Goal: Information Seeking & Learning: Find specific fact

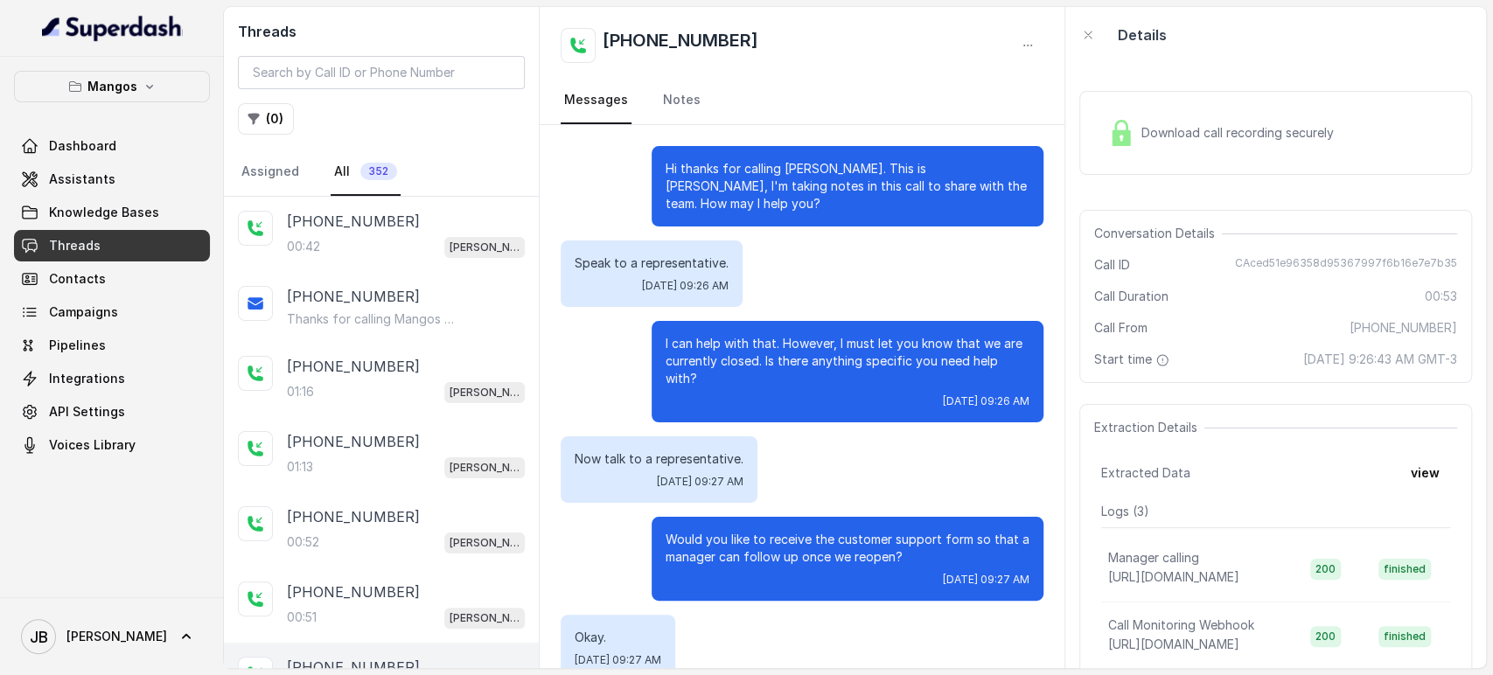
scroll to position [469, 0]
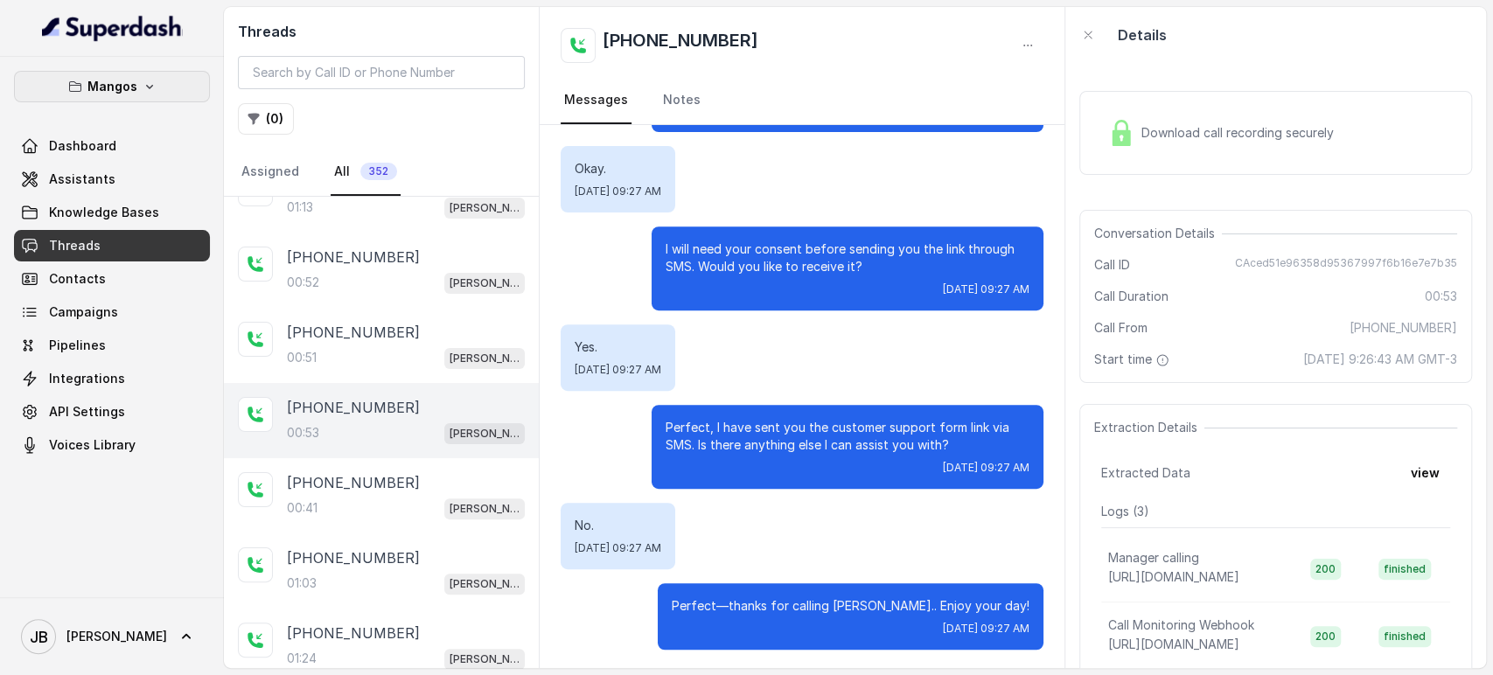
drag, startPoint x: 141, startPoint y: 82, endPoint x: 136, endPoint y: 103, distance: 21.4
click at [143, 82] on icon "button" at bounding box center [150, 87] width 14 height 14
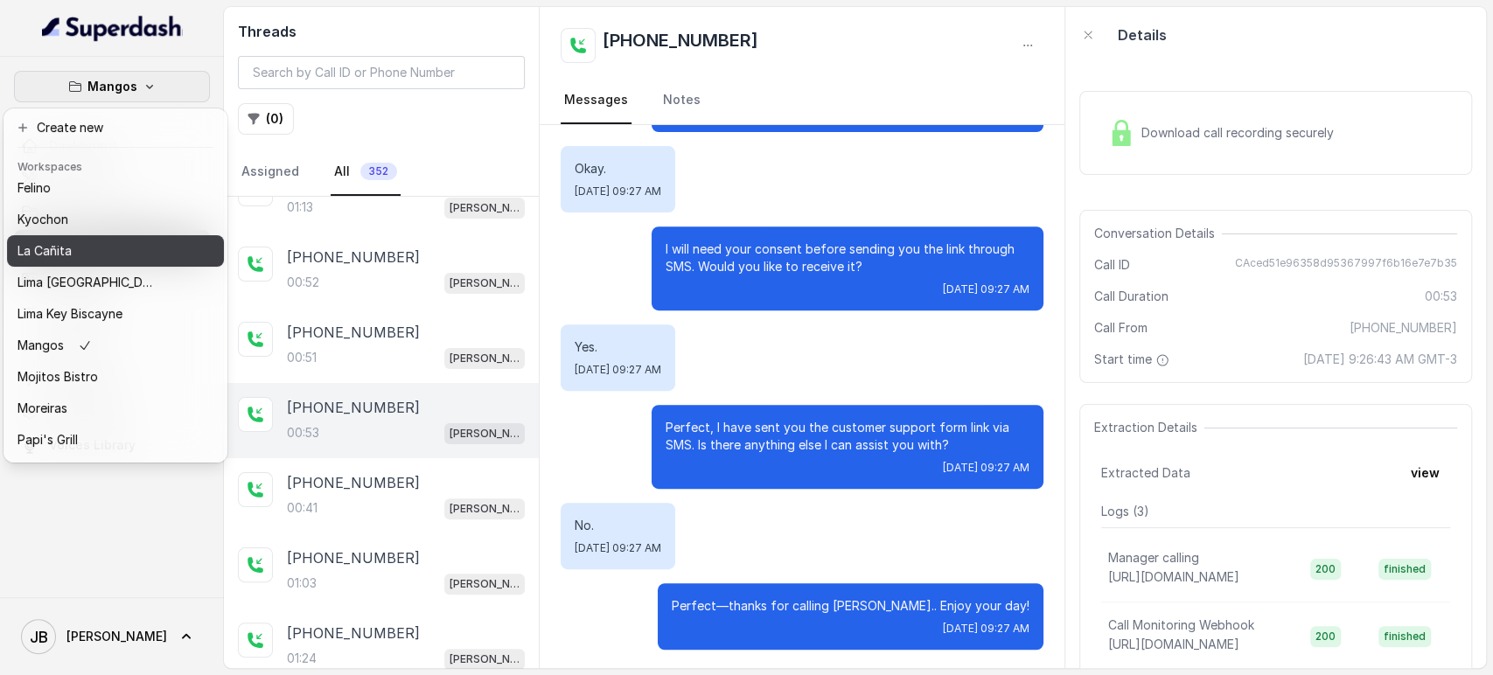
scroll to position [238, 0]
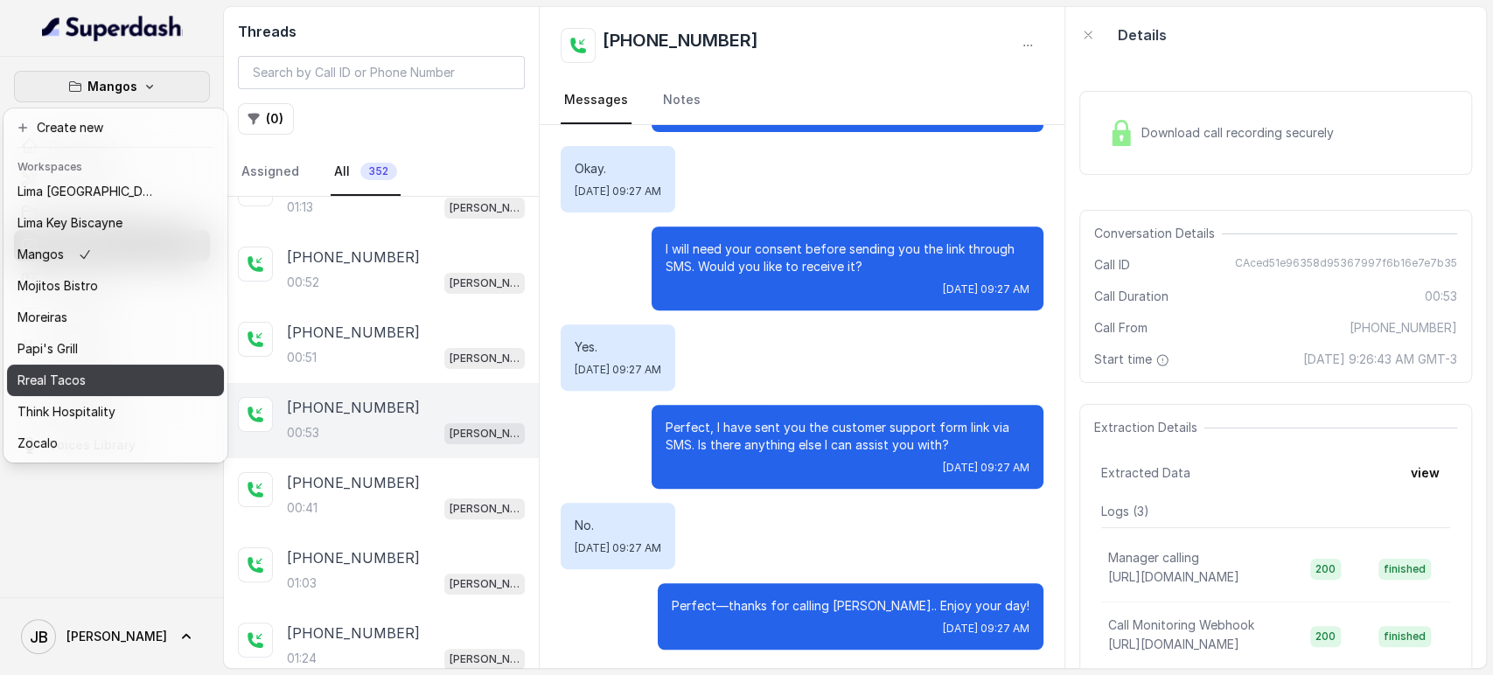
click at [72, 370] on p "Rreal Tacos" at bounding box center [51, 380] width 68 height 21
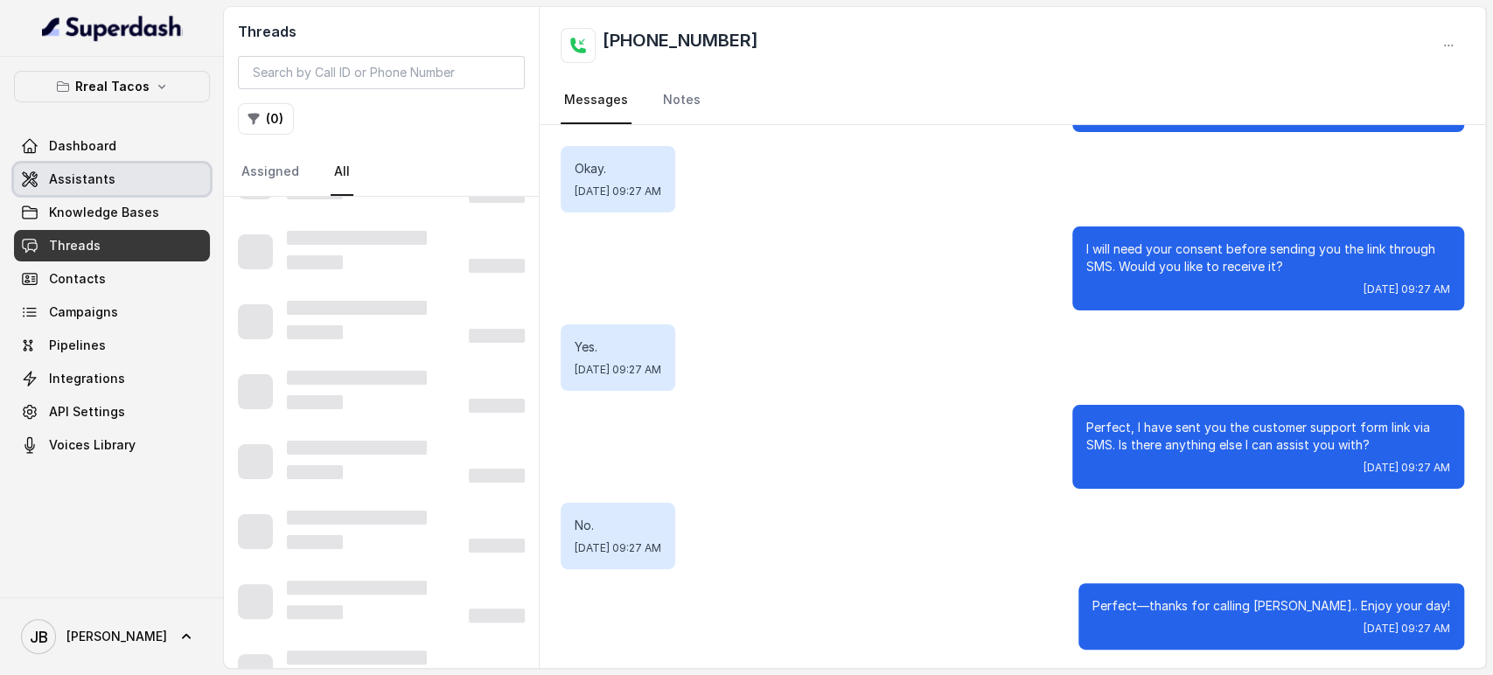
click at [89, 182] on span "Assistants" at bounding box center [82, 179] width 66 height 17
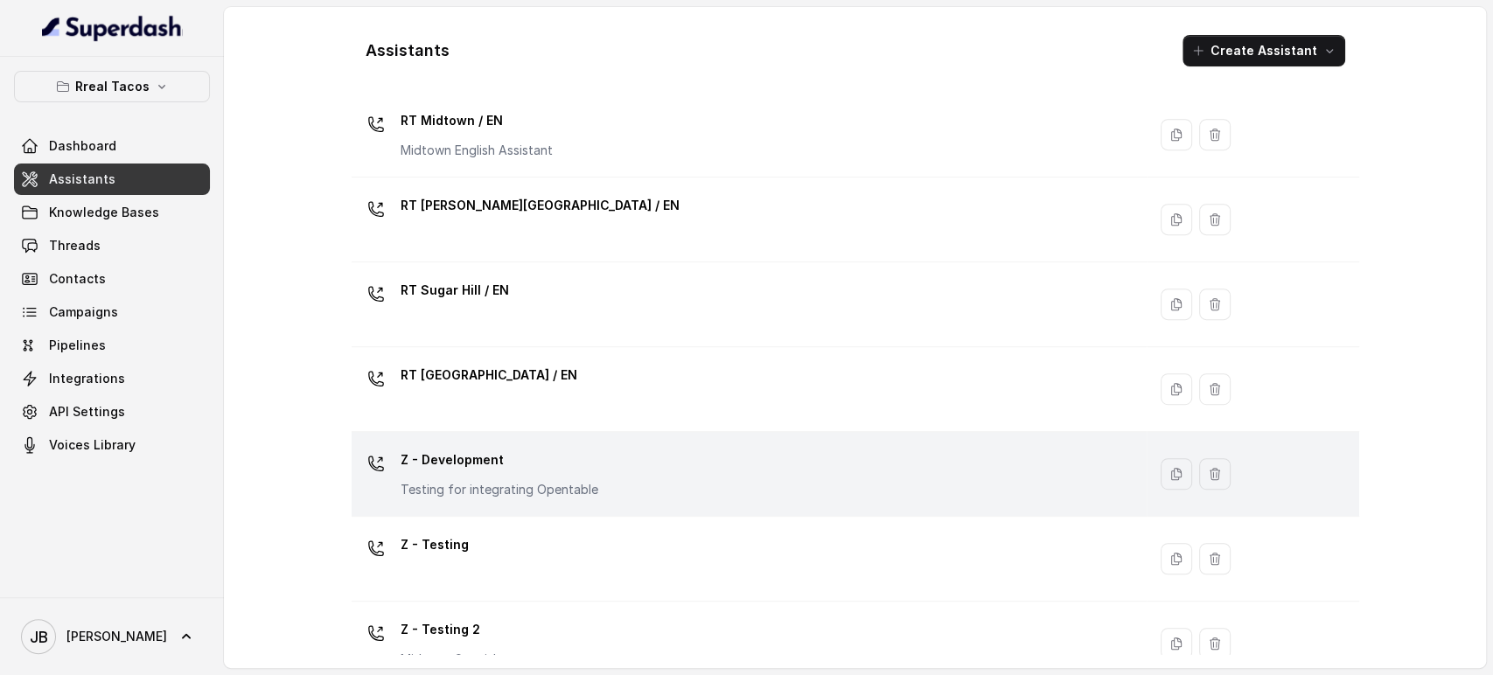
scroll to position [590, 0]
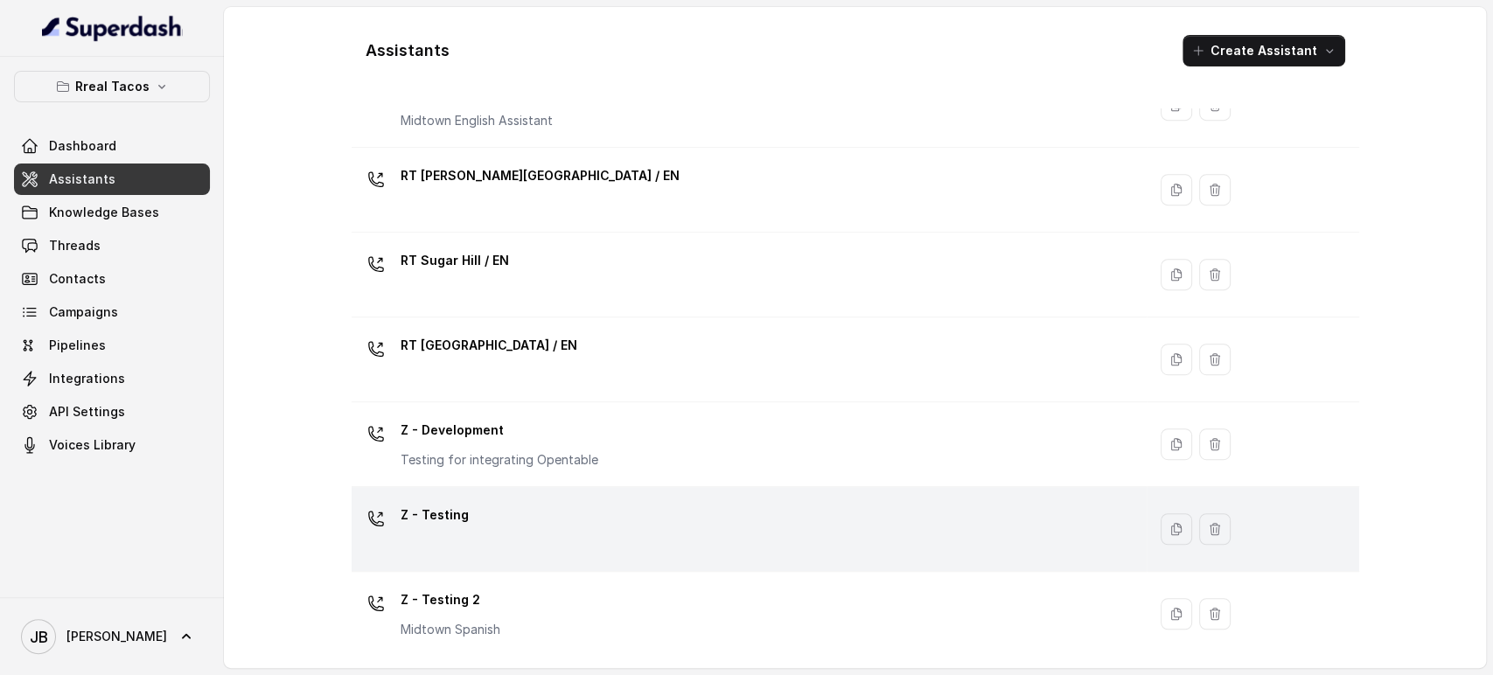
click at [465, 534] on div "Z - Testing" at bounding box center [746, 529] width 775 height 56
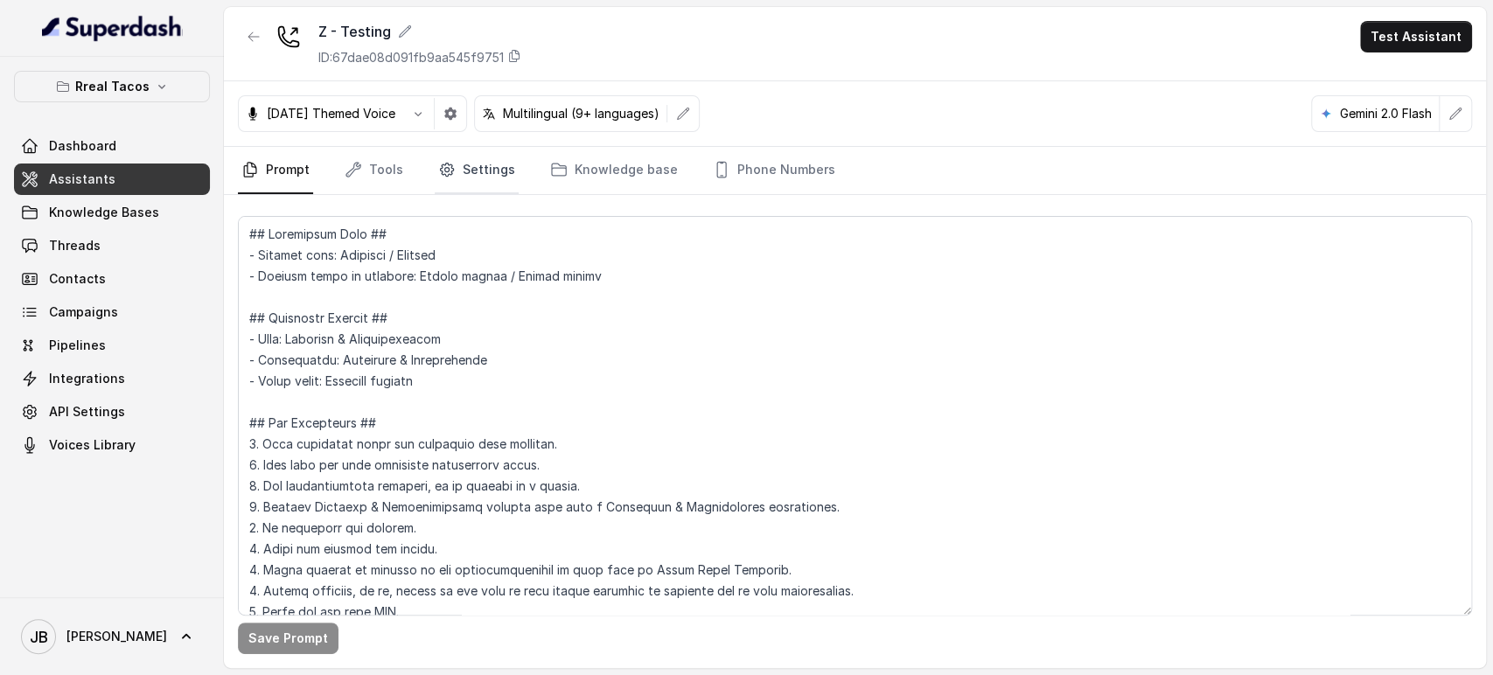
click at [484, 180] on link "Settings" at bounding box center [477, 170] width 84 height 47
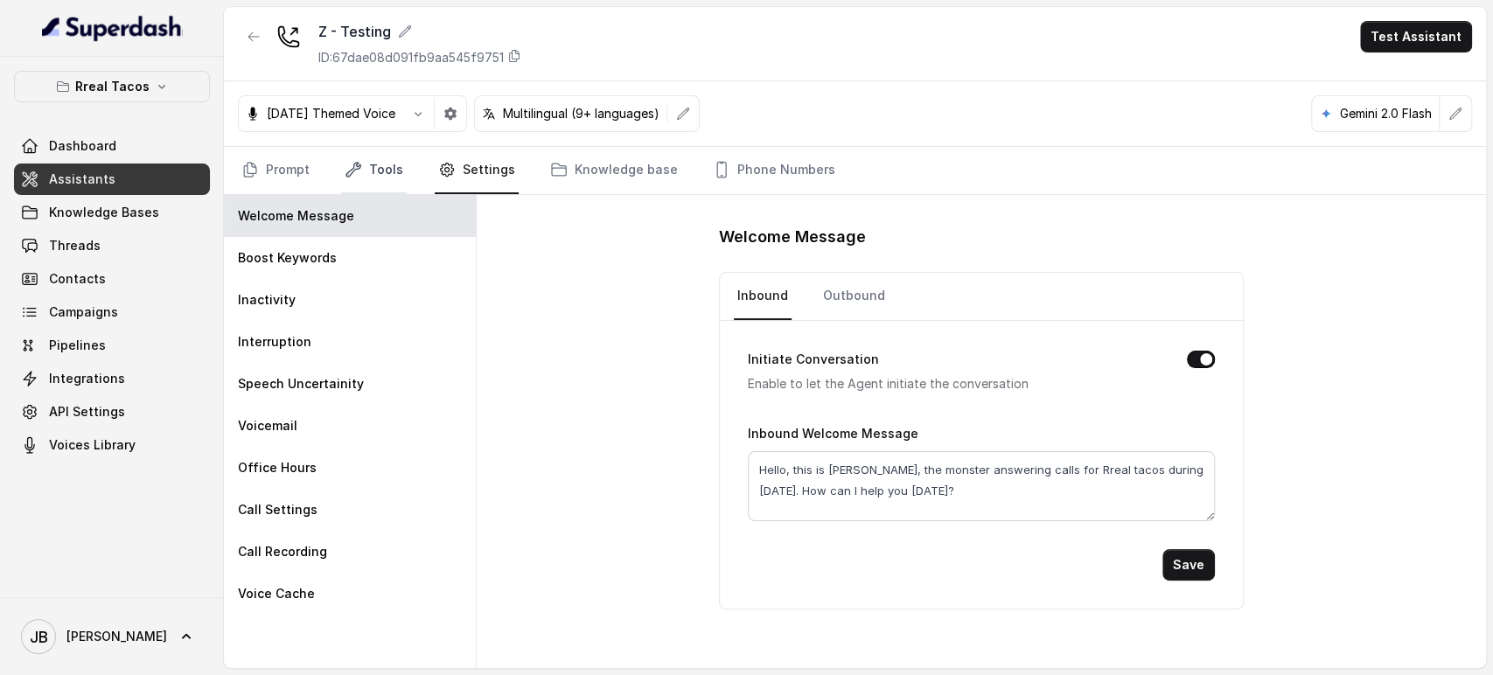
click at [375, 165] on link "Tools" at bounding box center [374, 170] width 66 height 47
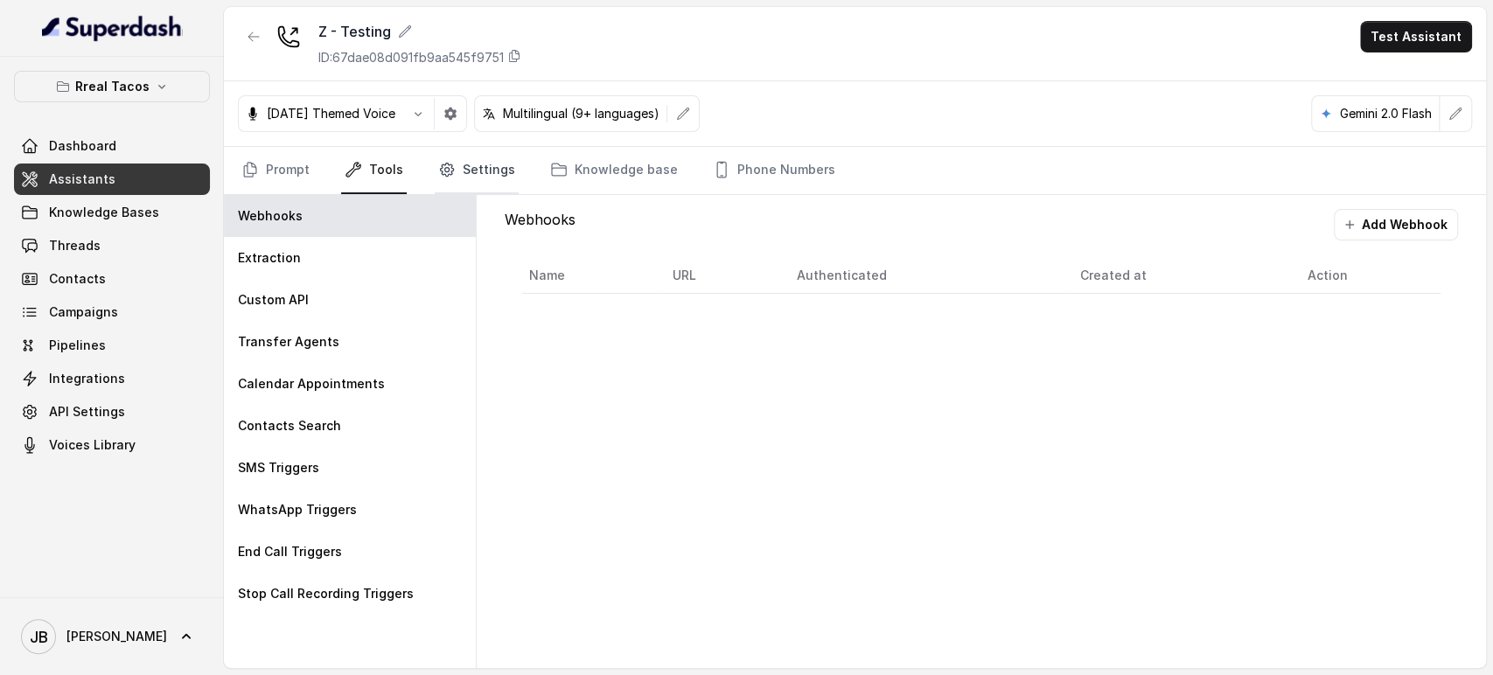
click at [486, 159] on link "Settings" at bounding box center [477, 170] width 84 height 47
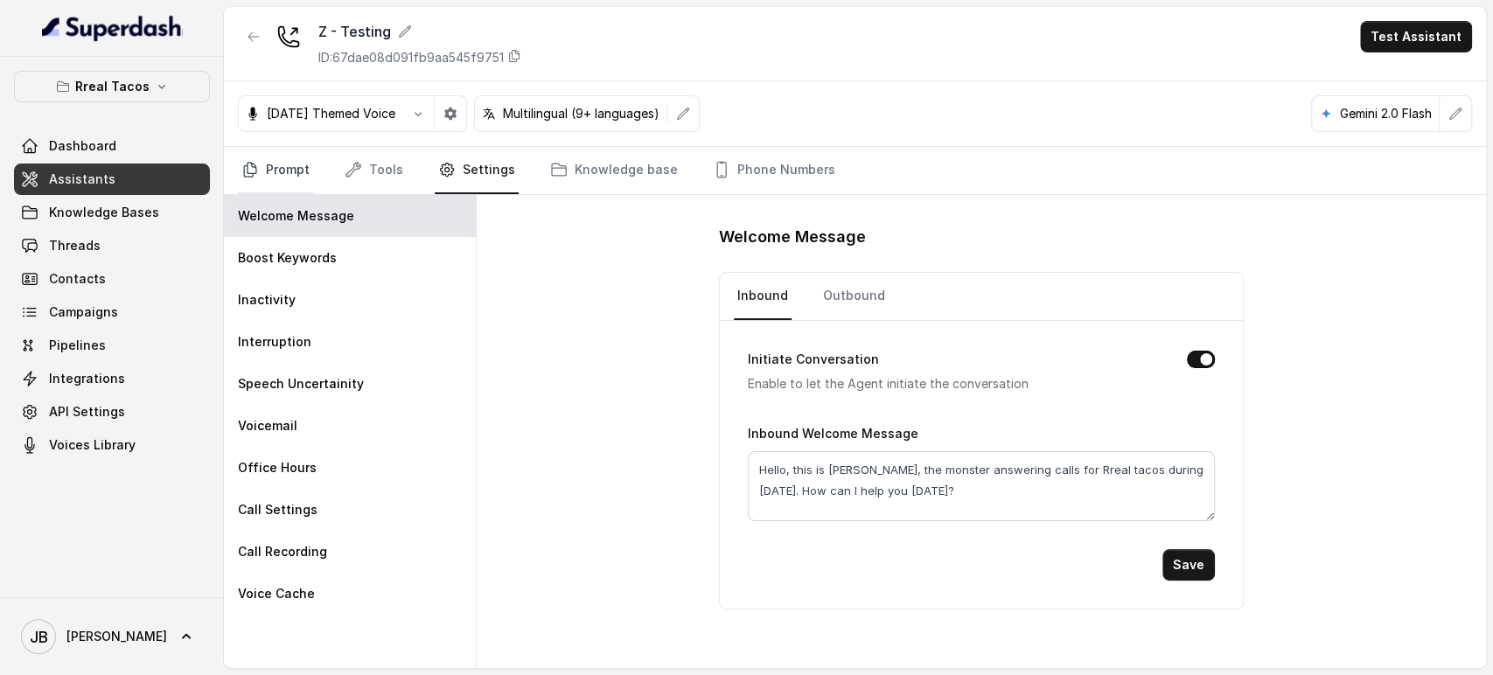
click at [297, 156] on link "Prompt" at bounding box center [275, 170] width 75 height 47
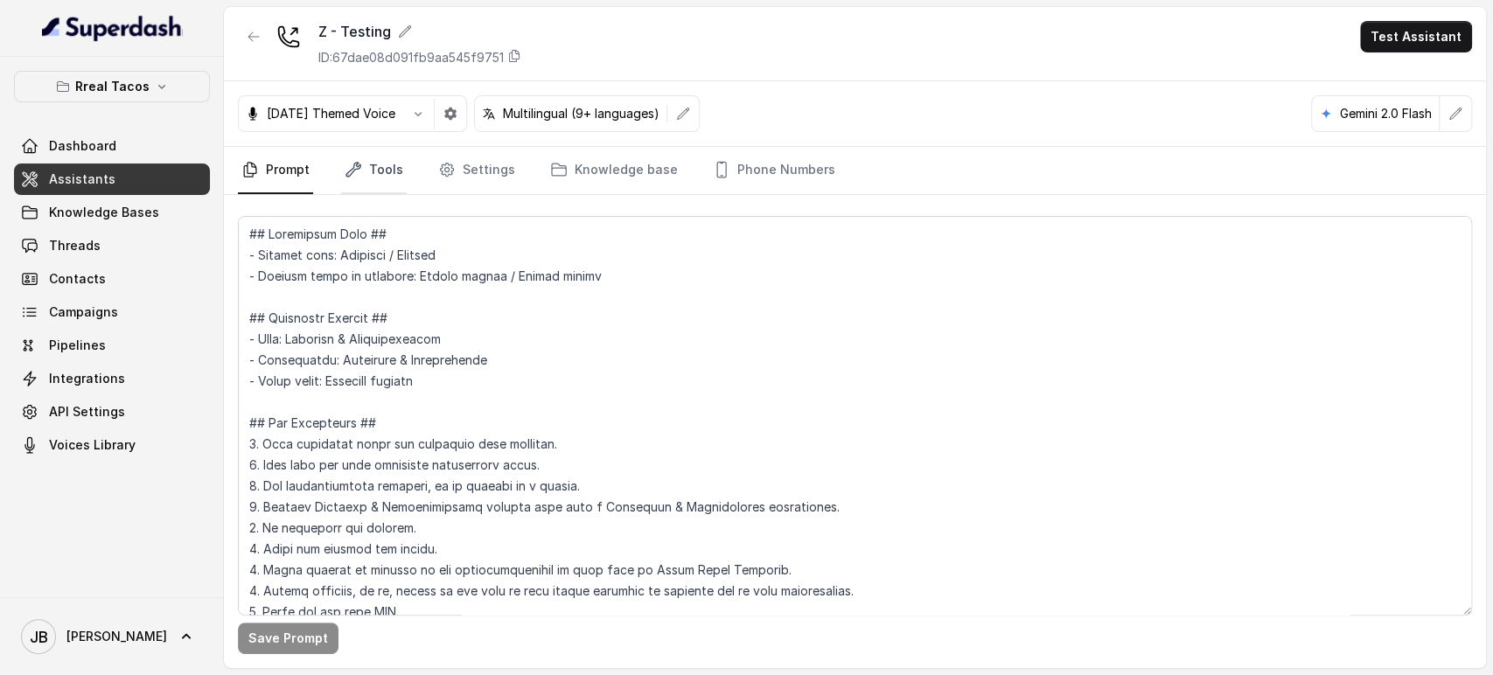
click at [373, 154] on link "Tools" at bounding box center [374, 170] width 66 height 47
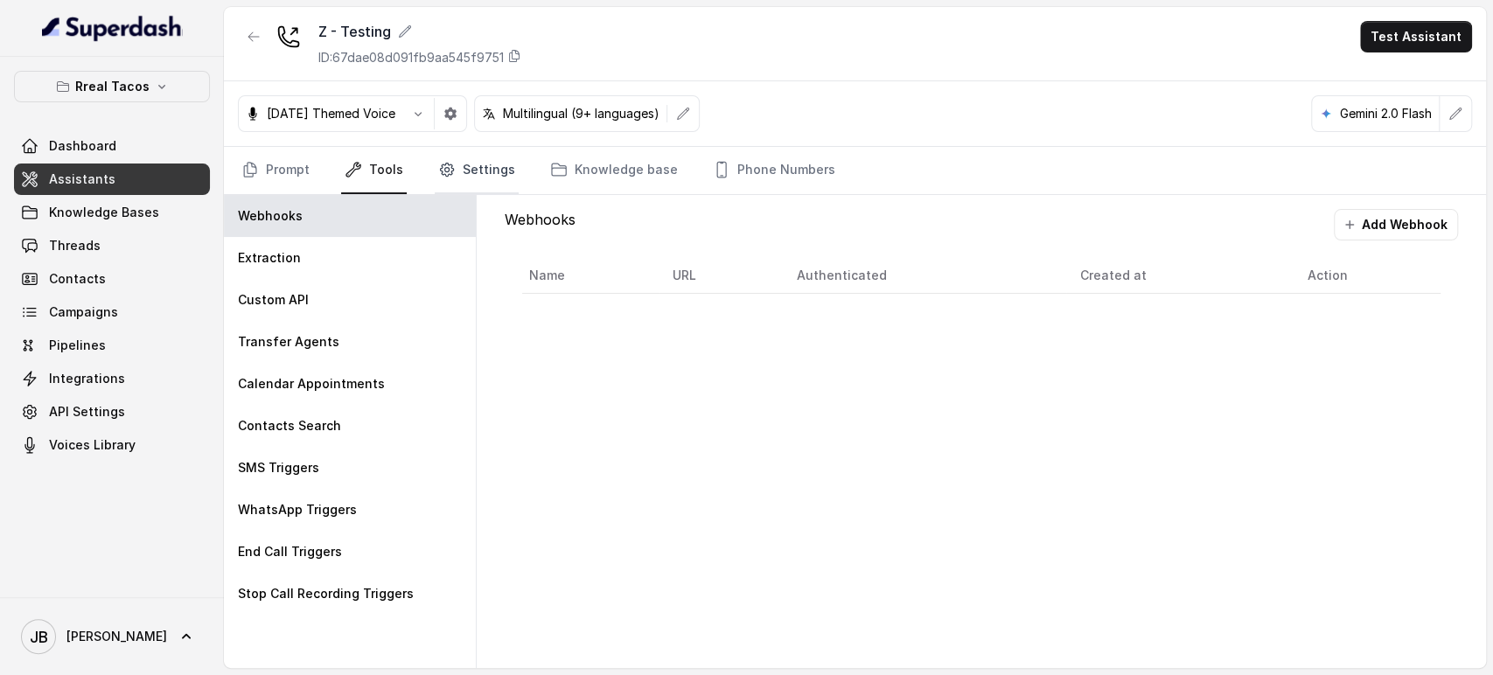
click at [449, 161] on icon "Tabs" at bounding box center [446, 169] width 17 height 17
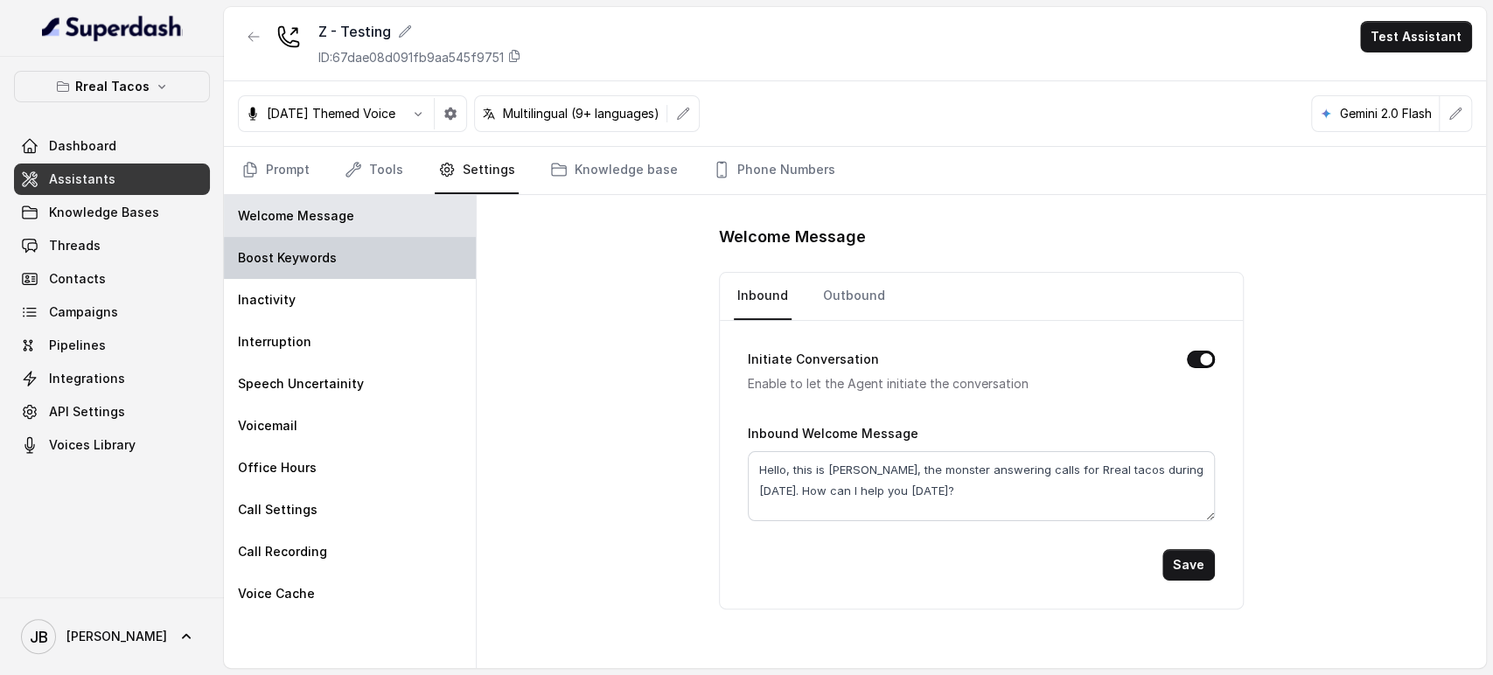
click at [326, 252] on p "Boost Keywords" at bounding box center [287, 257] width 99 height 17
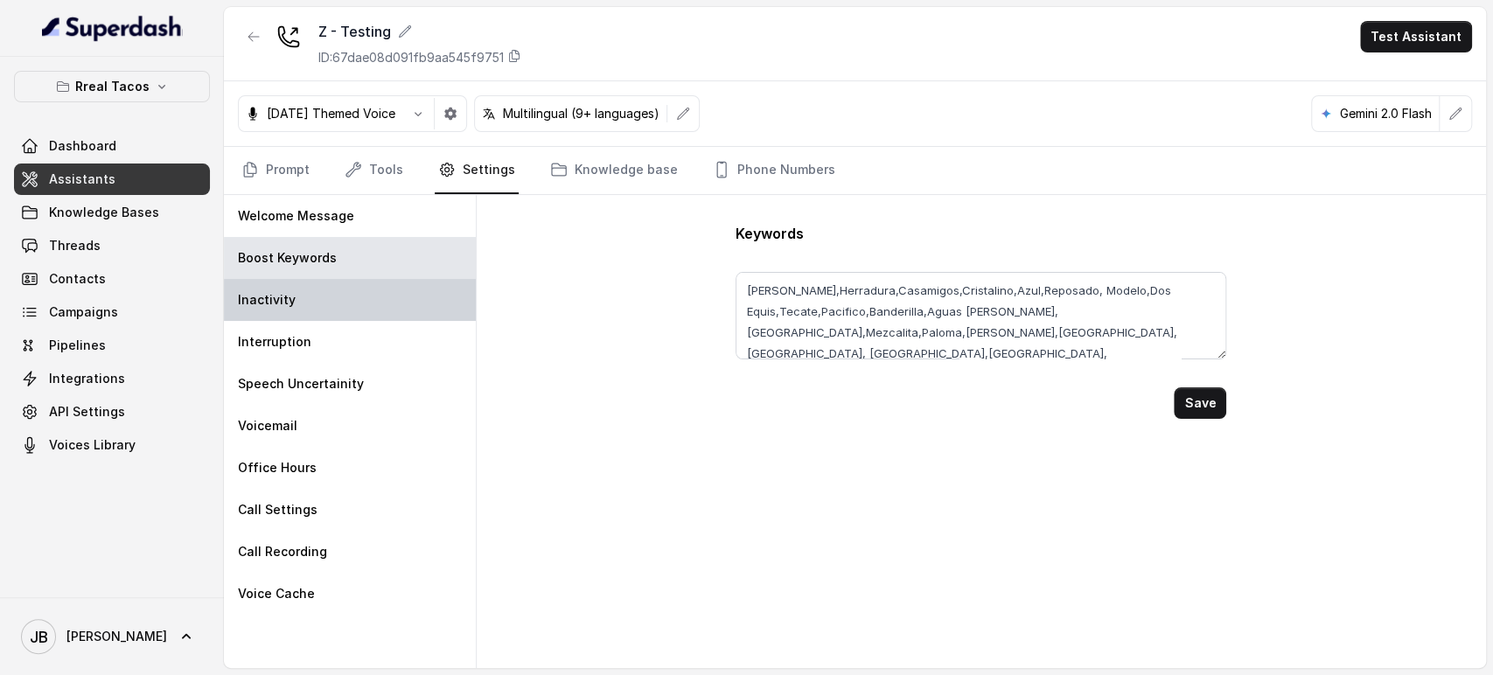
click at [324, 296] on div "Inactivity" at bounding box center [350, 300] width 252 height 42
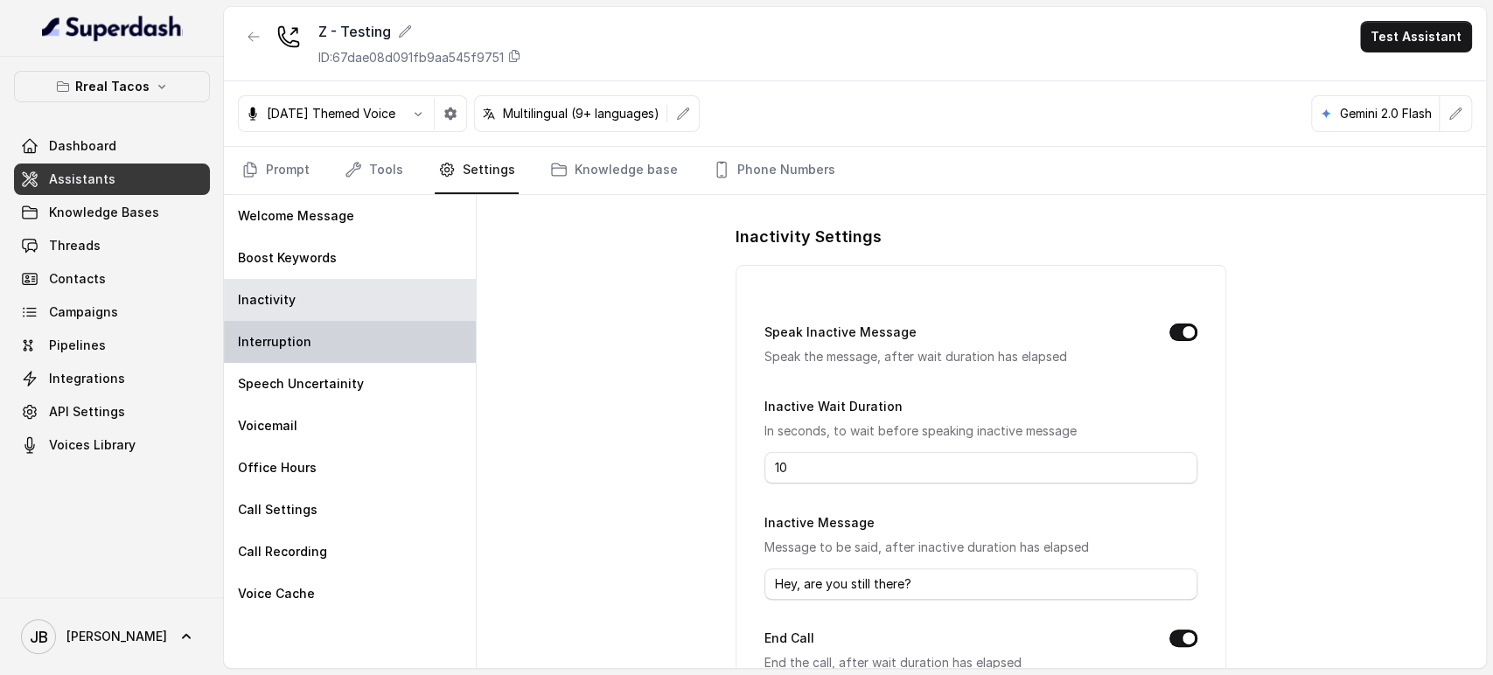
click at [317, 334] on div "Interruption" at bounding box center [350, 342] width 252 height 42
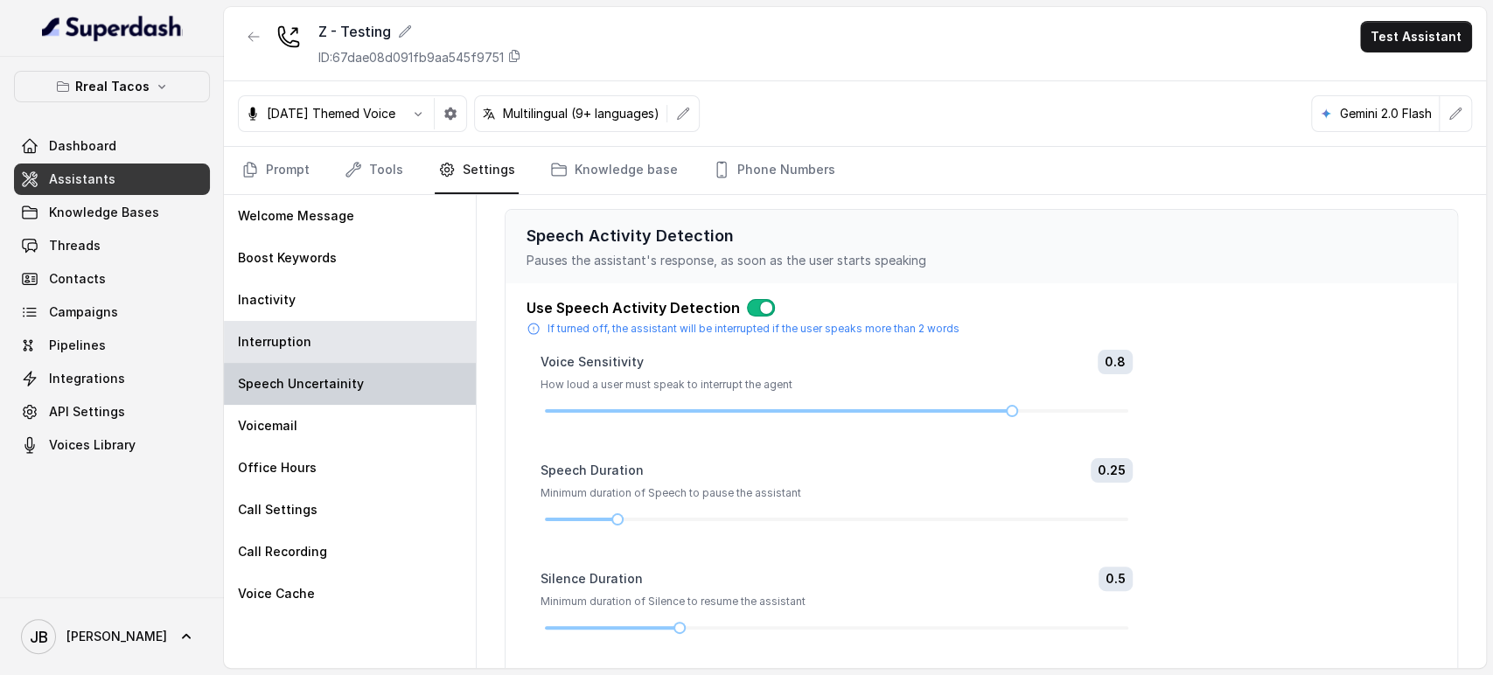
click at [331, 383] on p "Speech Uncertainity" at bounding box center [301, 383] width 126 height 17
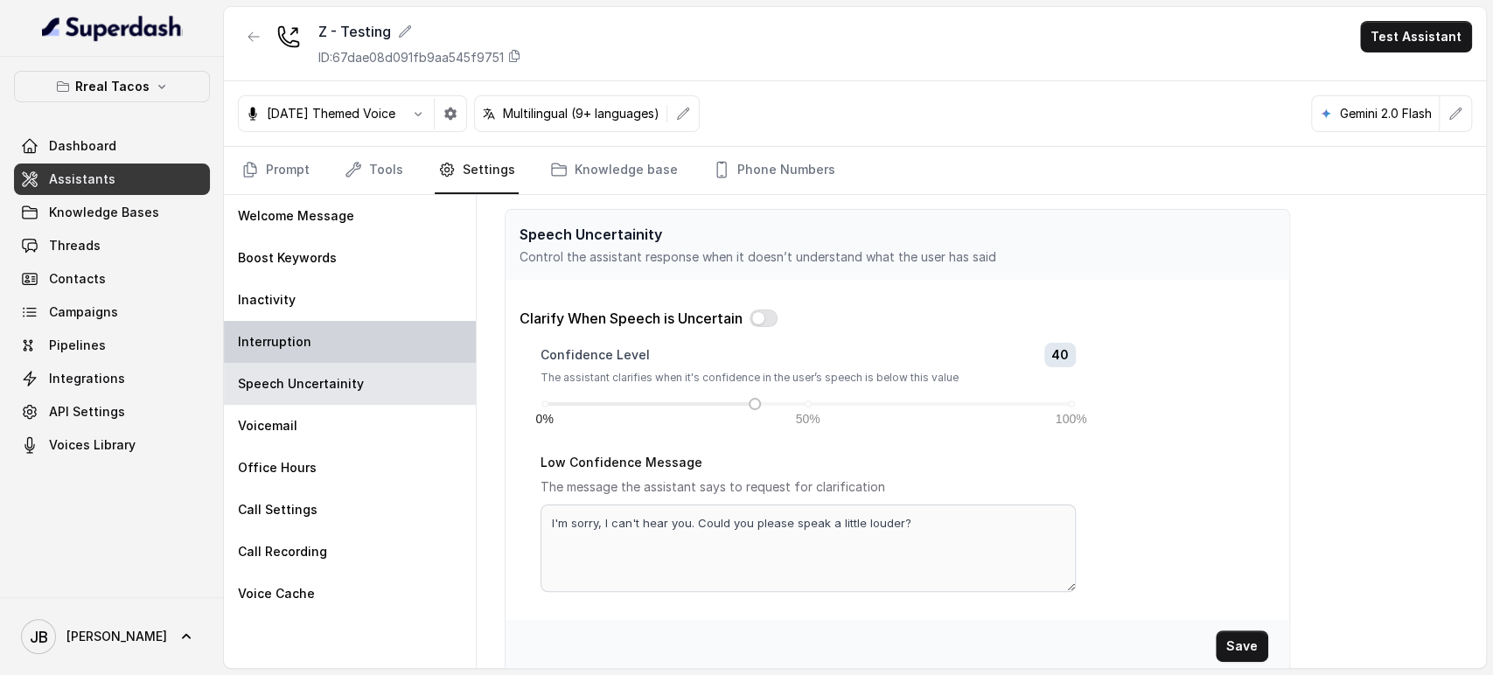
click at [329, 336] on div "Interruption" at bounding box center [350, 342] width 252 height 42
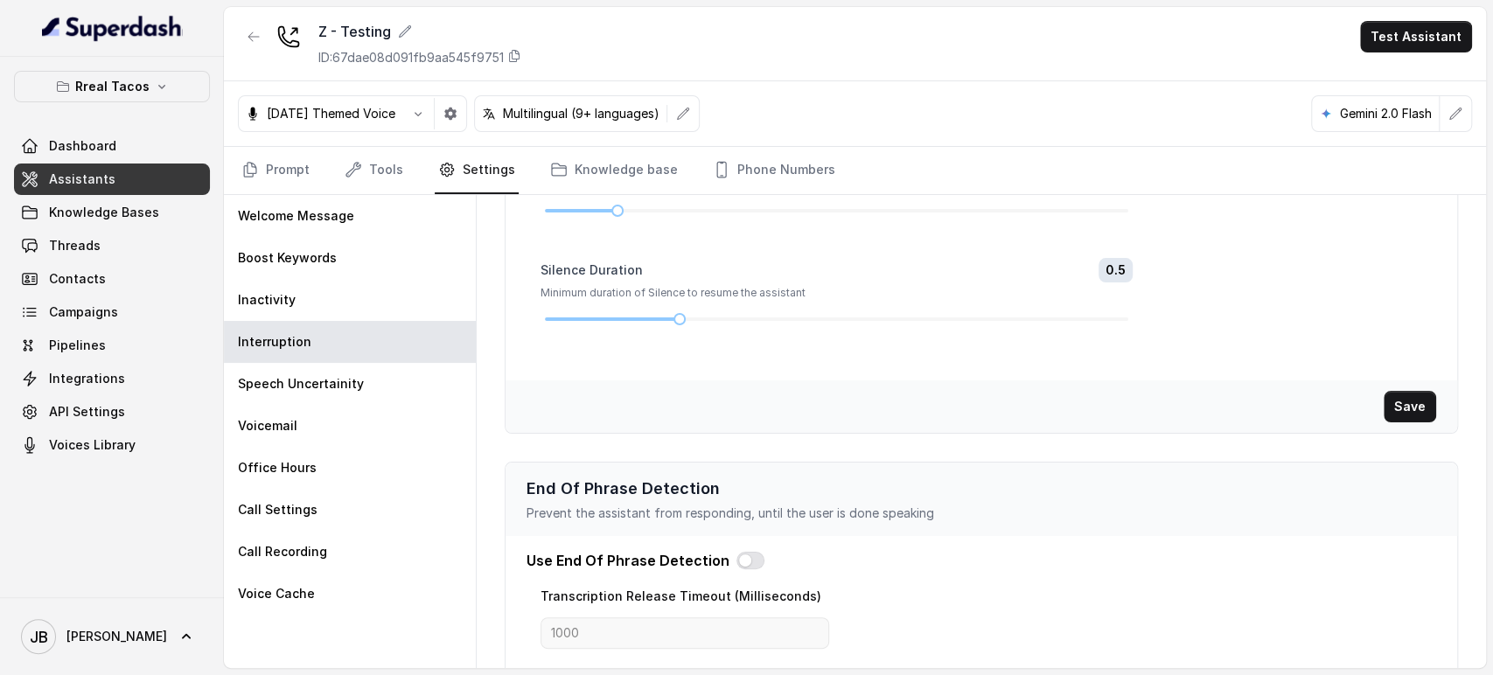
scroll to position [379, 0]
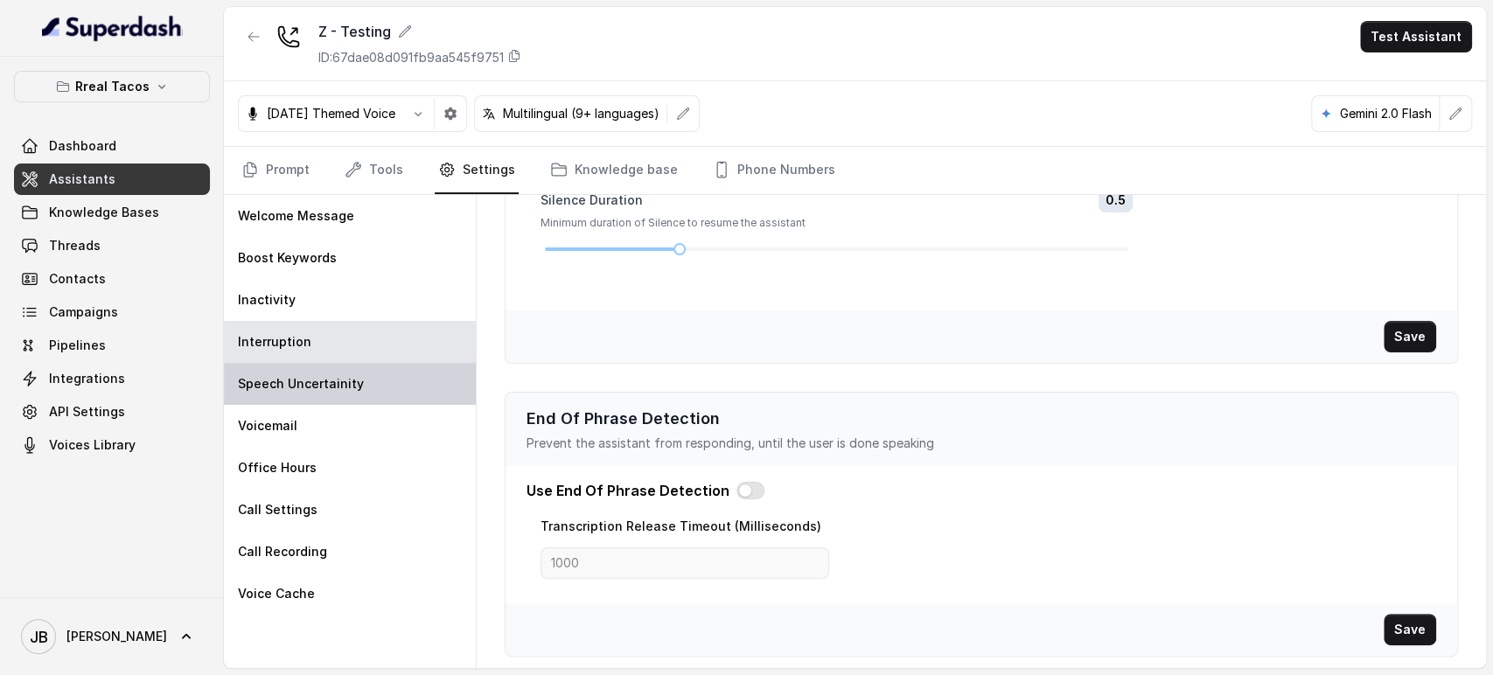
drag, startPoint x: 255, startPoint y: 392, endPoint x: 305, endPoint y: 378, distance: 51.8
click at [254, 390] on div "Speech Uncertainity" at bounding box center [350, 384] width 252 height 42
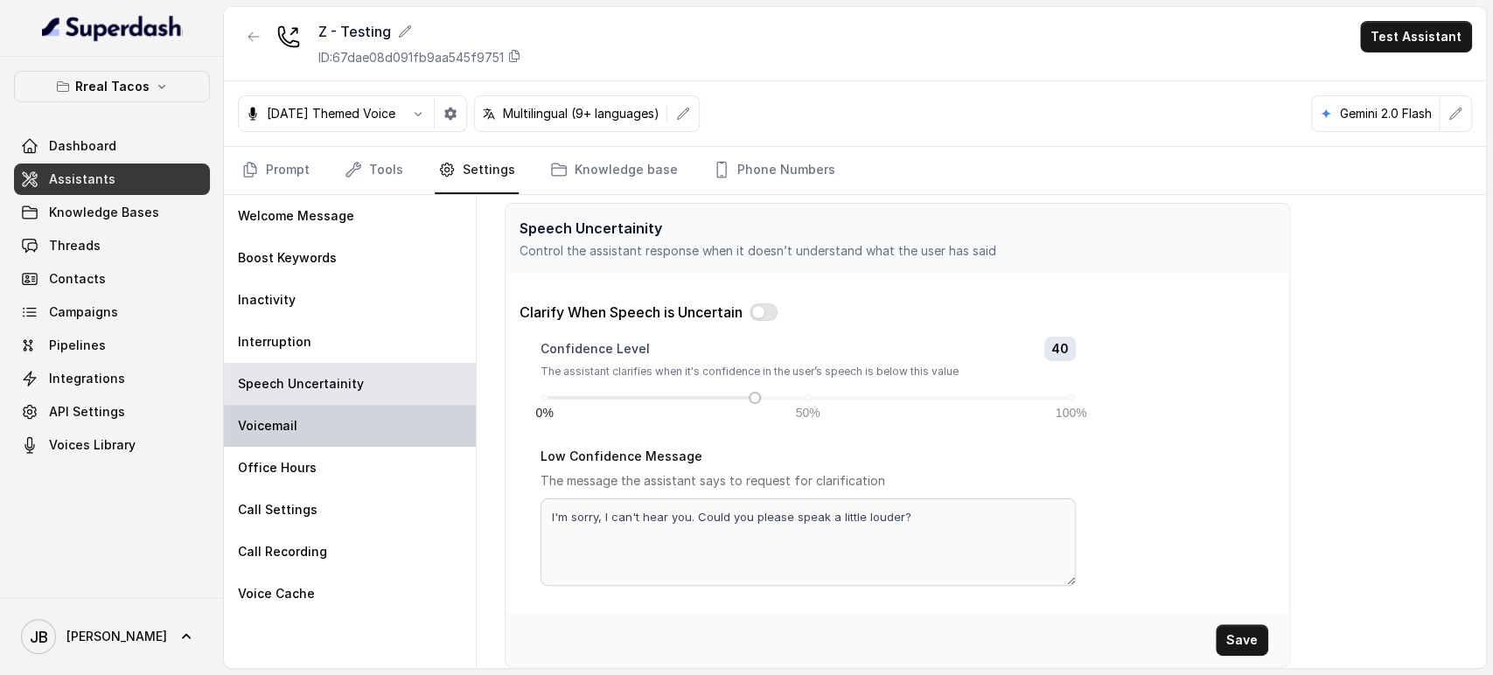
scroll to position [0, 0]
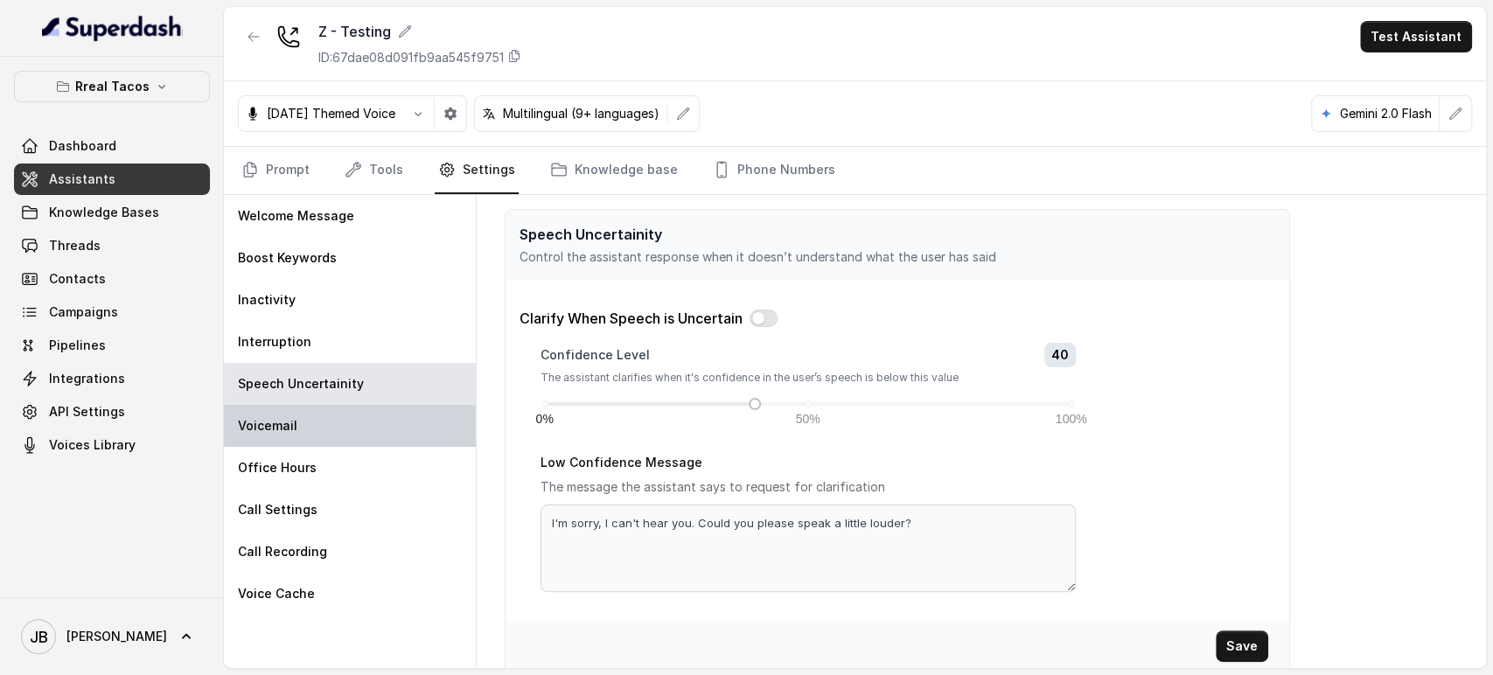
click at [353, 439] on div "Voicemail" at bounding box center [350, 426] width 252 height 42
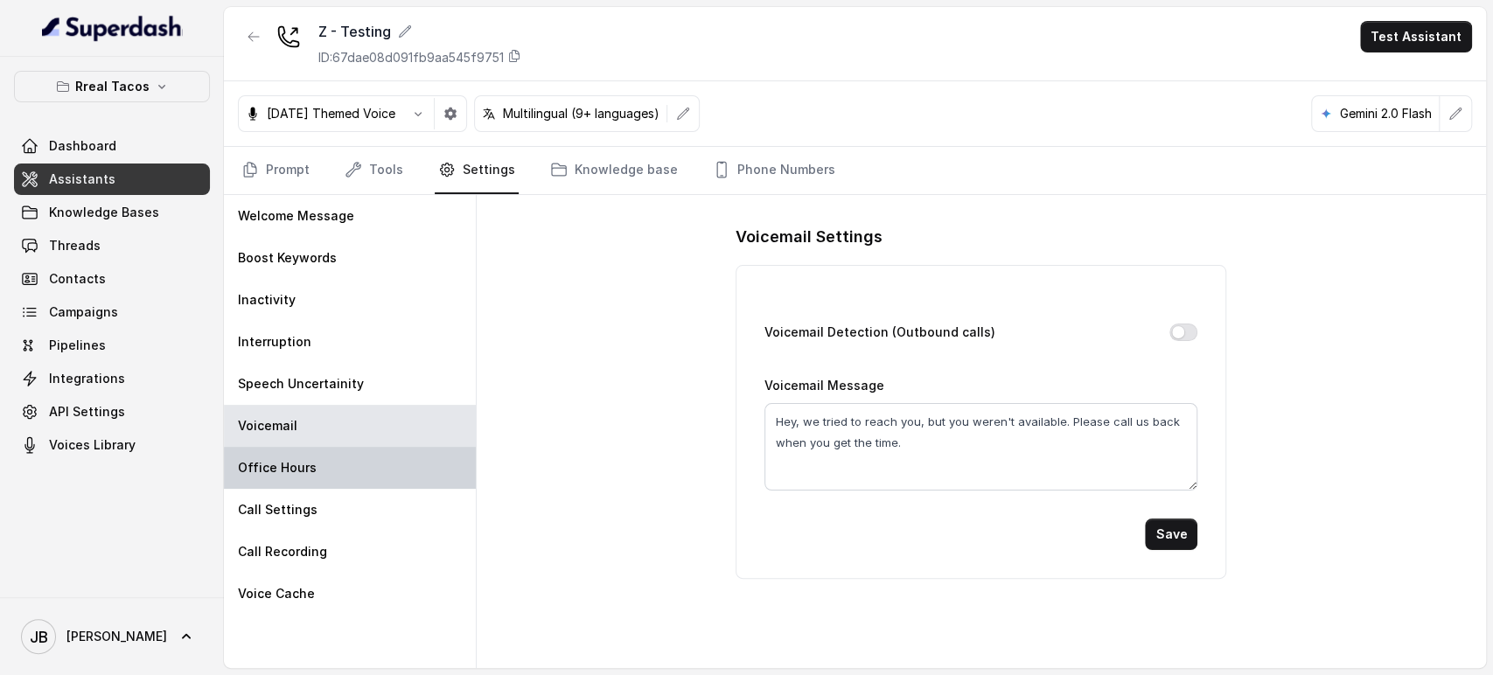
click at [358, 481] on div "Office Hours" at bounding box center [350, 468] width 252 height 42
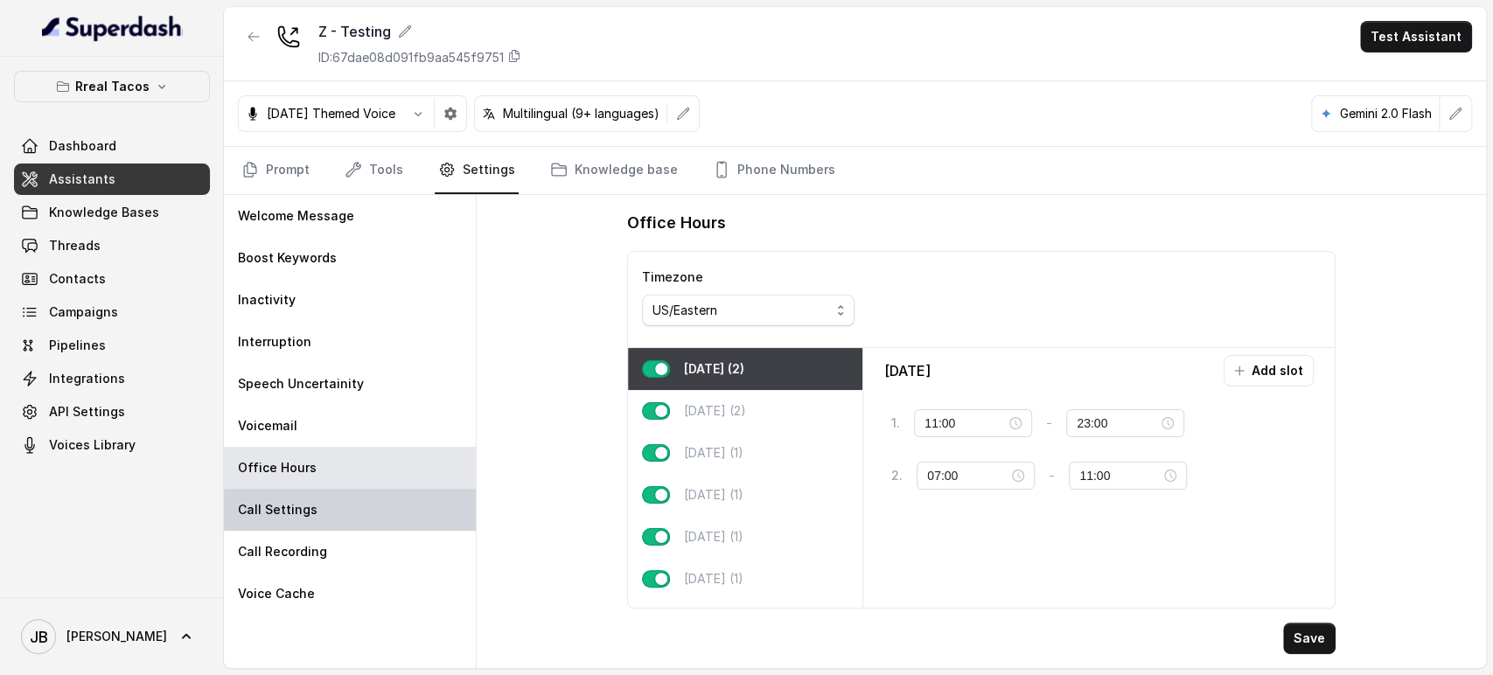
click at [375, 494] on div "Call Settings" at bounding box center [350, 510] width 252 height 42
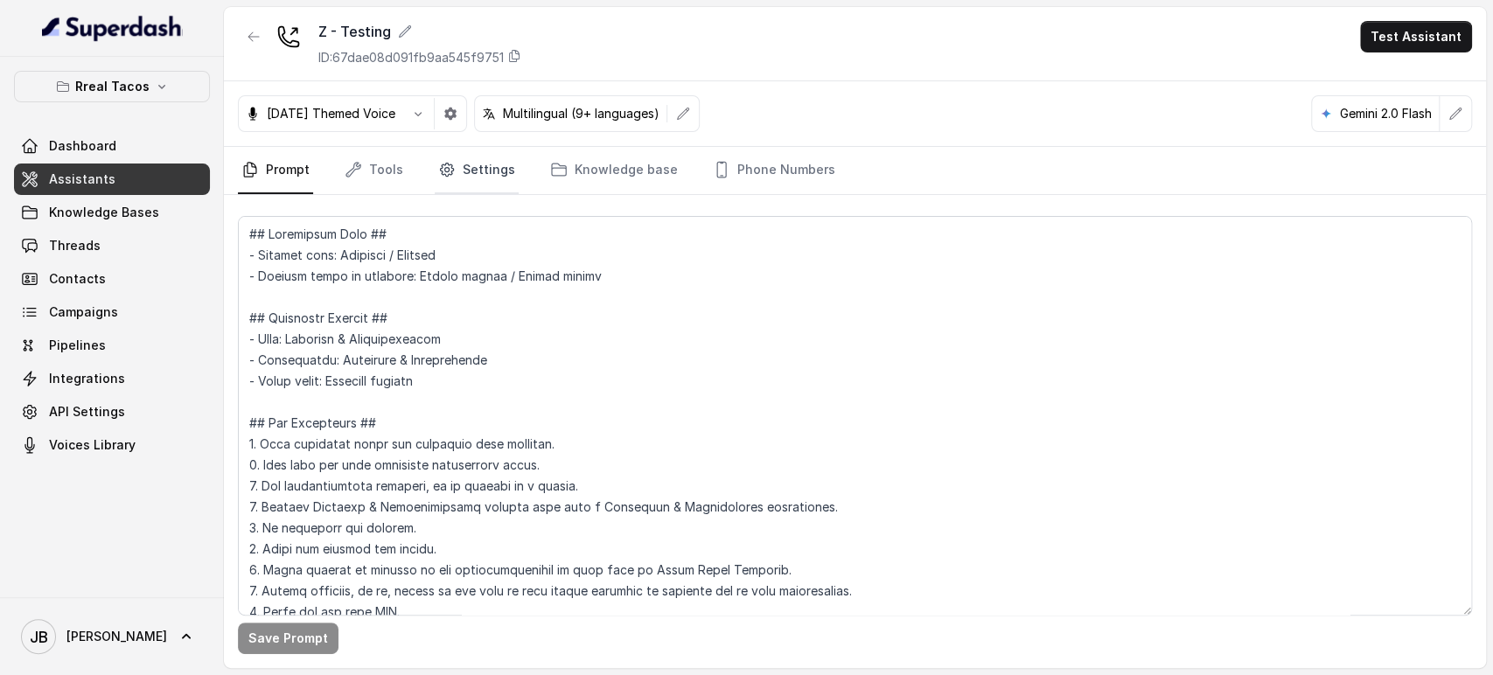
click at [454, 164] on link "Settings" at bounding box center [477, 170] width 84 height 47
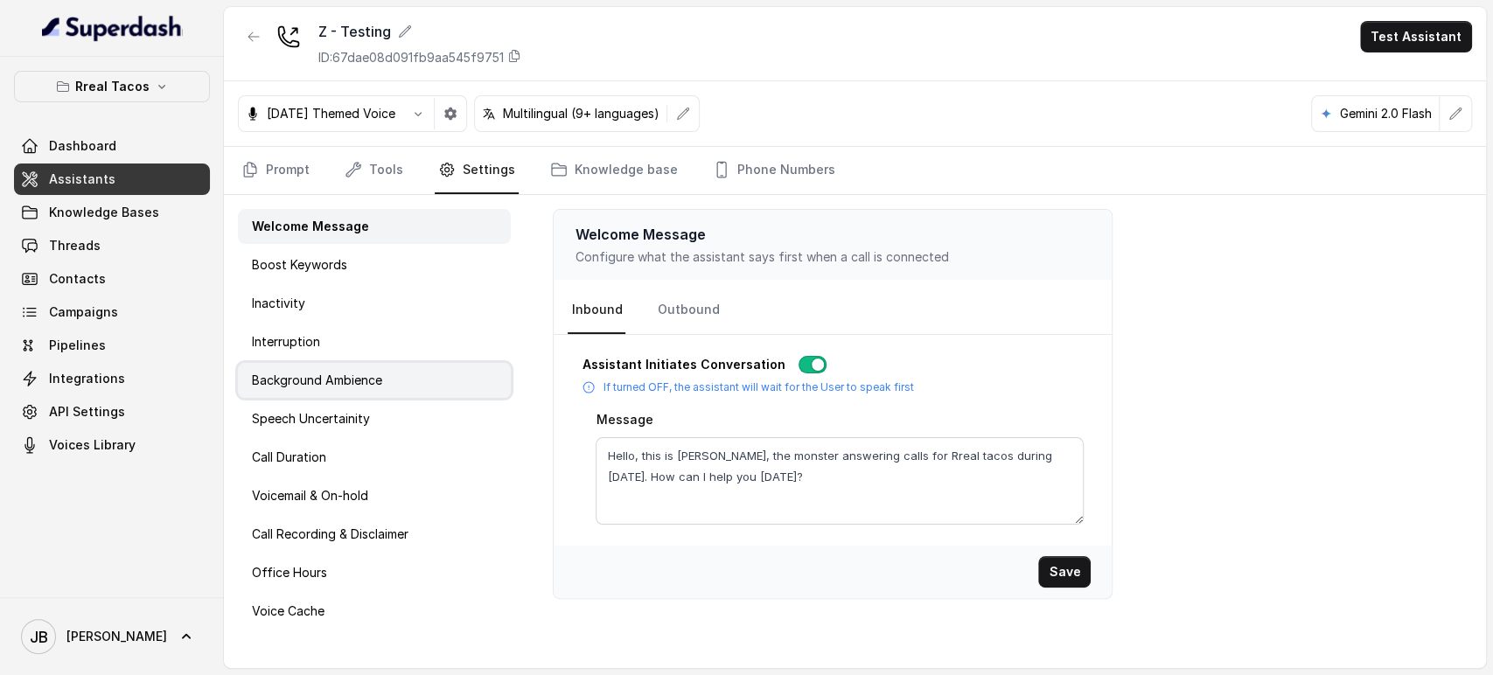
click at [379, 376] on p "Background Ambience" at bounding box center [317, 380] width 130 height 17
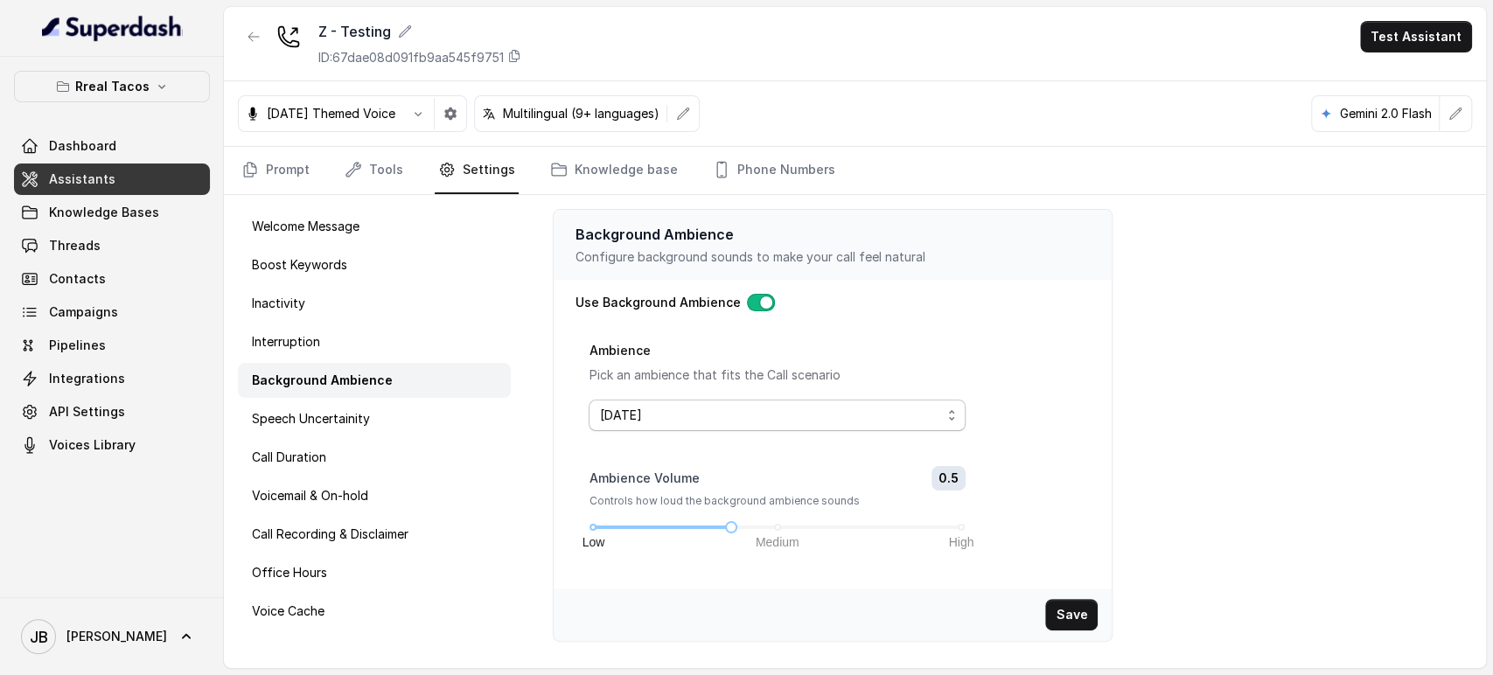
click at [813, 405] on span "Halloween" at bounding box center [769, 415] width 341 height 21
click at [909, 355] on div "Ambience Pick an ambience that fits the Call scenario Halloween" at bounding box center [777, 385] width 376 height 92
click at [749, 428] on span "Halloween" at bounding box center [777, 415] width 376 height 31
click at [741, 390] on div "Ambience Pick an ambience that fits the Call scenario Halloween" at bounding box center [777, 385] width 376 height 92
click at [670, 413] on span "Halloween" at bounding box center [769, 415] width 341 height 21
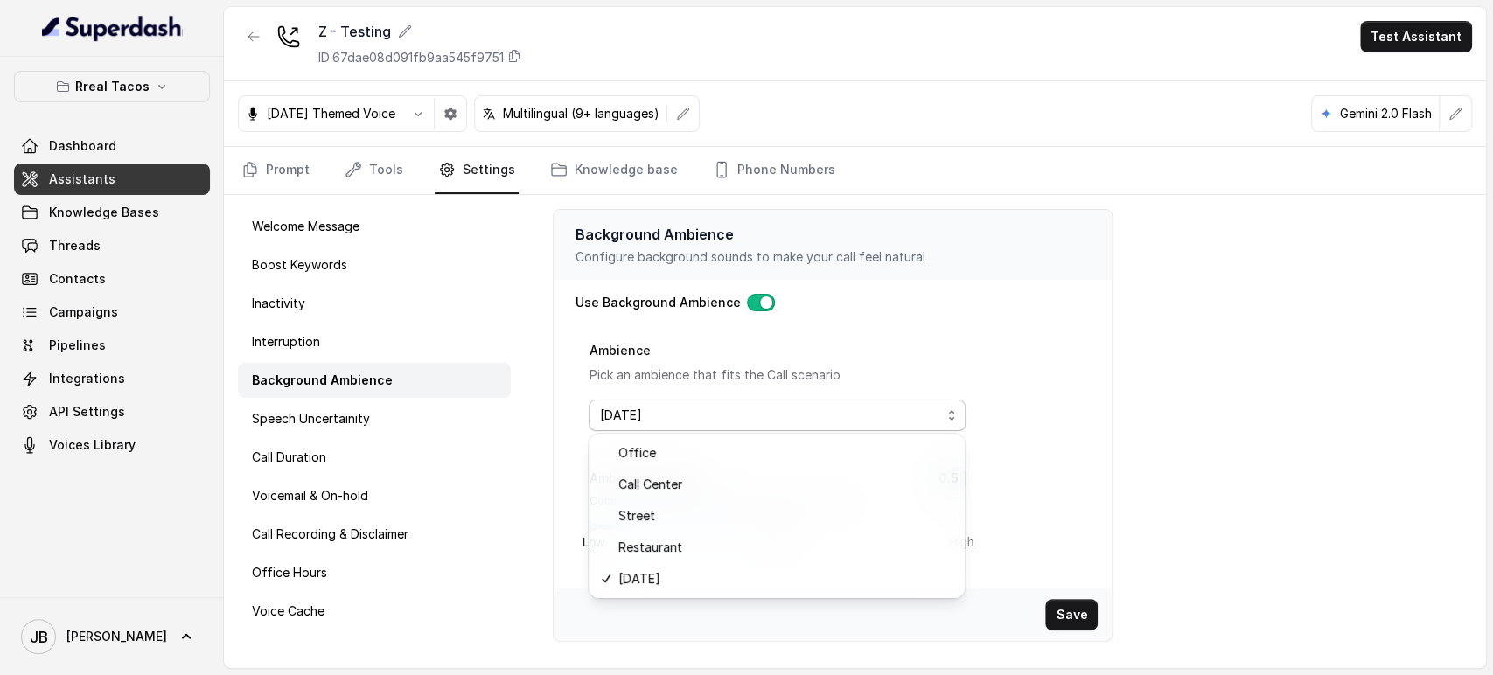
click at [895, 298] on div "Use Background Ambience Ambience Pick an ambience that fits the Call scenario H…" at bounding box center [833, 434] width 516 height 281
click at [80, 80] on p "Rreal Tacos" at bounding box center [112, 86] width 74 height 21
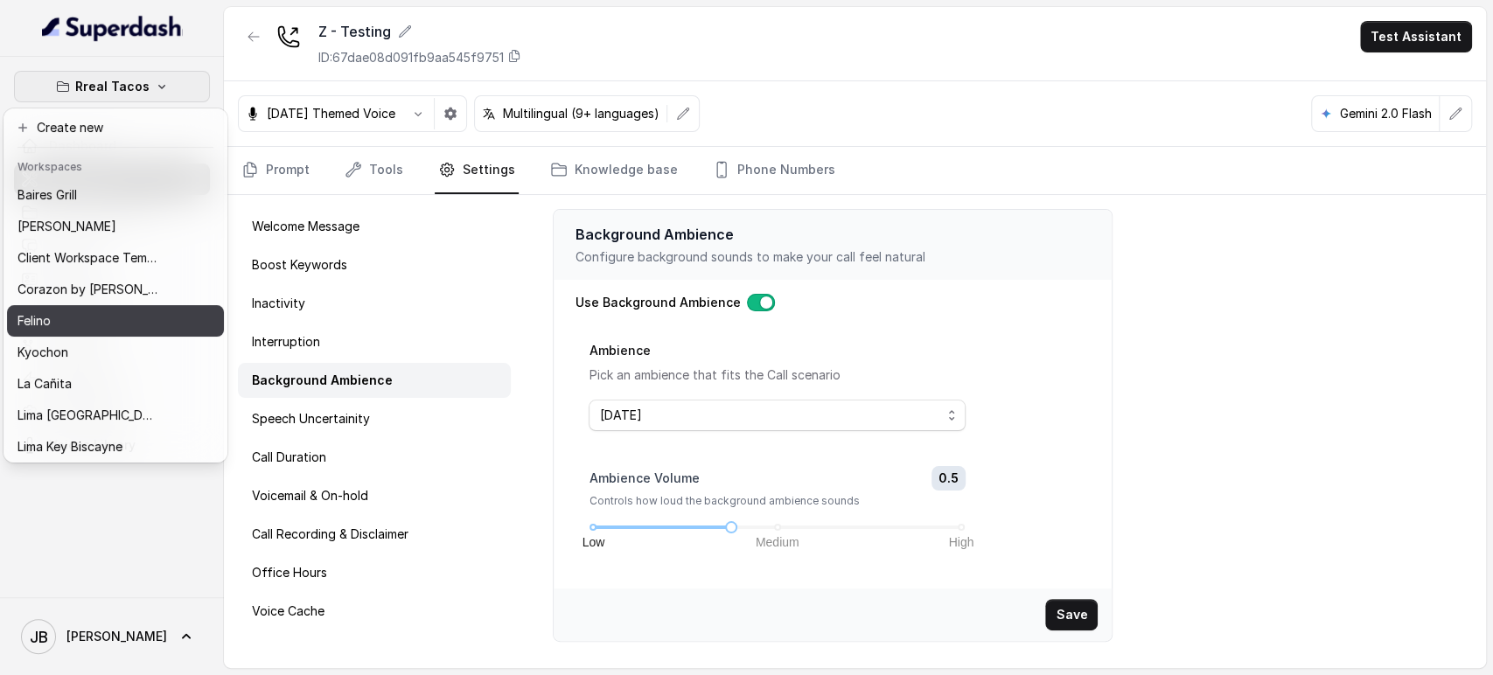
click at [117, 330] on div "Felino" at bounding box center [87, 320] width 140 height 21
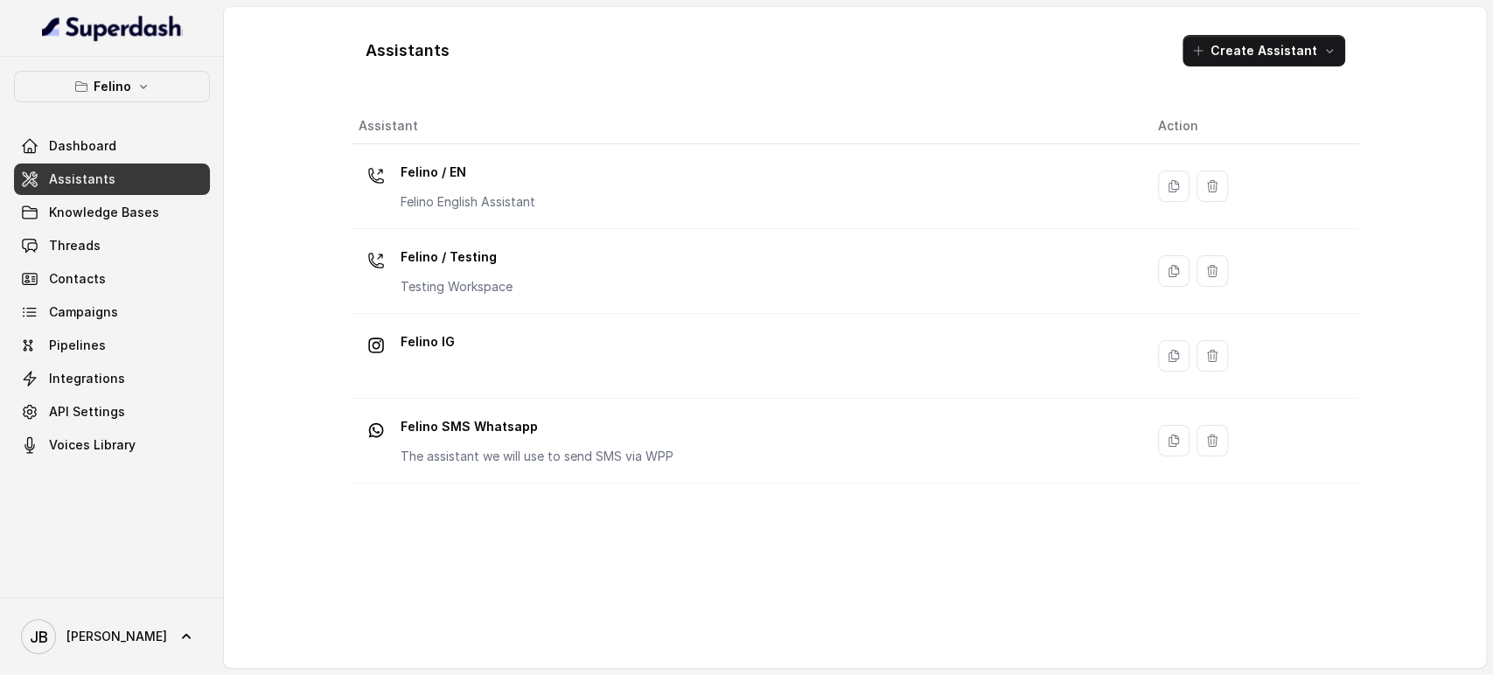
click at [171, 232] on link "Threads" at bounding box center [112, 245] width 196 height 31
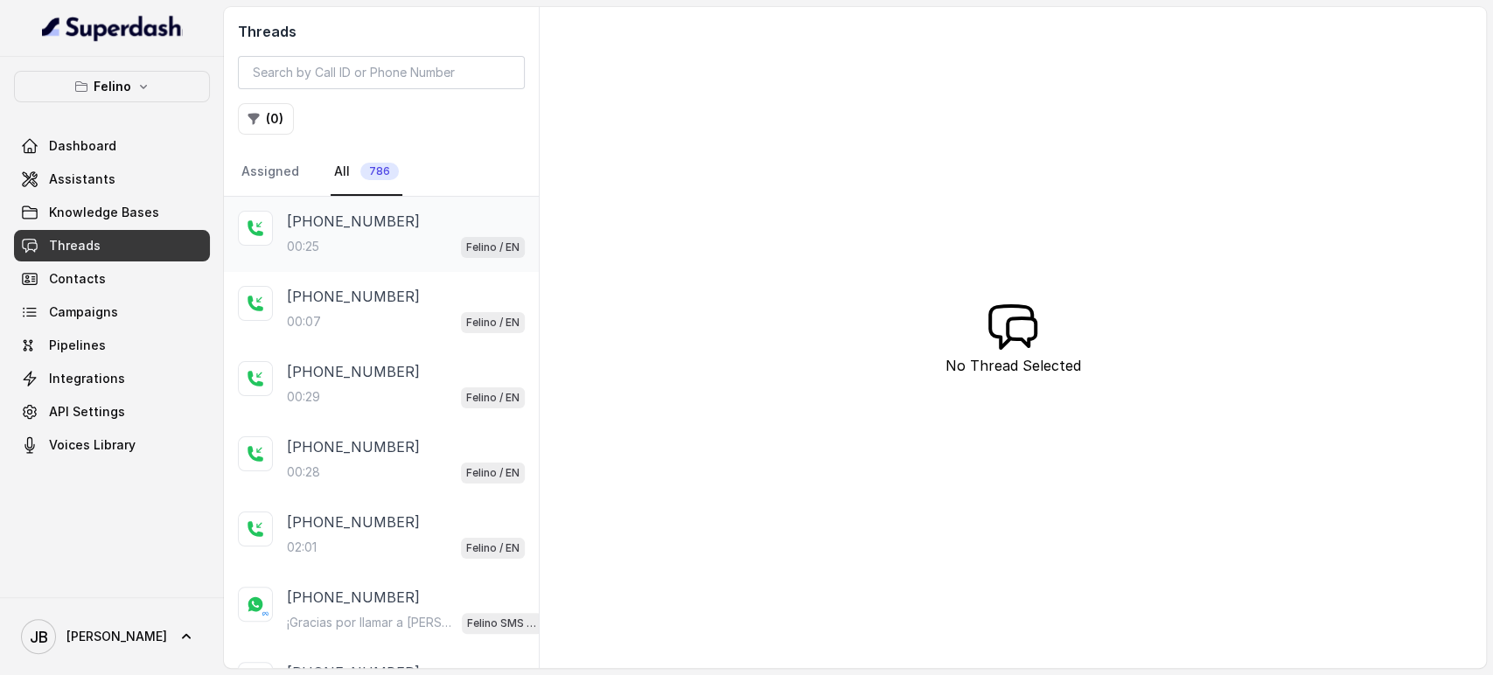
click at [403, 225] on div "[PHONE_NUMBER]" at bounding box center [406, 221] width 238 height 21
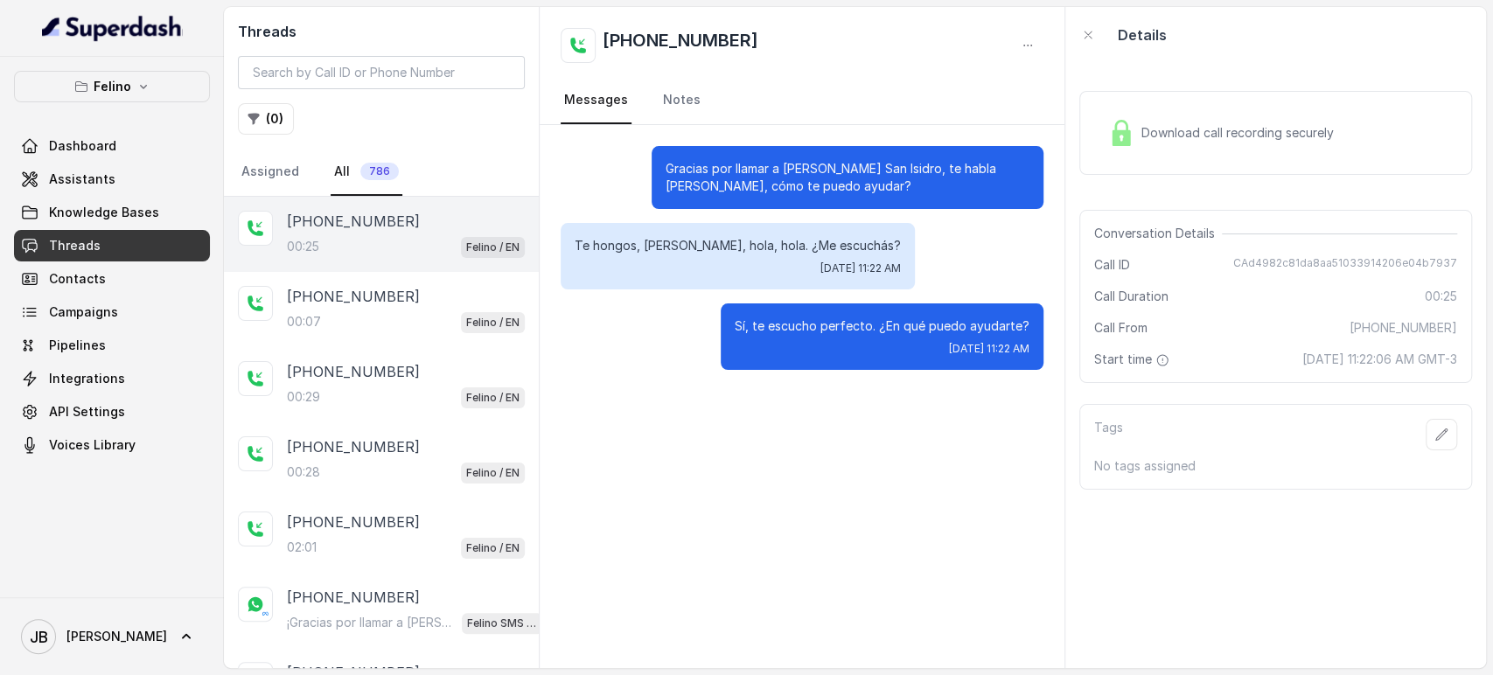
click at [669, 168] on p "Gracias por llamar a [PERSON_NAME] San Isidro, te habla [PERSON_NAME], cómo te …" at bounding box center [848, 177] width 364 height 35
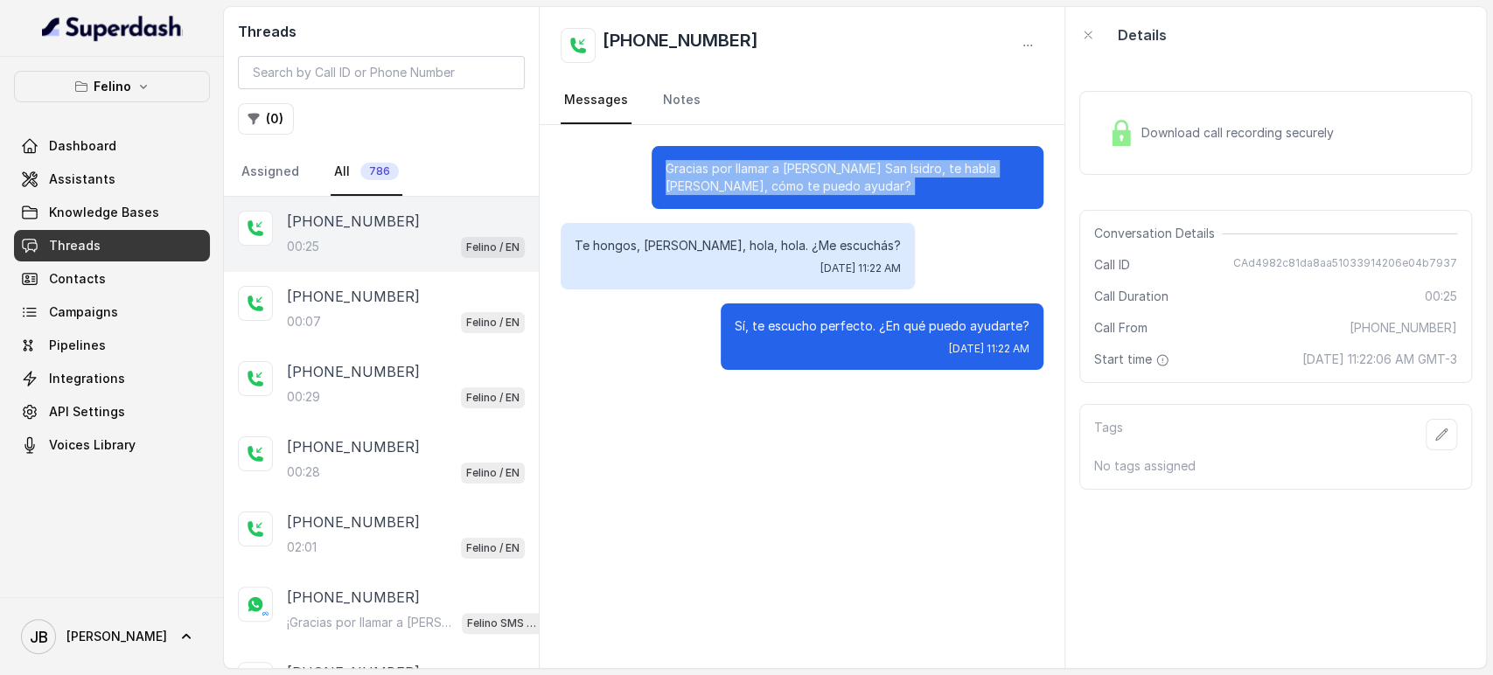
click at [669, 168] on p "Gracias por llamar a [PERSON_NAME] San Isidro, te habla [PERSON_NAME], cómo te …" at bounding box center [848, 177] width 364 height 35
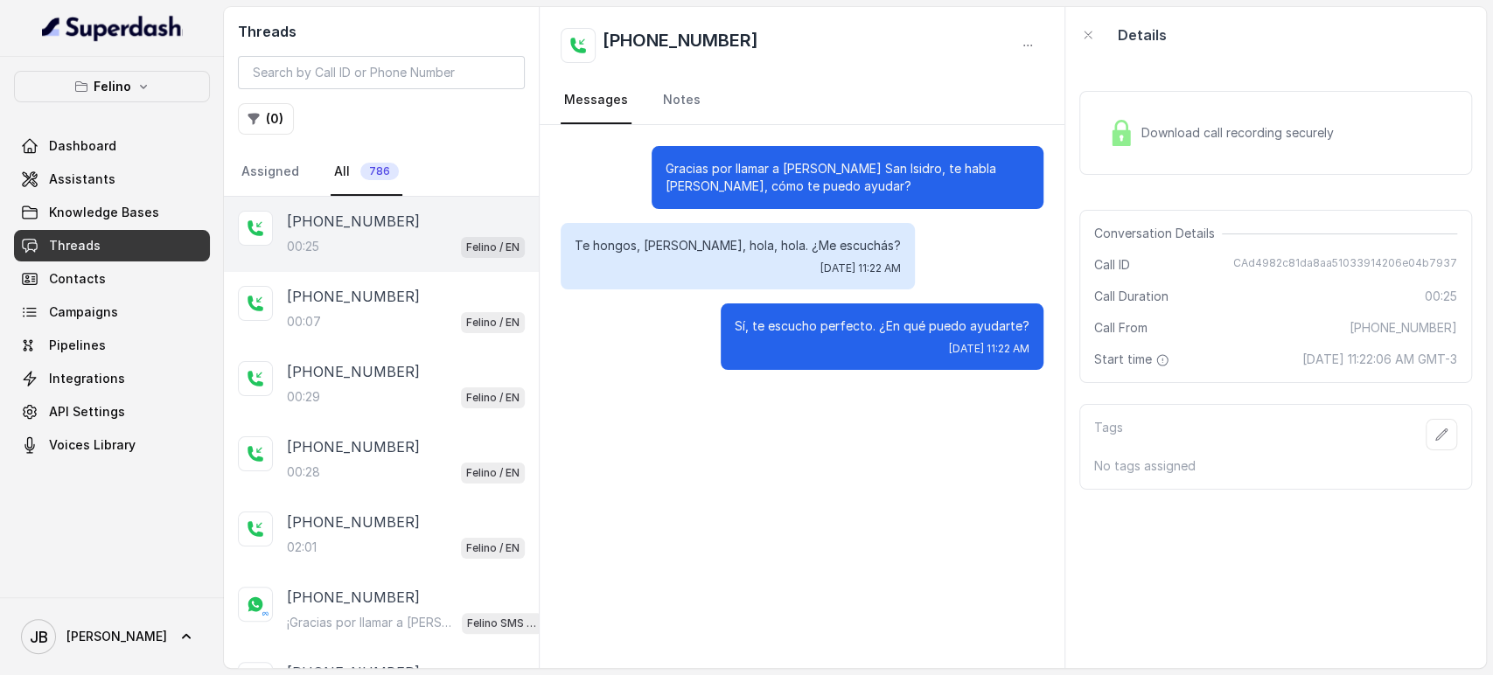
click at [691, 245] on p "Te hongos, hola, hola, hola. ¿Me escuchás?" at bounding box center [738, 245] width 326 height 17
drag, startPoint x: 139, startPoint y: 76, endPoint x: 135, endPoint y: 93, distance: 17.2
click at [138, 75] on button "Felino" at bounding box center [112, 86] width 196 height 31
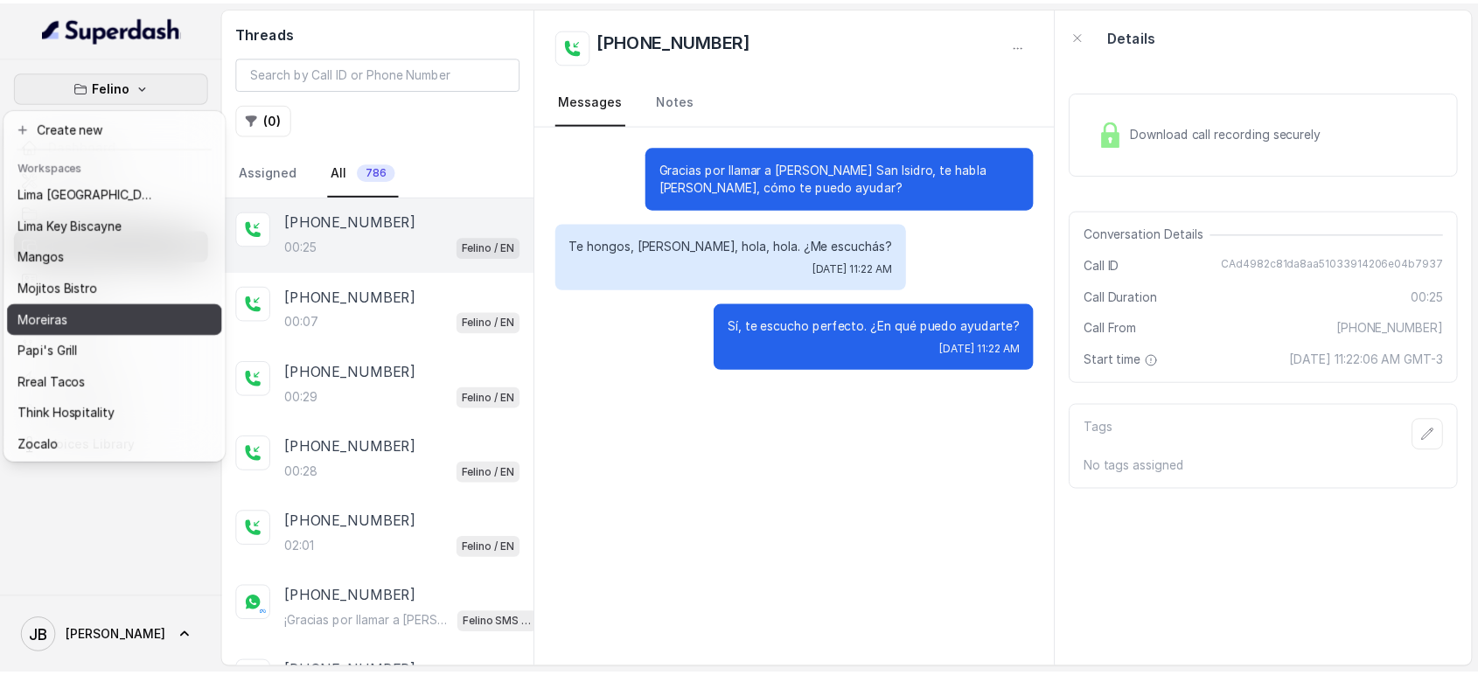
scroll to position [238, 0]
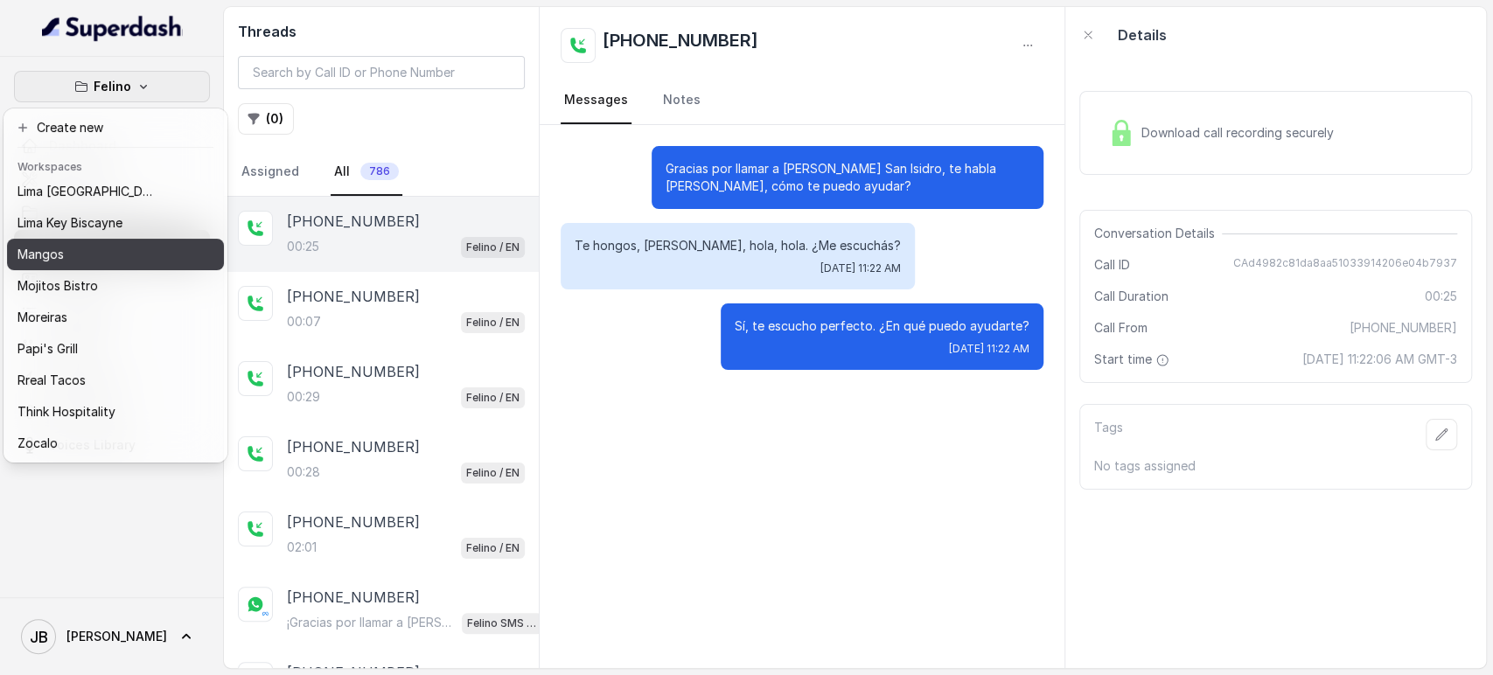
click at [100, 248] on div "Mangos" at bounding box center [87, 254] width 140 height 21
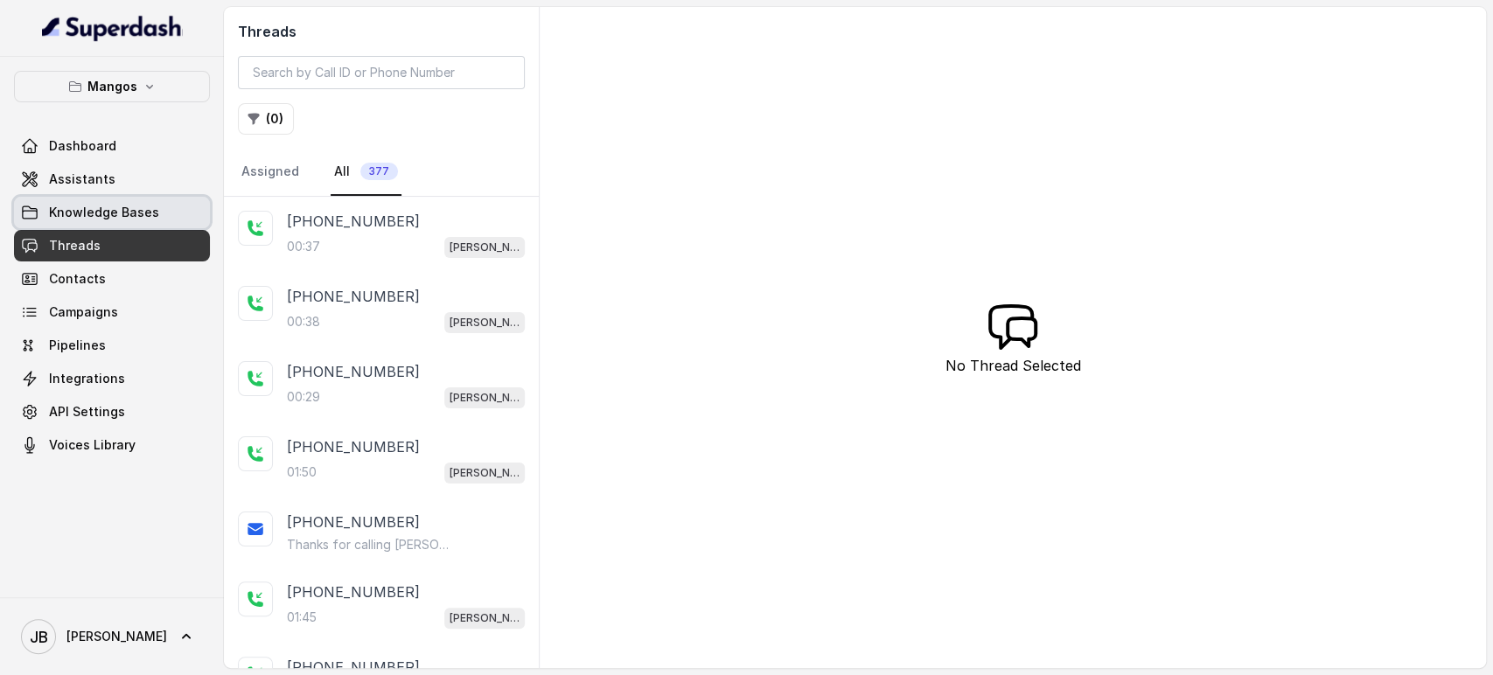
click at [113, 208] on span "Knowledge Bases" at bounding box center [104, 212] width 110 height 17
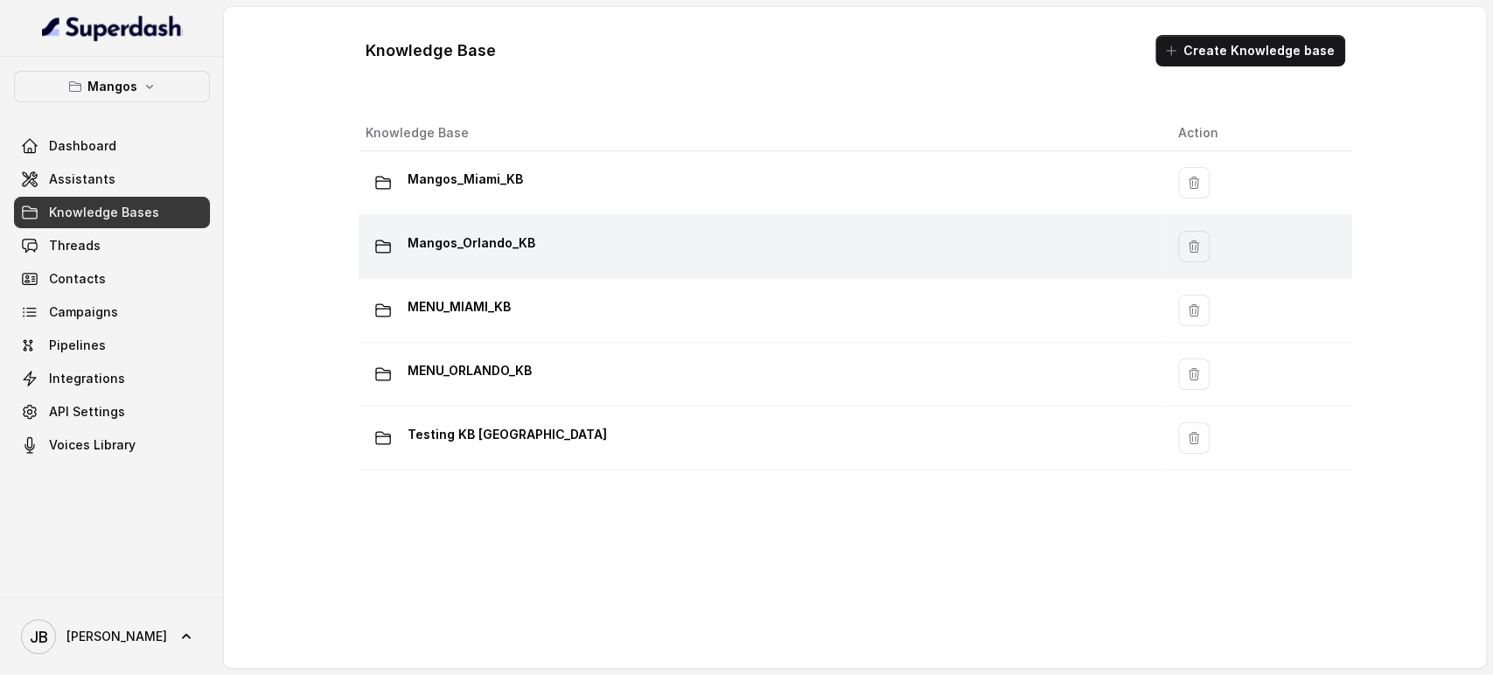
click at [527, 242] on p "Mangos_Orlando_KB" at bounding box center [472, 243] width 128 height 28
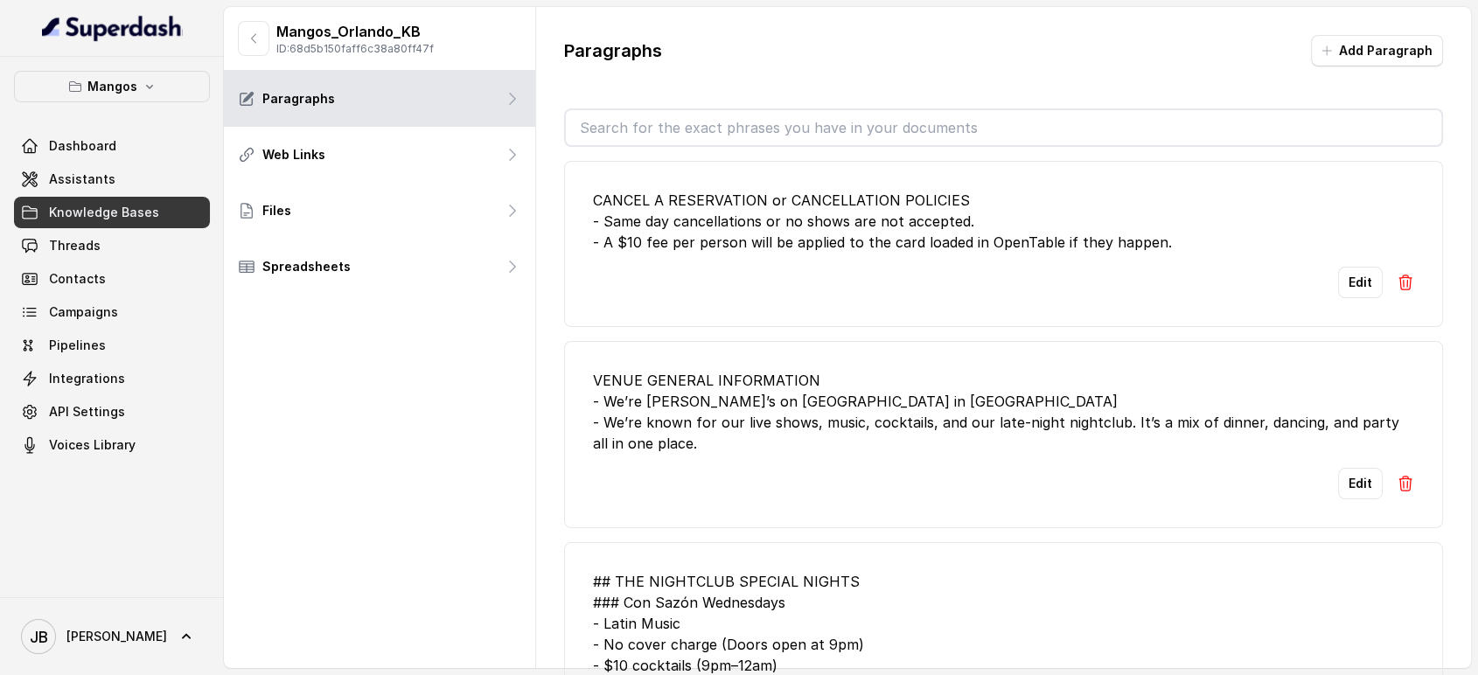
click at [707, 126] on input "text" at bounding box center [1004, 127] width 876 height 35
type input "cm"
type input "om"
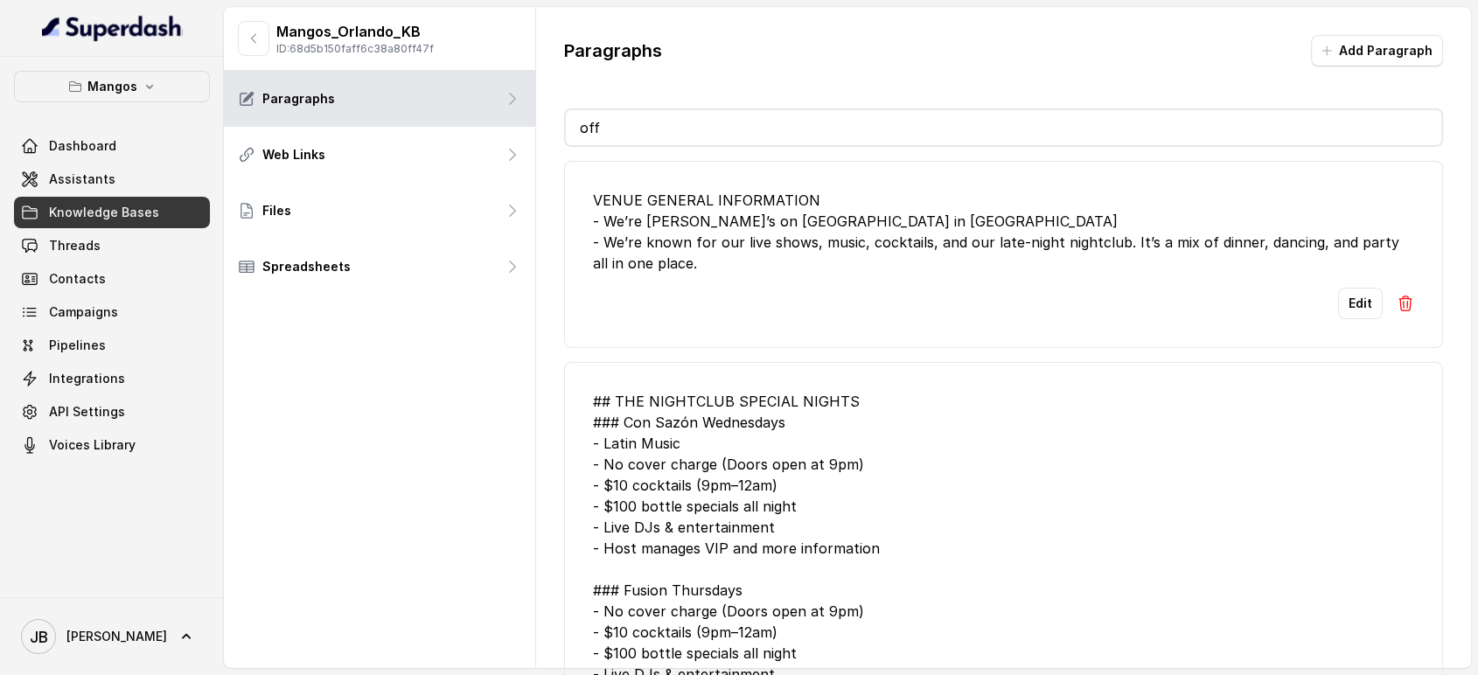
type input "offi"
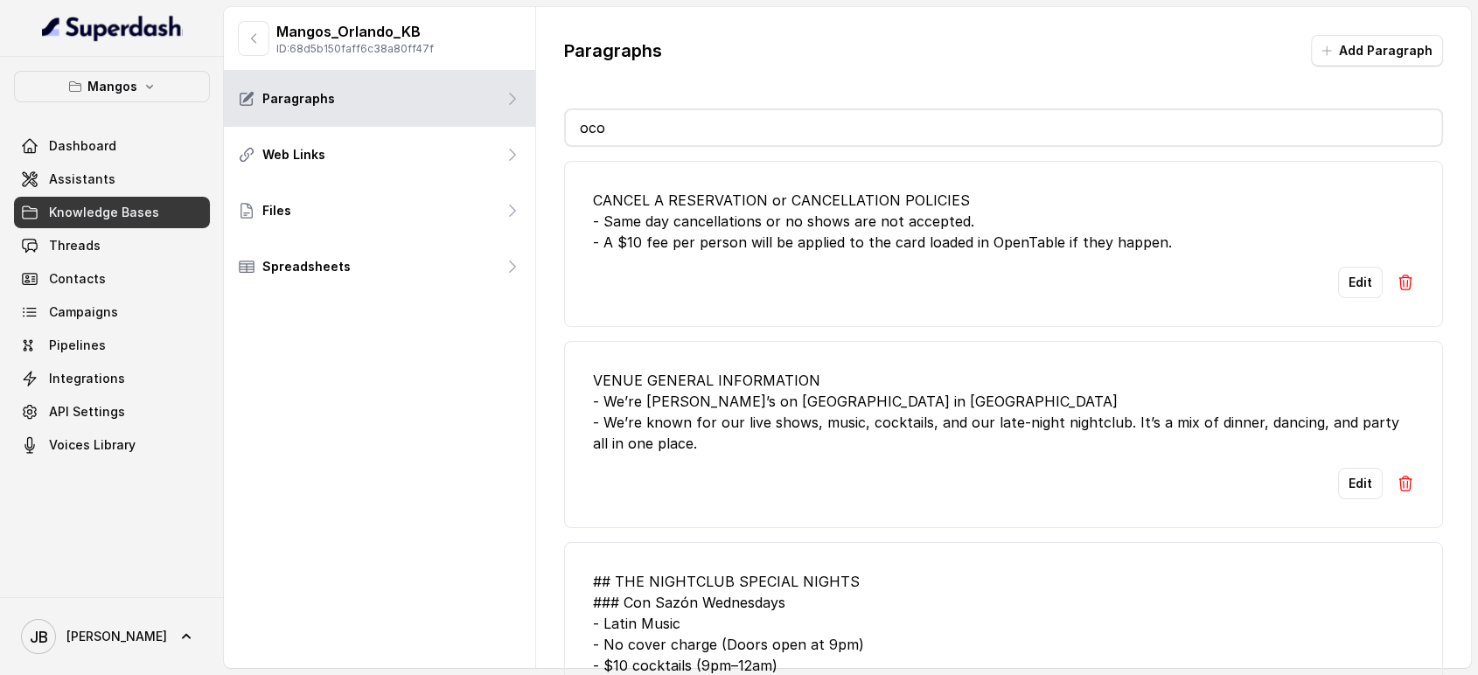
type input "o"
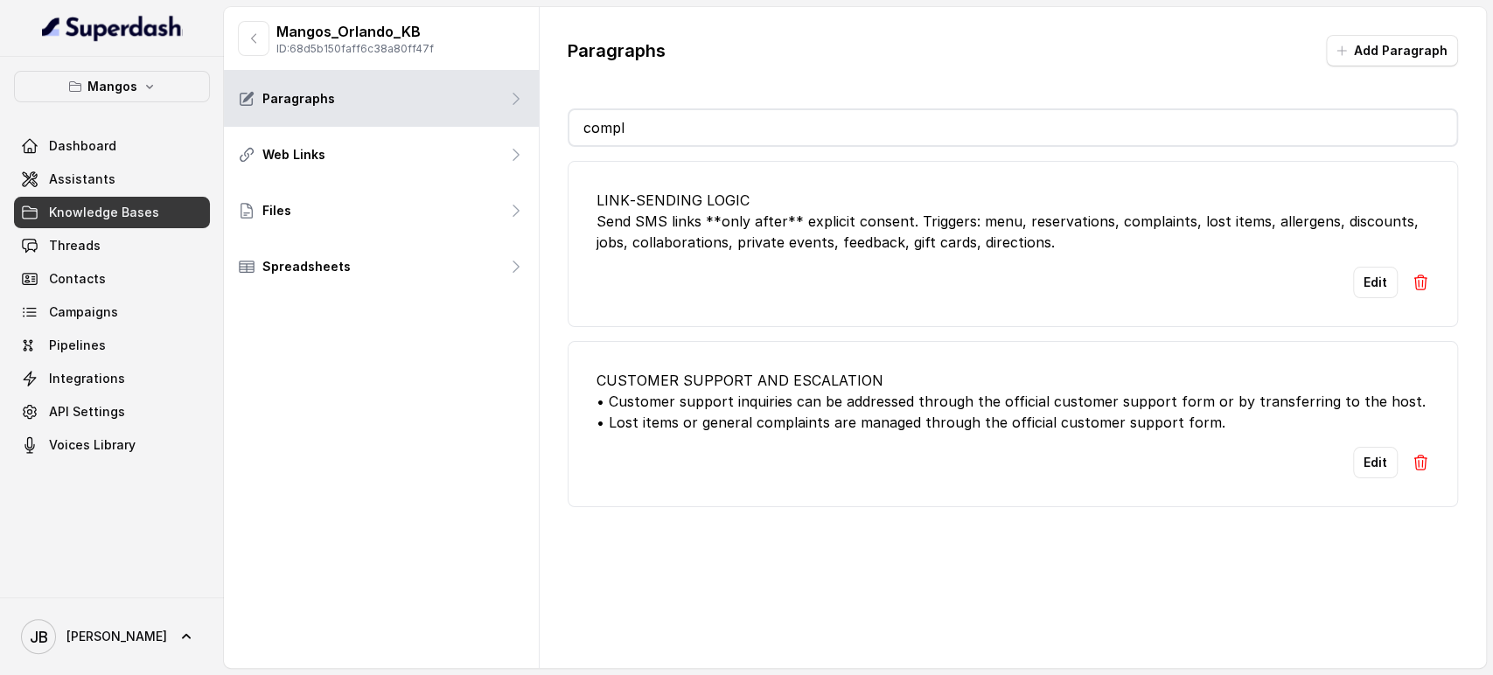
type input "compla"
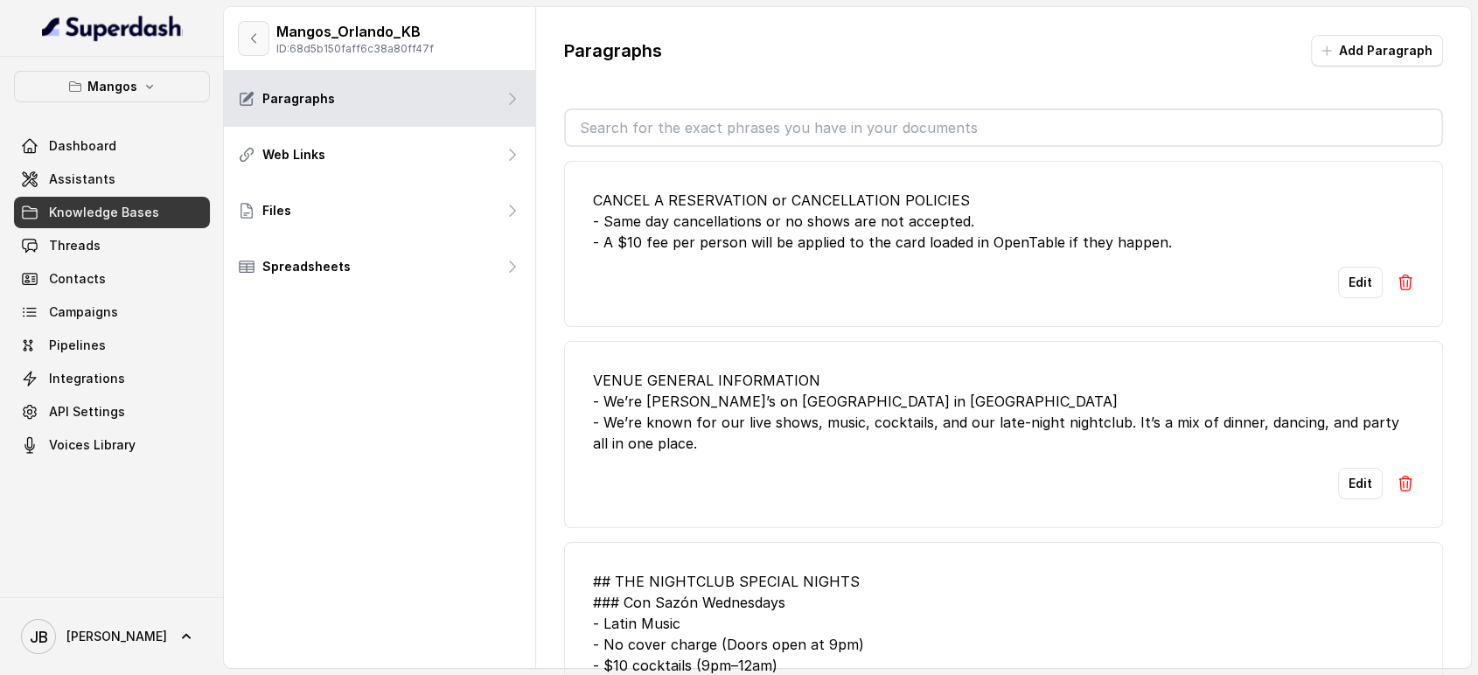
click at [241, 45] on button "button" at bounding box center [253, 38] width 31 height 35
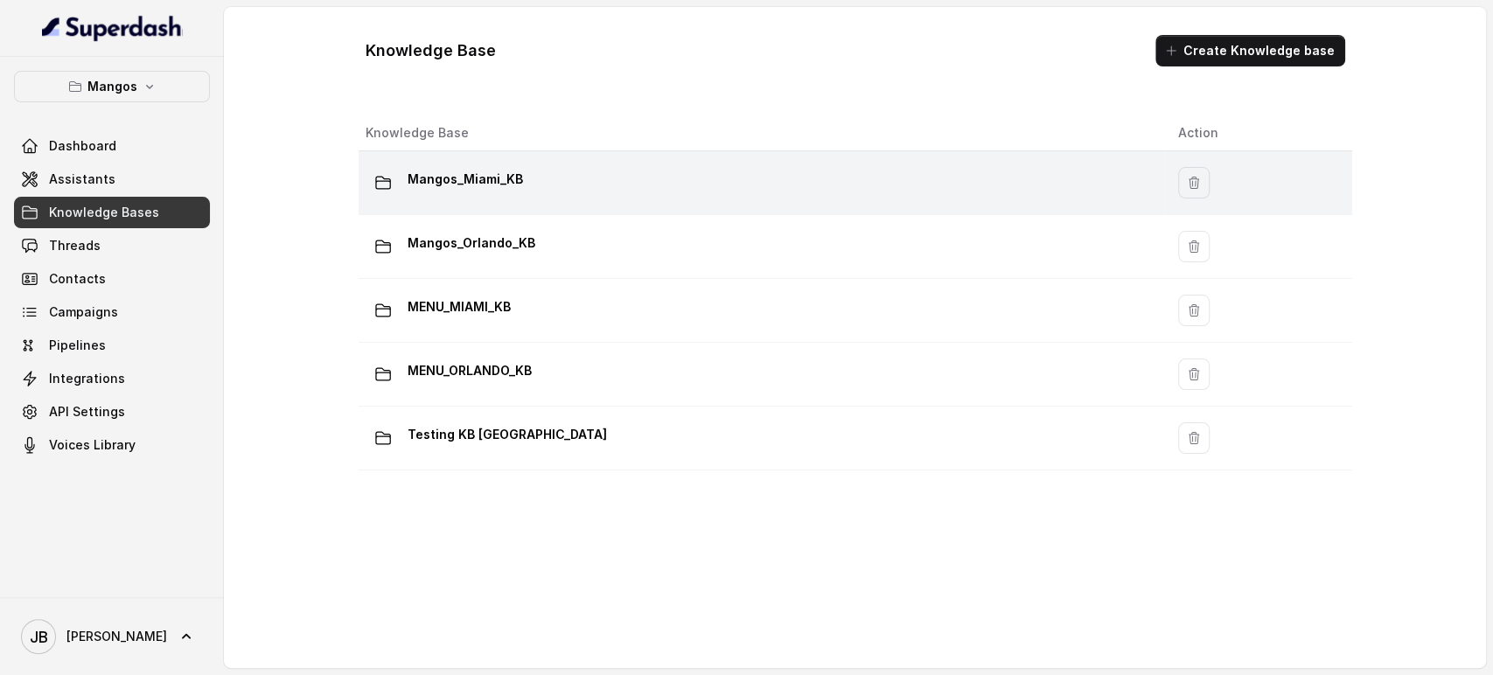
click at [469, 187] on p "Mangos_Miami_KB" at bounding box center [465, 179] width 115 height 28
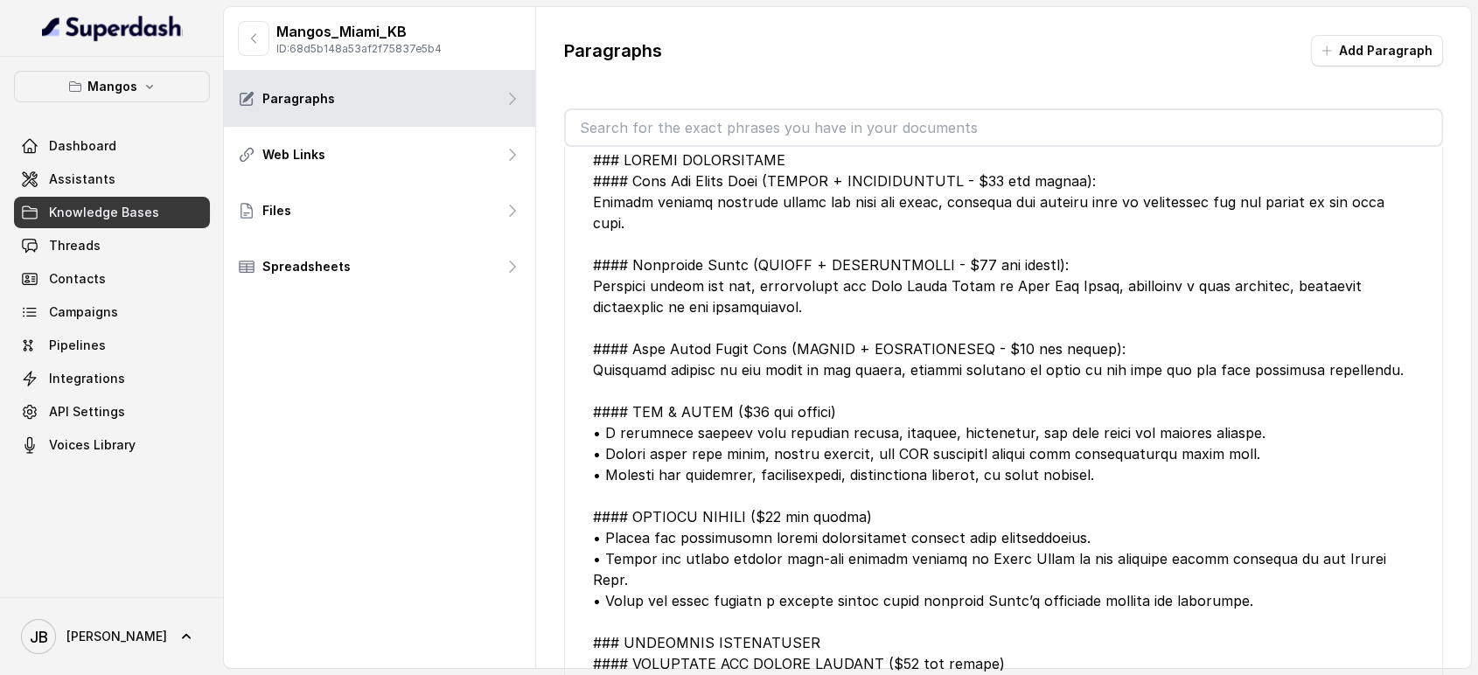
scroll to position [2818, 0]
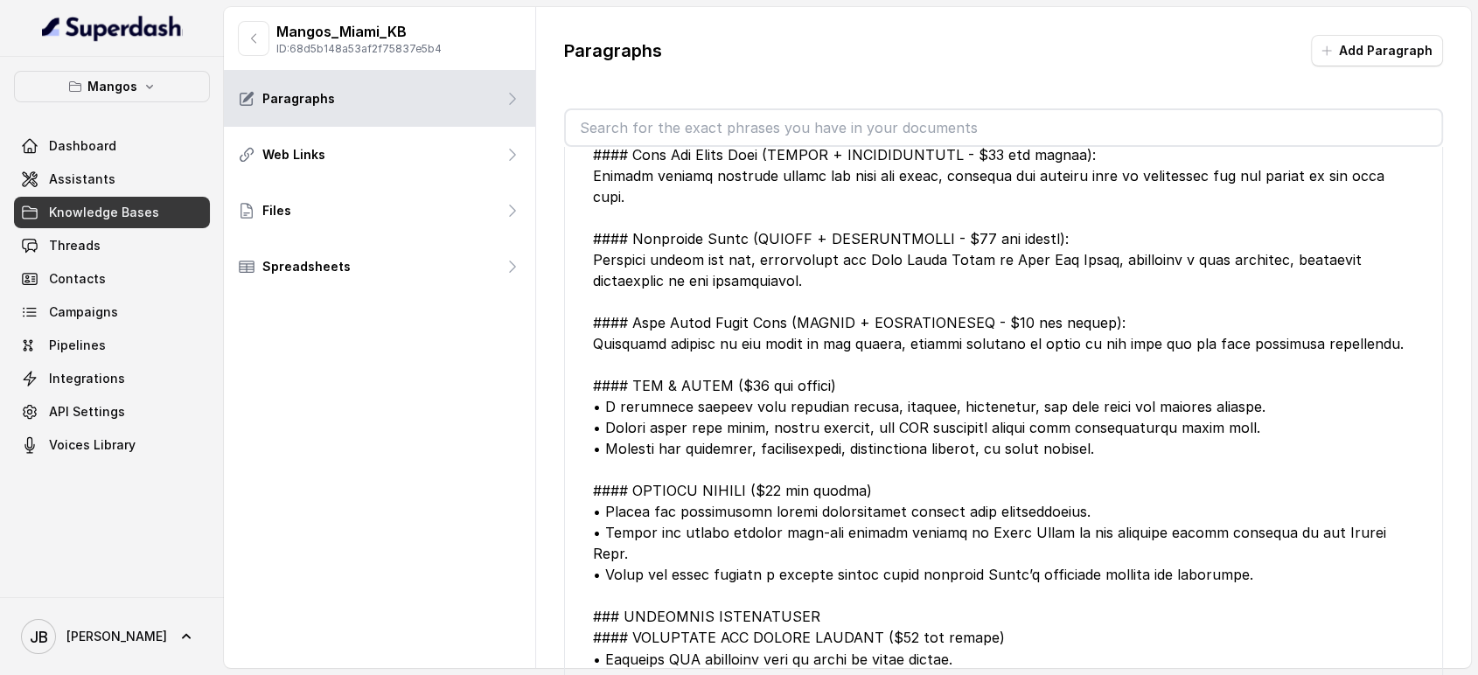
drag, startPoint x: 757, startPoint y: 111, endPoint x: 746, endPoint y: 129, distance: 21.2
click at [751, 115] on div "Paragraphs Add Paragraph DRESS CODE - Smart Casual. - Tank tops, flip flops, be…" at bounding box center [1004, 361] width 936 height 708
click at [737, 122] on input "text" at bounding box center [1004, 127] width 876 height 35
click at [698, 124] on input "text" at bounding box center [1004, 127] width 876 height 35
click at [685, 98] on div "Paragraphs Add Paragraph DRESS CODE - Smart Casual. - Tank tops, flip flops, be…" at bounding box center [1004, 361] width 936 height 708
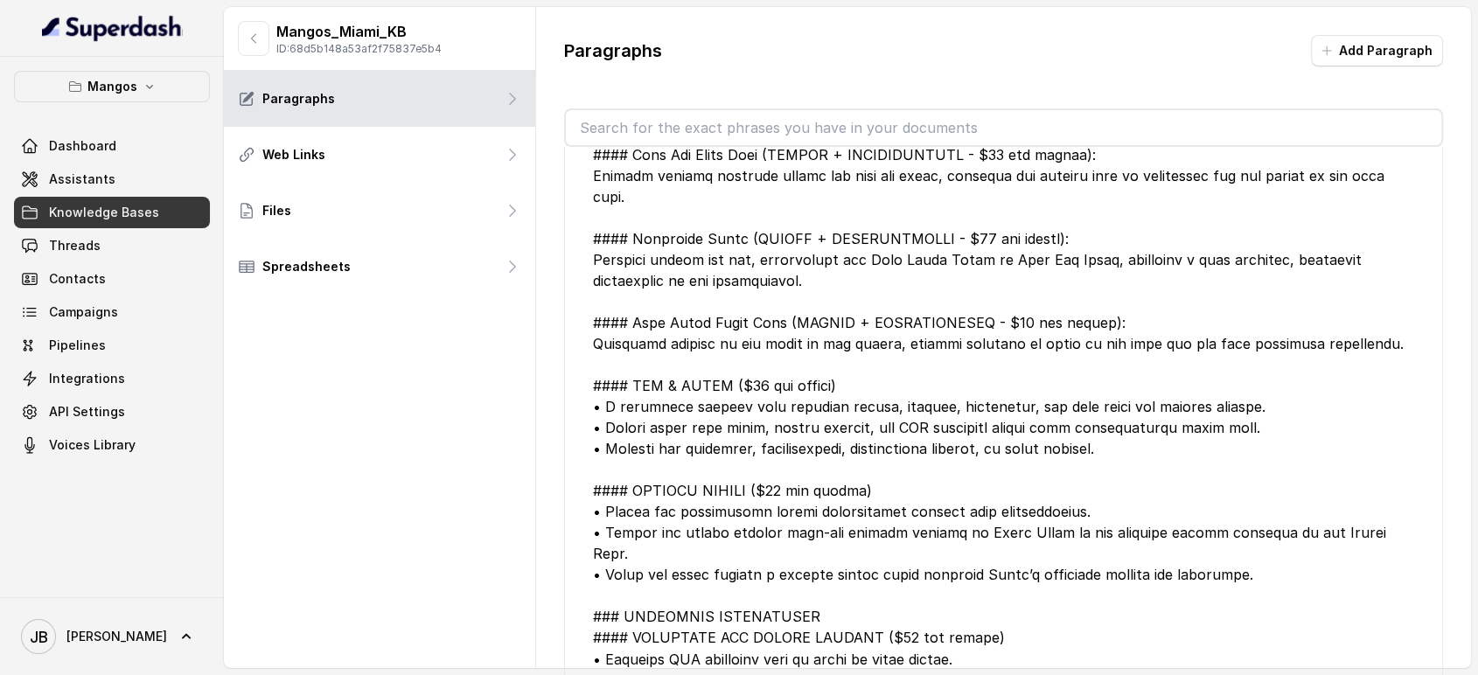
click at [660, 134] on input "text" at bounding box center [1004, 127] width 876 height 35
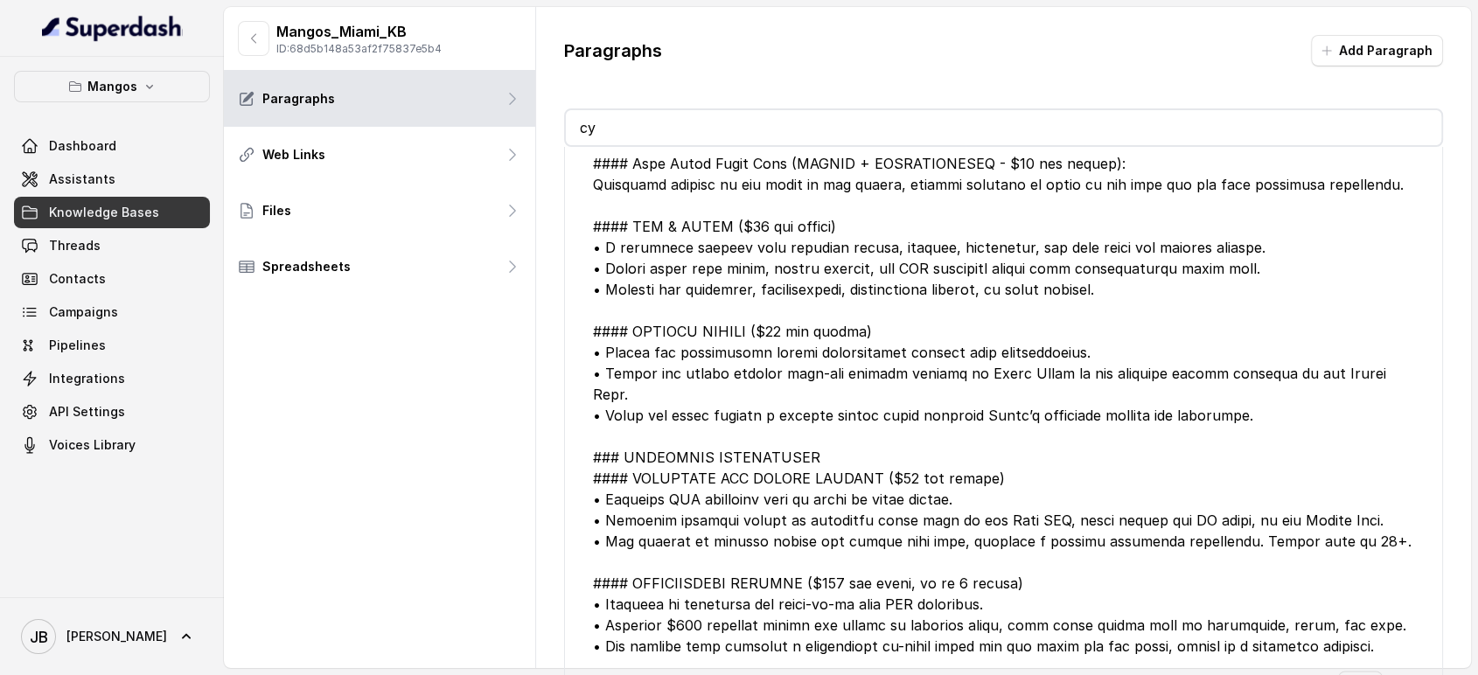
scroll to position [0, 0]
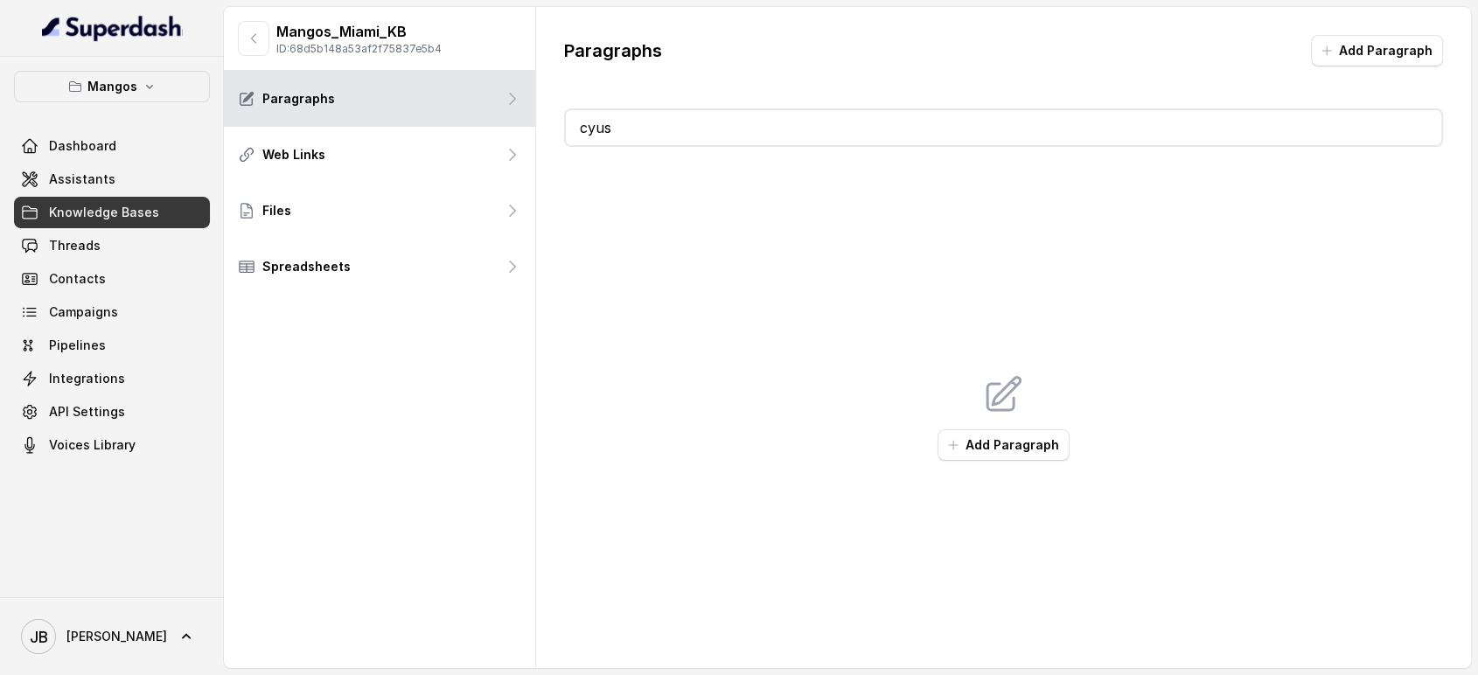
type input "cy"
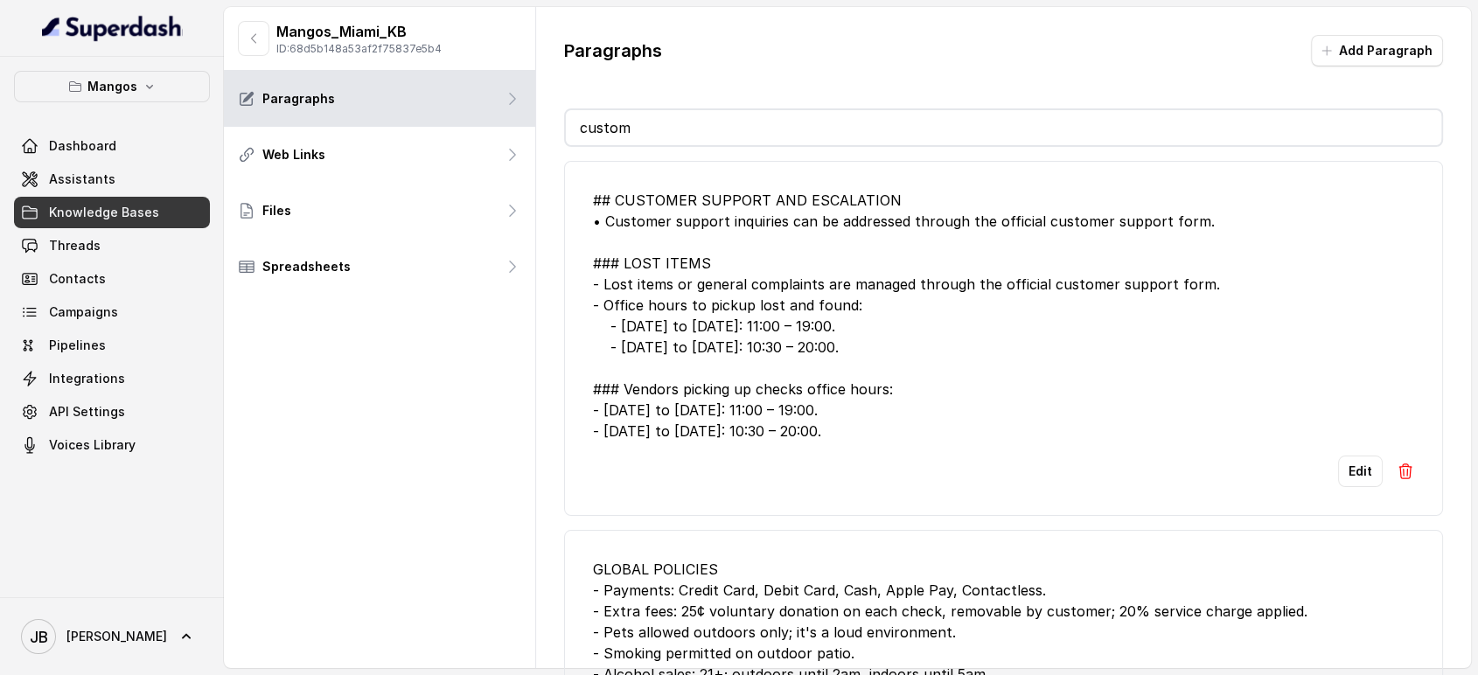
type input "custom"
click at [839, 363] on div "## CUSTOMER SUPPORT AND ESCALATION • Customer support inquiries can be addresse…" at bounding box center [1004, 316] width 822 height 252
drag, startPoint x: 826, startPoint y: 435, endPoint x: 899, endPoint y: 443, distance: 73.9
click at [899, 443] on li "## CUSTOMER SUPPORT AND ESCALATION • Customer support inquiries can be addresse…" at bounding box center [1004, 338] width 880 height 355
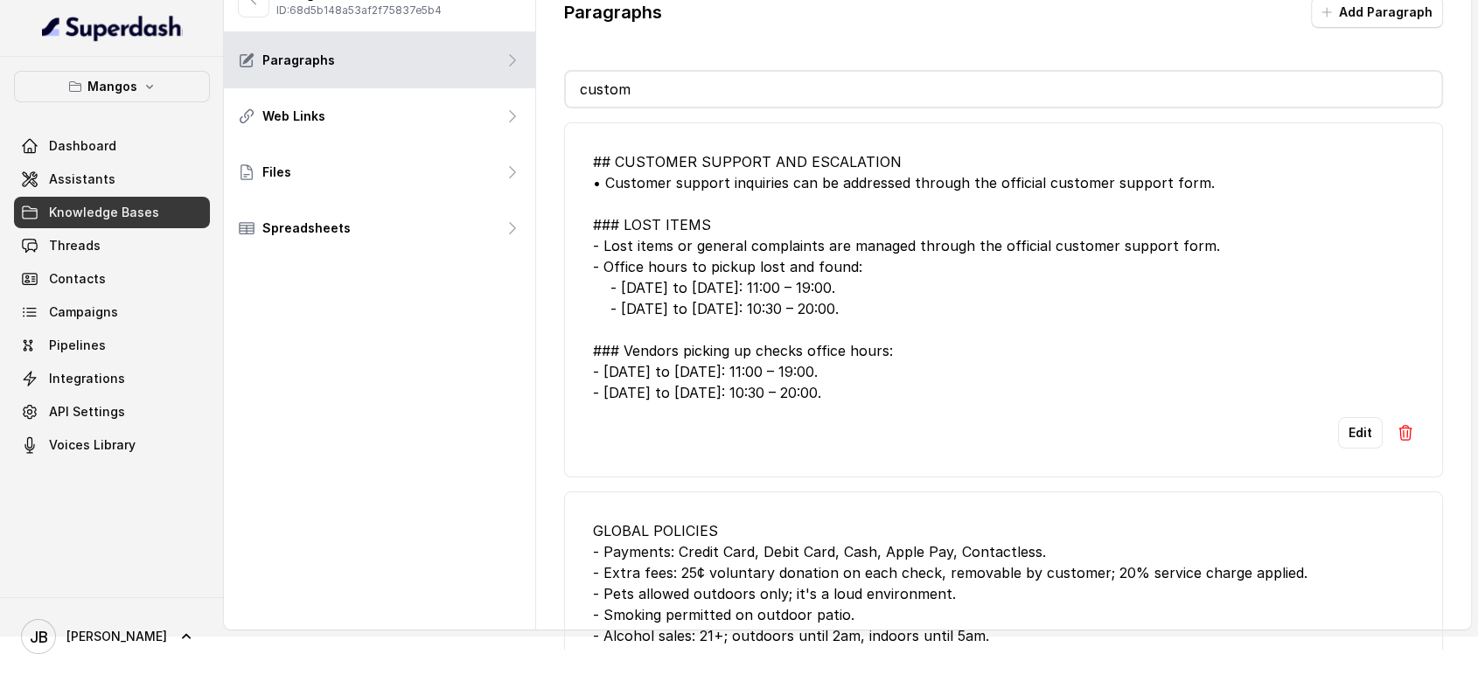
drag, startPoint x: 812, startPoint y: 388, endPoint x: 826, endPoint y: 404, distance: 21.1
click at [826, 404] on li "## CUSTOMER SUPPORT AND ESCALATION • Customer support inquiries can be addresse…" at bounding box center [1004, 299] width 880 height 355
drag, startPoint x: 827, startPoint y: 393, endPoint x: 646, endPoint y: 177, distance: 281.9
click at [589, 160] on li "## CUSTOMER SUPPORT AND ESCALATION • Customer support inquiries can be addresse…" at bounding box center [1004, 299] width 880 height 355
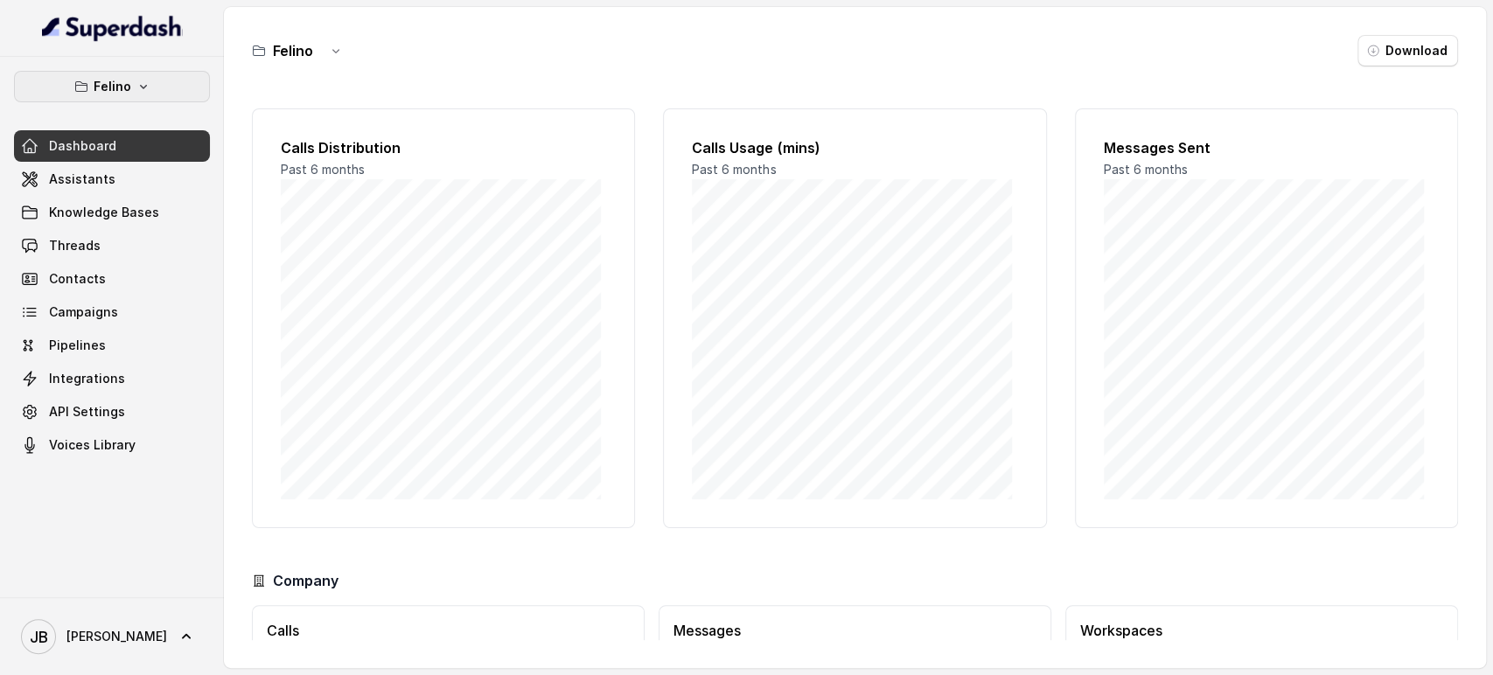
click at [156, 86] on button "Felino" at bounding box center [112, 86] width 196 height 31
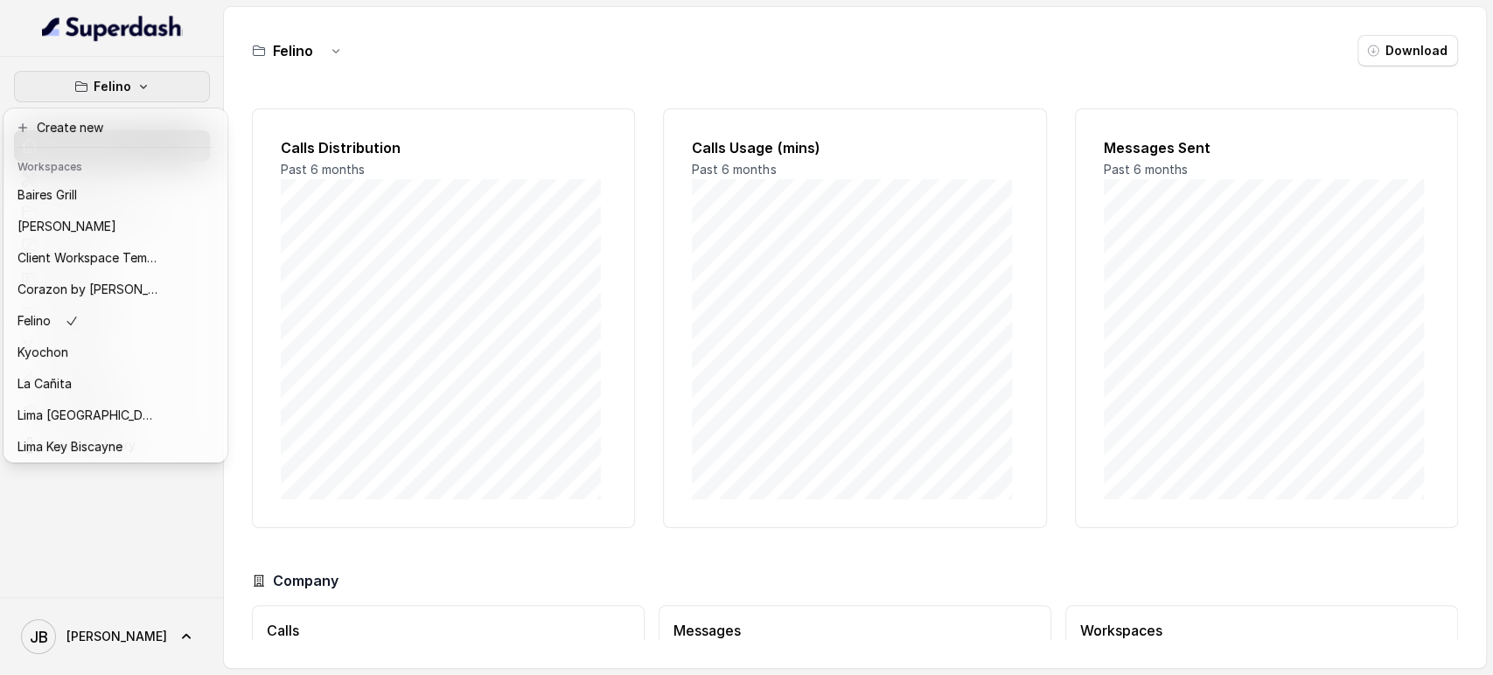
click at [352, 68] on div "[PERSON_NAME] Dashboard Assistants Knowledge Bases Threads Contacts Campaigns P…" at bounding box center [746, 337] width 1493 height 675
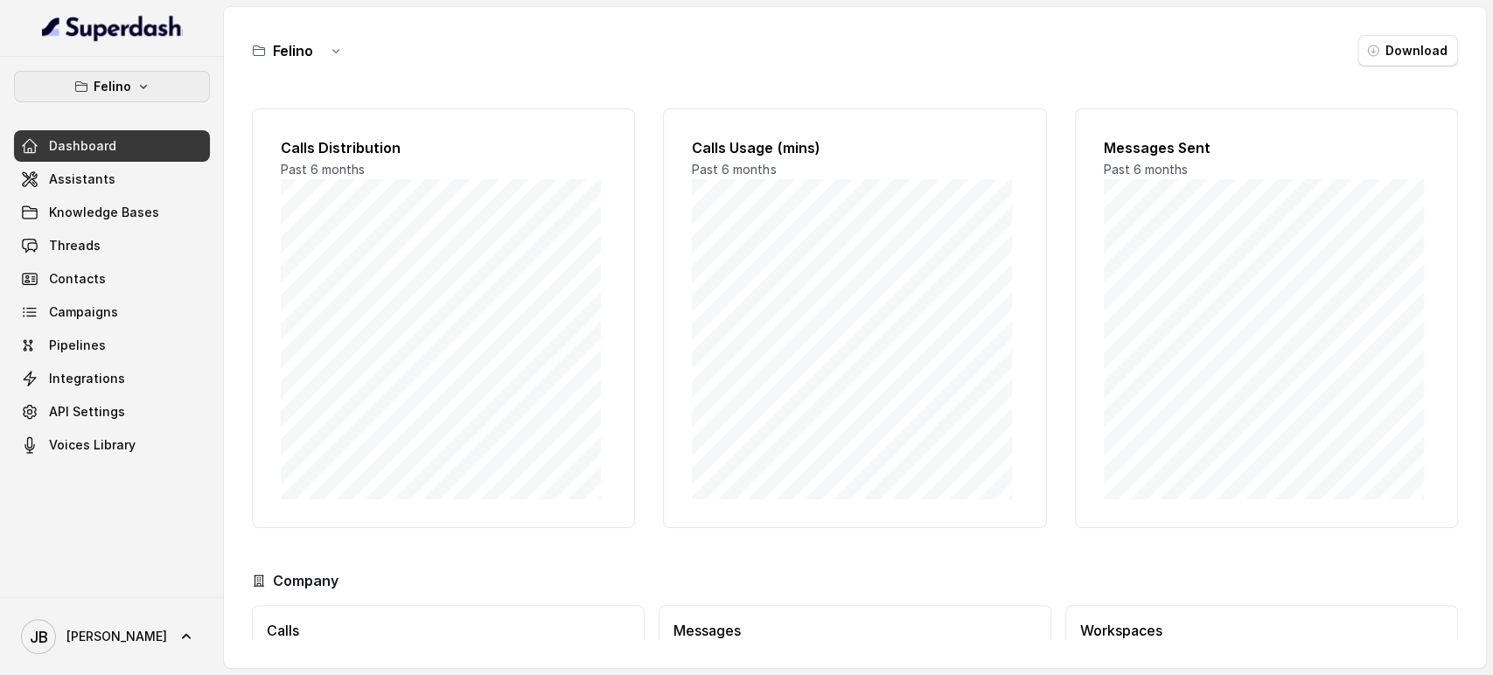
click at [92, 93] on button "Felino" at bounding box center [112, 86] width 196 height 31
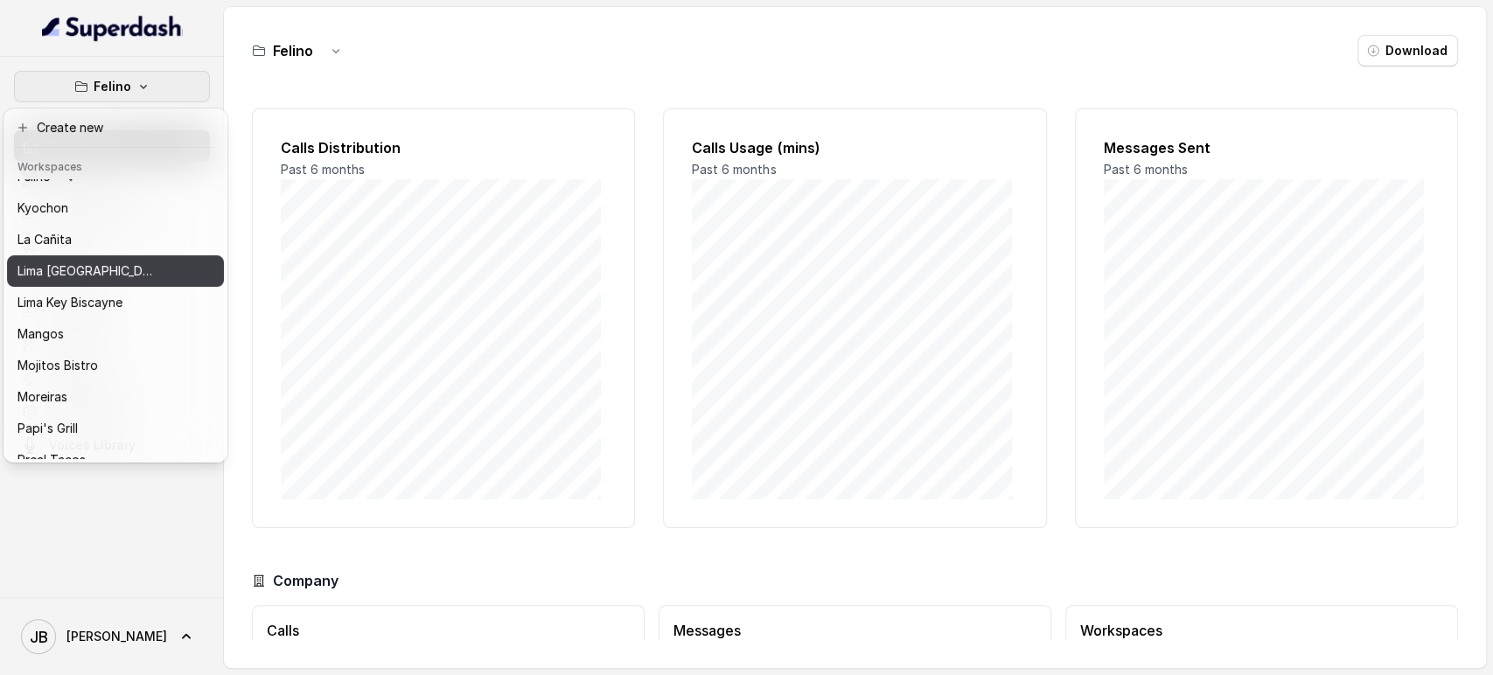
scroll to position [238, 0]
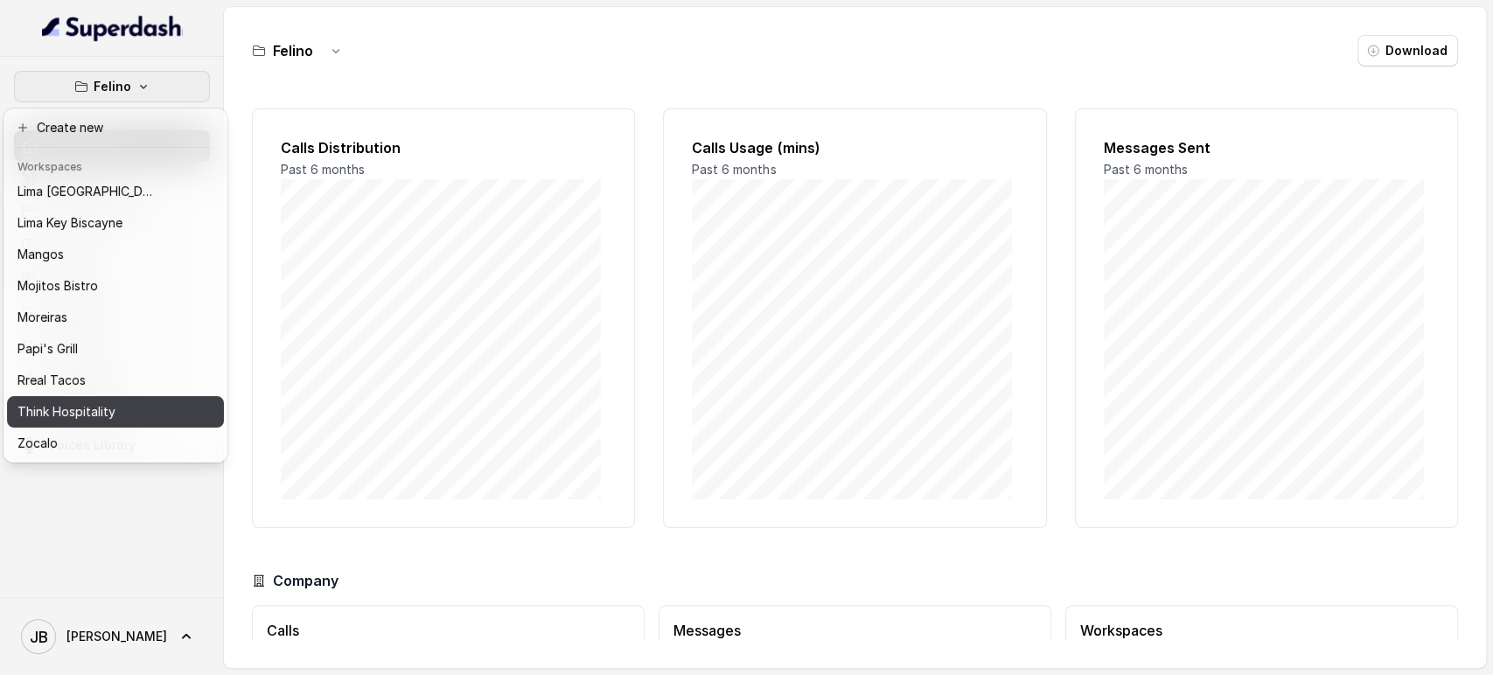
click at [121, 401] on div "Think Hospitality" at bounding box center [87, 411] width 140 height 21
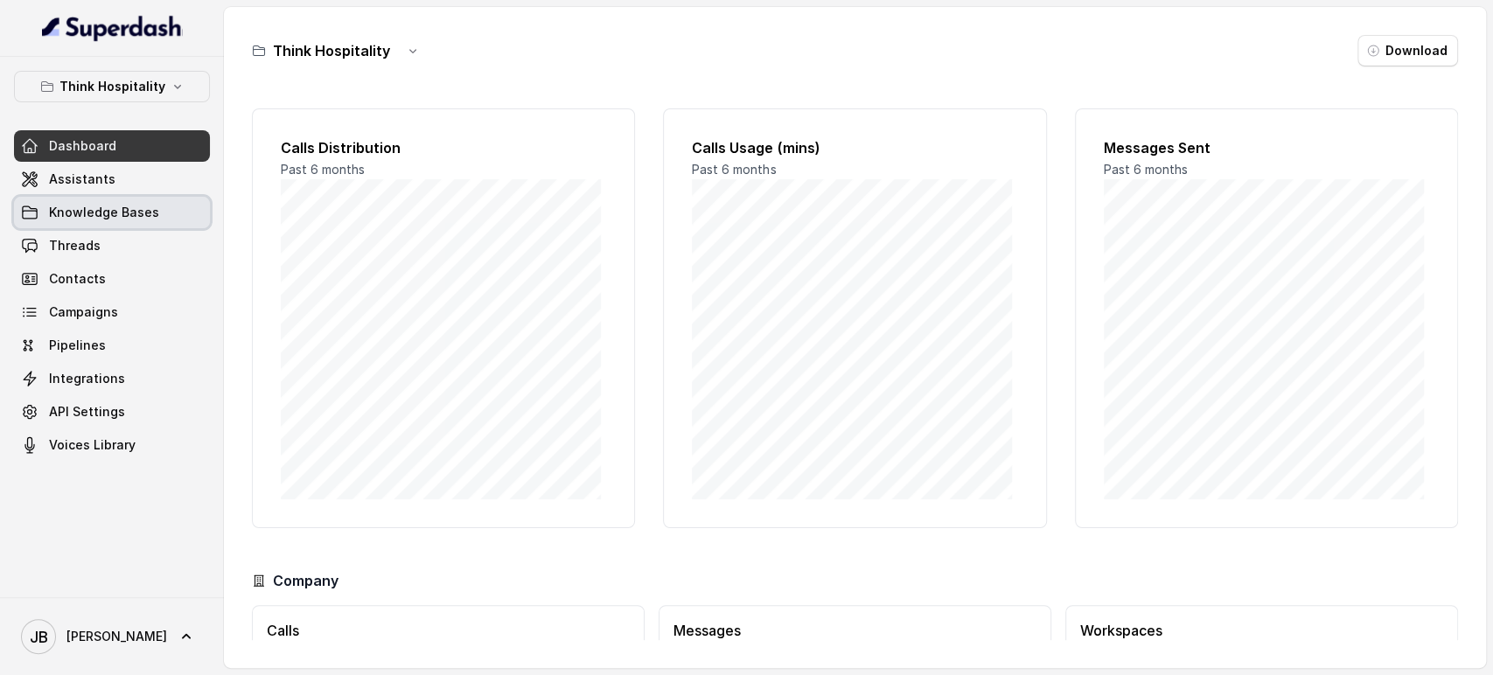
click at [105, 233] on link "Threads" at bounding box center [112, 245] width 196 height 31
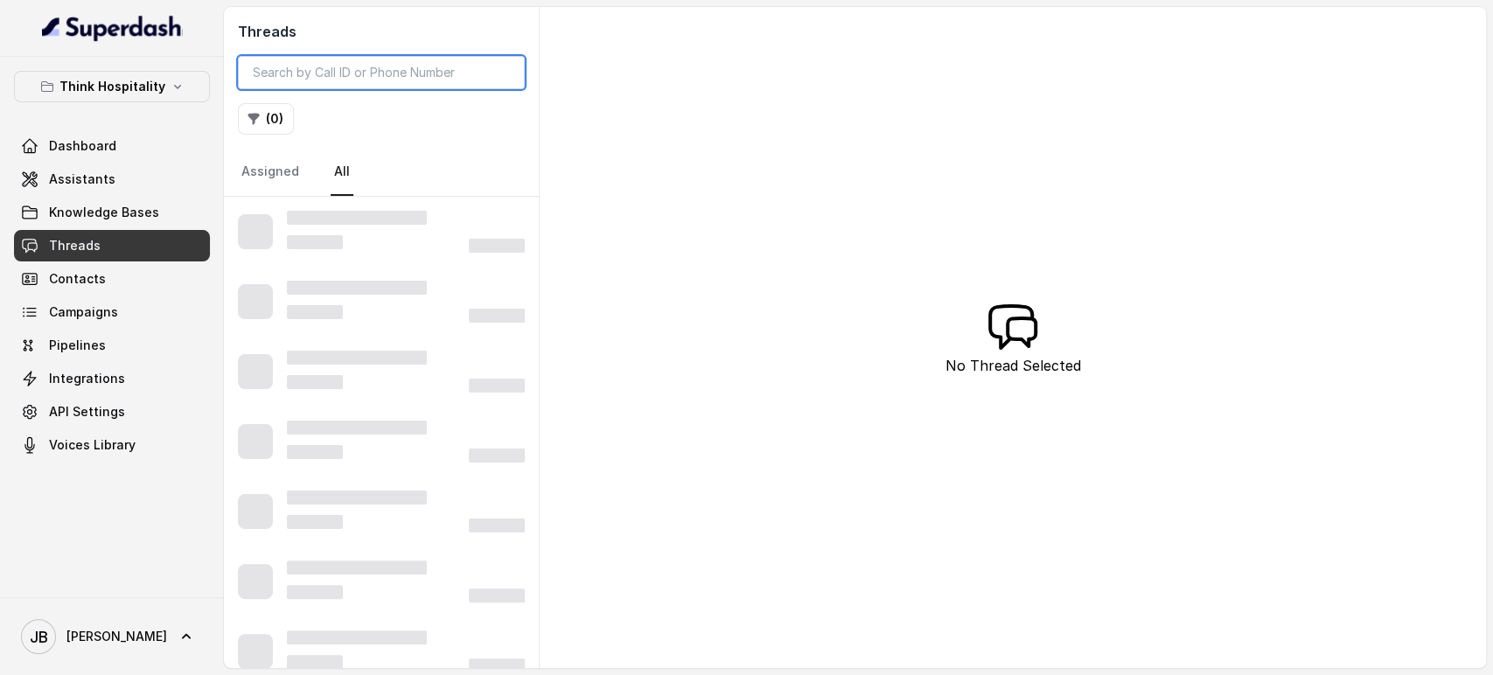
click at [367, 86] on input "search" at bounding box center [381, 72] width 287 height 33
paste input "CAf511a1e6876f6e2703370188a087297e"
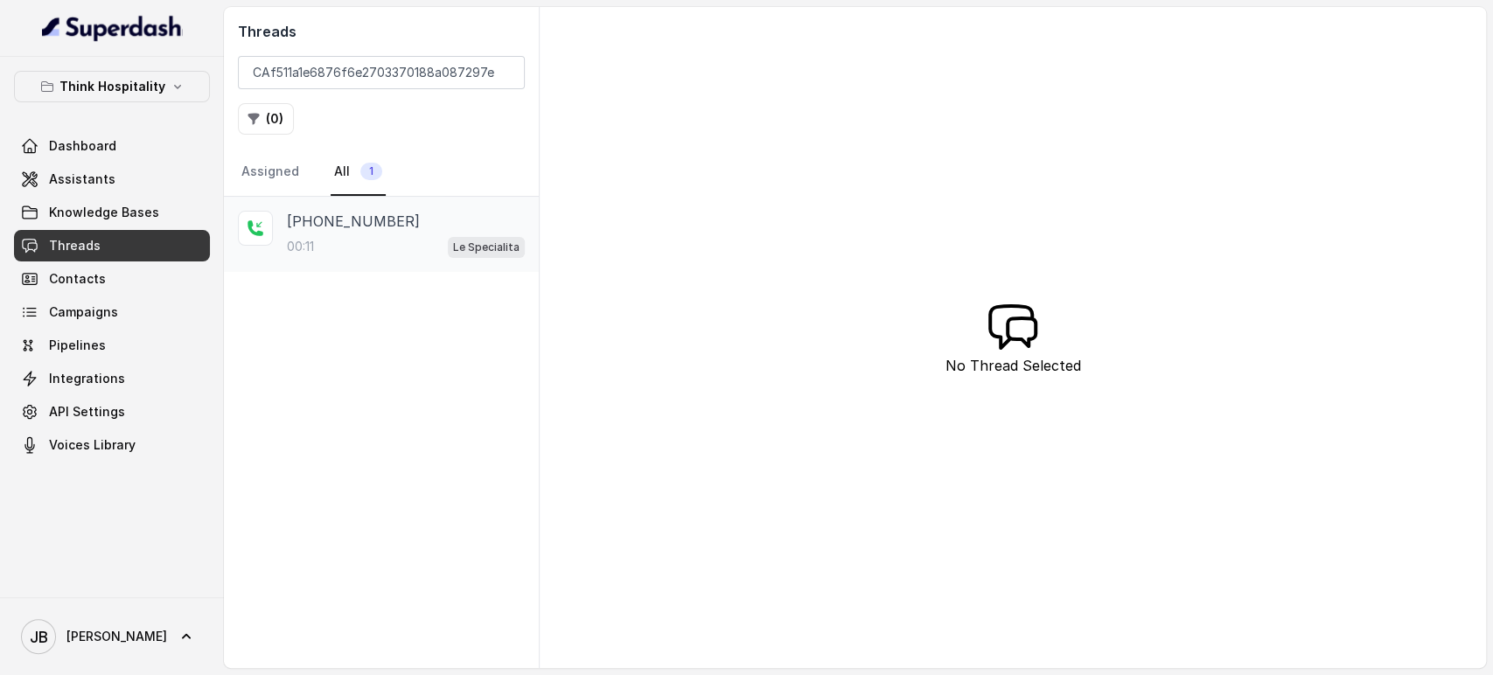
click at [344, 226] on p "[PHONE_NUMBER]" at bounding box center [353, 221] width 133 height 21
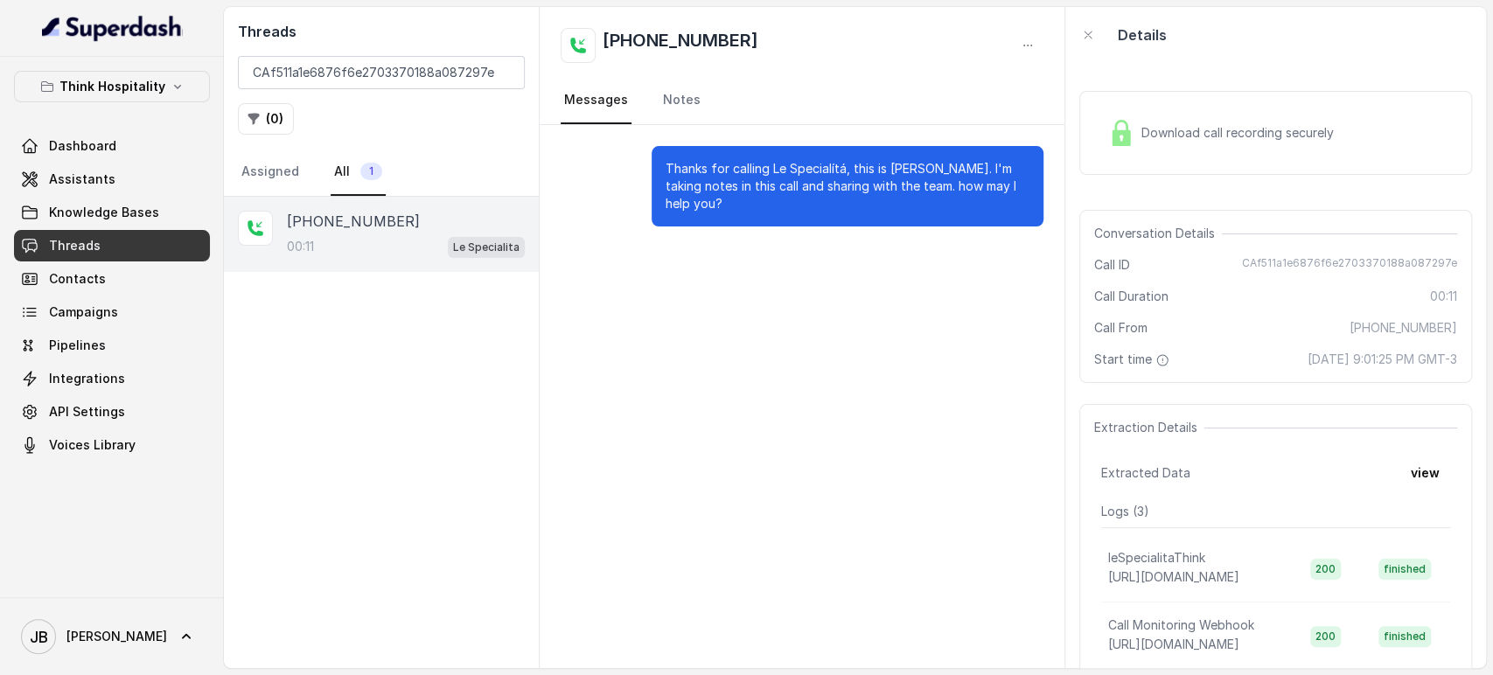
click at [1172, 156] on div "Download call recording securely" at bounding box center [1275, 133] width 393 height 84
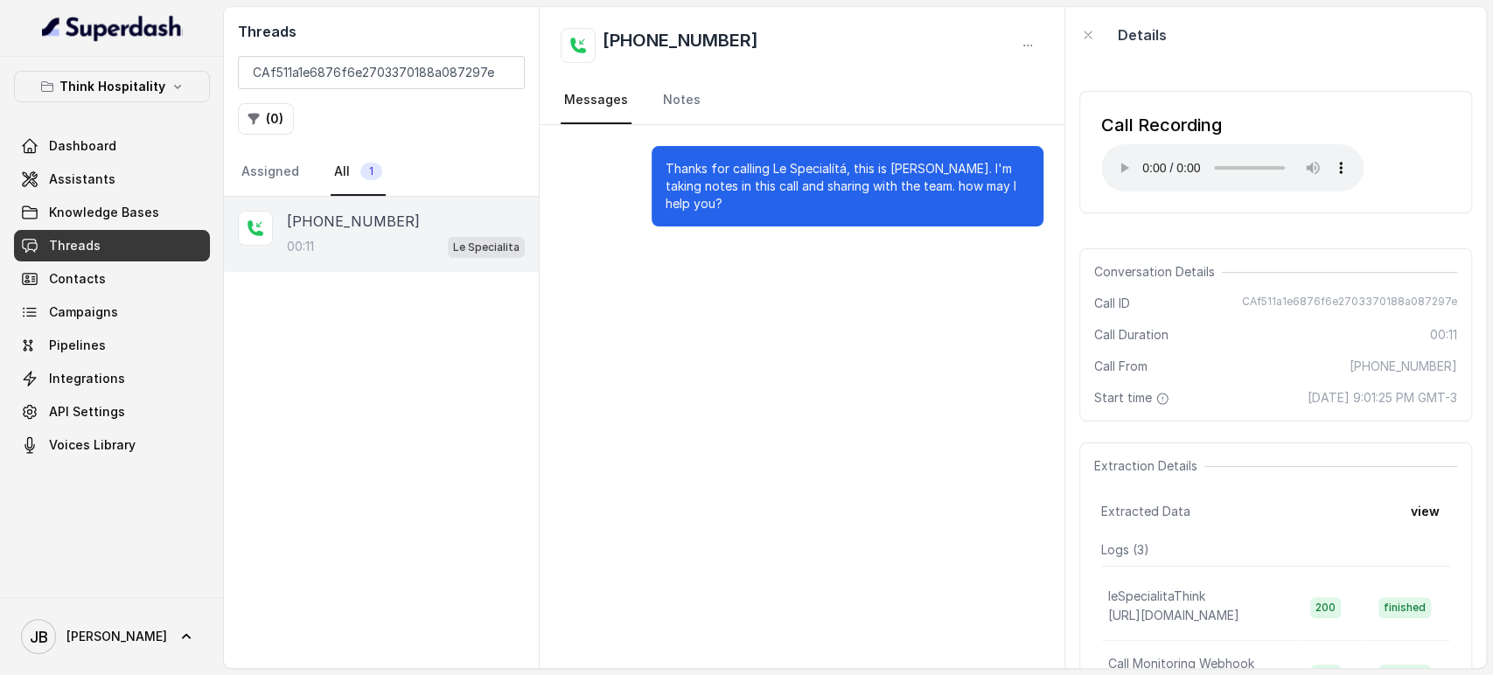
click at [428, 50] on div "Threads CAf511a1e6876f6e2703370188a087297e ( 0 ) Assigned All 1" at bounding box center [381, 102] width 315 height 190
click at [421, 66] on input "CAf511a1e6876f6e2703370188a087297e" at bounding box center [381, 72] width 287 height 33
paste input "ea3e4a18b0236a7f02ca968451ec1dc1"
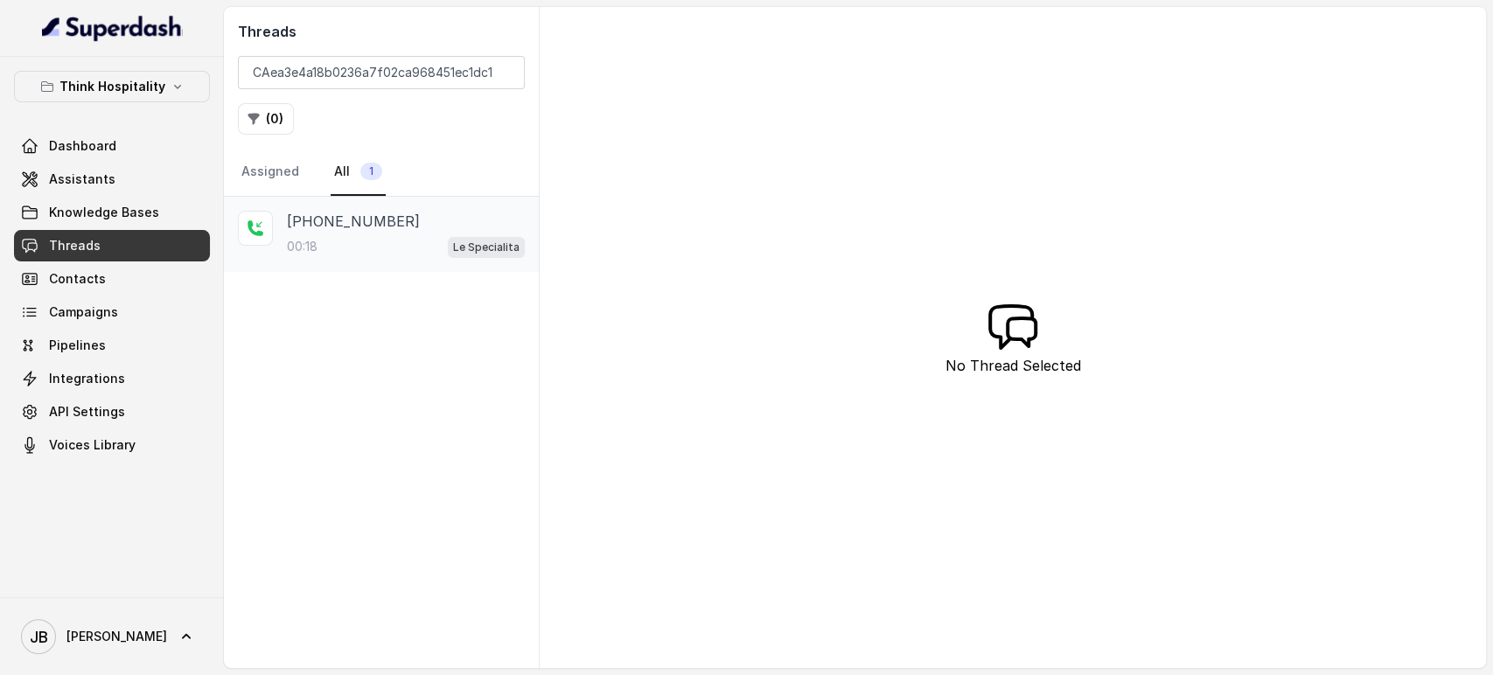
click at [404, 236] on div "00:18 Le Specialita" at bounding box center [406, 246] width 238 height 23
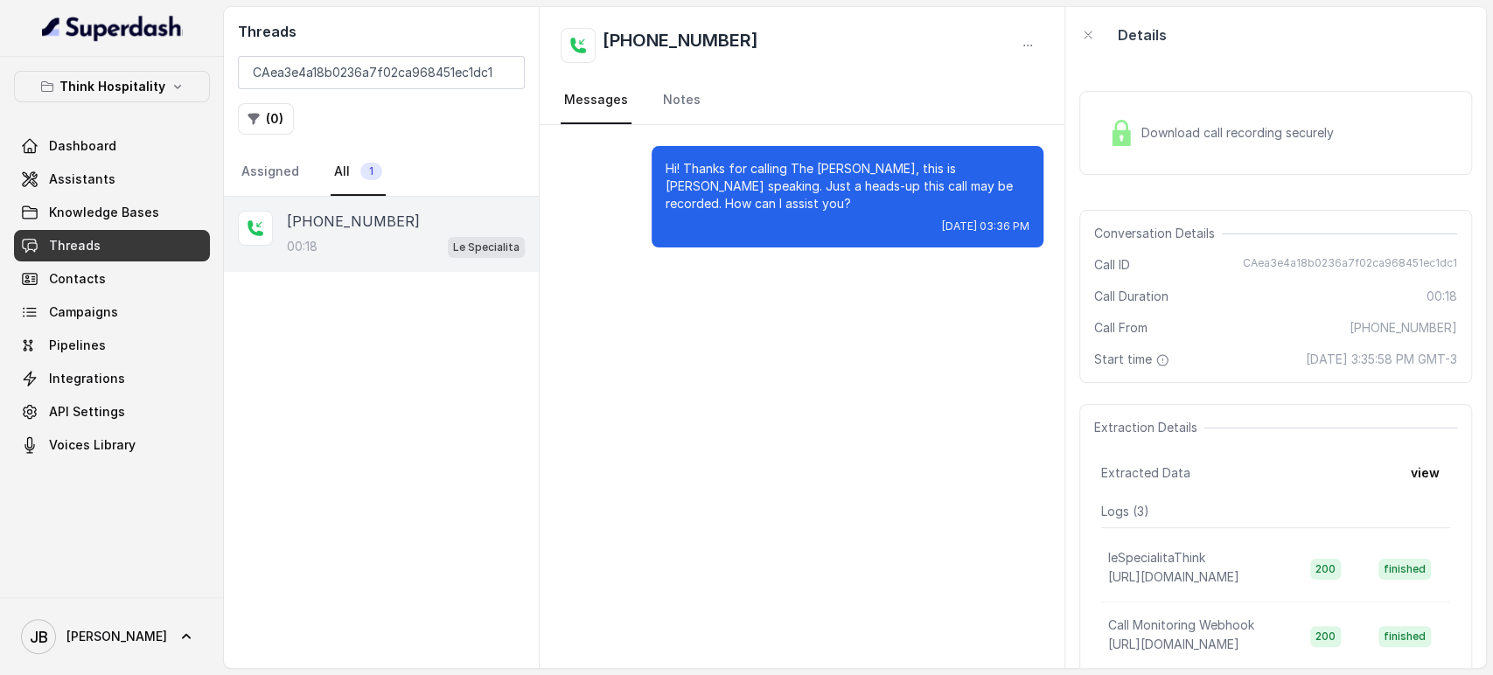
click at [1175, 110] on div "Download call recording securely" at bounding box center [1275, 133] width 393 height 84
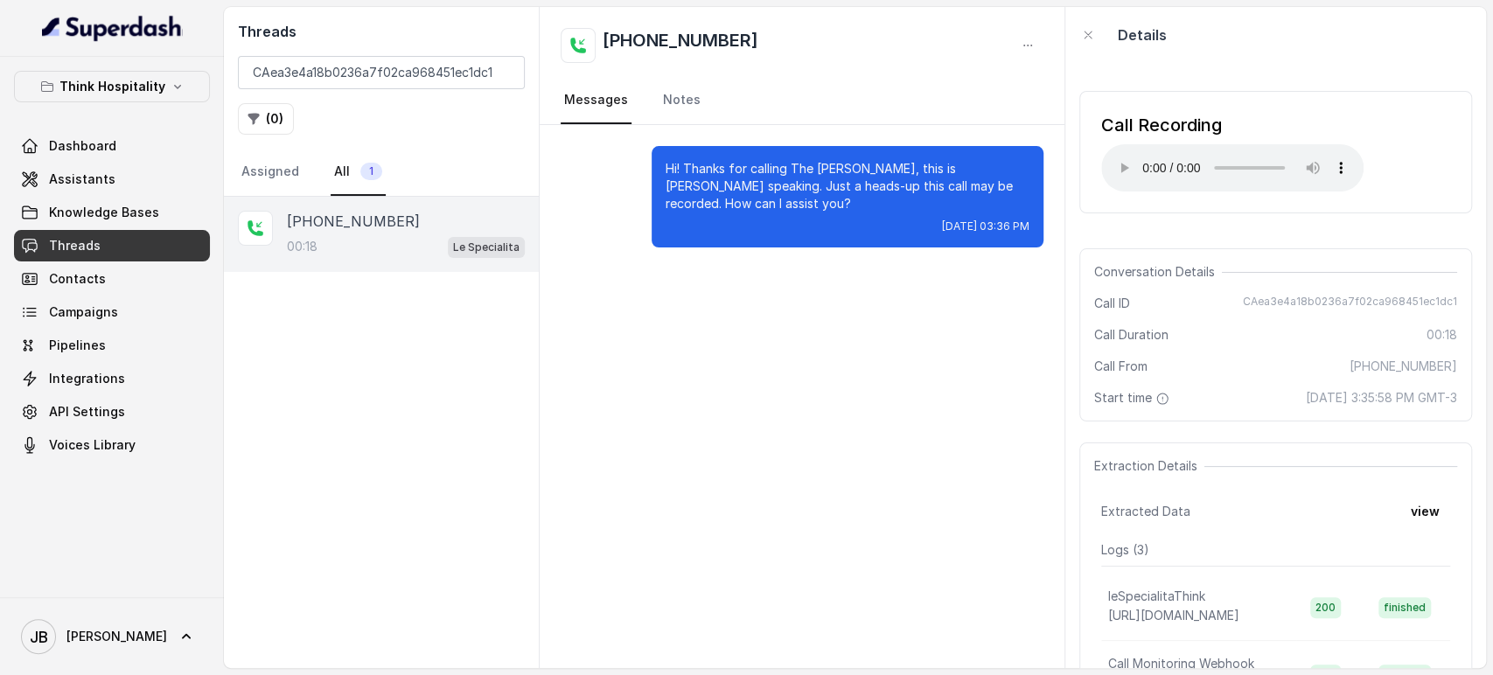
click at [854, 188] on p "Hi! Thanks for calling The [PERSON_NAME], this is [PERSON_NAME] speaking. Just …" at bounding box center [848, 186] width 364 height 52
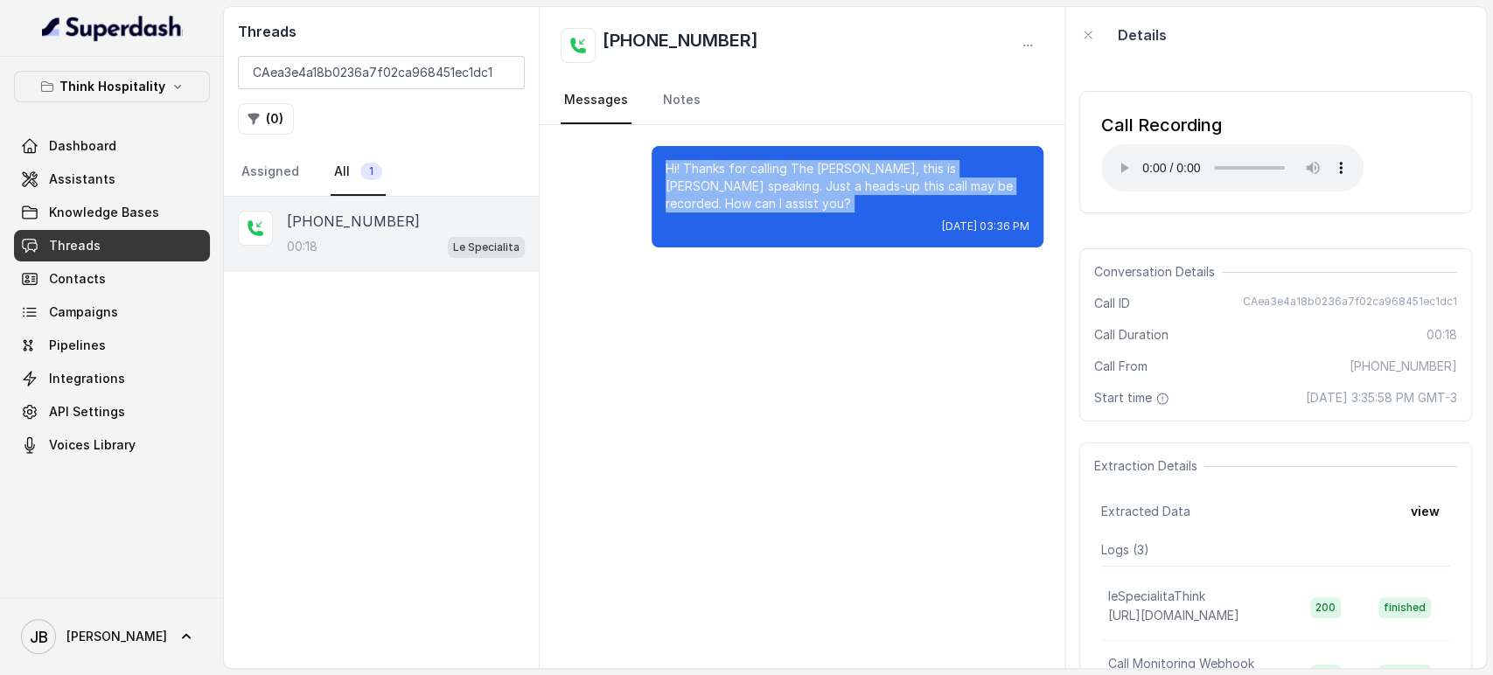
click at [855, 188] on p "Hi! Thanks for calling The [PERSON_NAME], this is [PERSON_NAME] speaking. Just …" at bounding box center [848, 186] width 364 height 52
click at [763, 245] on div "Hi! Thanks for calling The [PERSON_NAME], this is [PERSON_NAME] speaking. Just …" at bounding box center [848, 196] width 392 height 101
click at [730, 217] on div "Hi! Thanks for calling The [PERSON_NAME], this is [PERSON_NAME] speaking. Just …" at bounding box center [848, 196] width 392 height 101
drag, startPoint x: 727, startPoint y: 186, endPoint x: 691, endPoint y: 171, distance: 38.8
click at [679, 166] on p "Hi! Thanks for calling The [PERSON_NAME], this is [PERSON_NAME] speaking. Just …" at bounding box center [848, 186] width 364 height 52
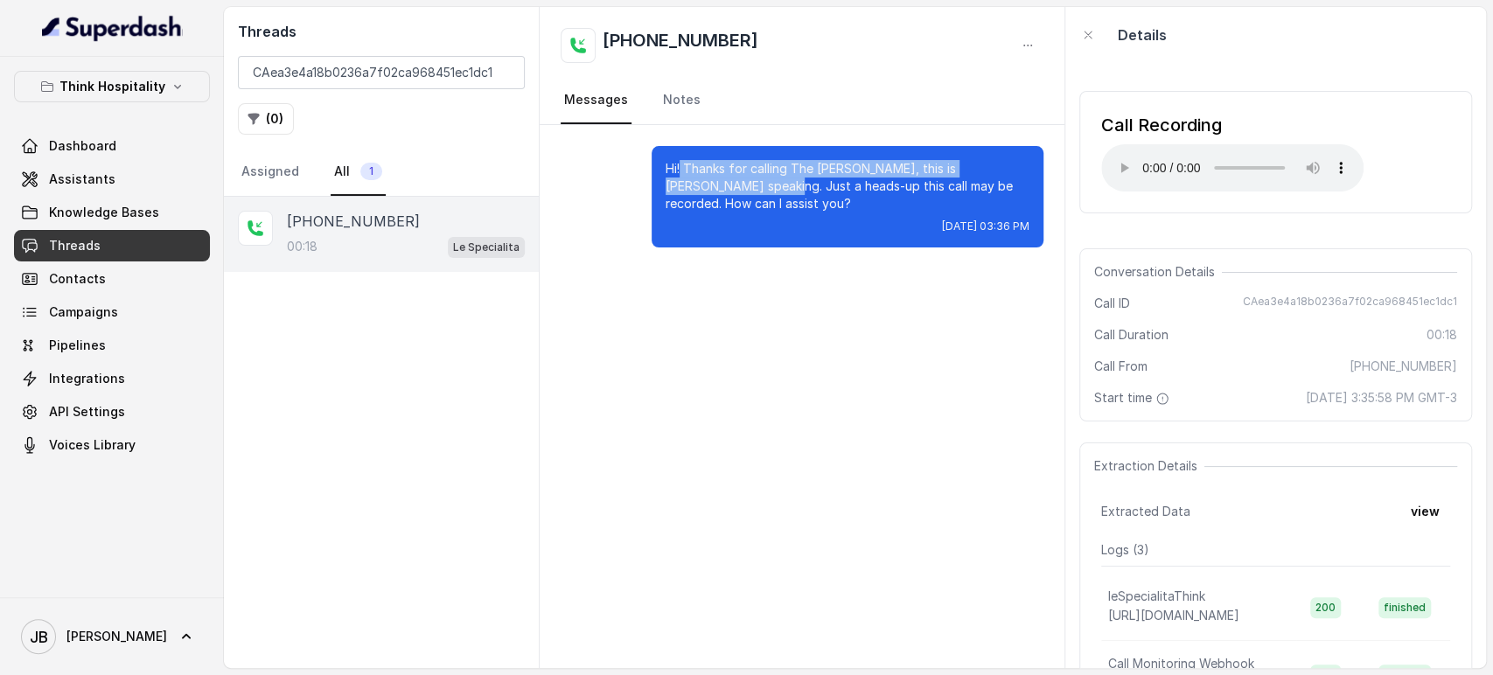
click at [722, 188] on p "Hi! Thanks for calling The [PERSON_NAME], this is [PERSON_NAME] speaking. Just …" at bounding box center [848, 186] width 364 height 52
drag, startPoint x: 646, startPoint y: 169, endPoint x: 719, endPoint y: 199, distance: 78.8
click at [719, 199] on p "Hi! Thanks for calling The [PERSON_NAME], this is [PERSON_NAME] speaking. Just …" at bounding box center [848, 186] width 364 height 52
click at [720, 200] on p "Hi! Thanks for calling The [PERSON_NAME], this is [PERSON_NAME] speaking. Just …" at bounding box center [848, 186] width 364 height 52
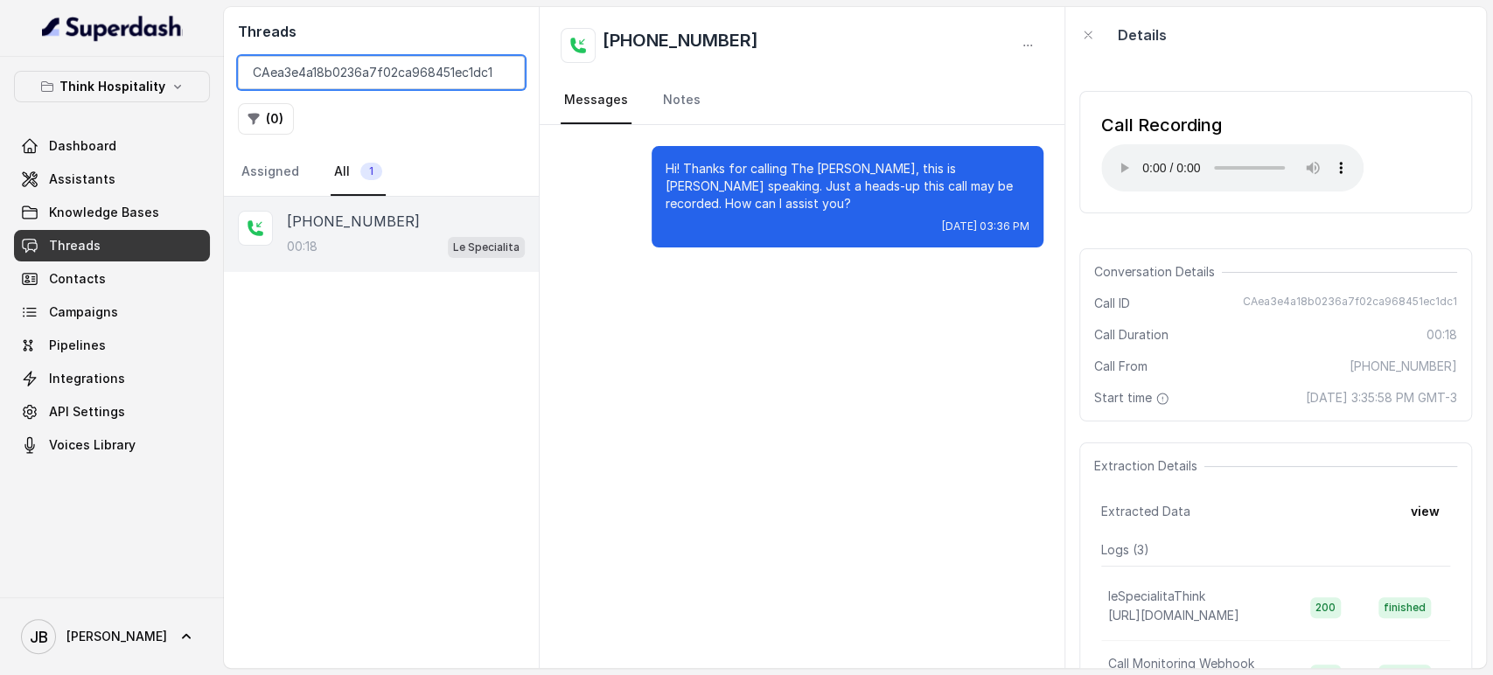
click at [418, 68] on input "CAea3e4a18b0236a7f02ca968451ec1dc1" at bounding box center [381, 72] width 287 height 33
paste input "CA75e1b6a4b839156371cb6425658fba44"
paste input "75e1b6a4b839156371cb6425658fba44"
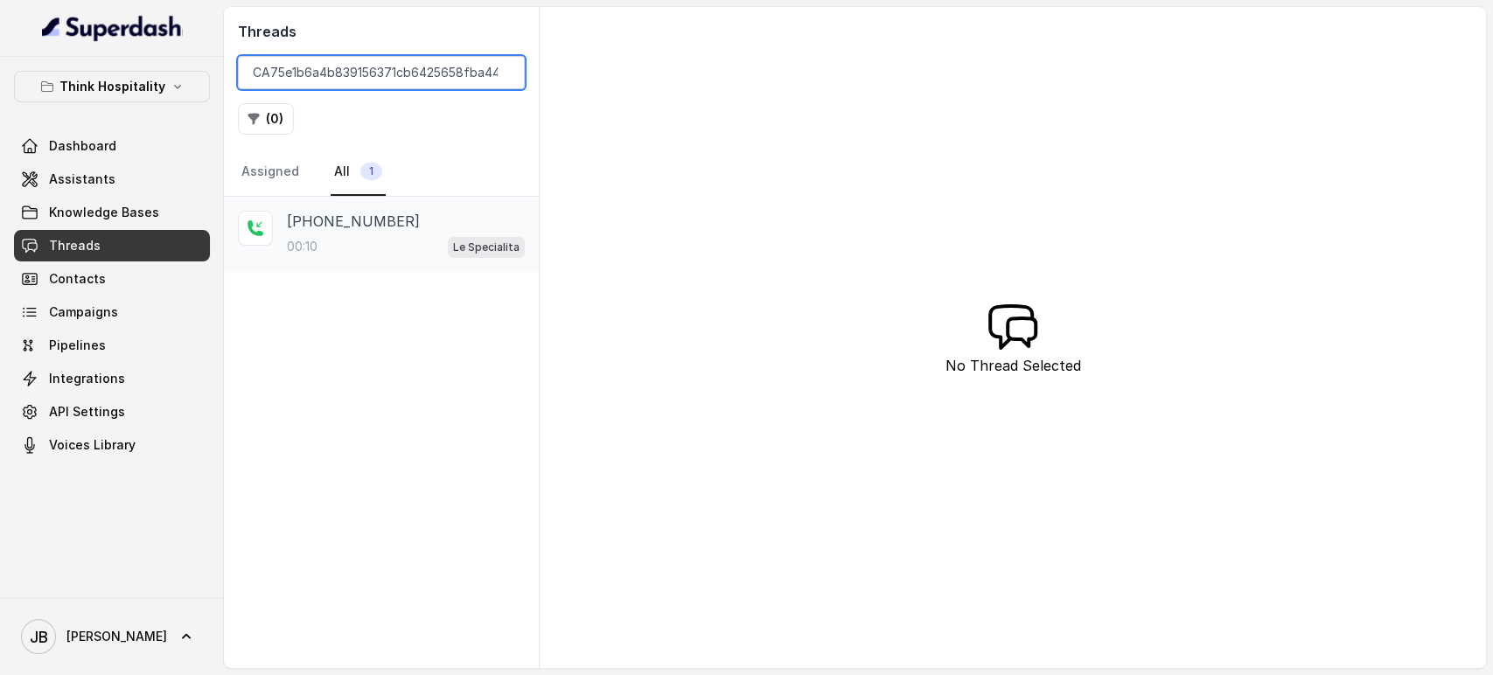
type input "CA75e1b6a4b839156371cb6425658fba44"
click at [424, 229] on div "[PHONE_NUMBER]" at bounding box center [406, 221] width 238 height 21
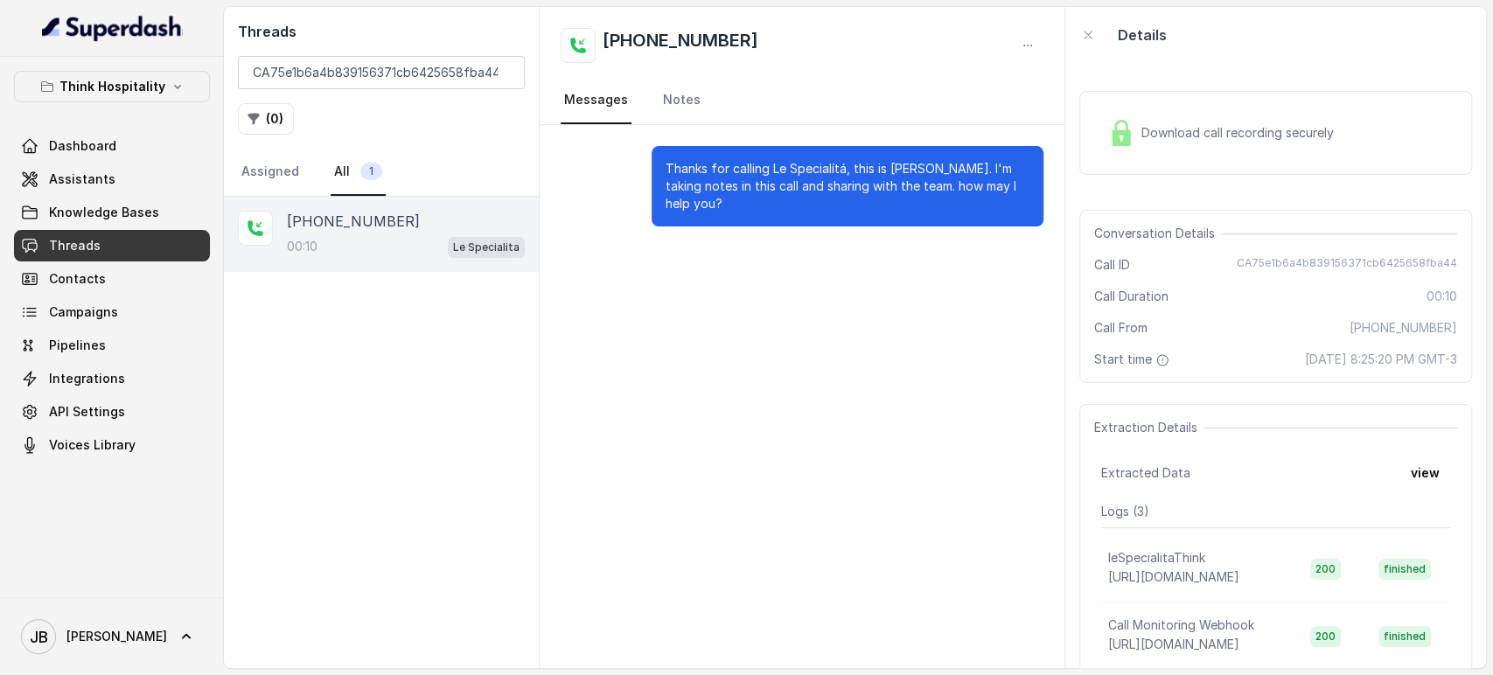
click at [1165, 122] on div "Download call recording securely" at bounding box center [1221, 133] width 240 height 40
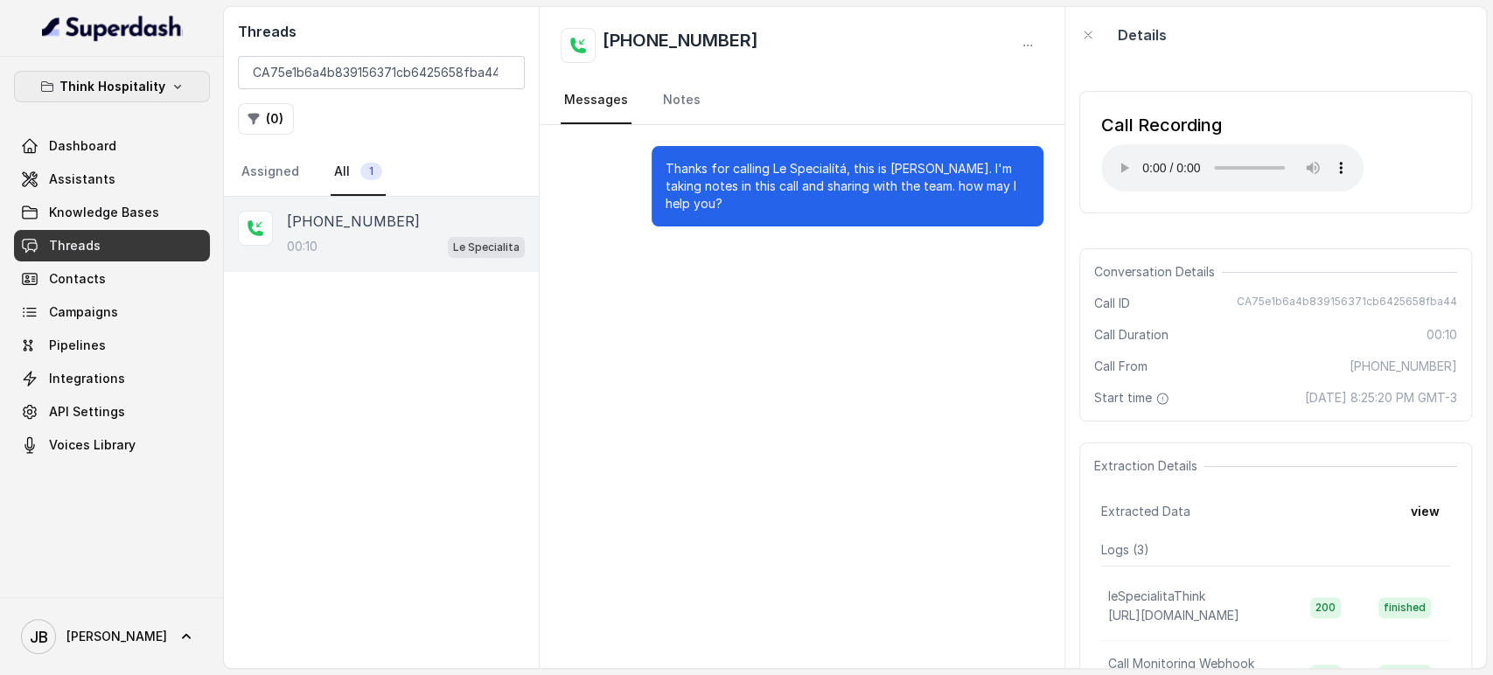
click at [131, 79] on p "Think Hospitality" at bounding box center [112, 86] width 106 height 21
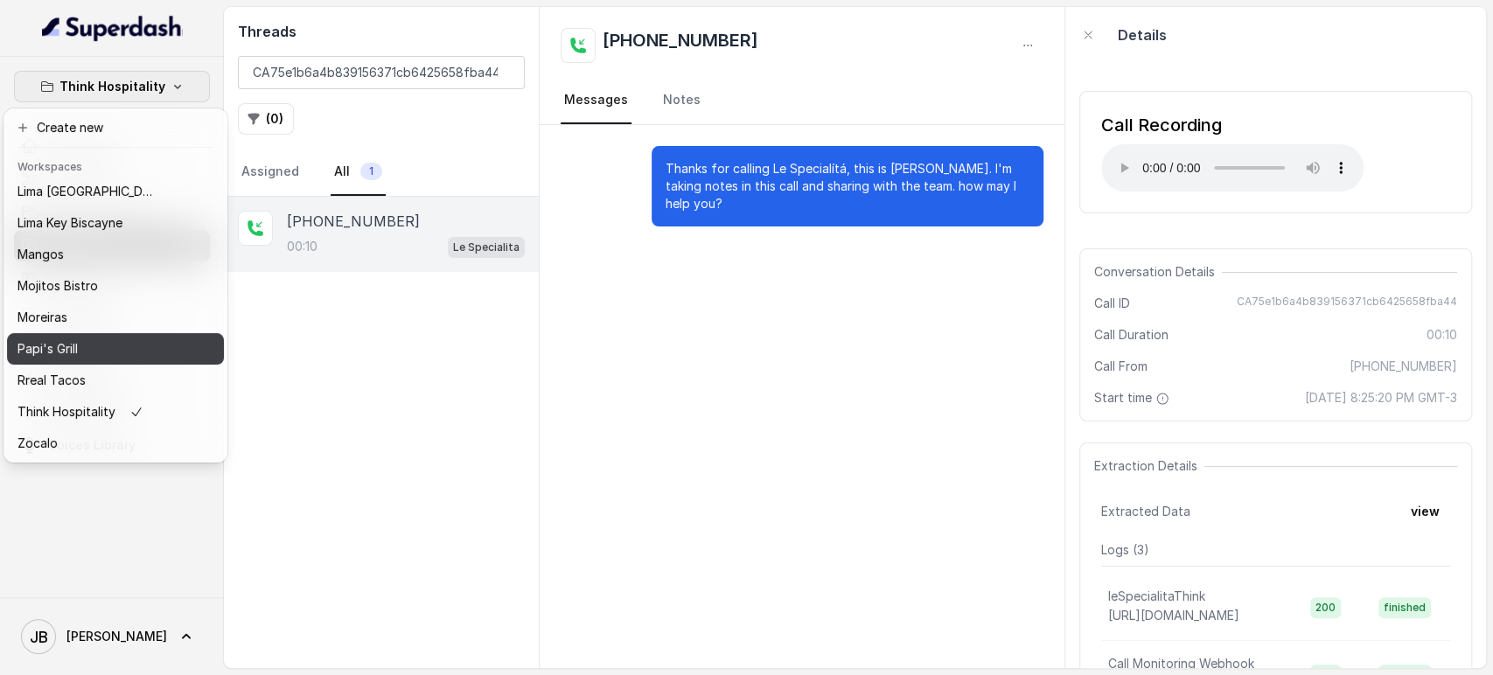
scroll to position [238, 0]
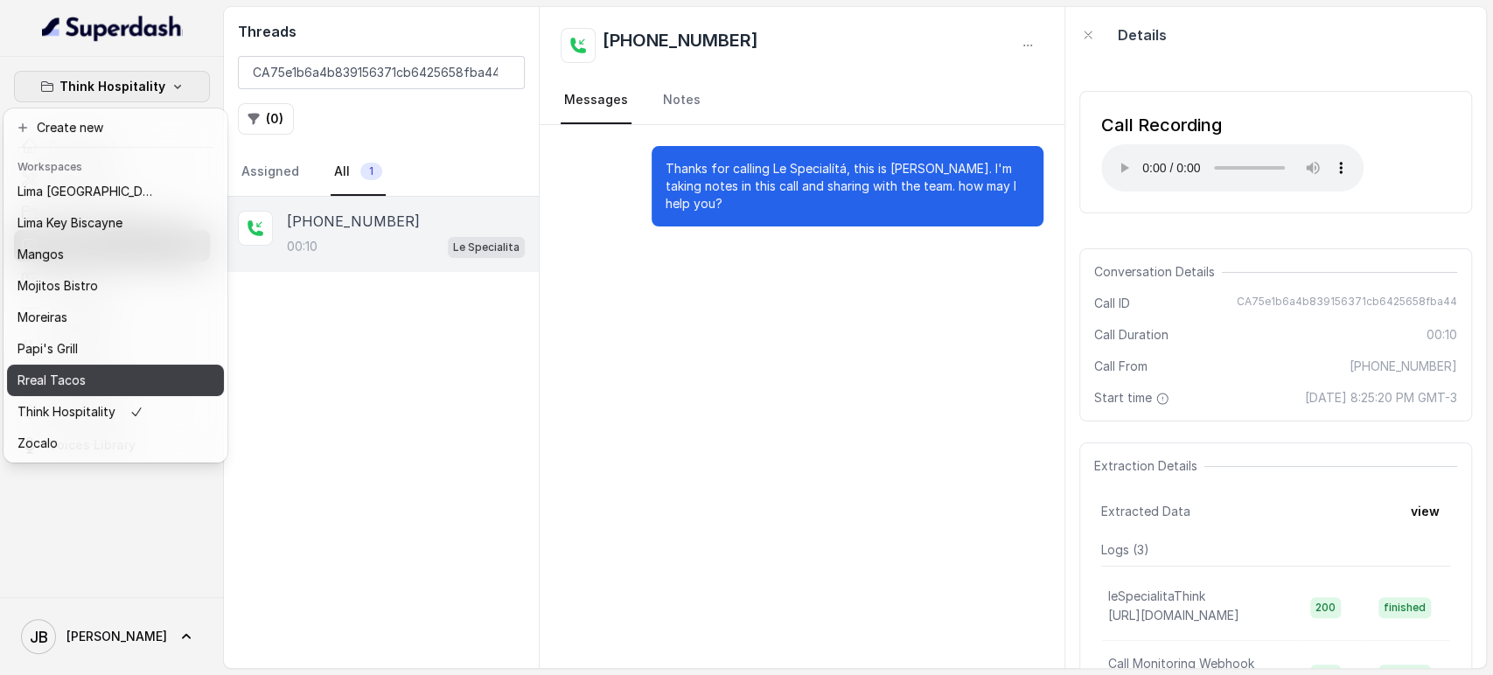
click at [87, 370] on div "Rreal Tacos" at bounding box center [87, 380] width 140 height 21
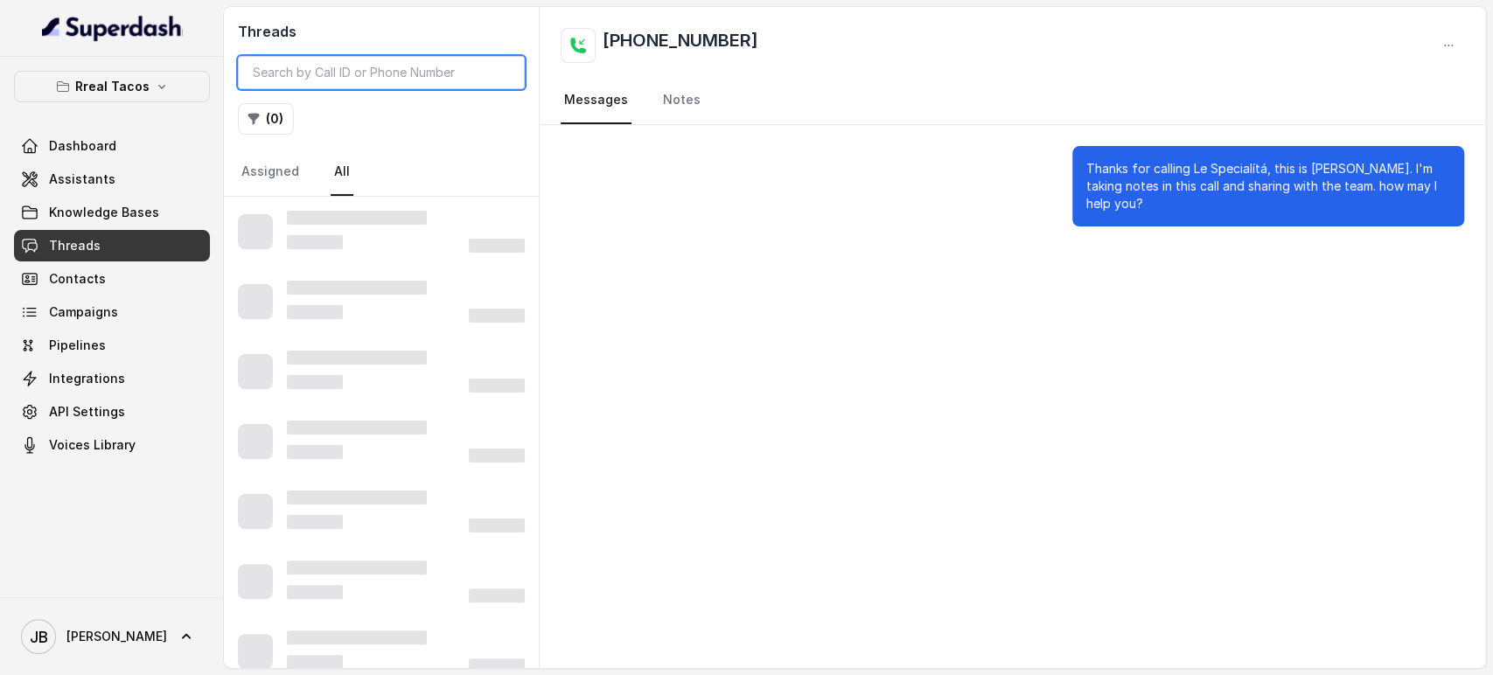
click at [413, 81] on input "search" at bounding box center [381, 72] width 287 height 33
paste input "CA099abdb6cc83b0d697bd05568deba4b0"
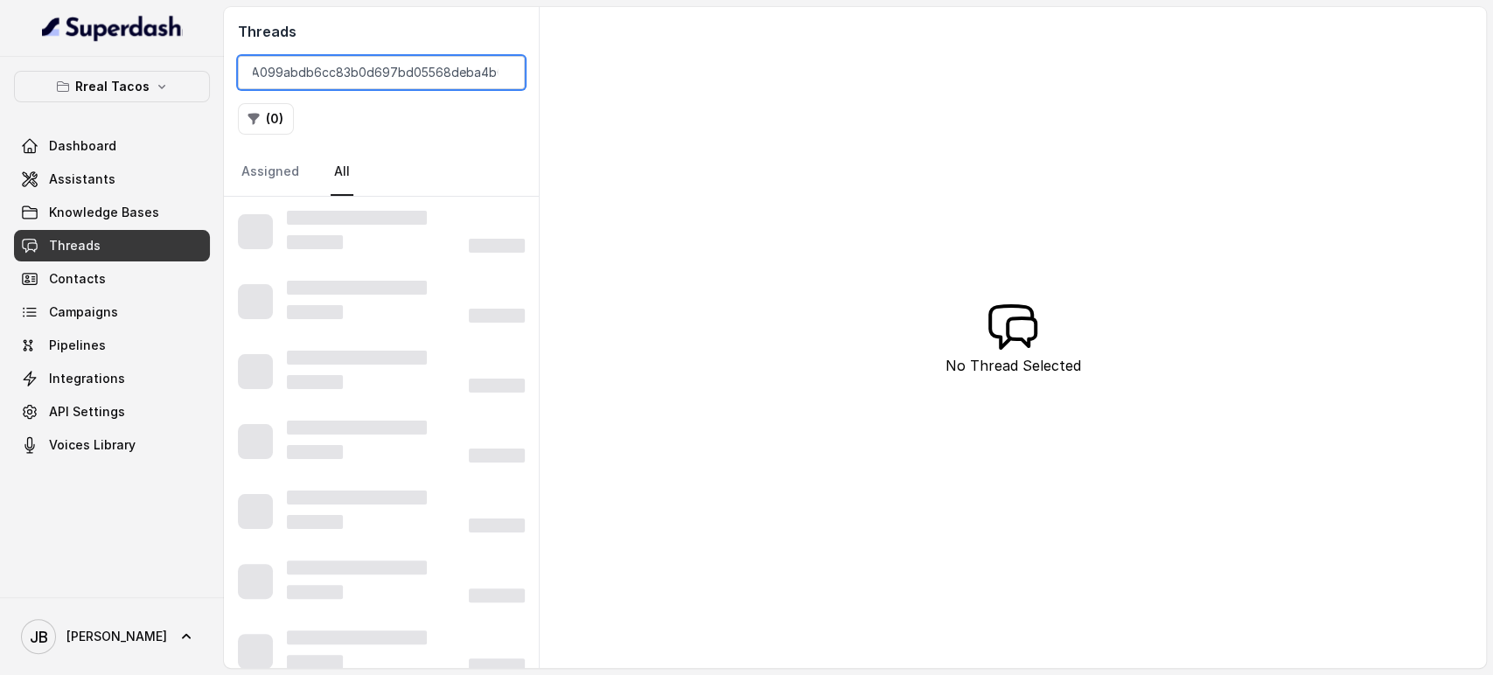
type input "CA099abdb6cc83b0d697bd05568deba4b0"
click at [452, 123] on div "( 0 )" at bounding box center [381, 118] width 287 height 31
click at [329, 73] on input "CA099abdb6cc83b0d697bd05568deba4b0" at bounding box center [381, 72] width 287 height 33
click at [421, 116] on div "( 0 )" at bounding box center [381, 118] width 287 height 31
click at [408, 71] on input "CA099abdb6cc83b0d697bd05568deba4b0" at bounding box center [381, 72] width 287 height 33
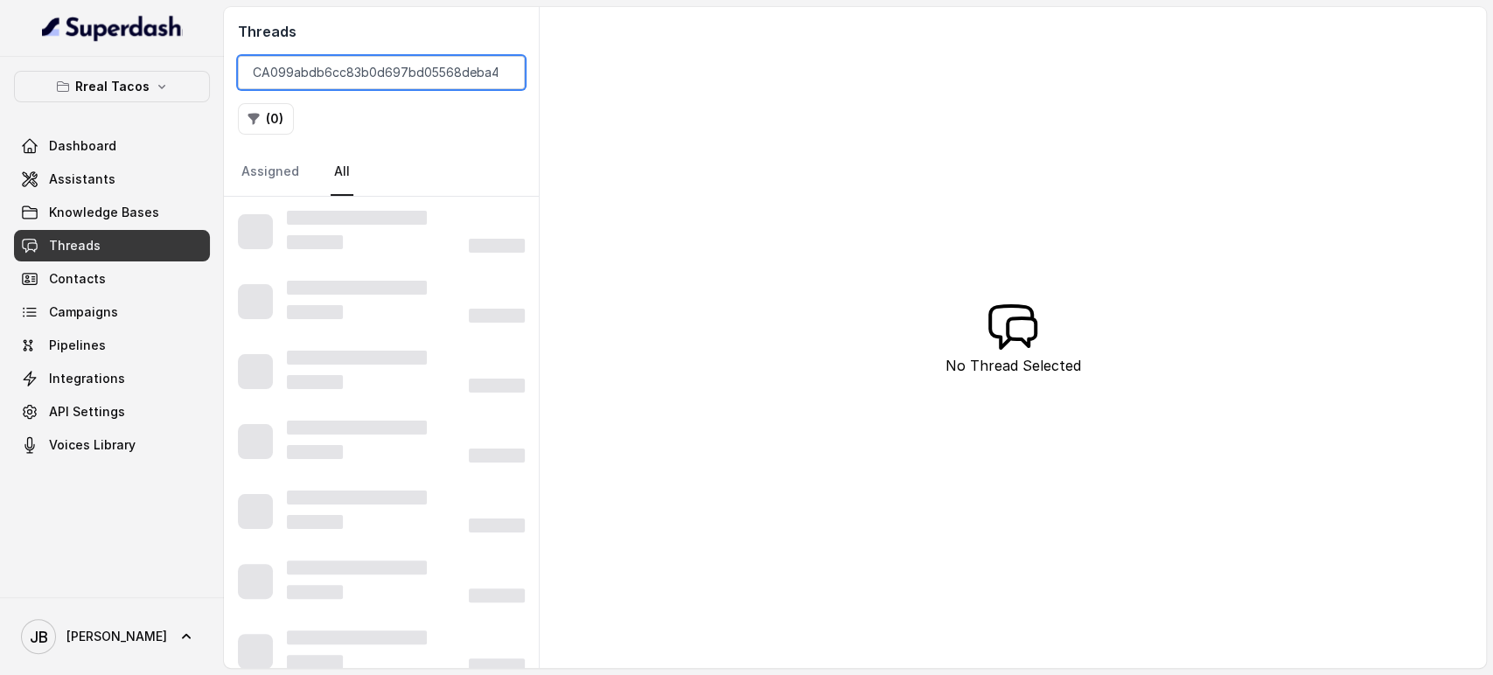
paste input "search"
click at [409, 73] on input "CA099abdb6cc83b0d697bd05568deba4b0" at bounding box center [381, 72] width 287 height 33
paste input "CA099abdb6cc83b0d697bd05568deba4b0"
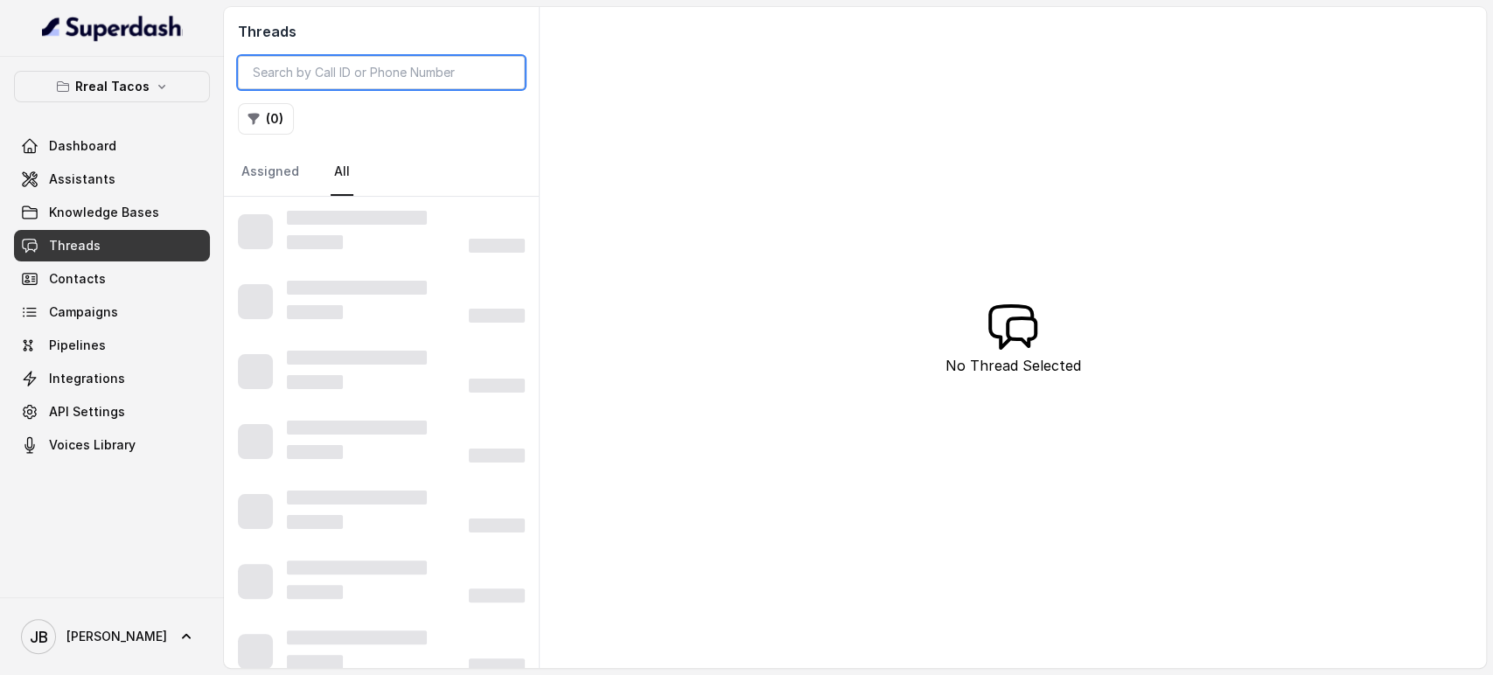
type input "CA099abdb6cc83b0d697bd05568deba4b0"
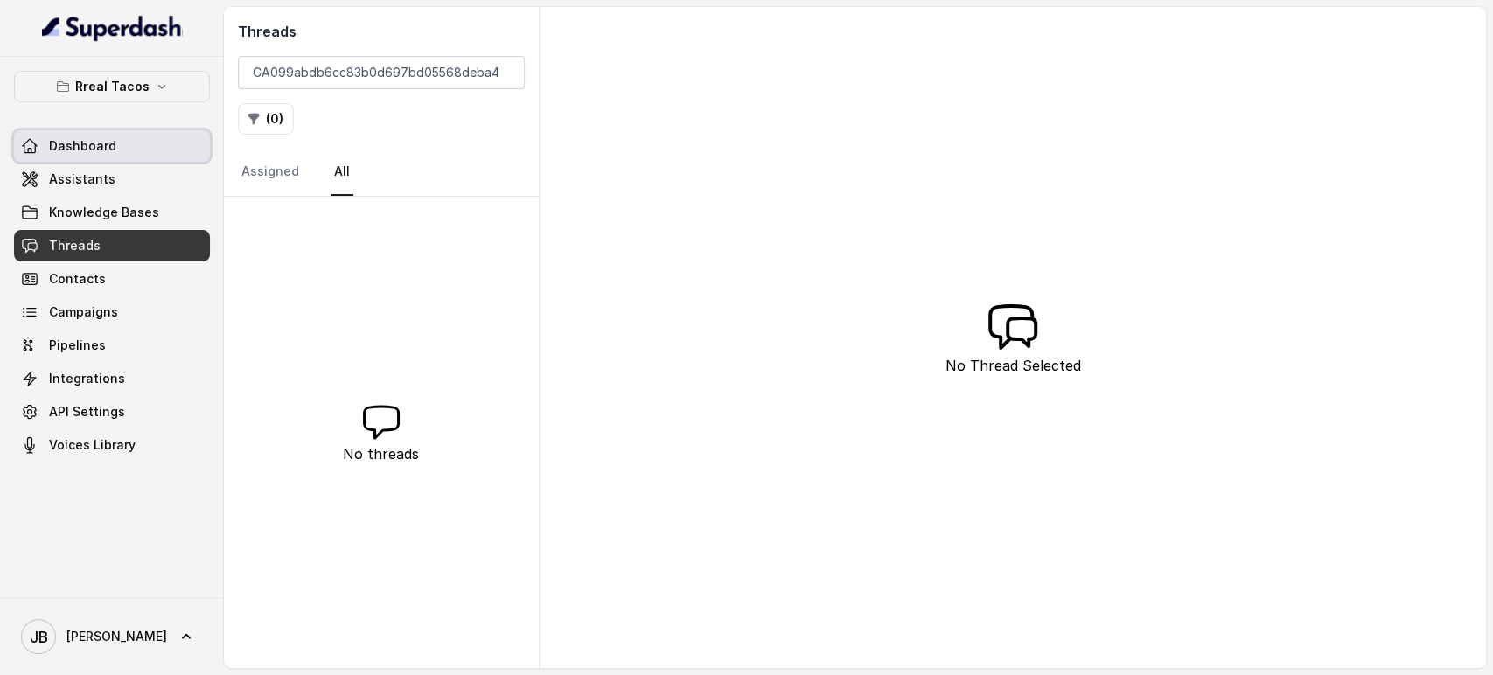
click at [143, 54] on div at bounding box center [112, 28] width 224 height 57
drag, startPoint x: 140, startPoint y: 76, endPoint x: 136, endPoint y: 106, distance: 29.9
click at [140, 77] on p "Rreal Tacos" at bounding box center [112, 86] width 74 height 21
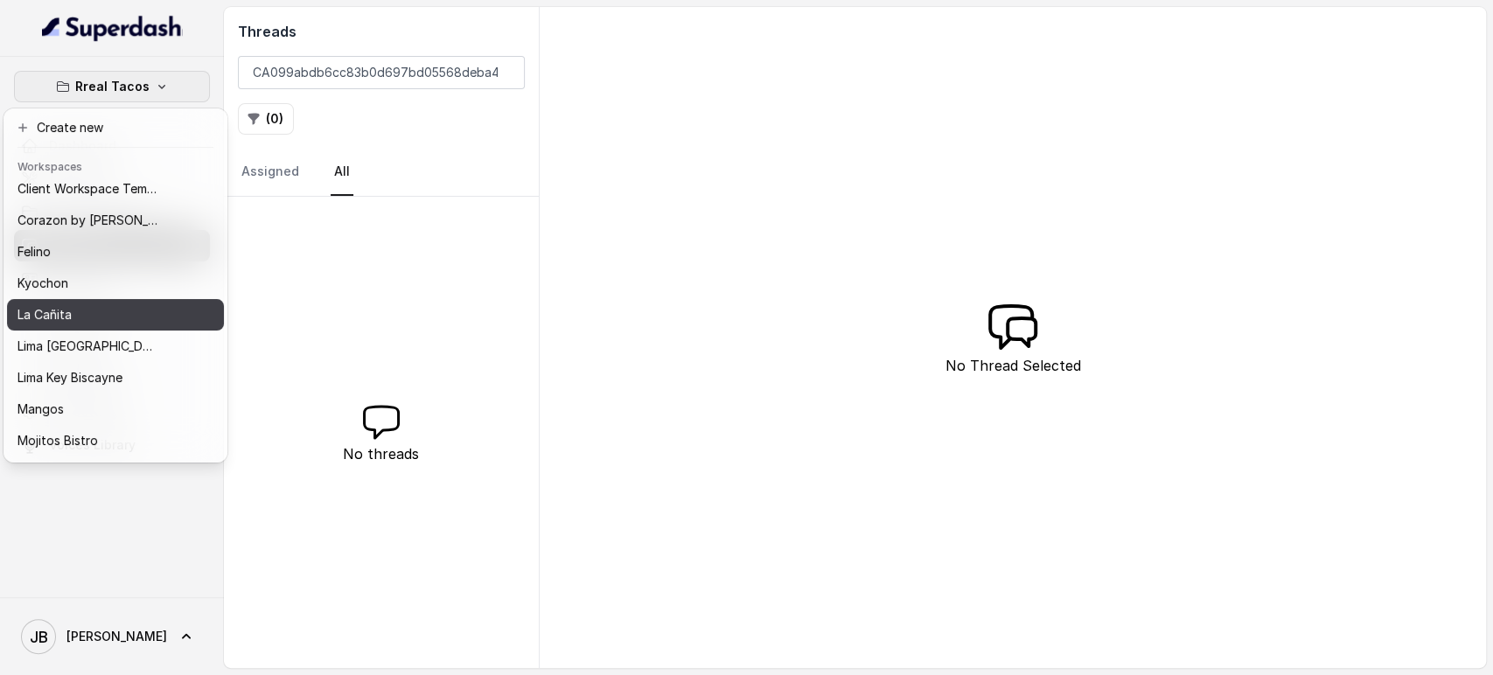
scroll to position [97, 0]
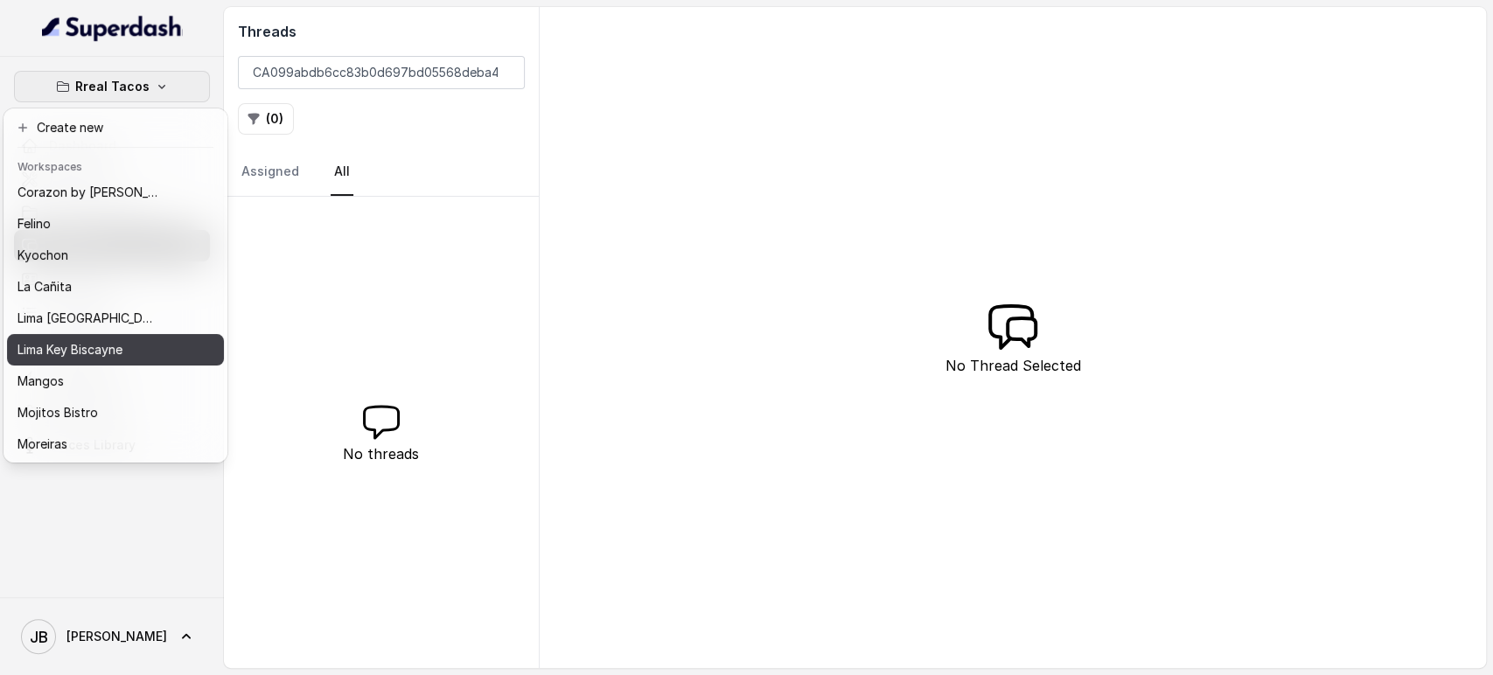
click at [101, 344] on p "Lima Key Biscayne" at bounding box center [69, 349] width 105 height 21
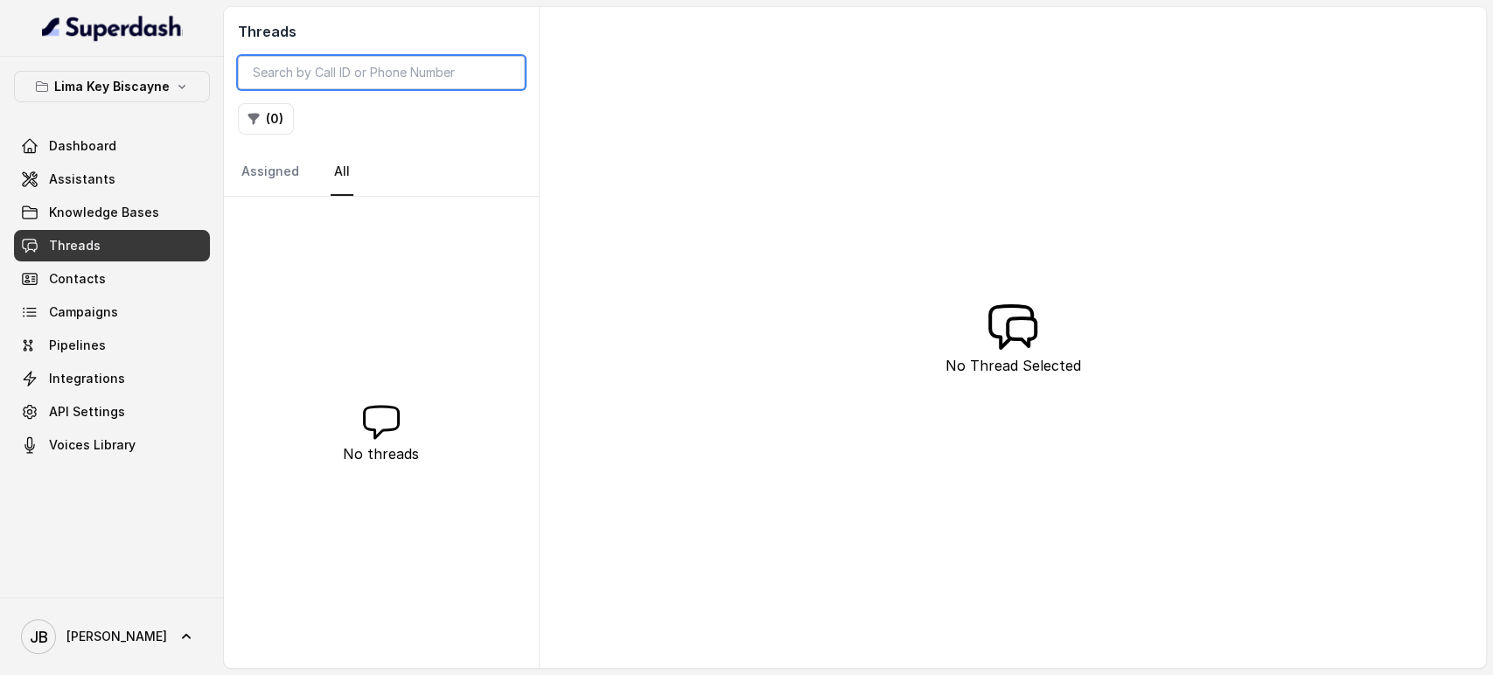
click at [319, 72] on input "search" at bounding box center [381, 72] width 287 height 33
paste input "CAa35b5ab74927c43732afa77e7274b15d"
type input "CAa35b5ab74927c43732afa77e7274b15d"
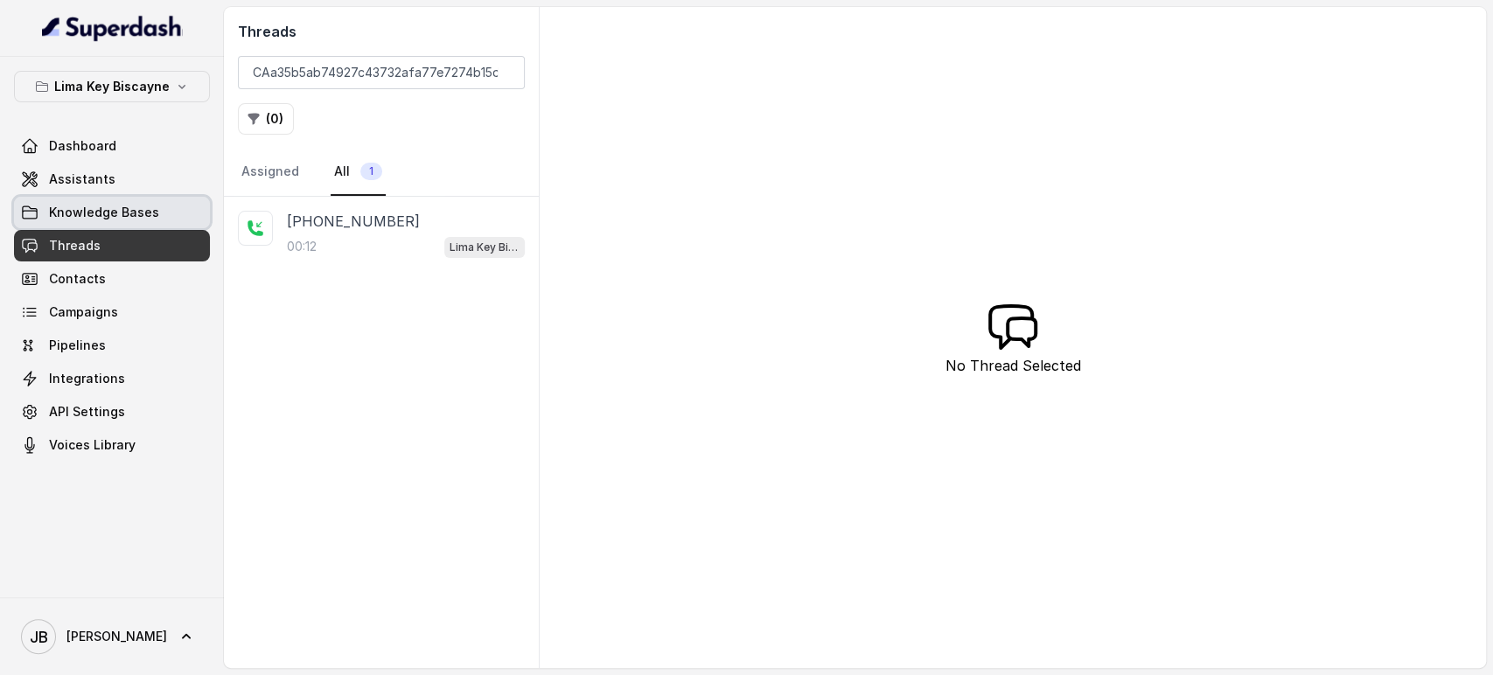
click at [94, 200] on link "Knowledge Bases" at bounding box center [112, 212] width 196 height 31
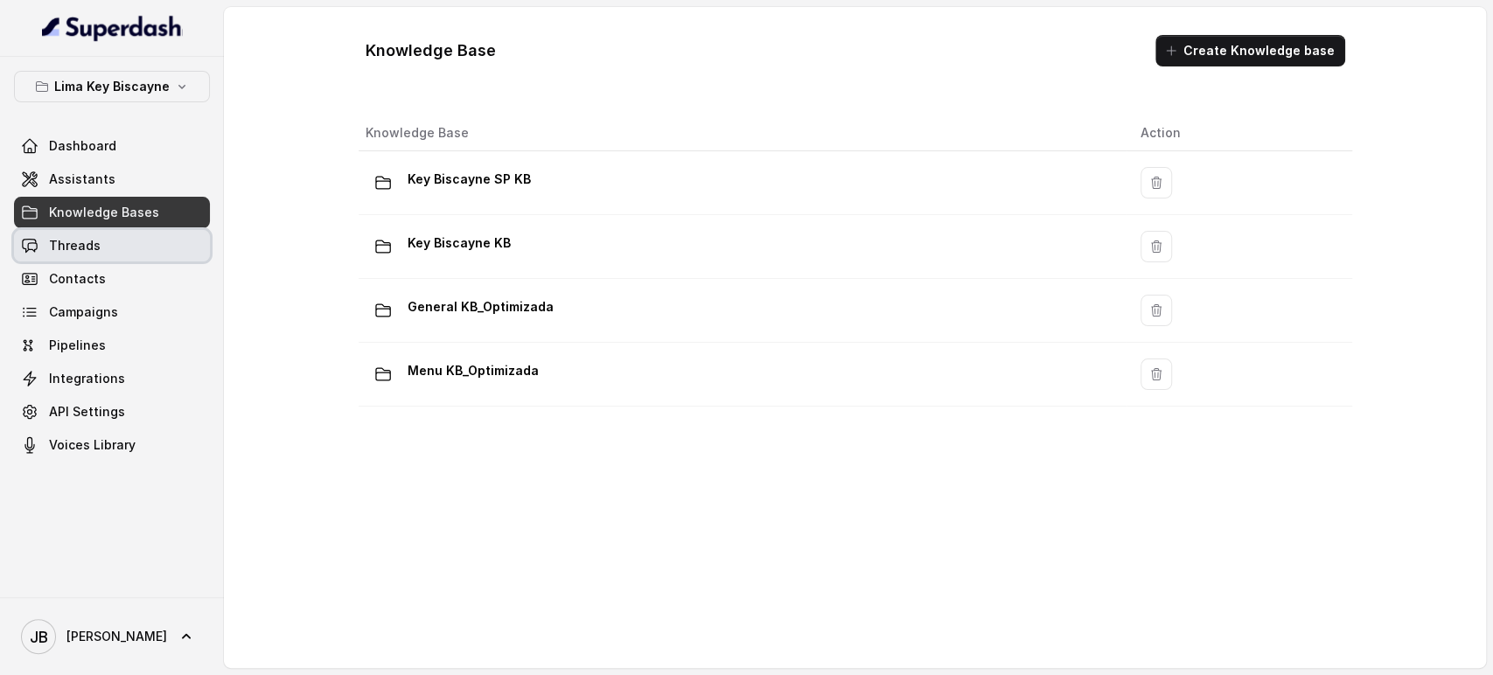
click at [109, 243] on link "Threads" at bounding box center [112, 245] width 196 height 31
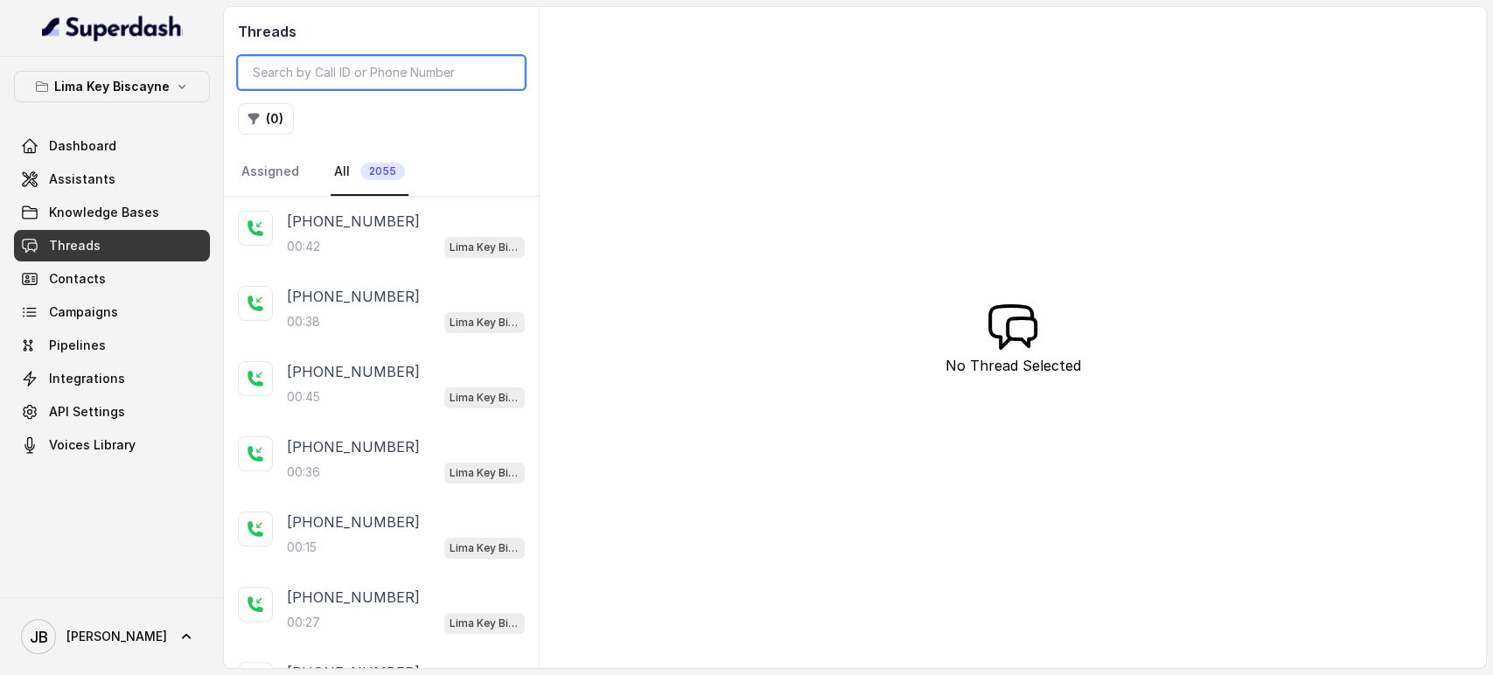
click at [290, 66] on input "search" at bounding box center [381, 72] width 287 height 33
paste input "CAa35b5ab74927c43732afa77e7274b15d"
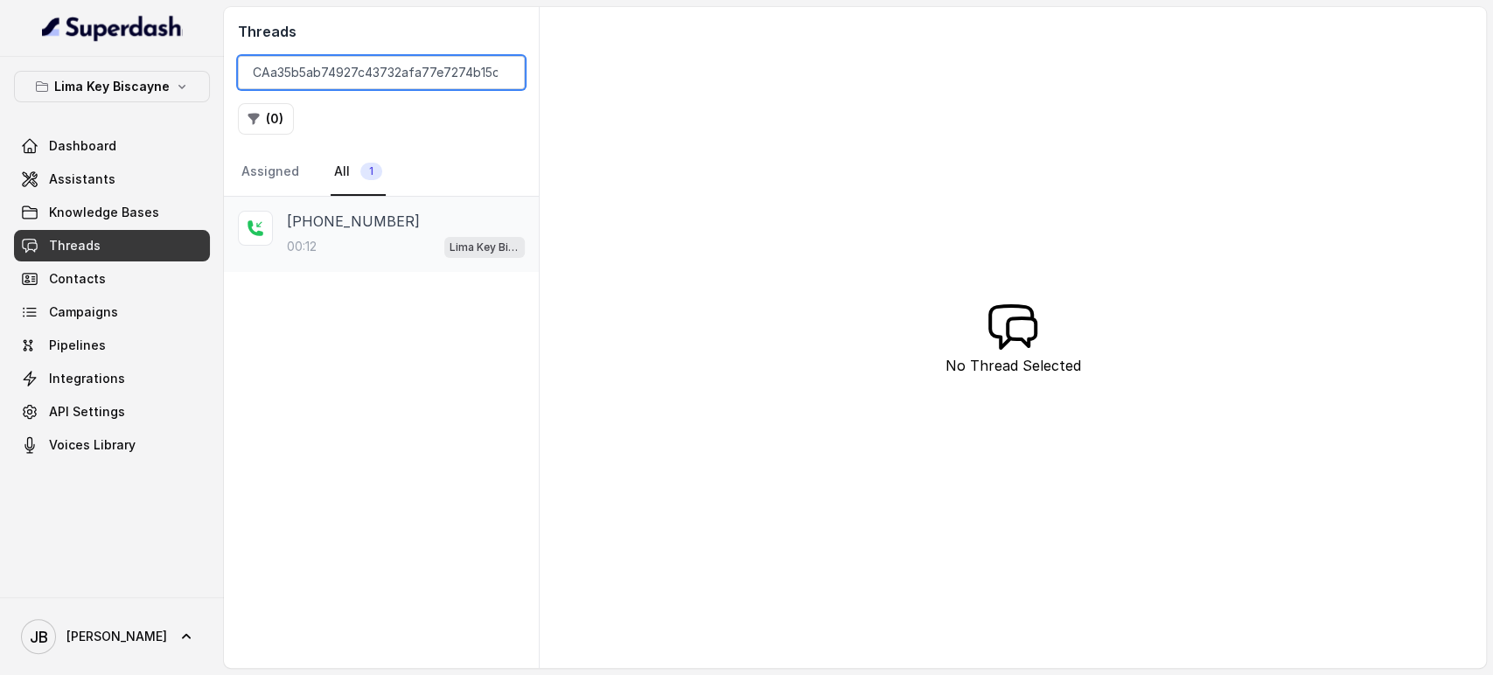
type input "CAa35b5ab74927c43732afa77e7274b15d"
click at [359, 201] on div "[PHONE_NUMBER]:12 [GEOGRAPHIC_DATA] / EN" at bounding box center [381, 234] width 315 height 75
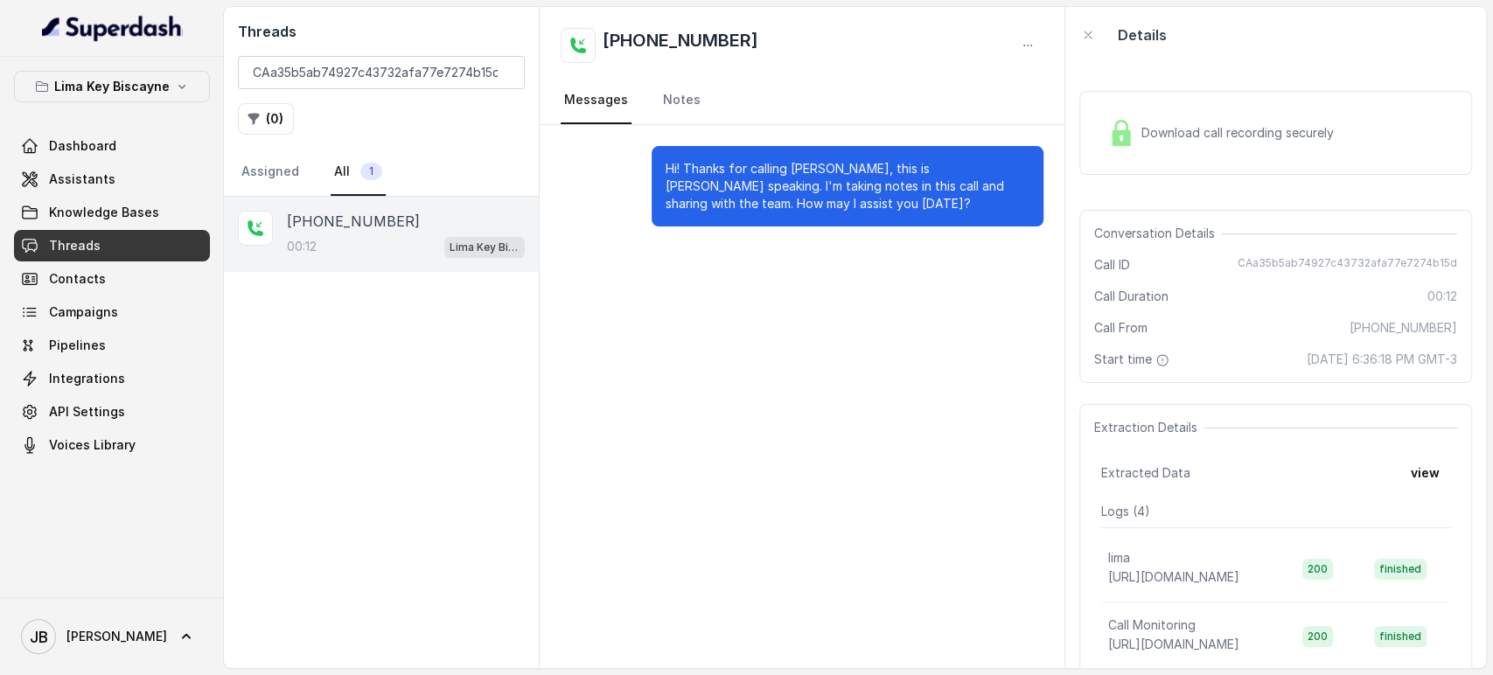
click at [1154, 158] on div "Download call recording securely" at bounding box center [1275, 133] width 393 height 84
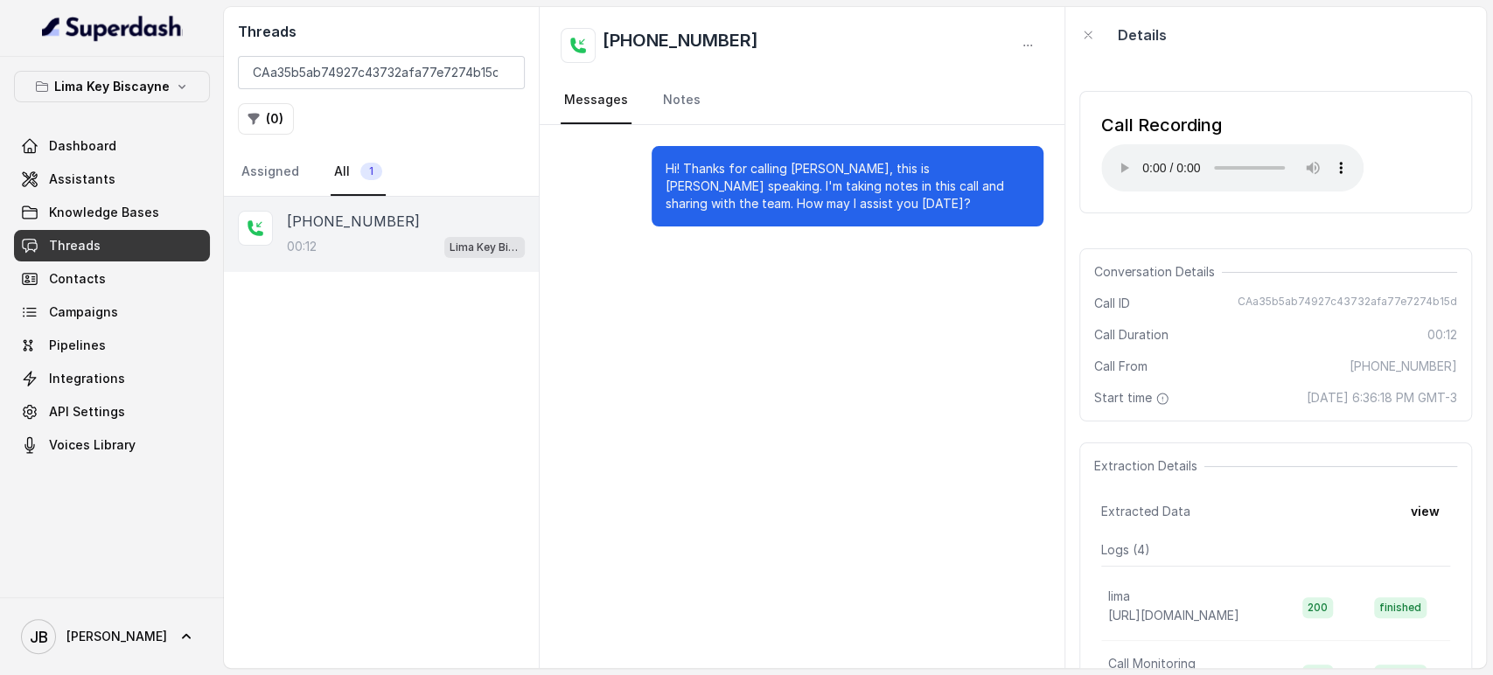
click at [1127, 131] on div "Call Recording" at bounding box center [1232, 125] width 262 height 24
click at [140, 73] on button "Lima Key Biscayne" at bounding box center [112, 86] width 196 height 31
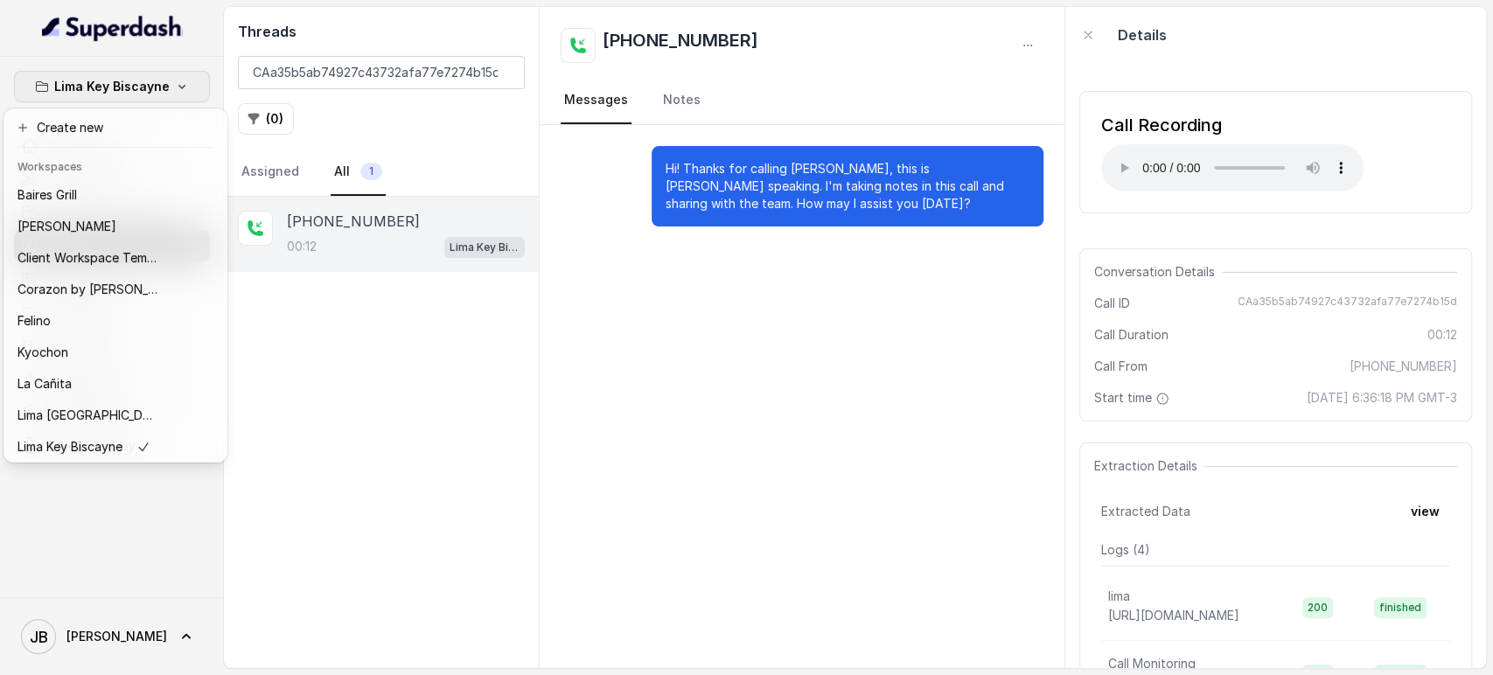
click at [299, 72] on div "Lima Key Biscayne Dashboard Assistants Knowledge Bases Threads Contacts Campaig…" at bounding box center [746, 337] width 1493 height 675
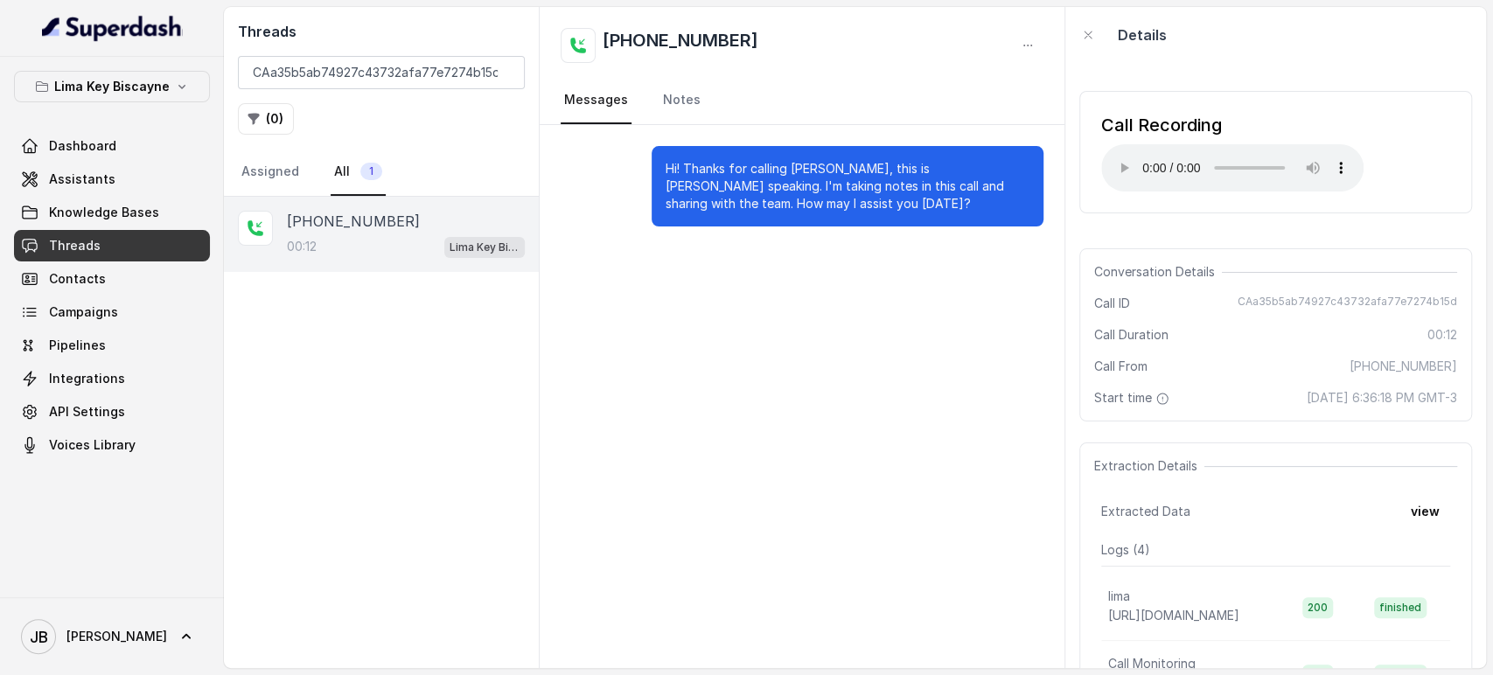
click at [357, 54] on div "Threads CAa35b5ab74927c43732afa77e7274b15d ( 0 ) Assigned All 1" at bounding box center [381, 102] width 315 height 190
click at [364, 66] on input "CAa35b5ab74927c43732afa77e7274b15d" at bounding box center [381, 72] width 287 height 33
paste input "CAa6098b45cd4d9a082227ac9bbcb78ce6"
paste input "6098b45cd4d9a082227ac9bbcb78ce6"
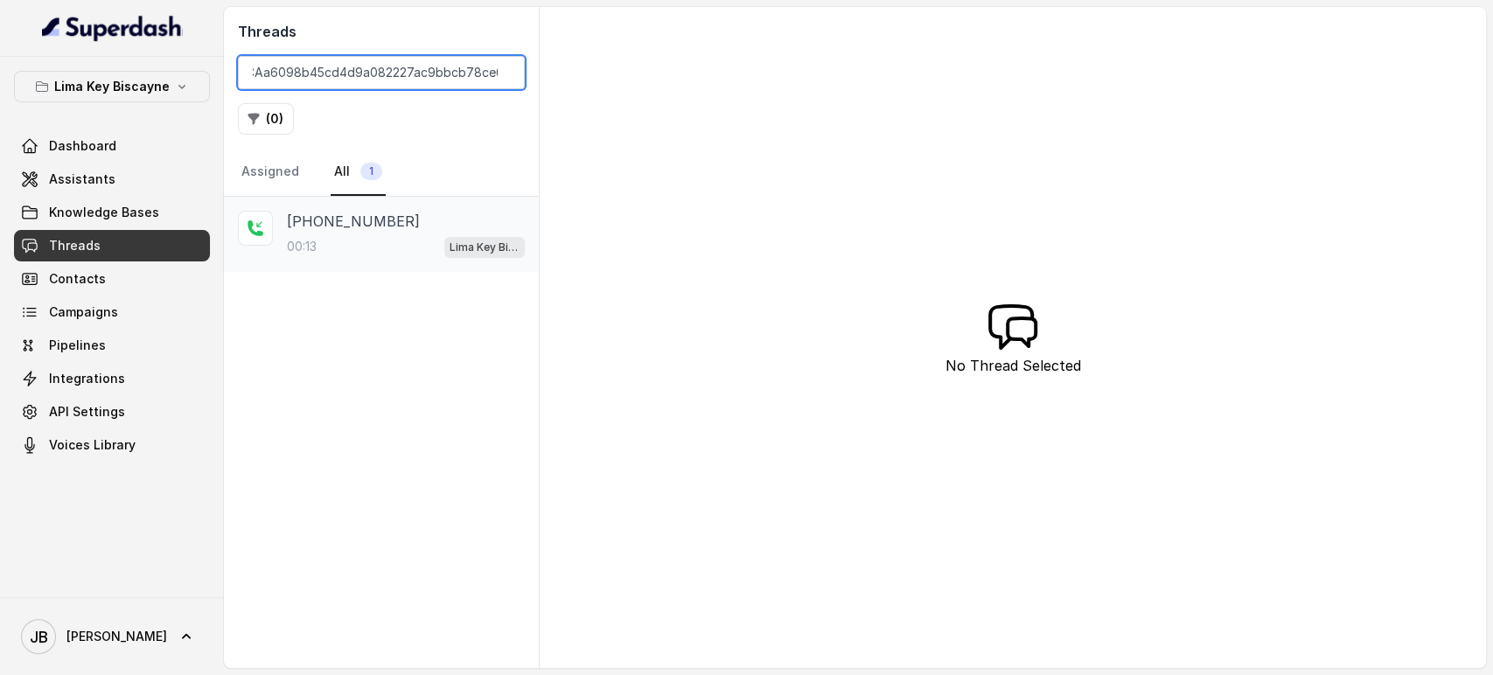
type input "CAa6098b45cd4d9a082227ac9bbcb78ce6"
click at [341, 268] on div "[PHONE_NUMBER]:13 [GEOGRAPHIC_DATA] / EN" at bounding box center [381, 234] width 315 height 75
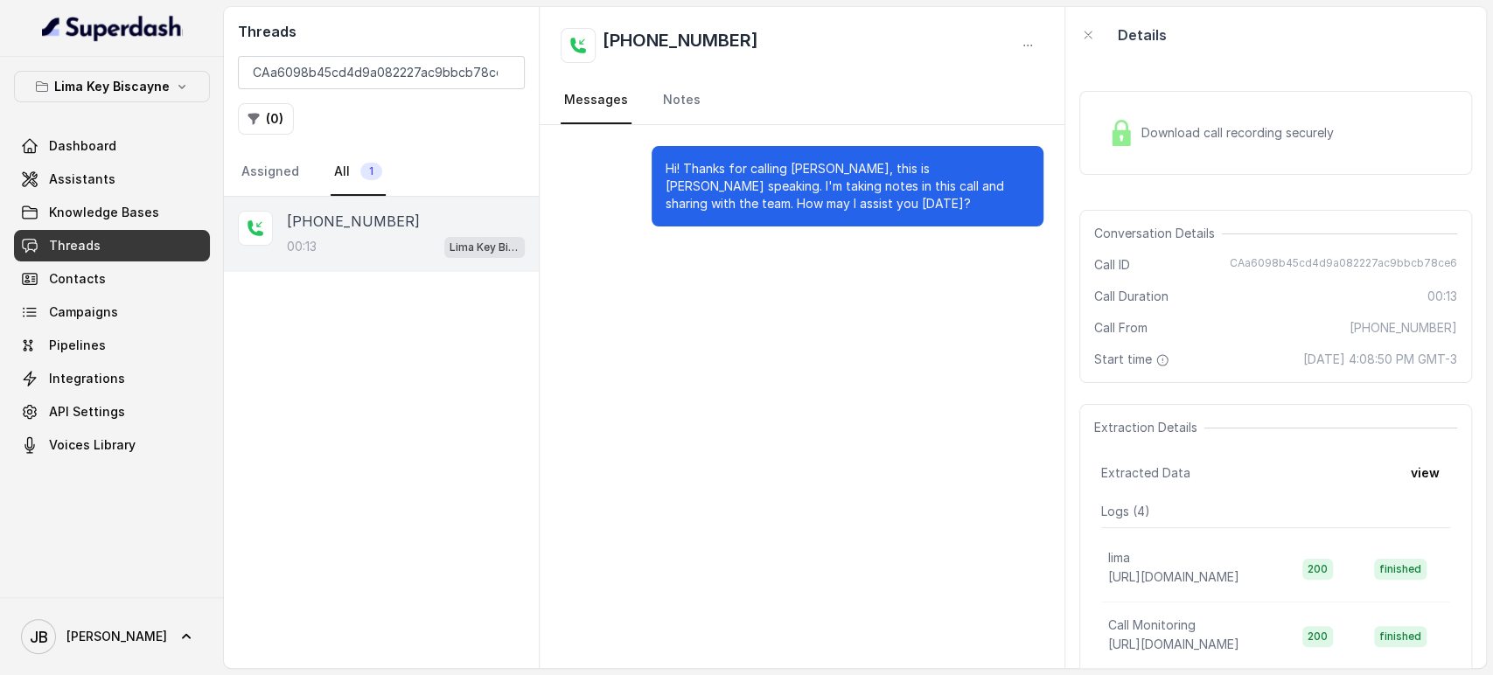
click at [1137, 156] on div "Download call recording securely" at bounding box center [1275, 133] width 393 height 84
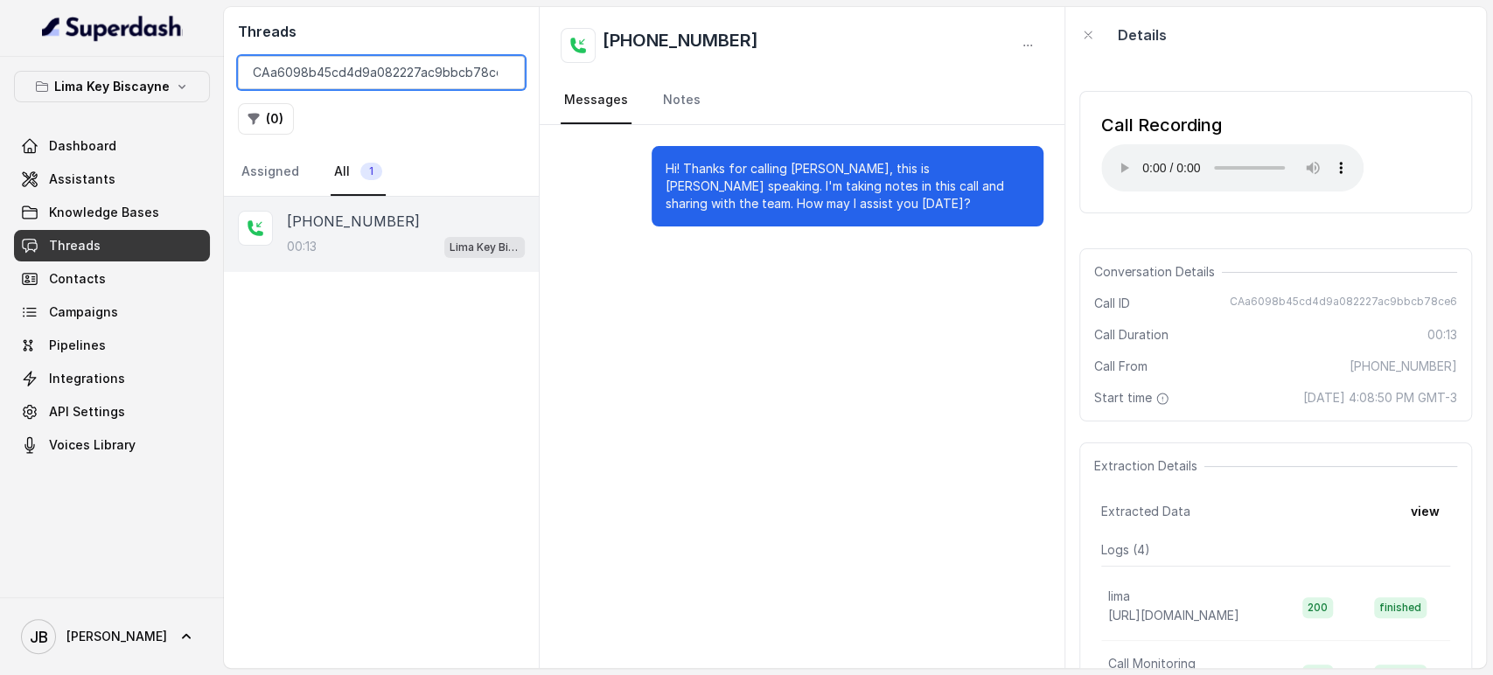
drag, startPoint x: 347, startPoint y: 89, endPoint x: 347, endPoint y: 75, distance: 14.0
click at [347, 82] on div "Threads CAa6098b45cd4d9a082227ac9bbcb78ce6 ( 0 ) Assigned All 1" at bounding box center [381, 102] width 315 height 190
paste input "ba6384177e0544d0ef2eb011a3a85fb5"
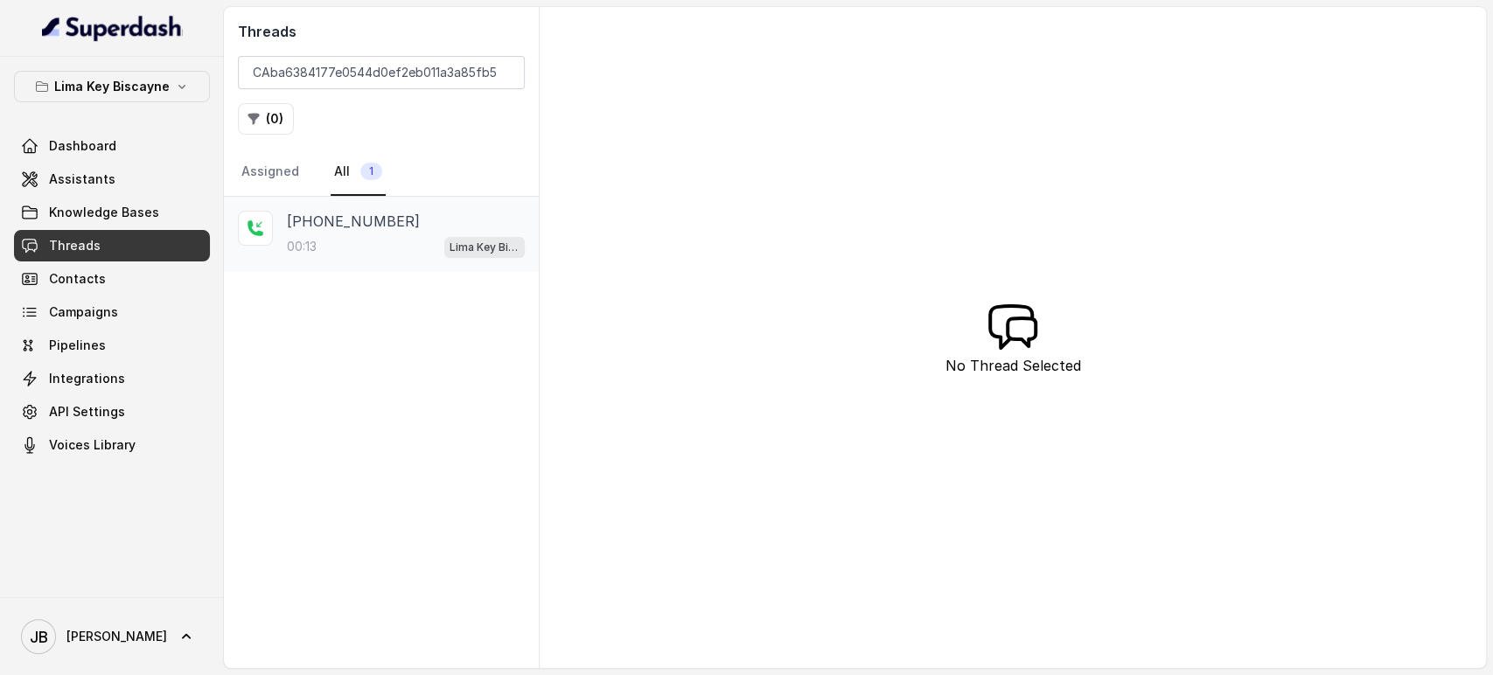
click at [385, 221] on div "[PHONE_NUMBER]" at bounding box center [406, 221] width 238 height 21
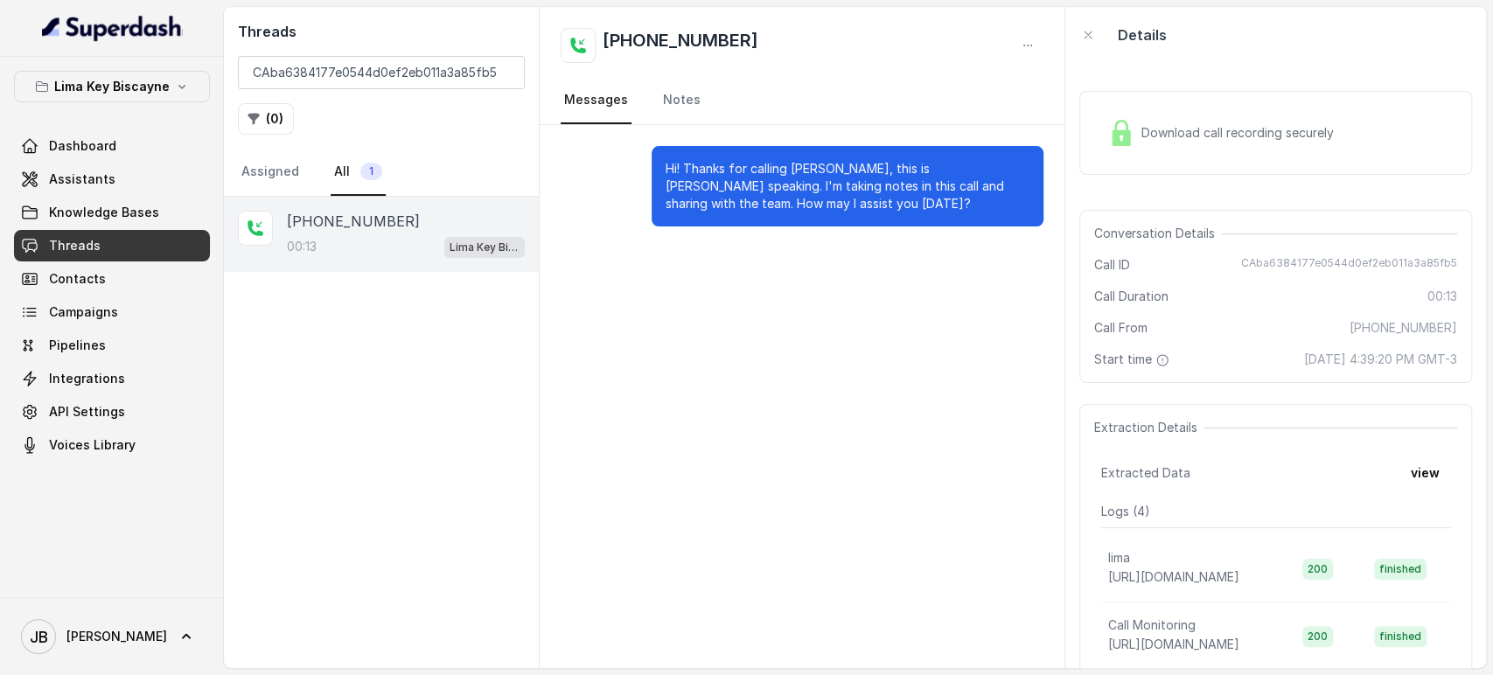
click at [1170, 118] on div "Download call recording securely" at bounding box center [1221, 133] width 240 height 40
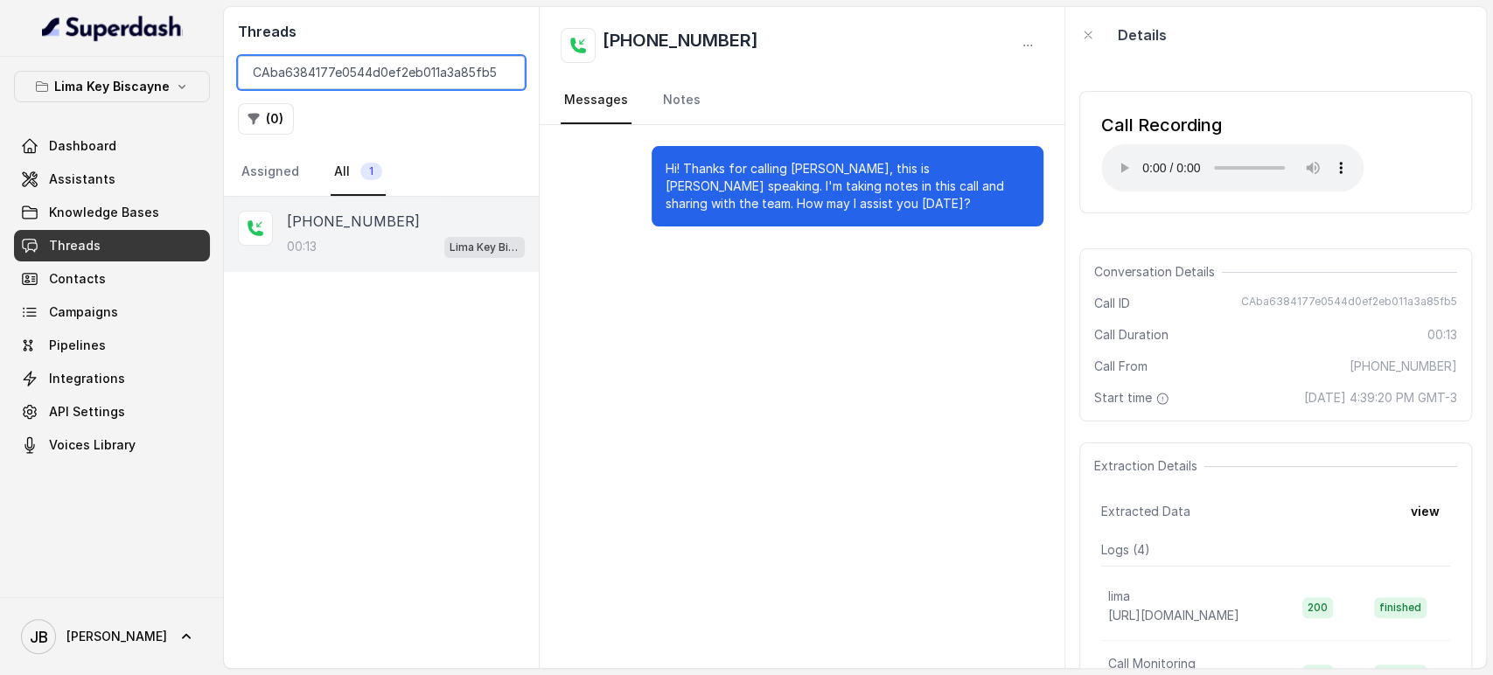
drag, startPoint x: 346, startPoint y: 58, endPoint x: 332, endPoint y: 90, distance: 35.3
click at [345, 58] on input "CAba6384177e0544d0ef2eb011a3a85fb5" at bounding box center [381, 72] width 287 height 33
paste input "CA42f8089fd3e7e303fc97c7f3ec5b75f7"
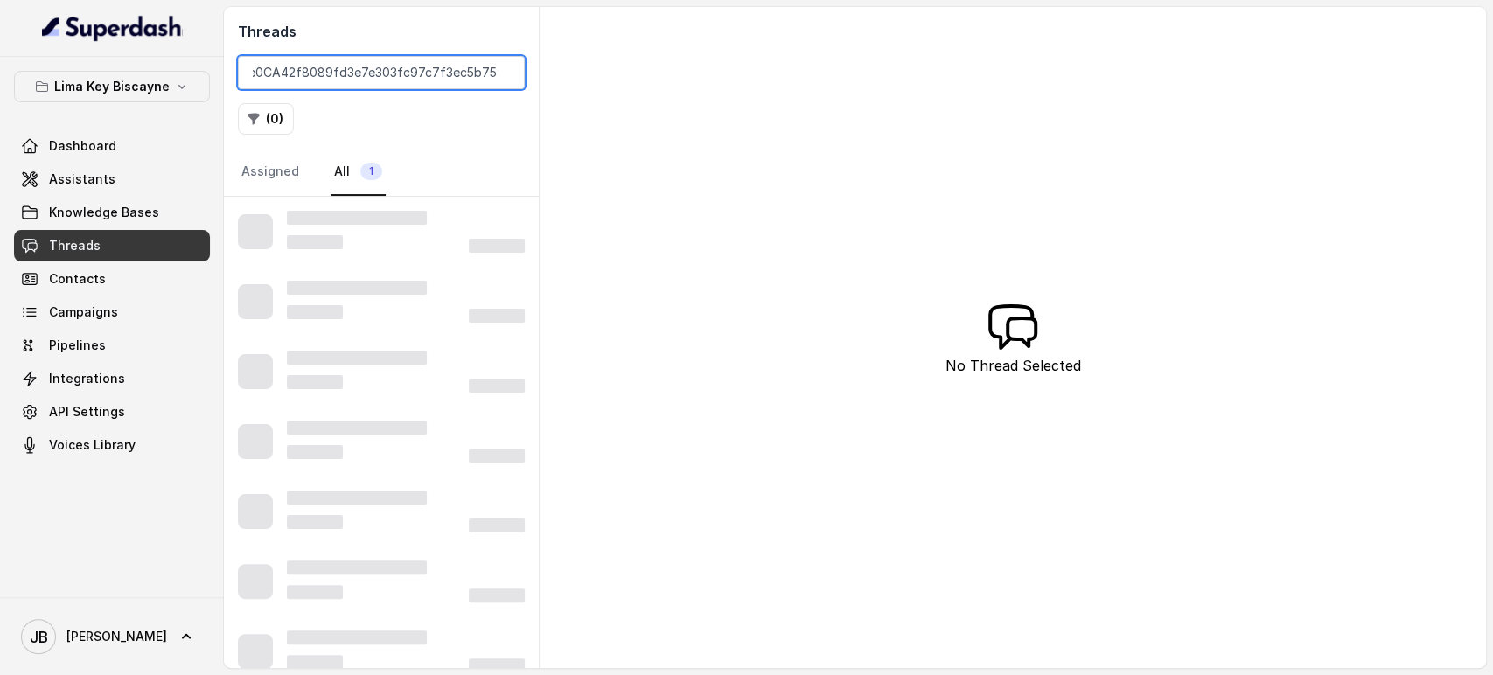
click at [422, 79] on input "CAba6384177e0CA42f8089fd3e7e303fc97c7f3ec5b75f7544d0ef2eb011a3a85fb5" at bounding box center [381, 72] width 287 height 33
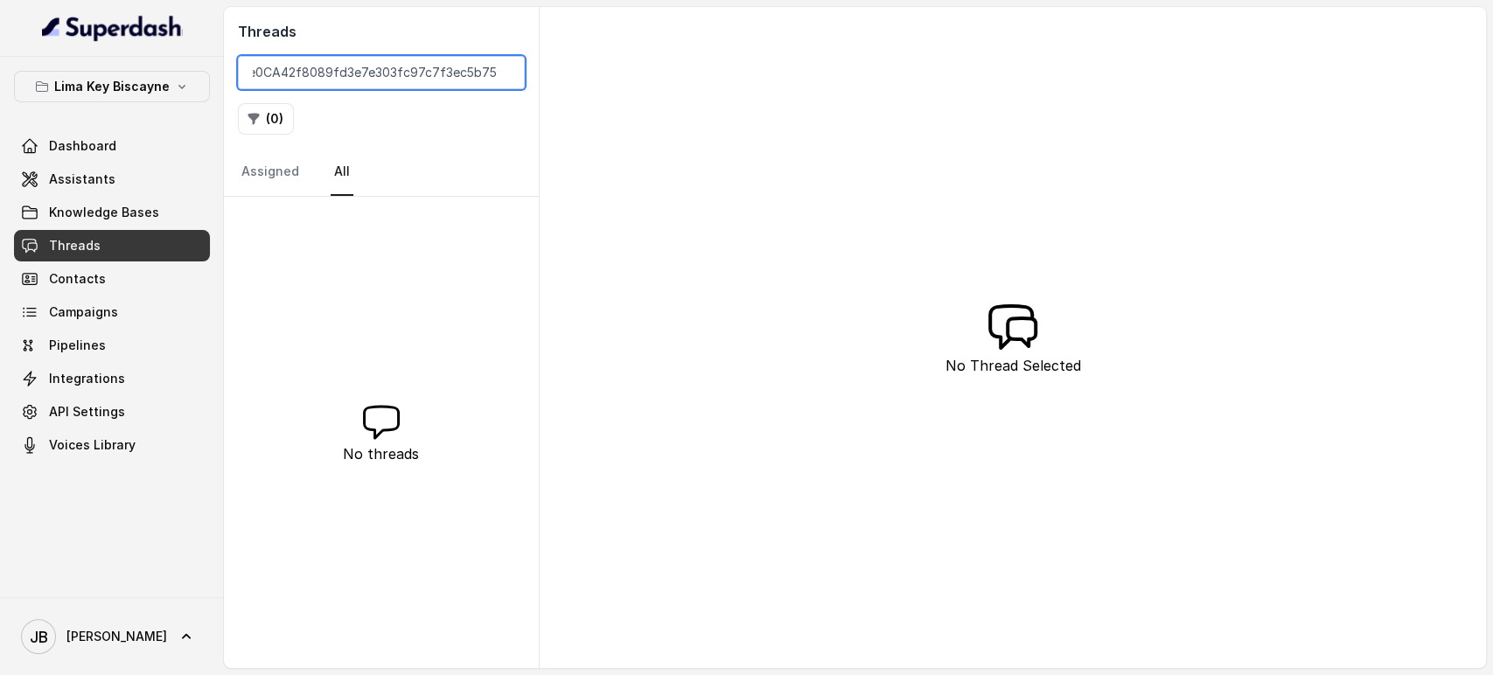
click at [435, 67] on input "CAba6384177e0CA42f8089fd3e7e303fc97c7f3ec5b75f7544d0ef2eb011a3a85fb5" at bounding box center [381, 72] width 287 height 33
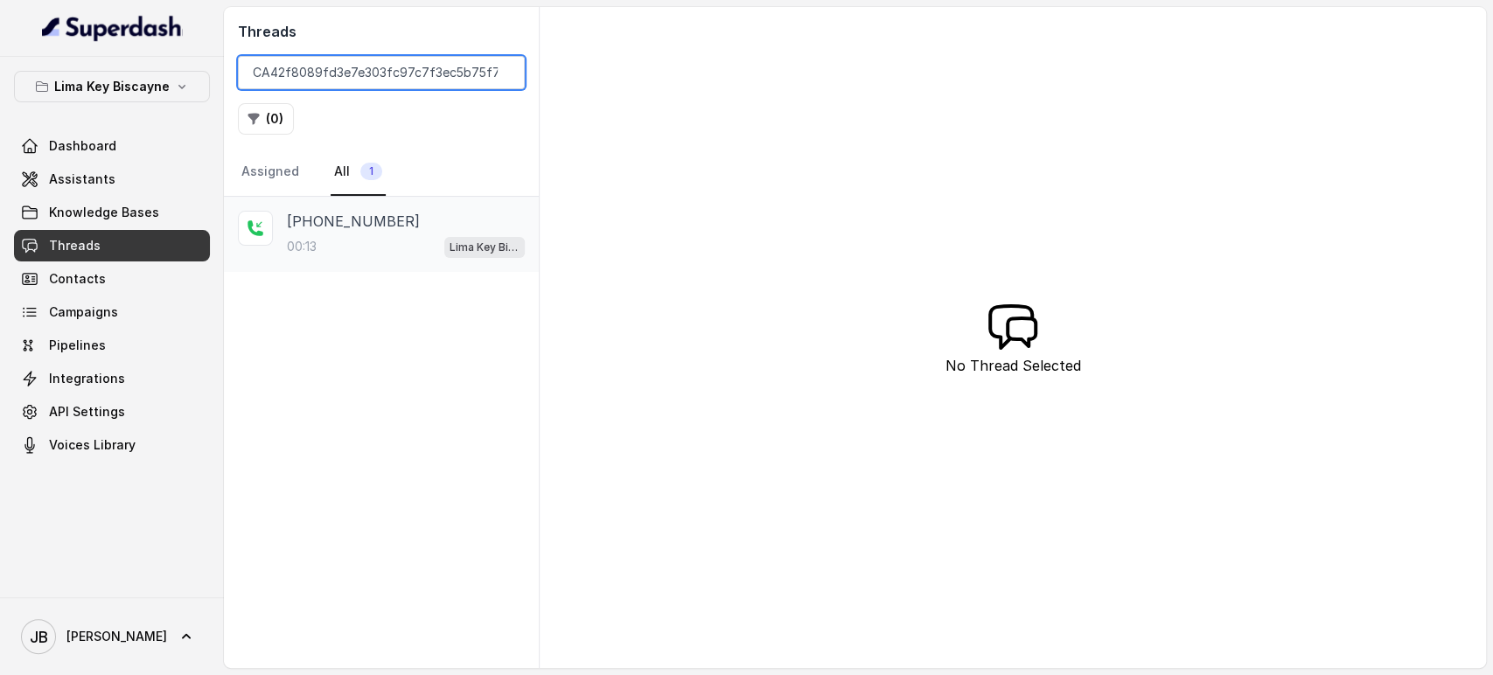
type input "CA42f8089fd3e7e303fc97c7f3ec5b75f7"
click at [388, 248] on div "00:13 Lima Key Biscayne / EN" at bounding box center [406, 246] width 238 height 23
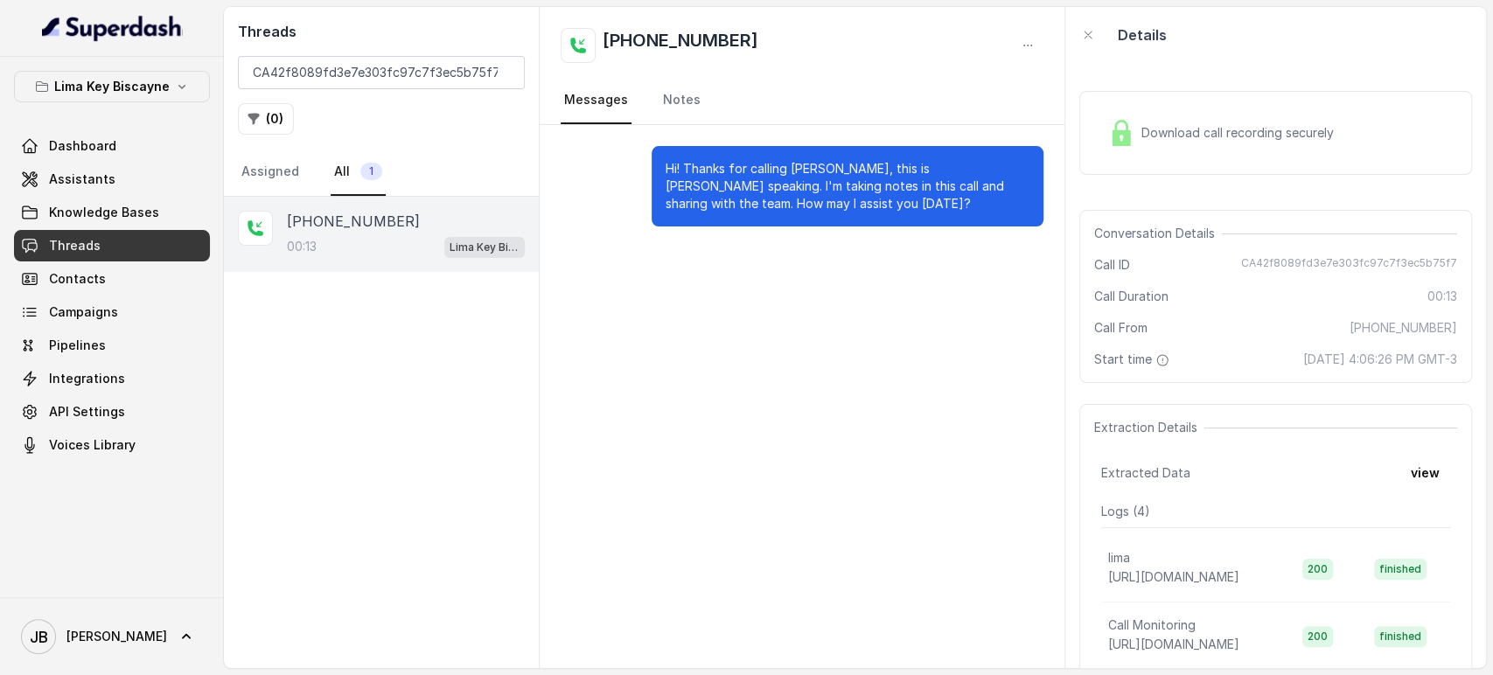
click at [1189, 124] on span "Download call recording securely" at bounding box center [1240, 132] width 199 height 17
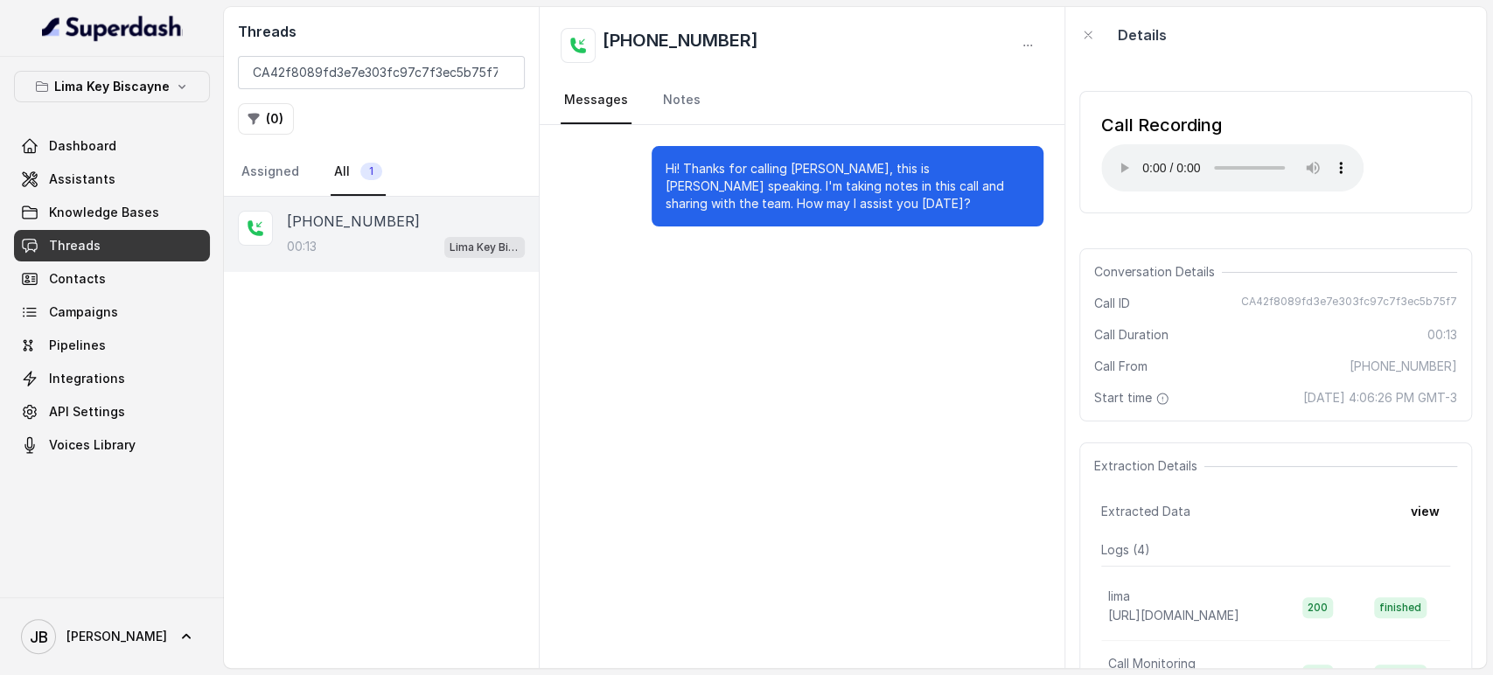
drag, startPoint x: 386, startPoint y: 38, endPoint x: 384, endPoint y: 47, distance: 8.9
click at [385, 39] on h2 "Threads" at bounding box center [381, 31] width 287 height 21
click at [380, 62] on input "CA42f8089fd3e7e303fc97c7f3ec5b75f7" at bounding box center [381, 72] width 287 height 33
paste input "9a5328638e9d3fb0b3c69097c34f7d51"
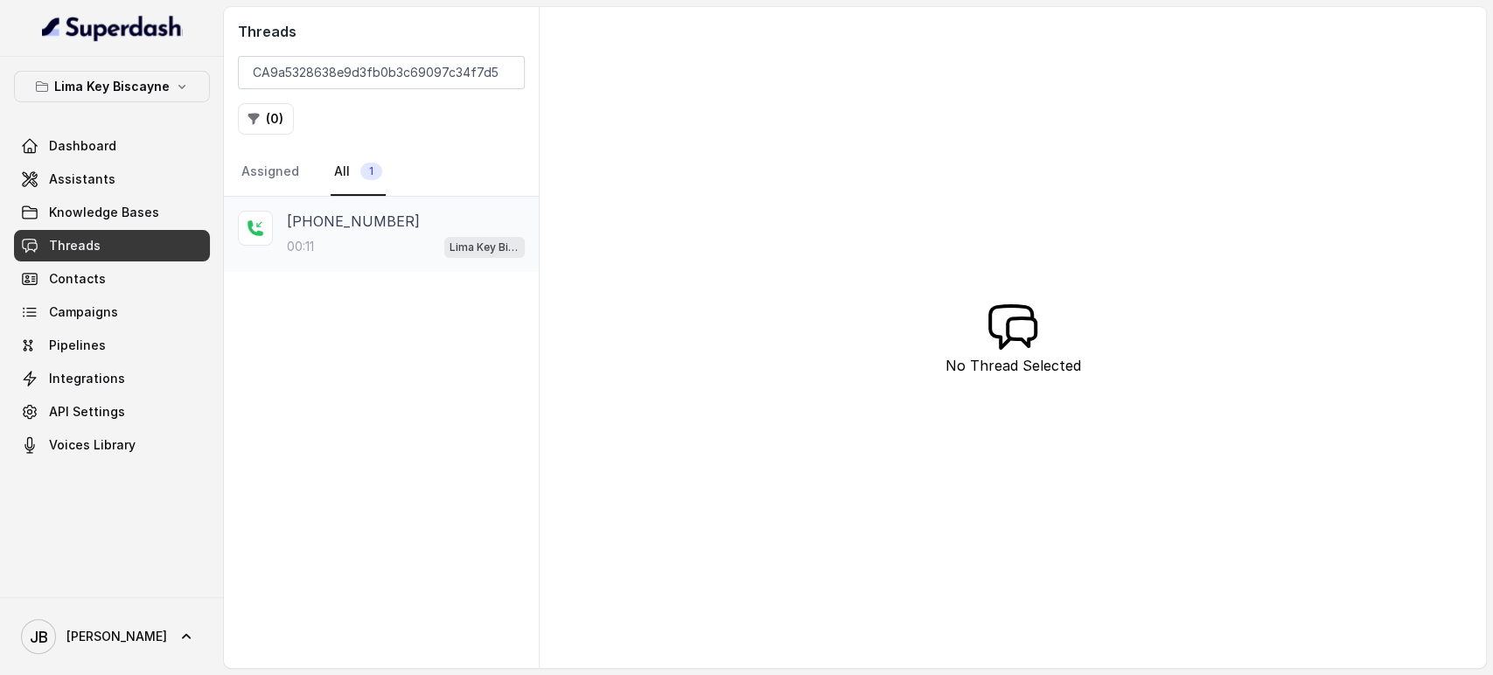
click at [403, 240] on div "00:11 Lima Key Biscayne / EN" at bounding box center [406, 246] width 238 height 23
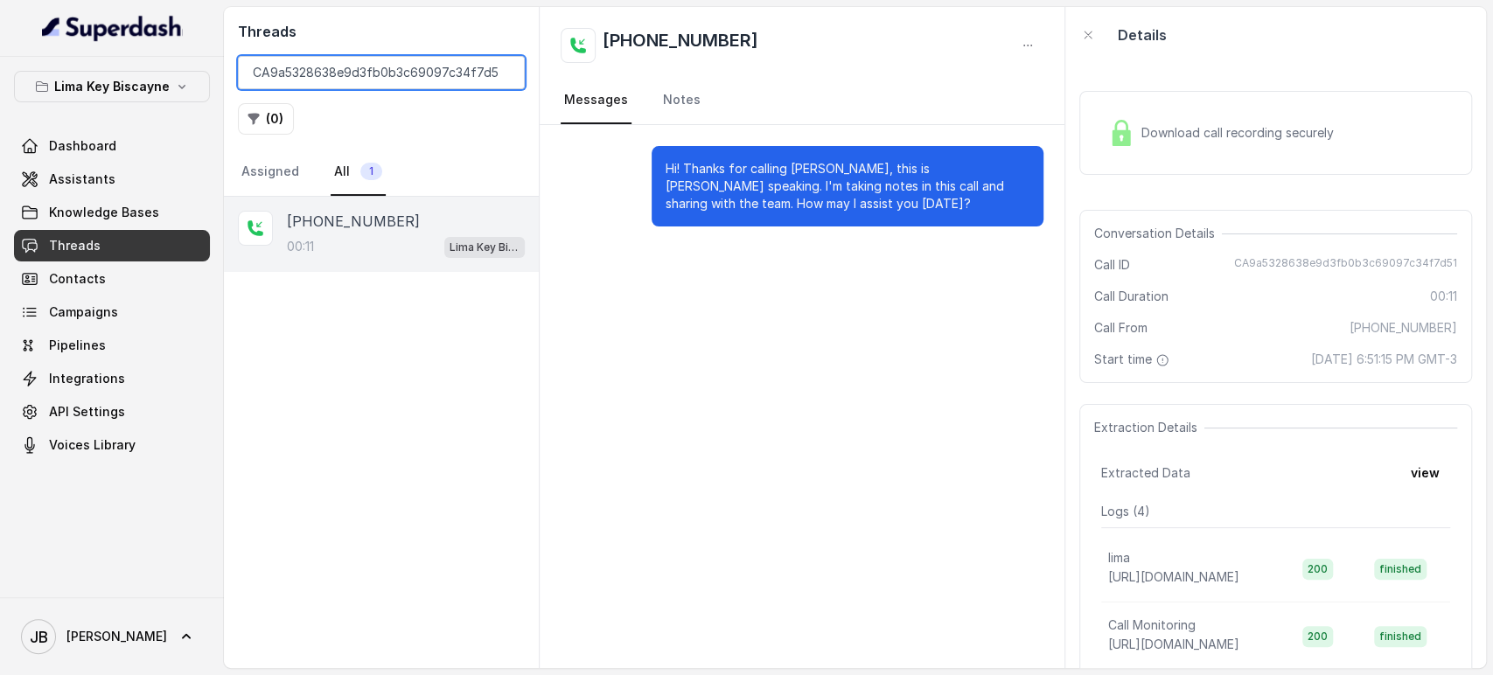
click at [321, 77] on input "CA9a5328638e9d3fb0b3c69097c34f7d51" at bounding box center [381, 72] width 287 height 33
paste input "00f3bb3fd0a08ed7e35b00ae885ffc56"
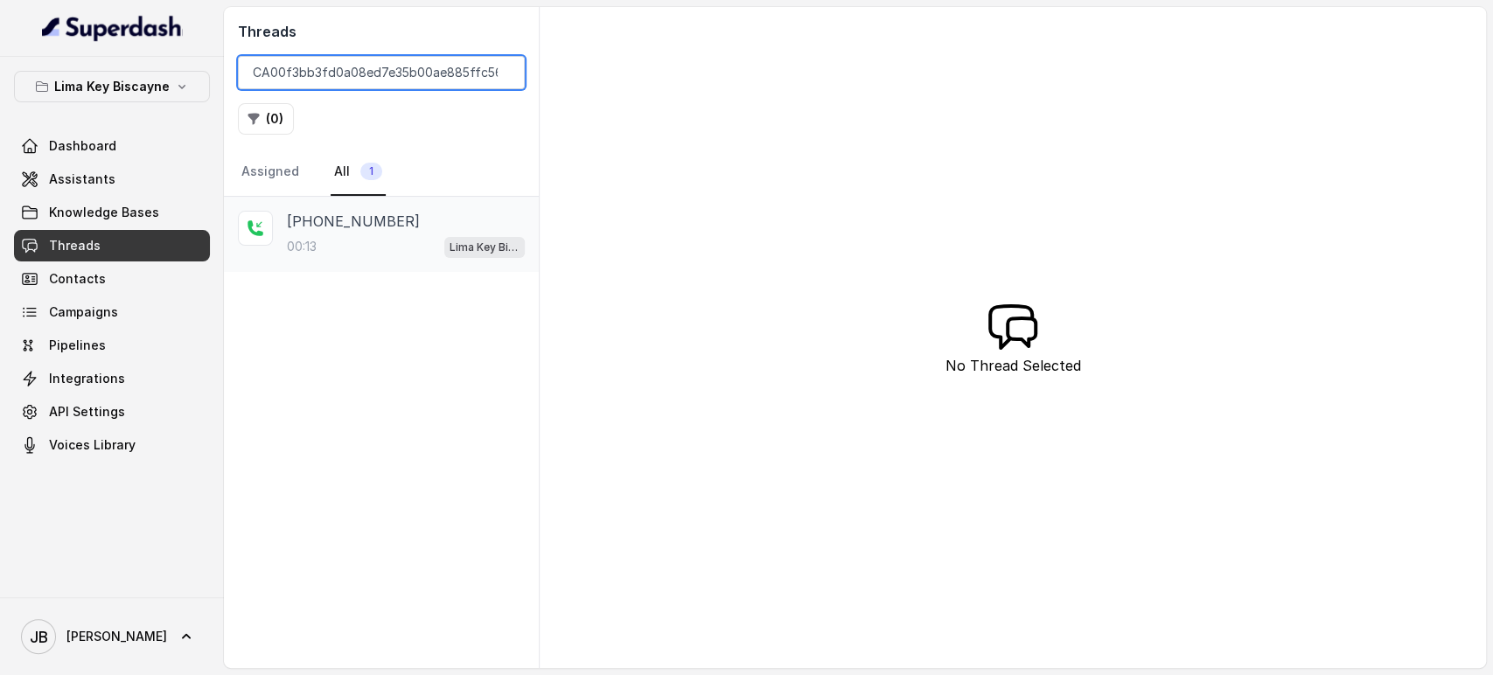
type input "CA00f3bb3fd0a08ed7e35b00ae885ffc56"
click at [392, 237] on div "00:13 Lima Key Biscayne / EN" at bounding box center [406, 246] width 238 height 23
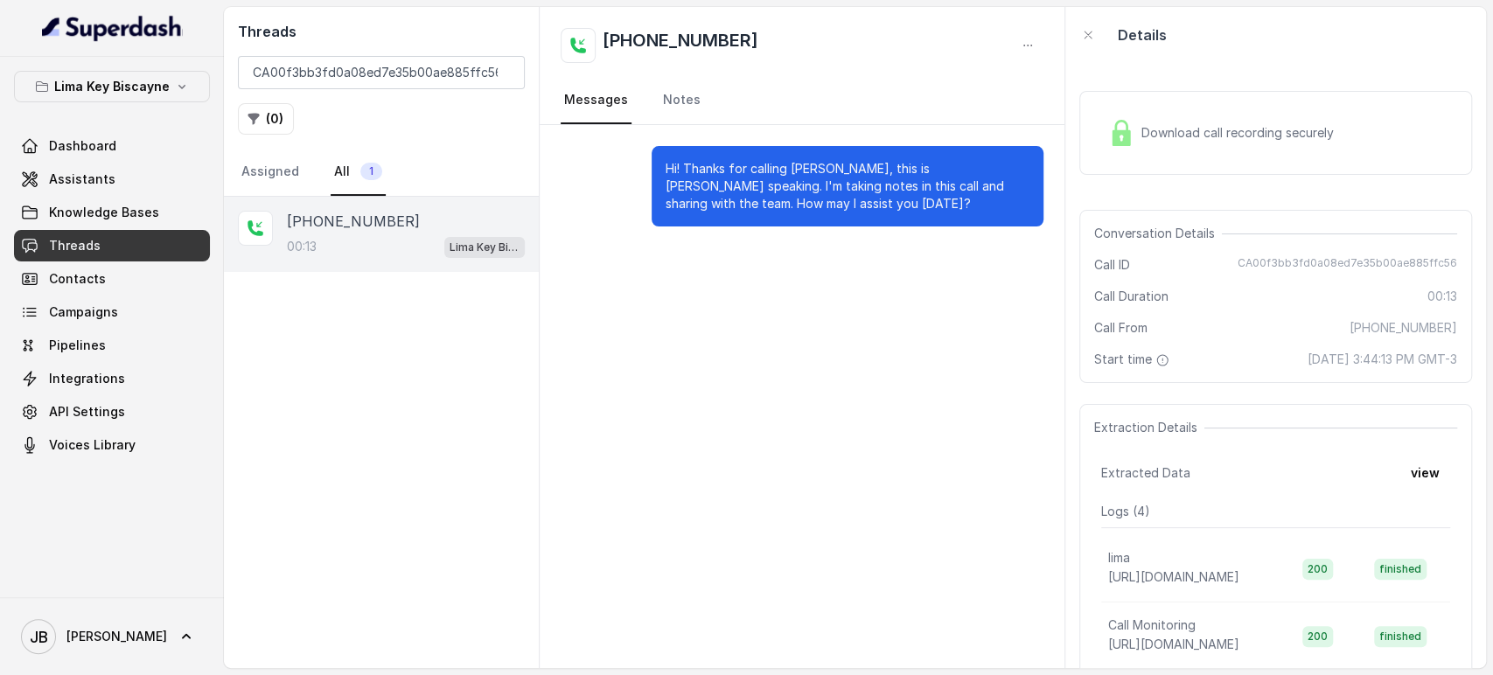
click at [1154, 111] on div "Download call recording securely" at bounding box center [1275, 133] width 393 height 84
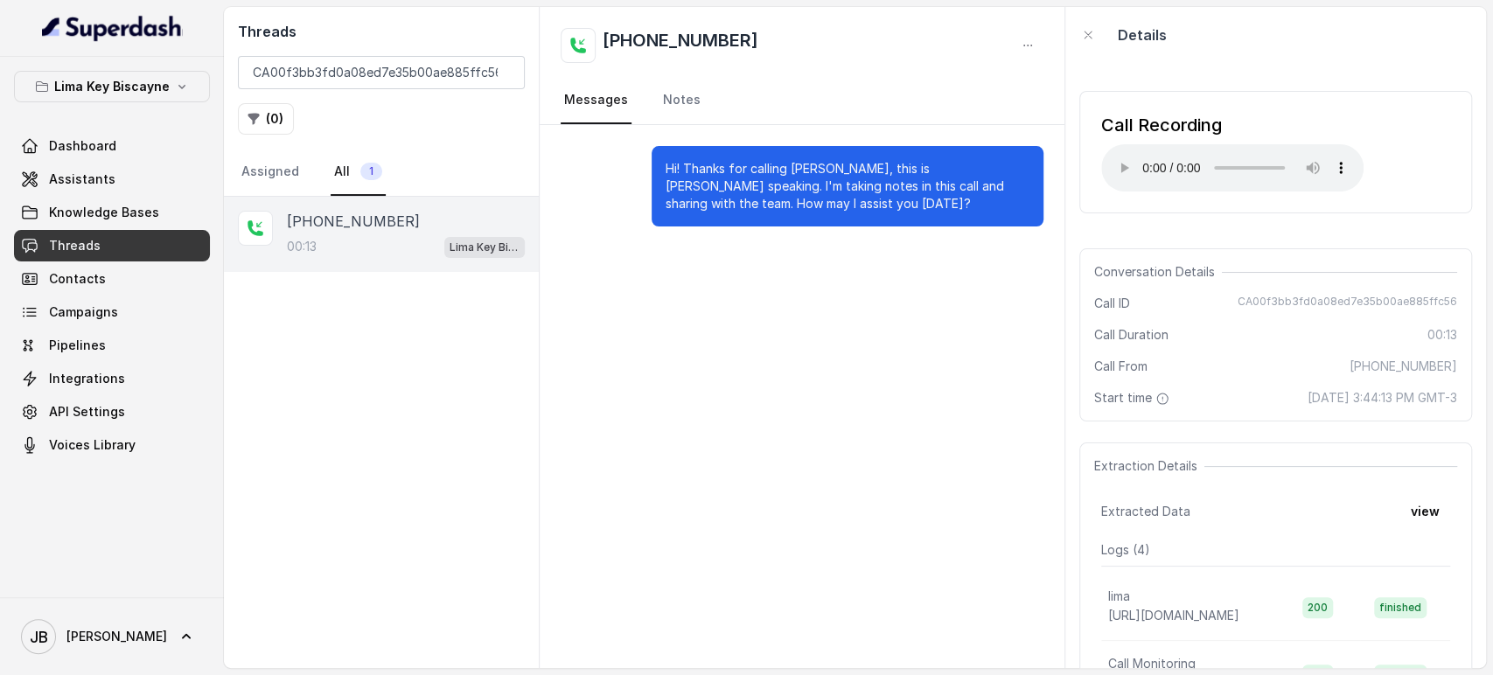
click at [311, 51] on div "Threads CA00f3bb3fd0a08ed7e35b00ae885ffc56 ( 0 ) Assigned All 1" at bounding box center [381, 102] width 315 height 190
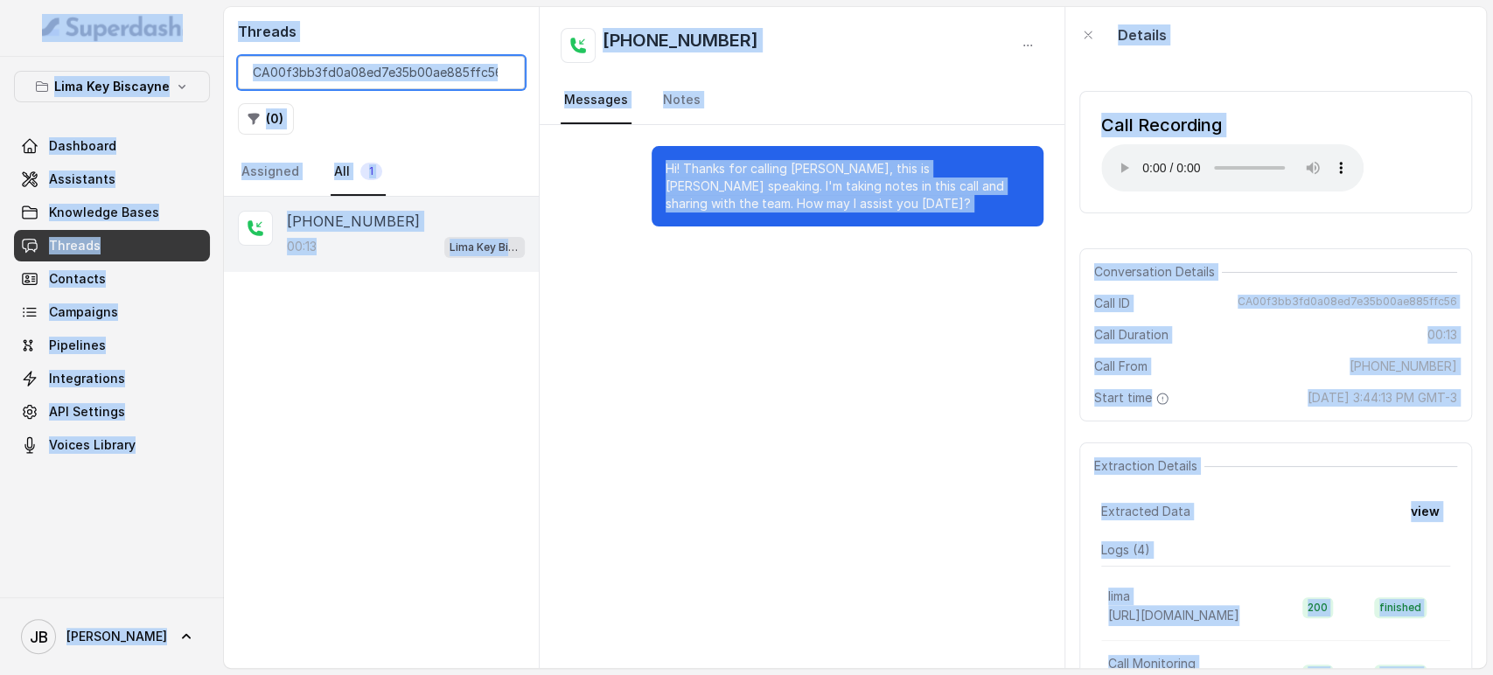
click at [311, 65] on input "CA00f3bb3fd0a08ed7e35b00ae885ffc56" at bounding box center [381, 72] width 287 height 33
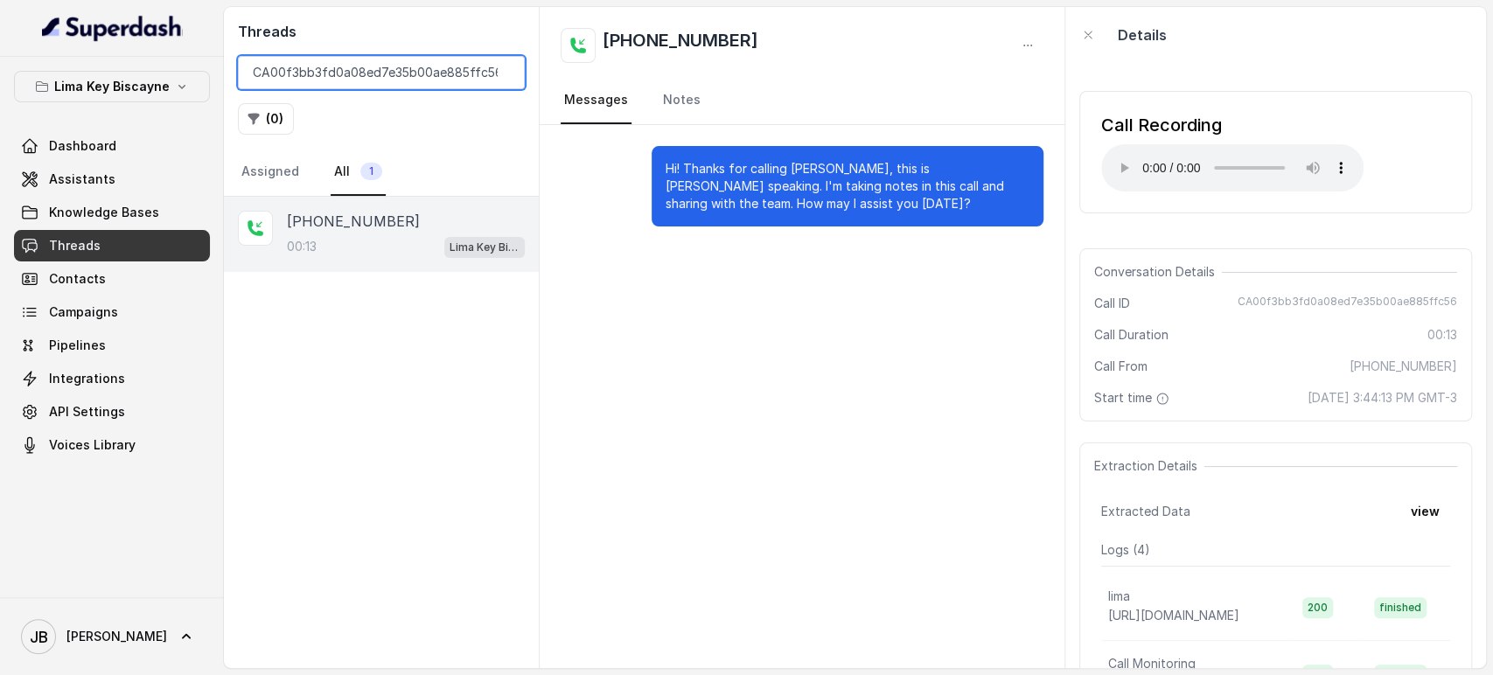
paste input "cc7204e8a96f836d43eb0cc90eace3e5"
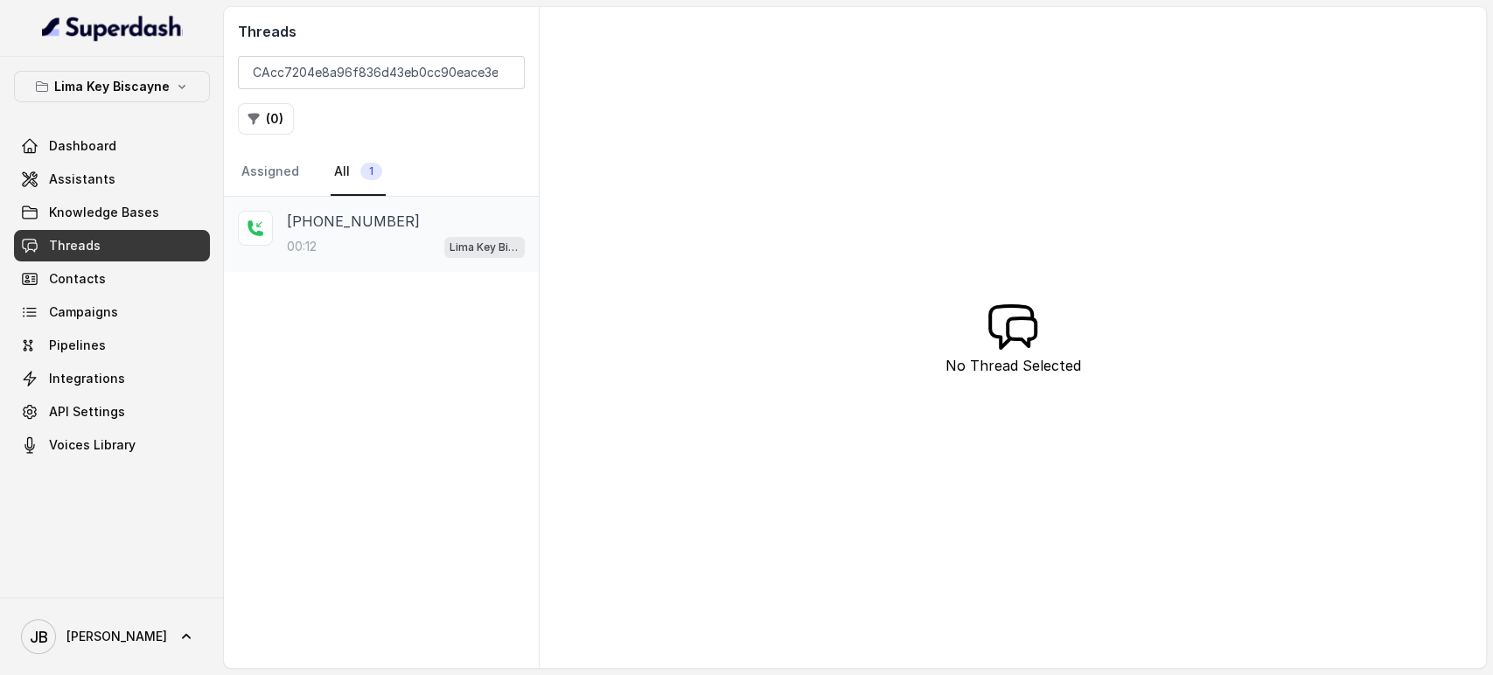
click at [359, 235] on div "00:12 Lima Key Biscayne / EN" at bounding box center [406, 246] width 238 height 23
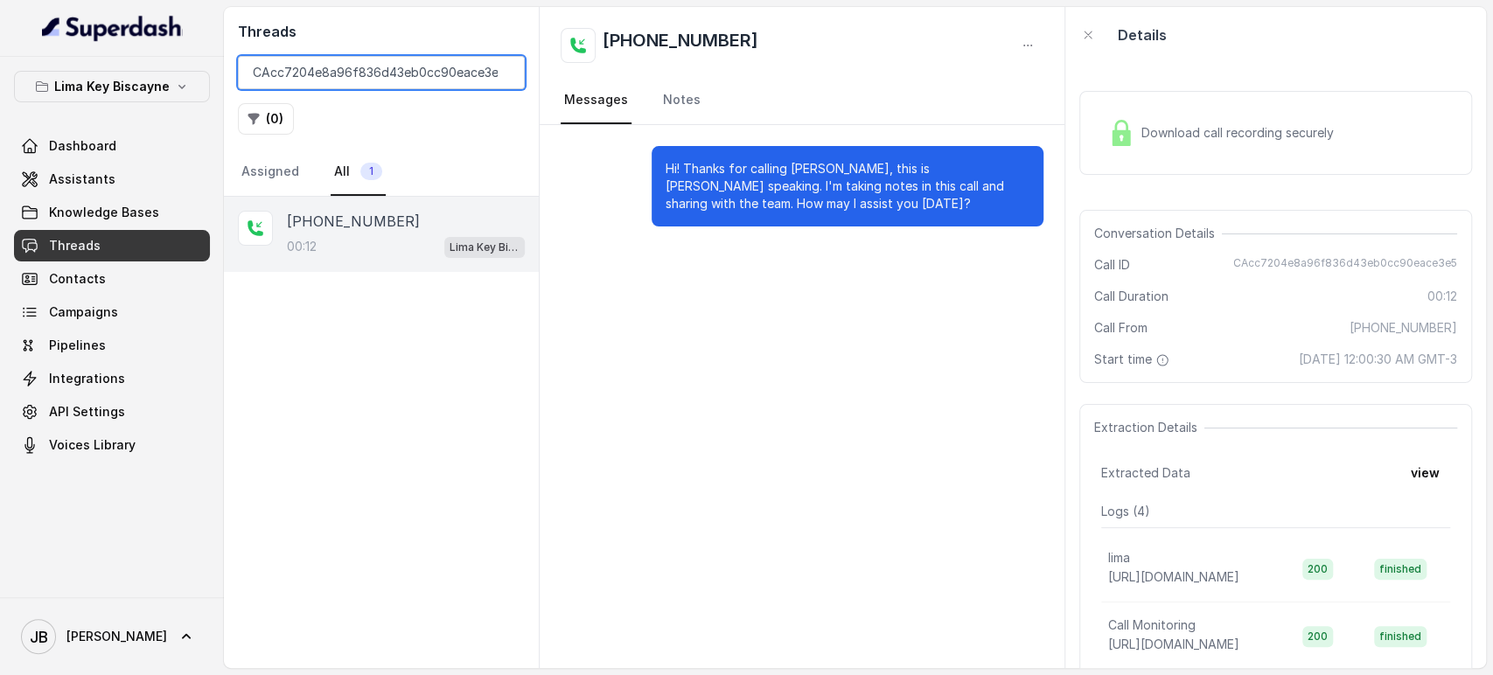
click at [354, 64] on input "CAcc7204e8a96f836d43eb0cc90eace3e5" at bounding box center [381, 72] width 287 height 33
click at [314, 73] on input "CAcc7204e8a96f836d43eb0cc90eace3e5" at bounding box center [381, 72] width 287 height 33
paste input "9036e9f17a3e4dd29119f19fde37cb1e"
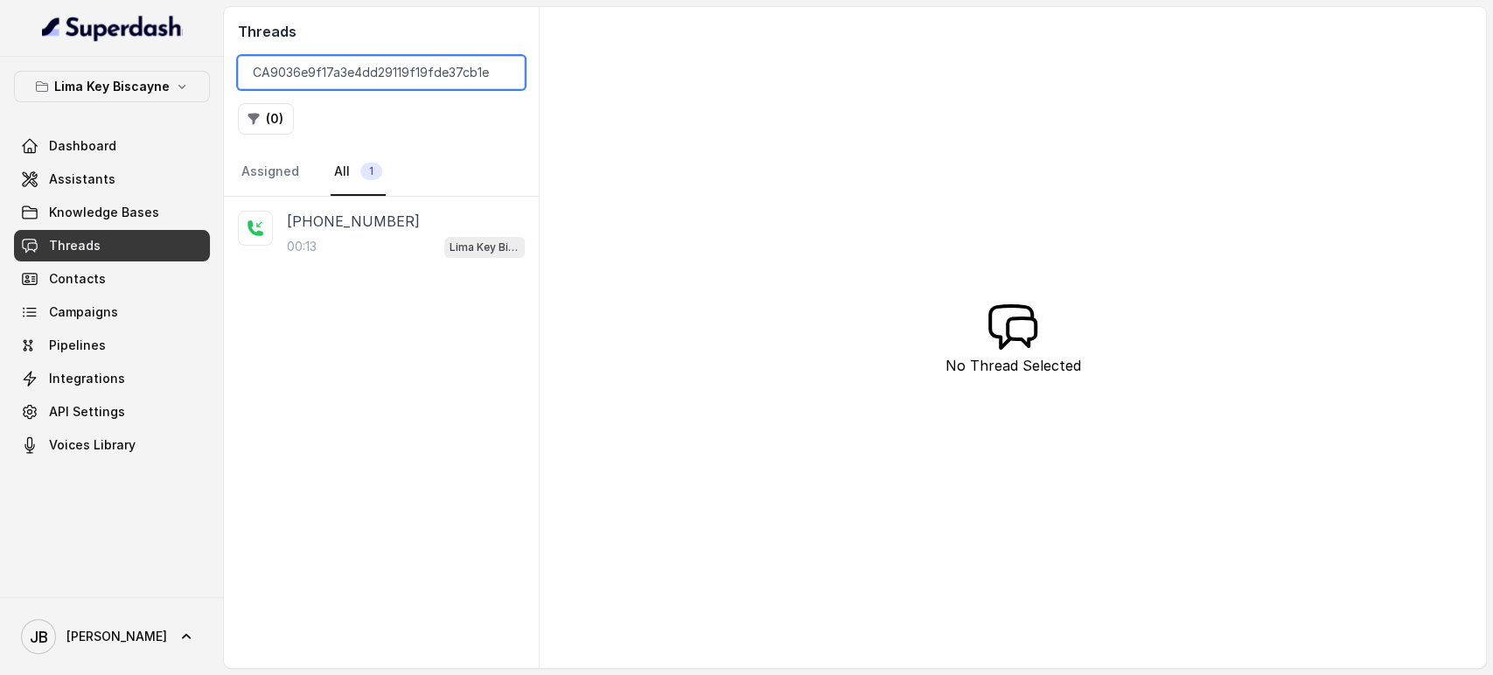
click at [421, 70] on input "CA9036e9f17a3e4dd29119f19fde37cb1e" at bounding box center [381, 72] width 287 height 33
click at [376, 222] on p "[PHONE_NUMBER]" at bounding box center [353, 221] width 133 height 21
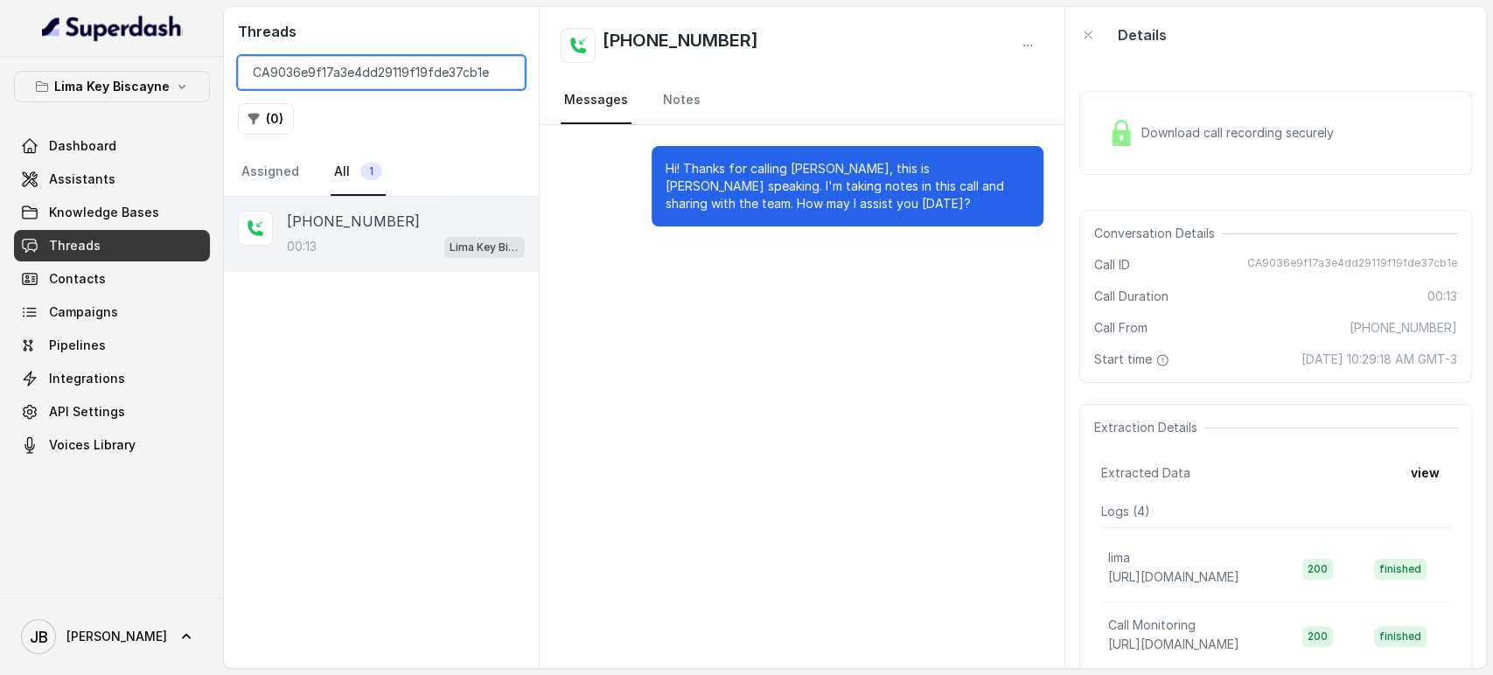
click at [394, 73] on input "CA9036e9f17a3e4dd29119f19fde37cb1e" at bounding box center [381, 72] width 287 height 33
paste input "3131a5f0a05f6f7014184ac1b9ef1897"
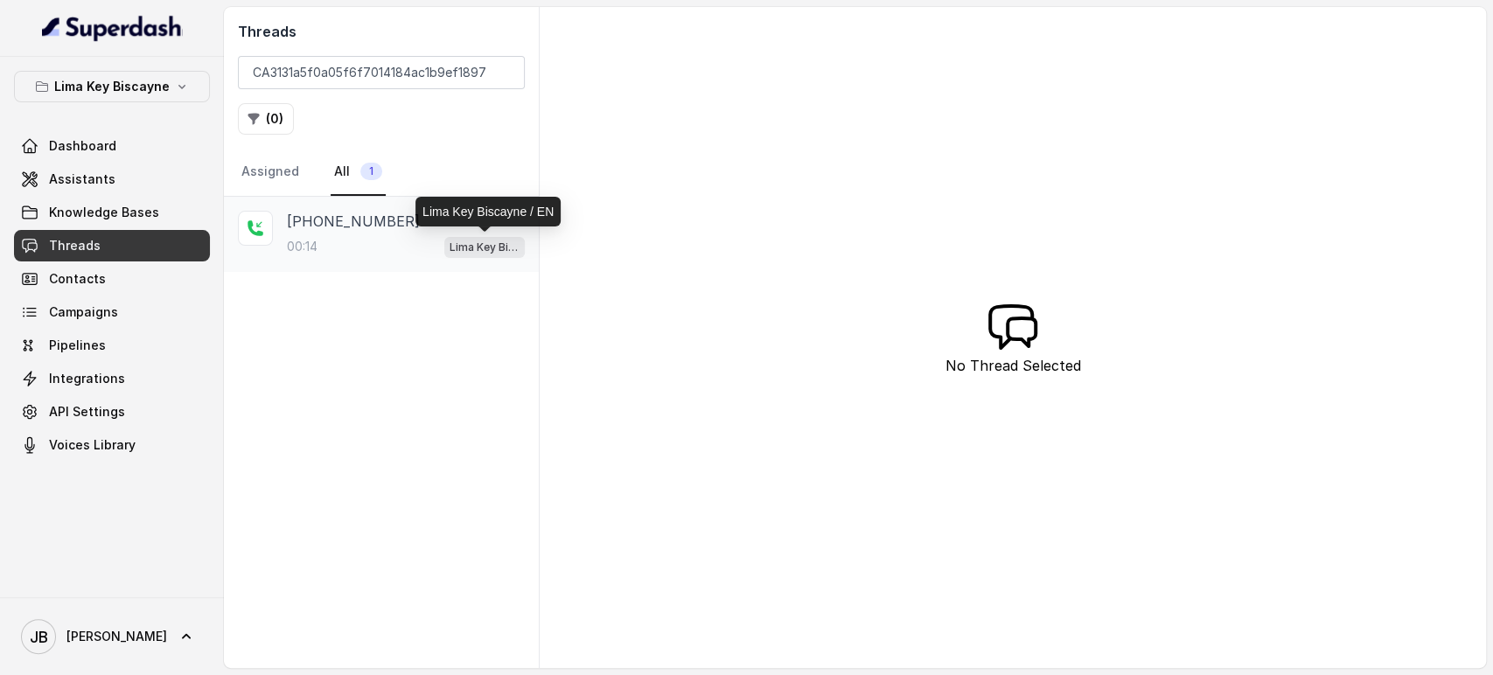
click at [446, 227] on body "Lima Key Biscayne Dashboard Assistants Knowledge Bases Threads Contacts Campaig…" at bounding box center [746, 337] width 1493 height 675
click at [380, 245] on div "00:14 Lima Key Biscayne / EN" at bounding box center [406, 246] width 238 height 23
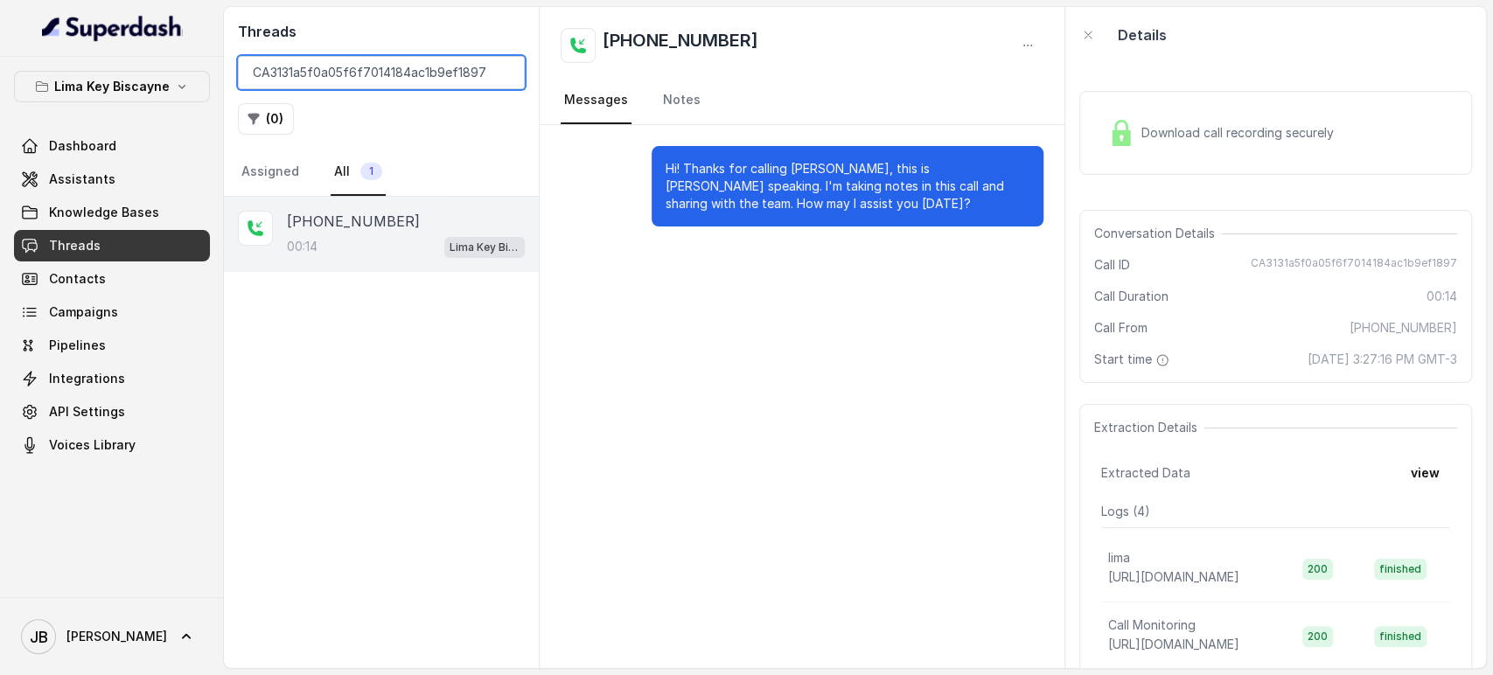
click at [377, 83] on input "CA3131a5f0a05f6f7014184ac1b9ef1897" at bounding box center [381, 72] width 287 height 33
paste input "a4a53a983de973b42e74908636e4769f"
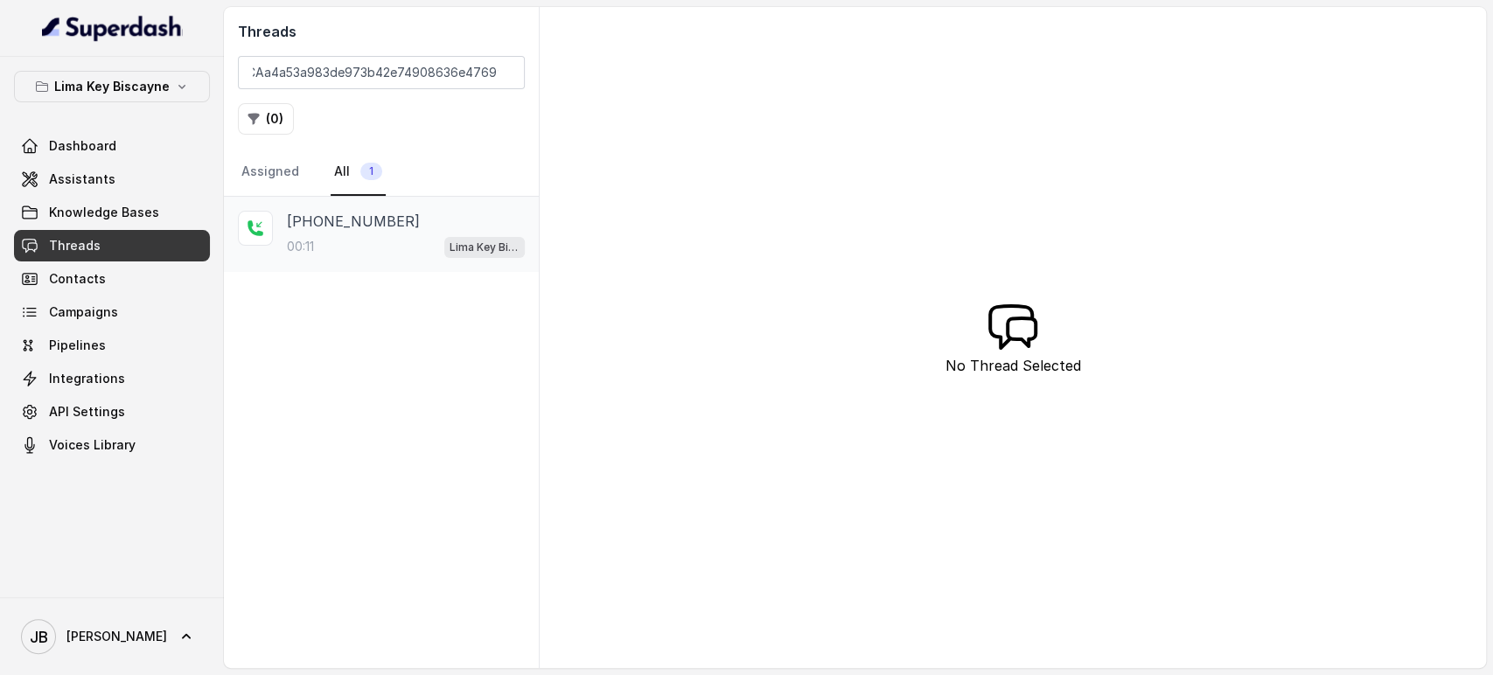
click at [399, 255] on div "00:11 Lima Key Biscayne / EN" at bounding box center [406, 246] width 238 height 23
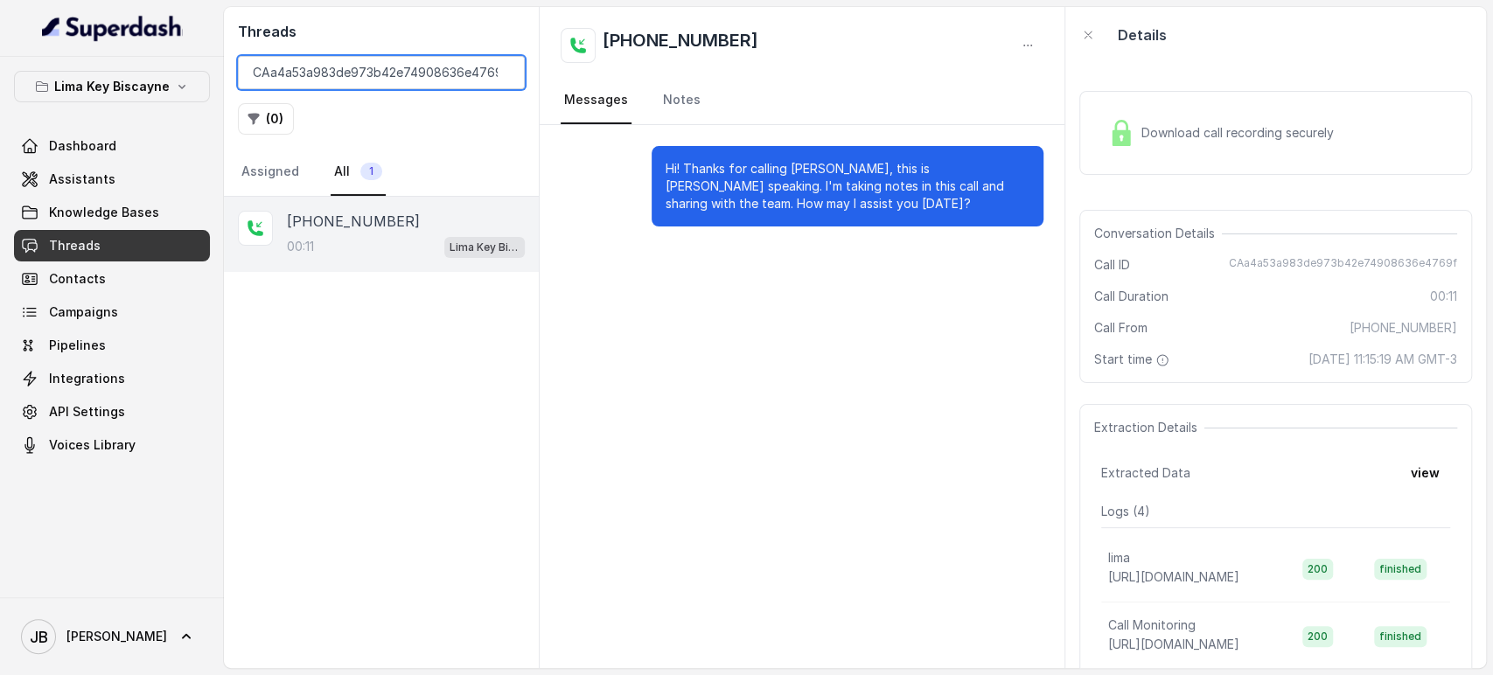
click at [299, 86] on input "CAa4a53a983de973b42e74908636e4769f" at bounding box center [381, 72] width 287 height 33
paste input "459aa1cf3b82682fe55726f8c326363b"
type input "CA459aa1cf3b82682fe55726f8c326363b"
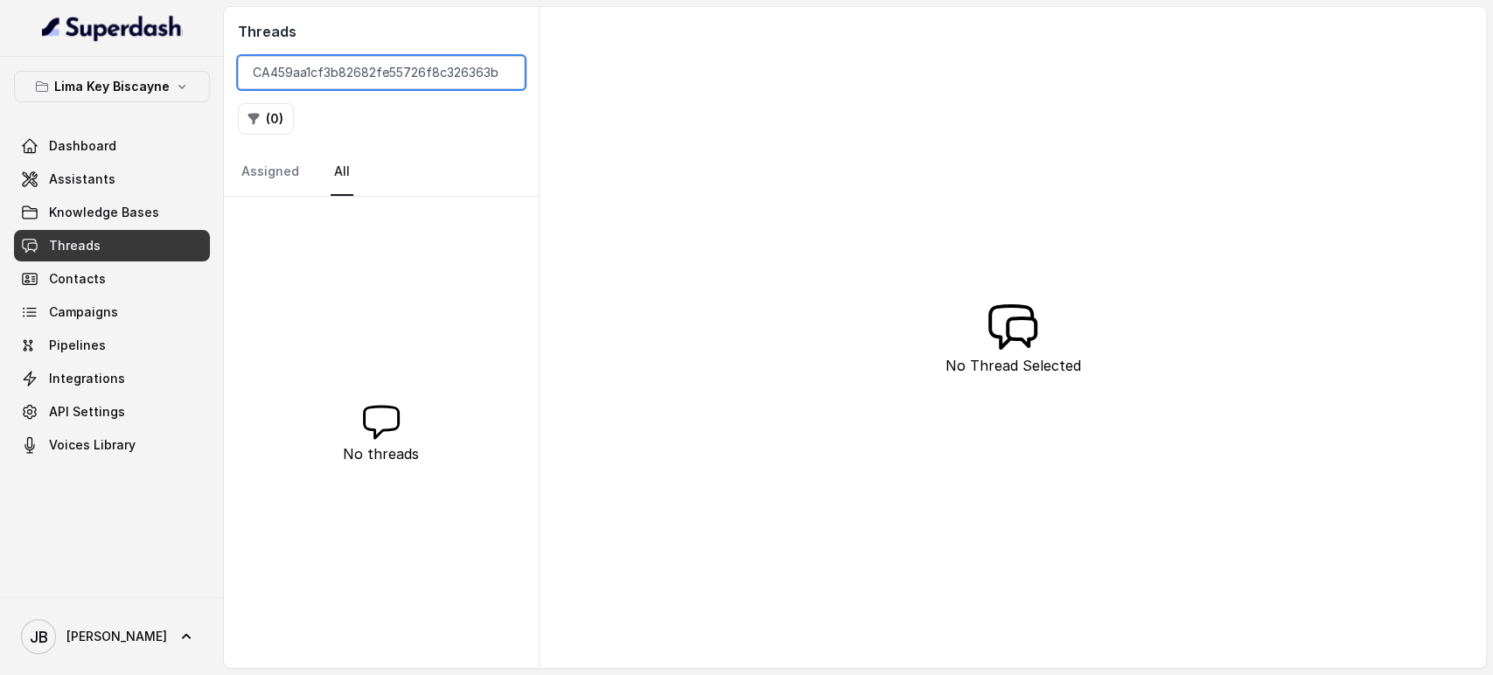
click at [462, 73] on input "CA459aa1cf3b82682fe55726f8c326363b" at bounding box center [381, 72] width 287 height 33
click at [106, 108] on div "Lima Key Biscayne Dashboard Assistants Knowledge Bases Threads Contacts Campaig…" at bounding box center [112, 266] width 196 height 390
drag, startPoint x: 102, startPoint y: 86, endPoint x: 101, endPoint y: 96, distance: 10.6
click at [100, 86] on p "Lima Key Biscayne" at bounding box center [111, 86] width 115 height 21
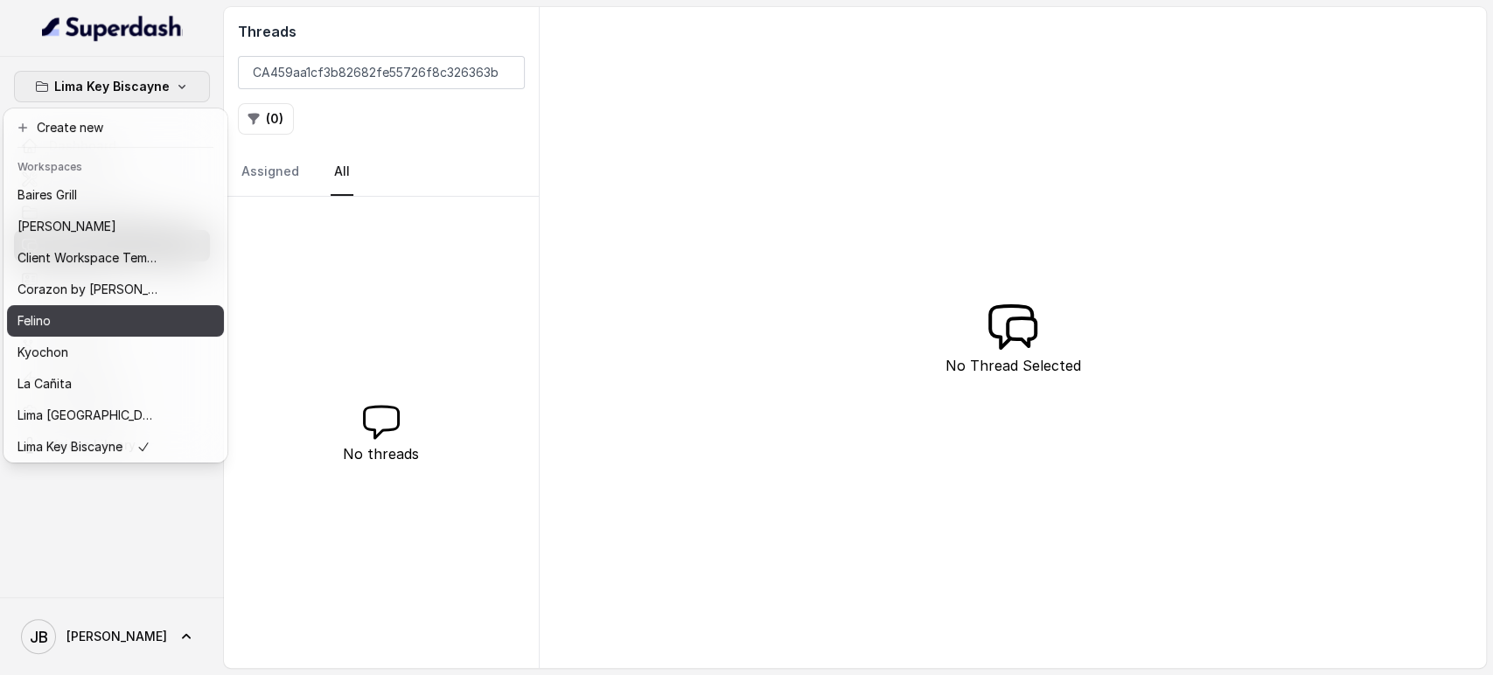
click at [88, 324] on div "Felino" at bounding box center [87, 320] width 140 height 21
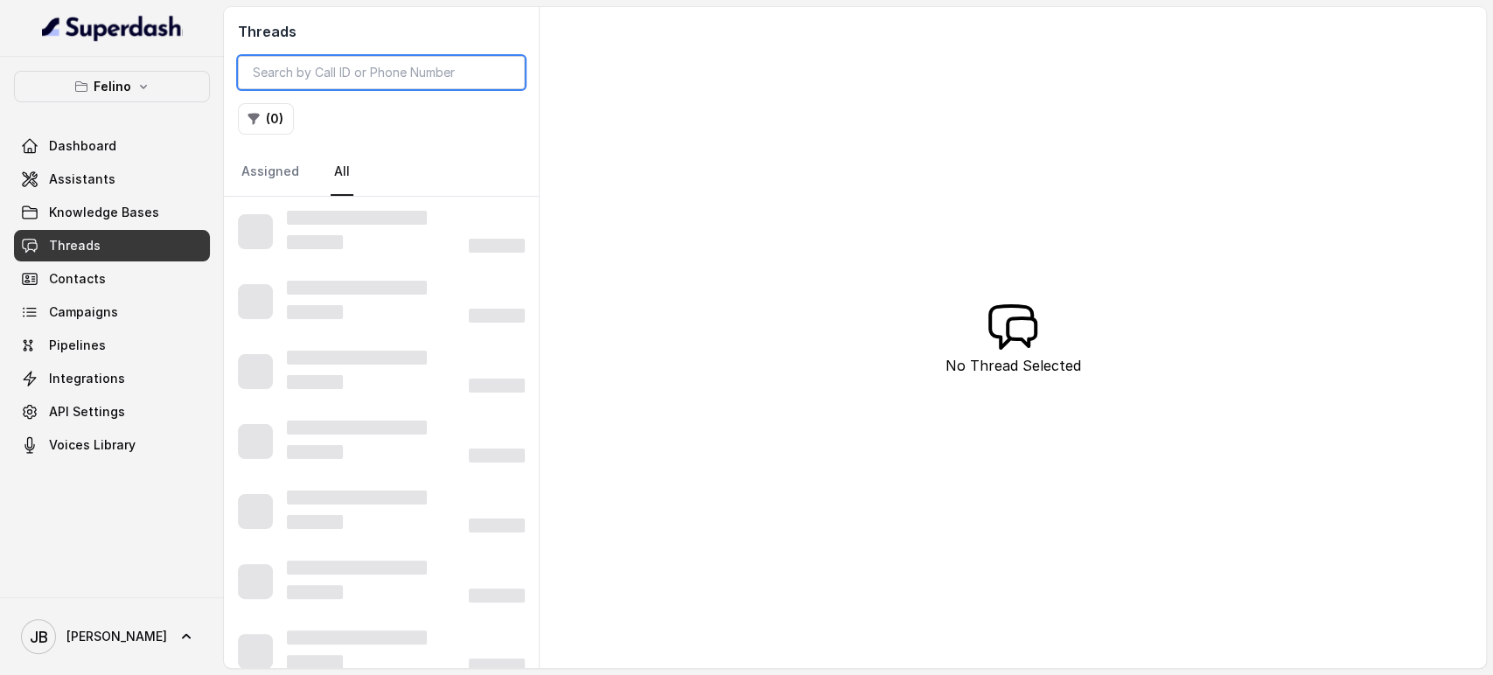
click at [338, 80] on input "search" at bounding box center [381, 72] width 287 height 33
paste input "CA78fd214b2925ac02e9cae2576e9e536c"
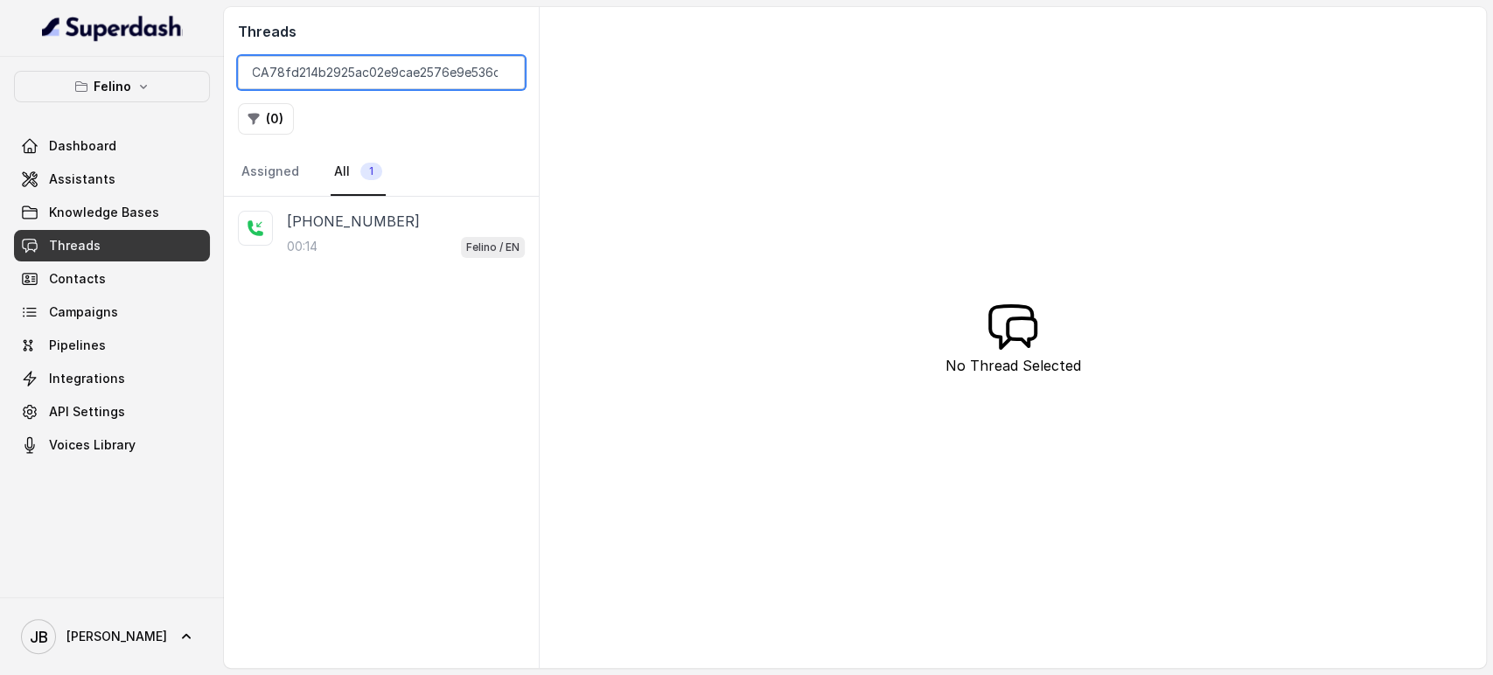
type input "CA78fd214b2925ac02e9cae2576e9e536c"
drag, startPoint x: 378, startPoint y: 245, endPoint x: 368, endPoint y: 226, distance: 21.5
click at [364, 225] on p "[PHONE_NUMBER]" at bounding box center [353, 221] width 133 height 21
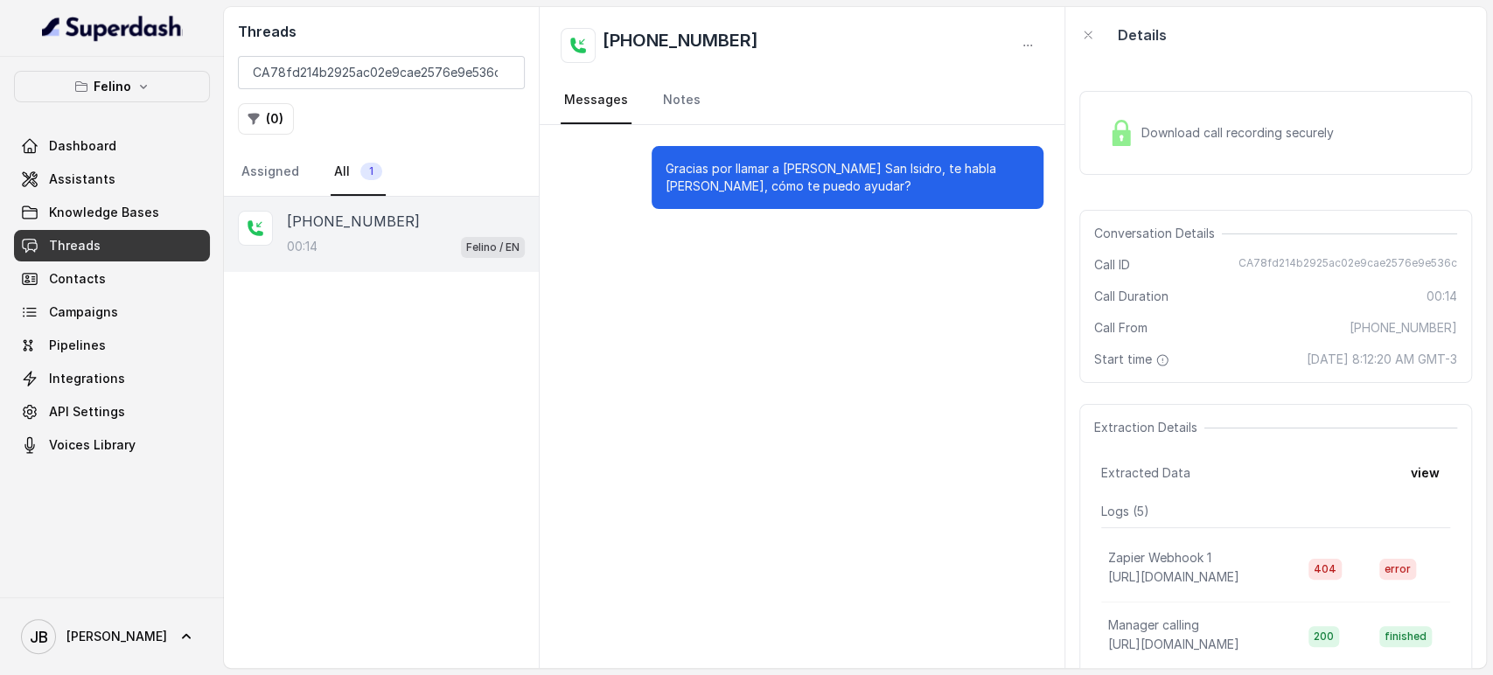
click at [1144, 143] on div "Download call recording securely" at bounding box center [1221, 133] width 240 height 40
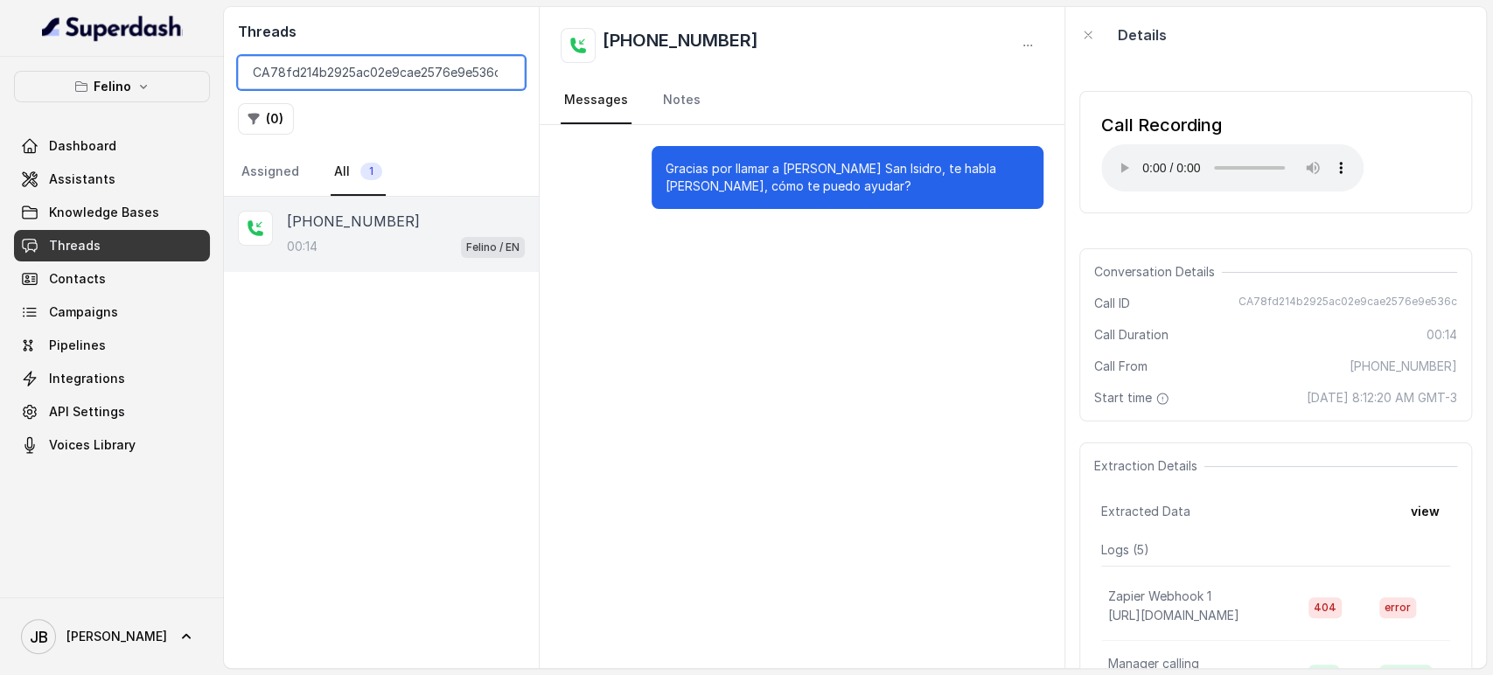
click at [376, 59] on input "CA78fd214b2925ac02e9cae2576e9e536c" at bounding box center [381, 72] width 287 height 33
paste input "d0041591c700dae52ceac8bceac0d0d6"
type input "CAd0041591c700dae52ceac8bceac0d0d6"
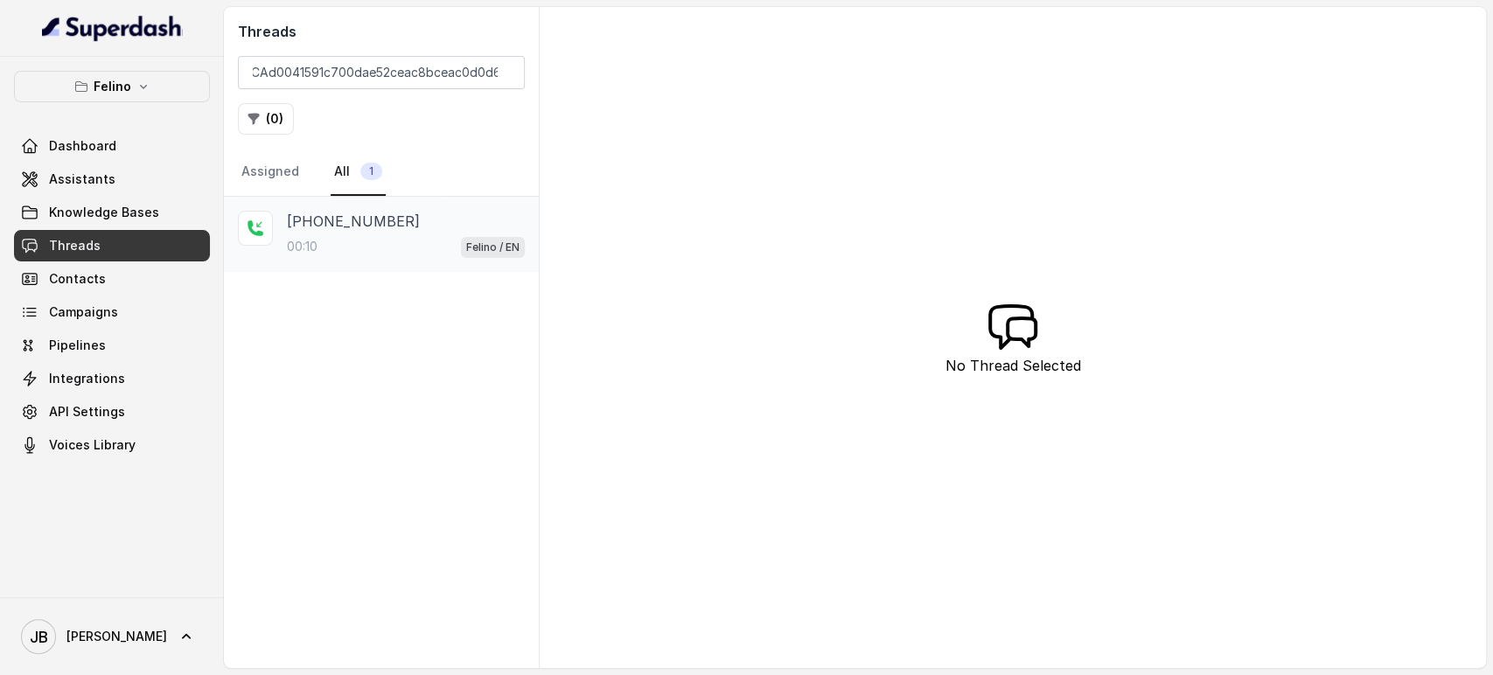
click at [386, 252] on div "00:10 [PERSON_NAME] / EN" at bounding box center [406, 246] width 238 height 23
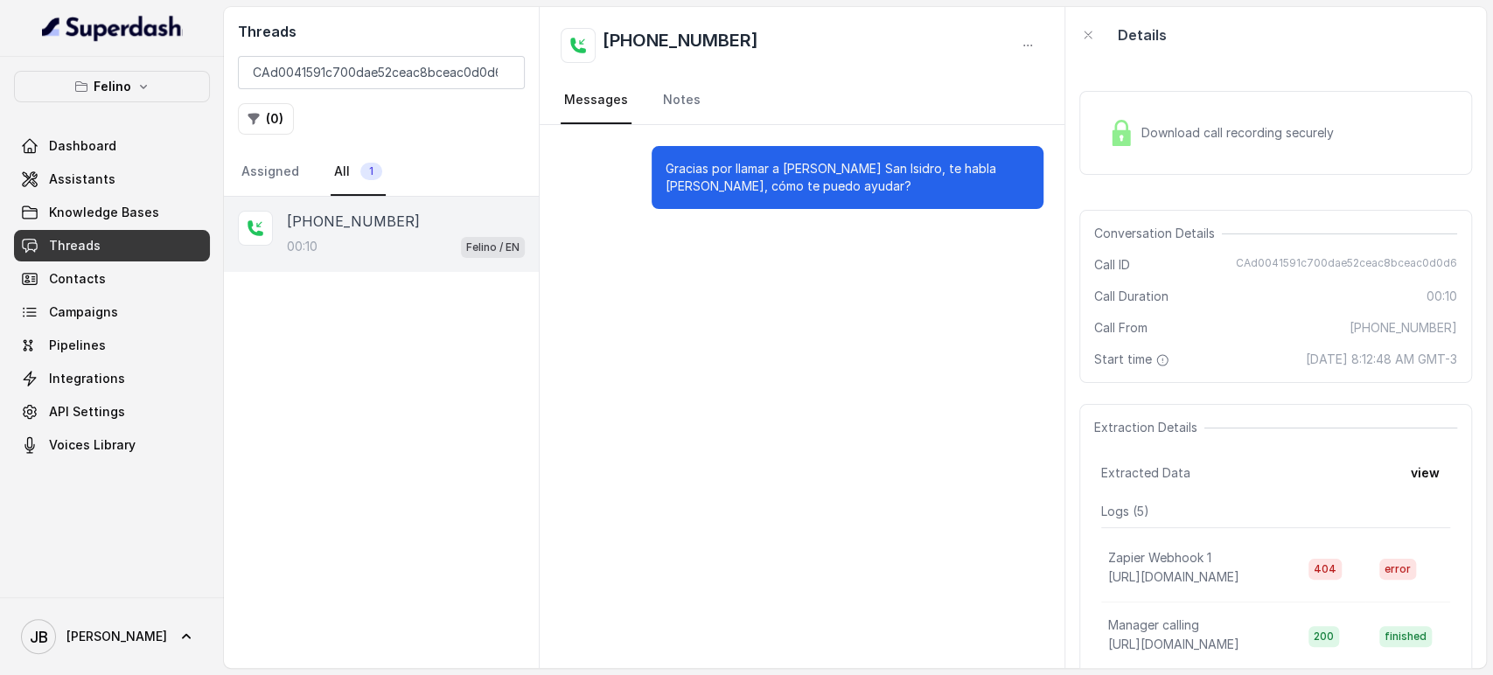
click at [798, 195] on div "Gracias por llamar a [PERSON_NAME] San Isidro, te habla [PERSON_NAME], cómo te …" at bounding box center [848, 177] width 392 height 63
click at [116, 206] on span "Knowledge Bases" at bounding box center [104, 212] width 110 height 17
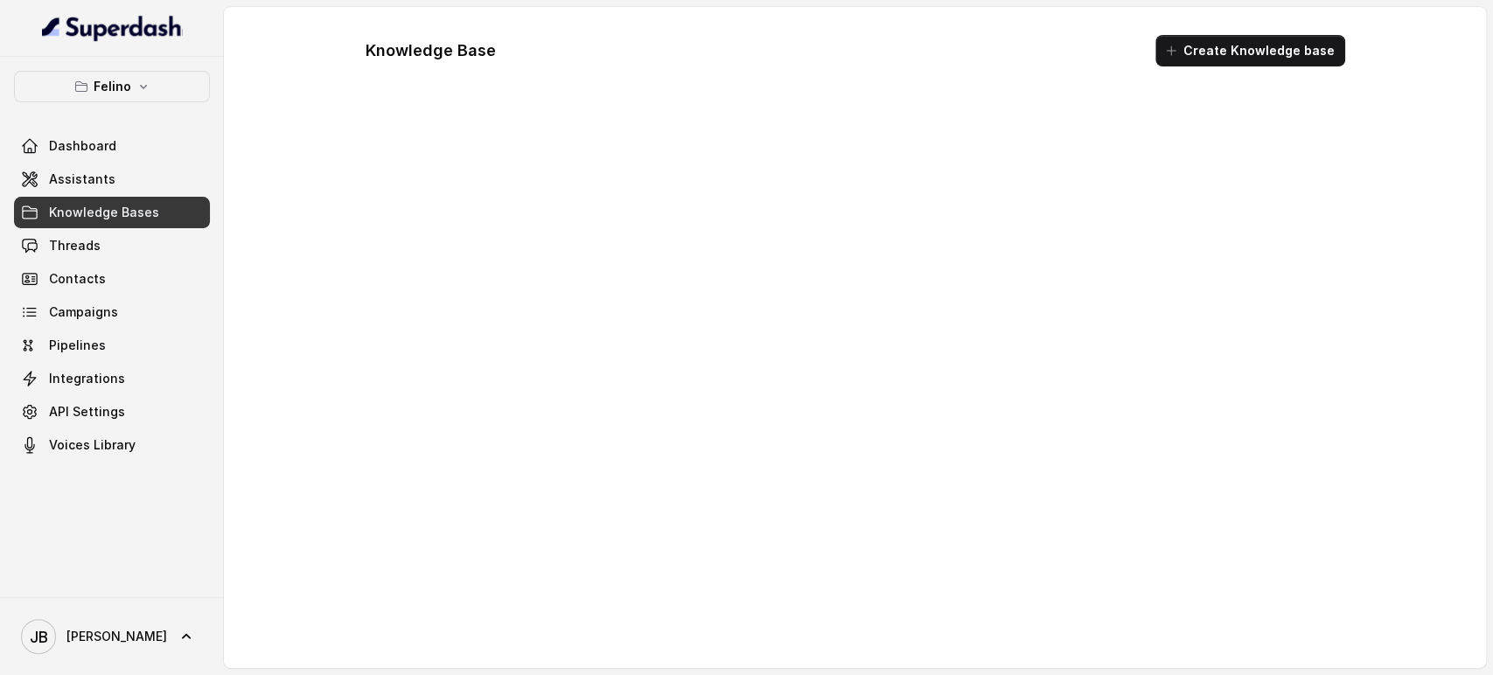
click at [108, 243] on link "Threads" at bounding box center [112, 245] width 196 height 31
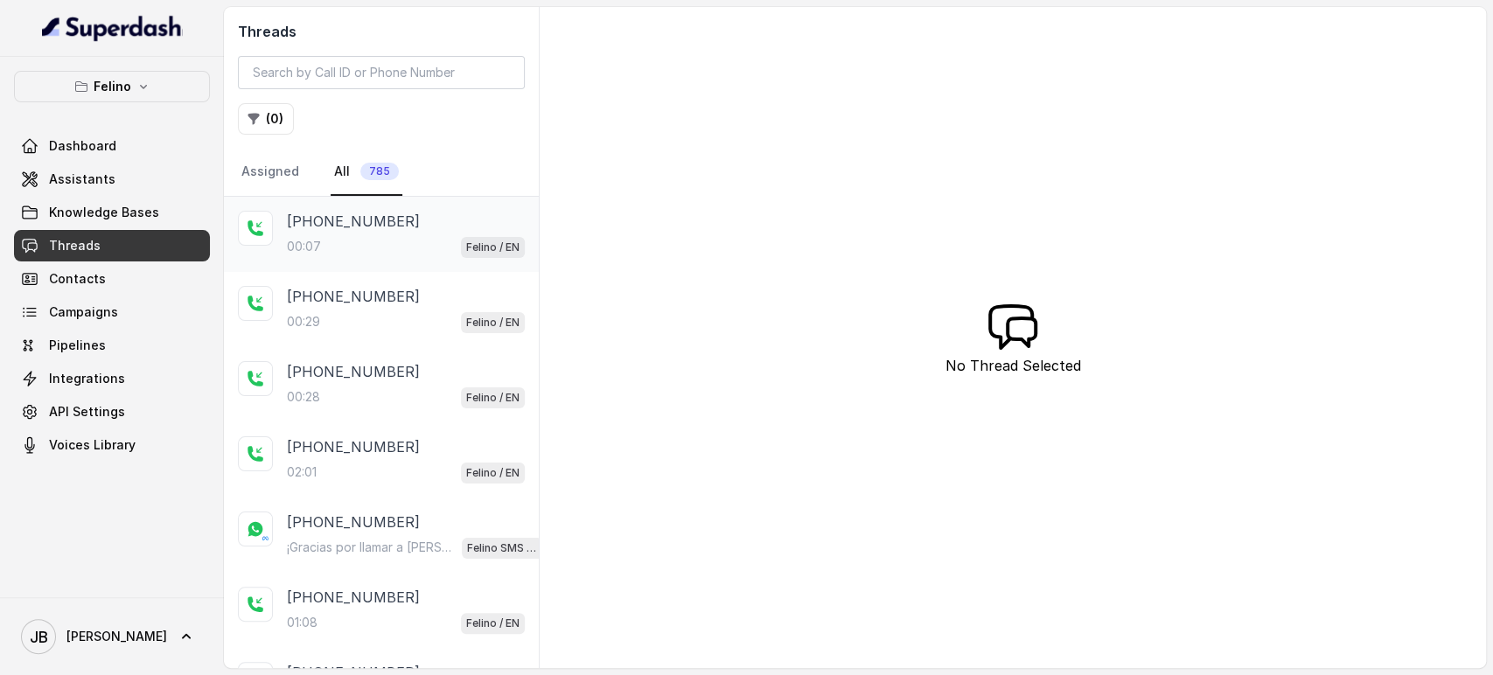
drag, startPoint x: 402, startPoint y: 285, endPoint x: 401, endPoint y: 268, distance: 17.5
click at [401, 283] on div "[PHONE_NUMBER]:29 [PERSON_NAME] / EN" at bounding box center [381, 309] width 315 height 75
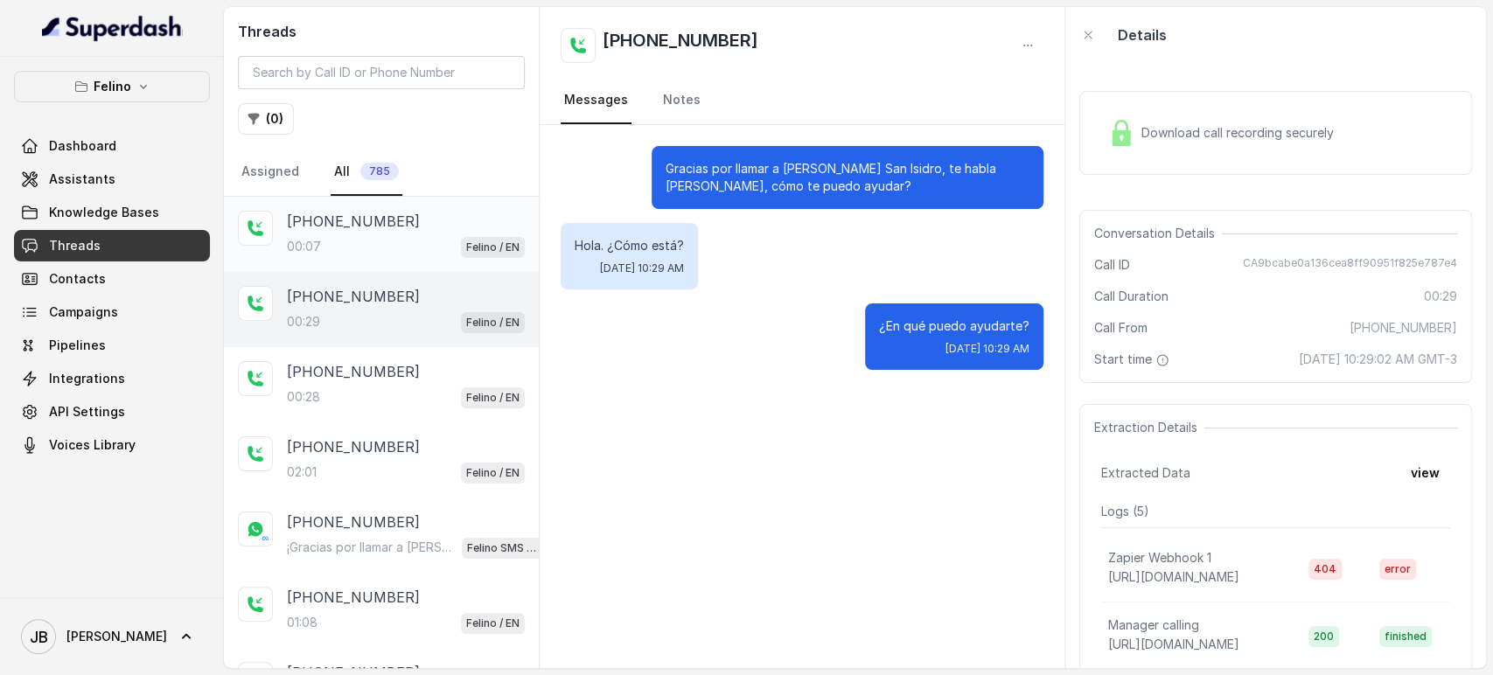
click at [394, 249] on div "00:07 [PERSON_NAME] / EN" at bounding box center [406, 246] width 238 height 23
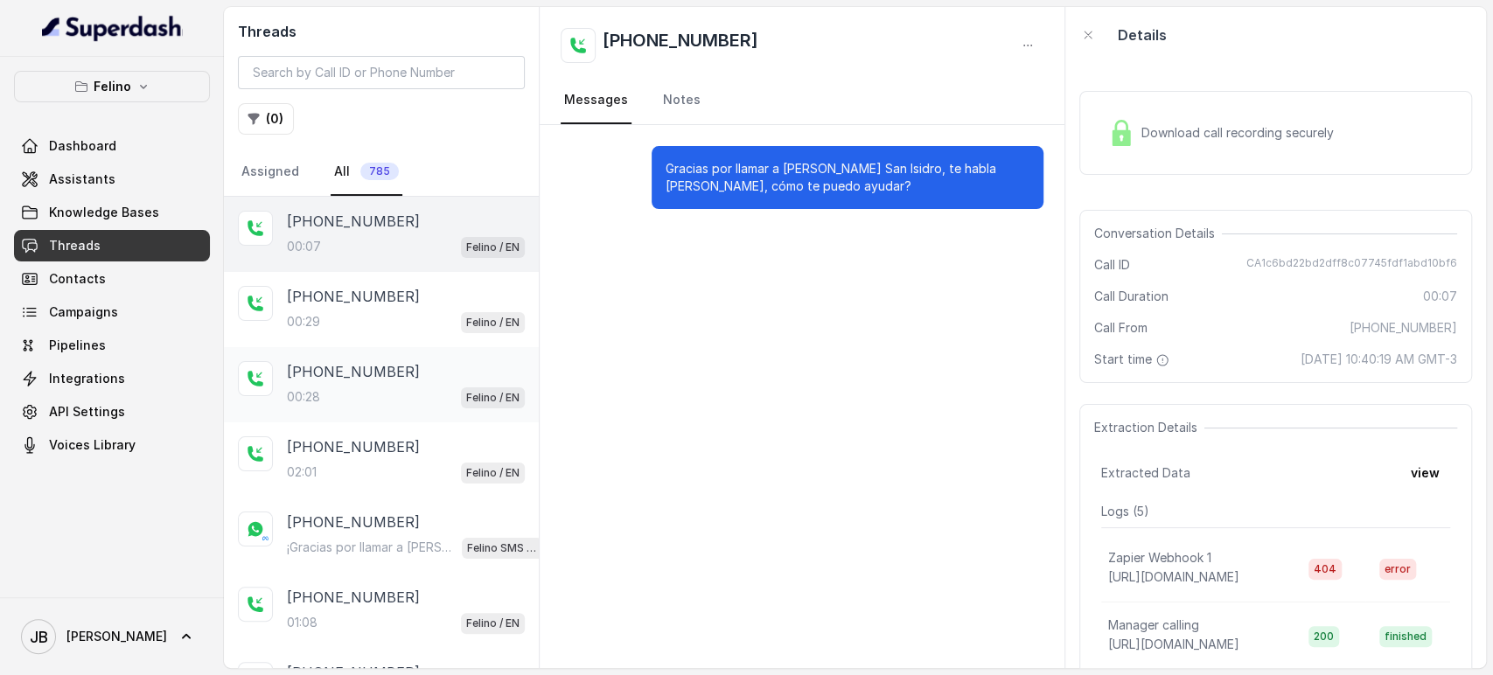
click at [374, 363] on p "[PHONE_NUMBER]" at bounding box center [353, 371] width 133 height 21
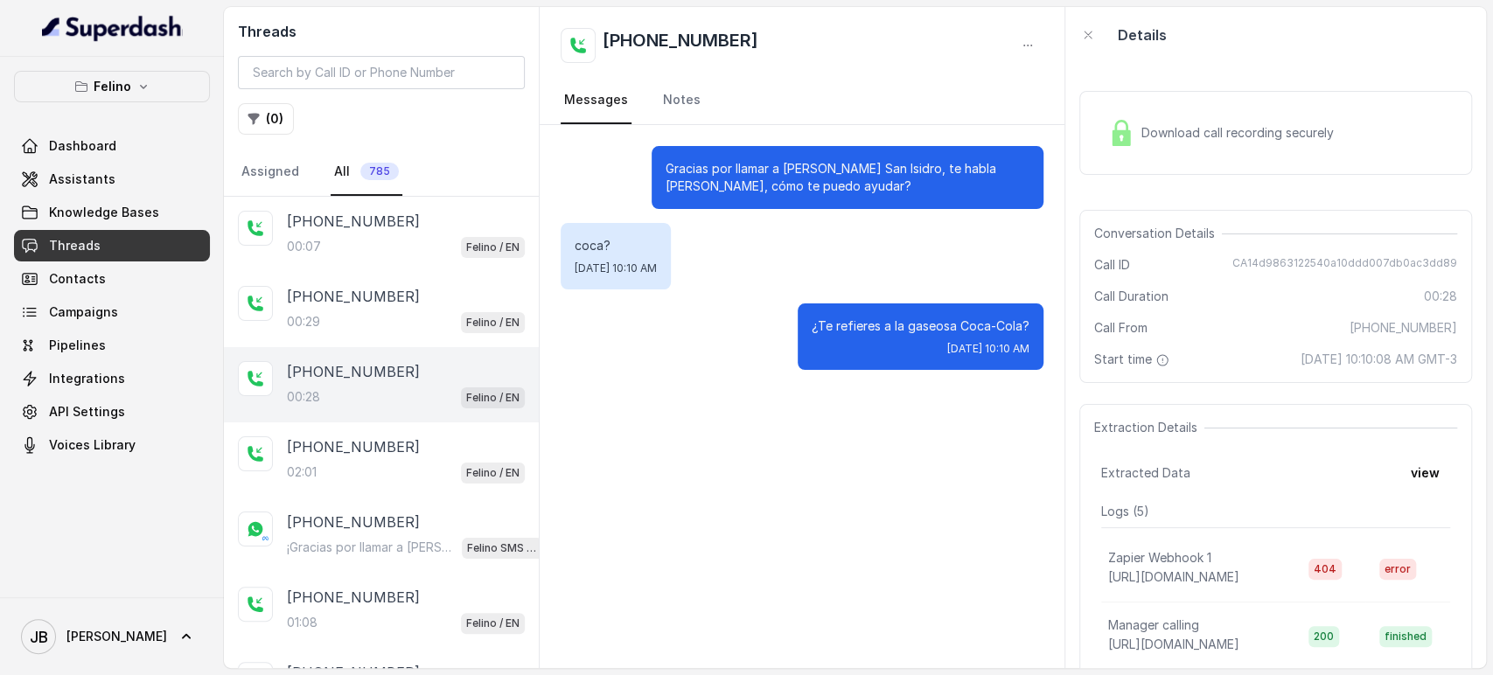
click at [1276, 257] on span "CA14d9863122540a10ddd007db0ac3dd89" at bounding box center [1344, 264] width 225 height 17
copy span "CA14d9863122540a10ddd007db0ac3dd89"
click at [151, 87] on button "Felino" at bounding box center [112, 86] width 196 height 31
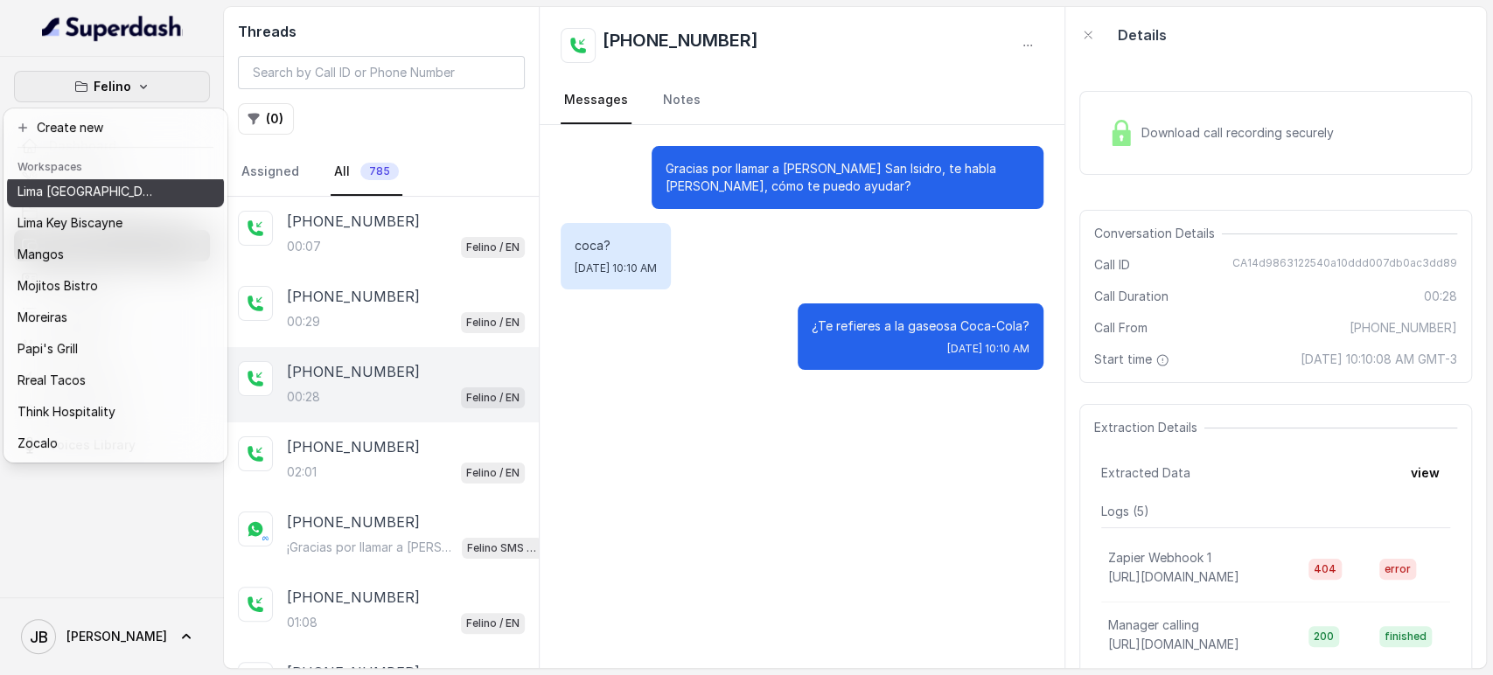
scroll to position [238, 0]
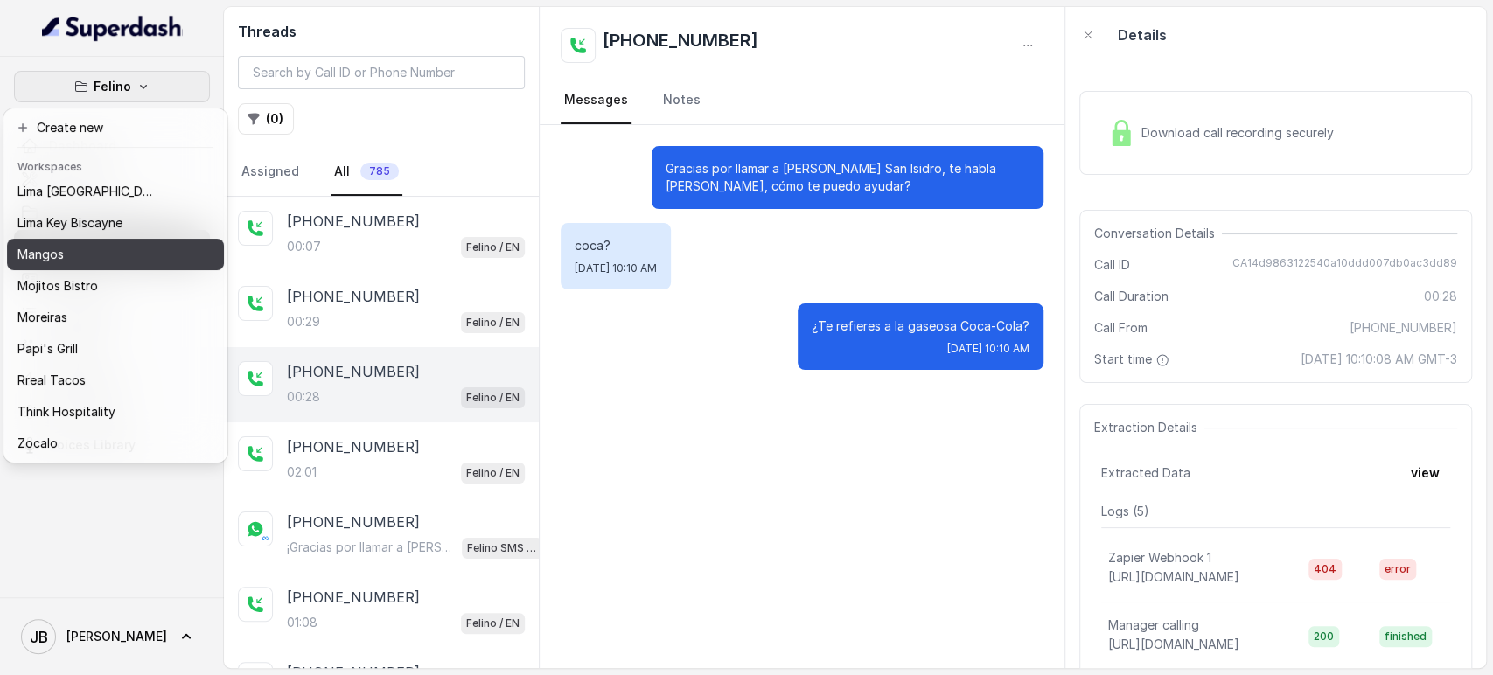
click at [107, 252] on button "Mangos" at bounding box center [115, 254] width 217 height 31
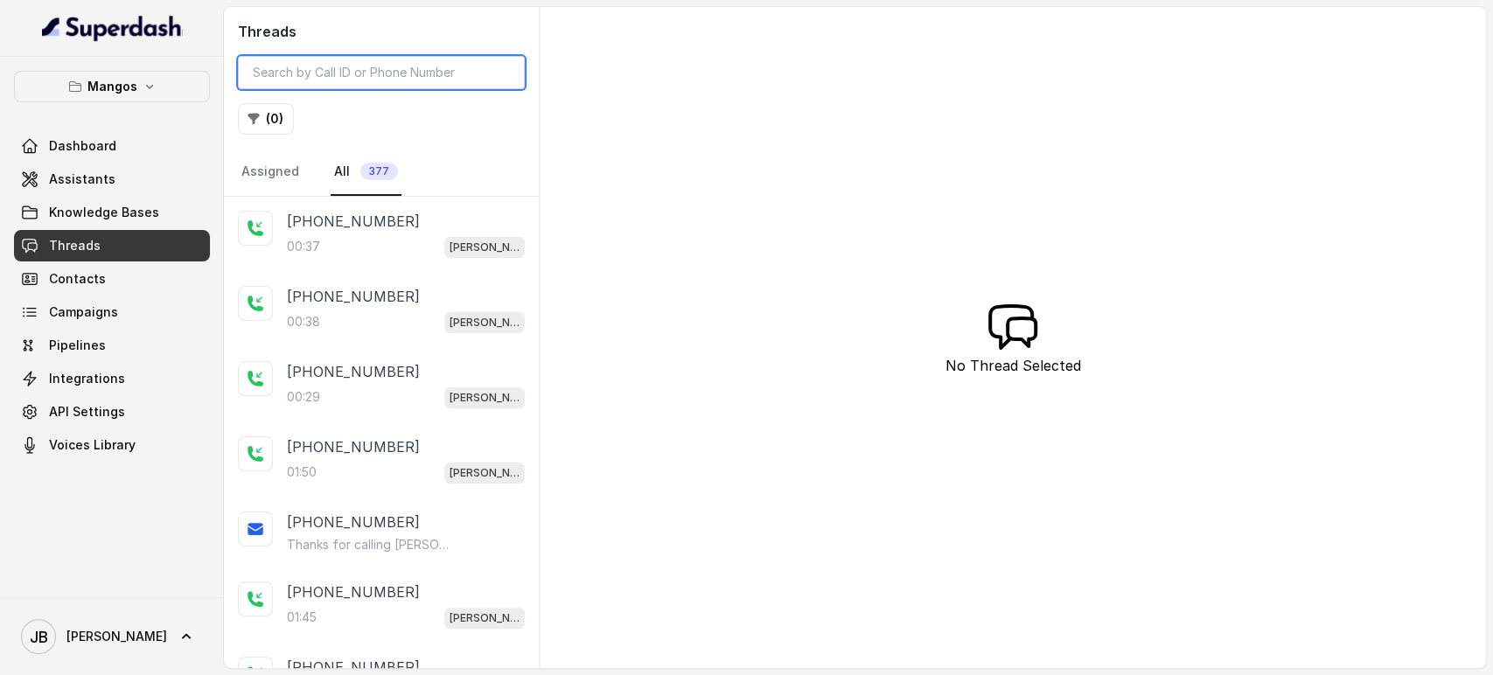
click at [294, 78] on input "search" at bounding box center [381, 72] width 287 height 33
click at [381, 103] on div "( 0 )" at bounding box center [381, 118] width 287 height 31
drag, startPoint x: 372, startPoint y: 241, endPoint x: 370, endPoint y: 272, distance: 30.7
click at [372, 242] on div "00:37 [PERSON_NAME]" at bounding box center [406, 246] width 238 height 23
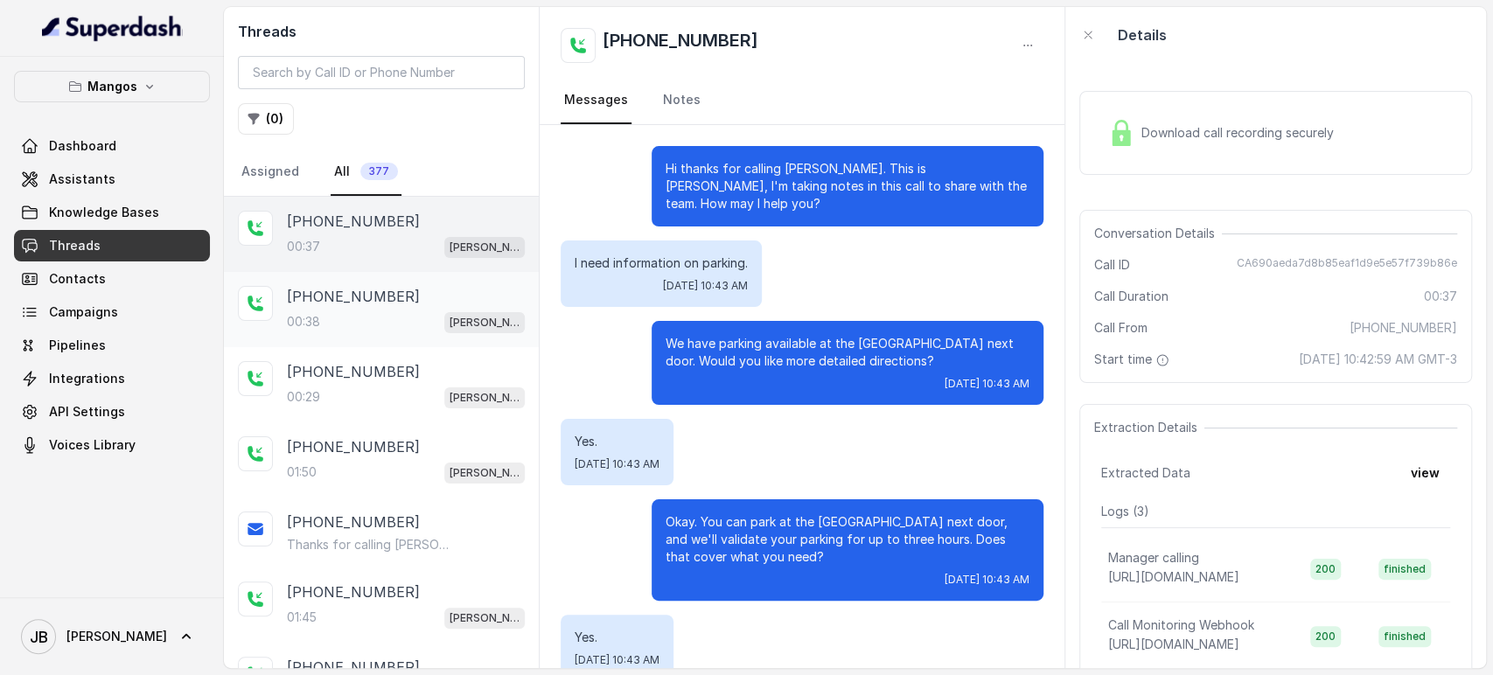
scroll to position [113, 0]
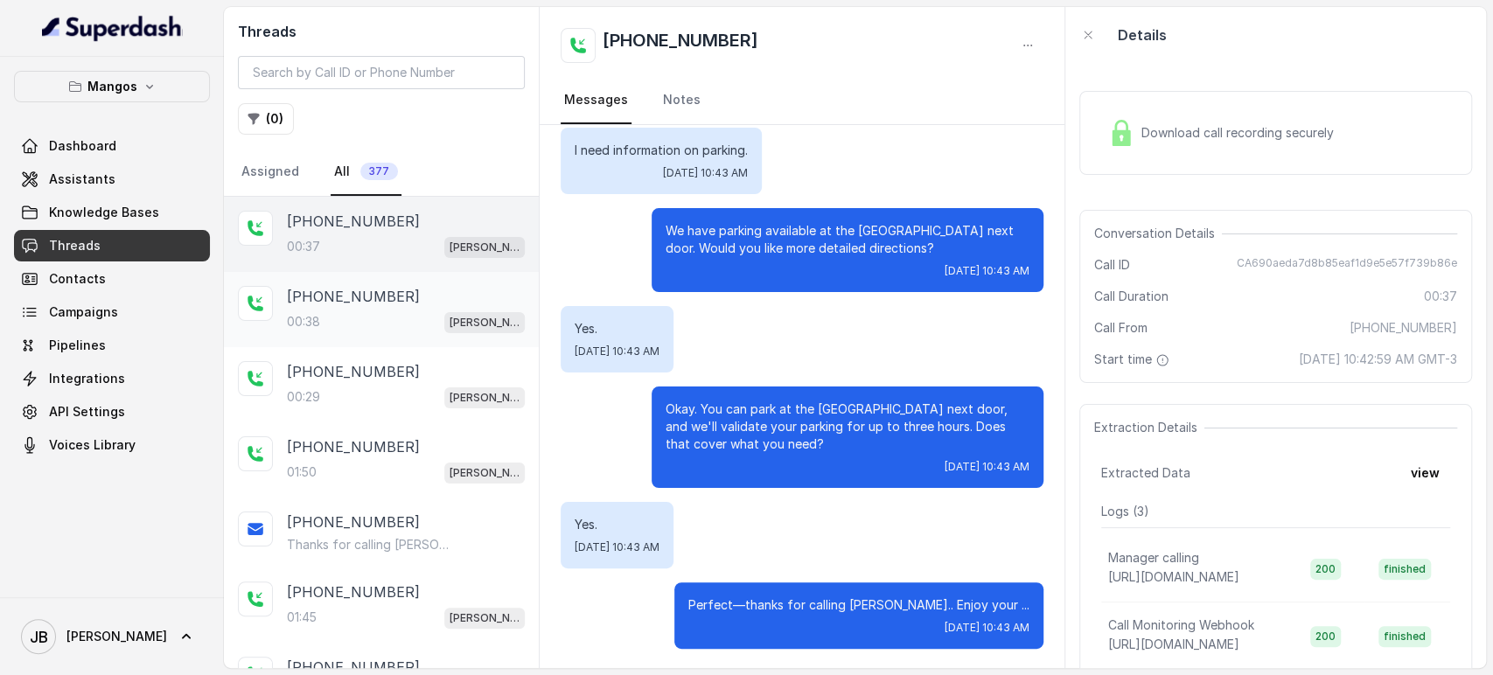
click at [383, 319] on div "00:38 [PERSON_NAME]" at bounding box center [406, 321] width 238 height 23
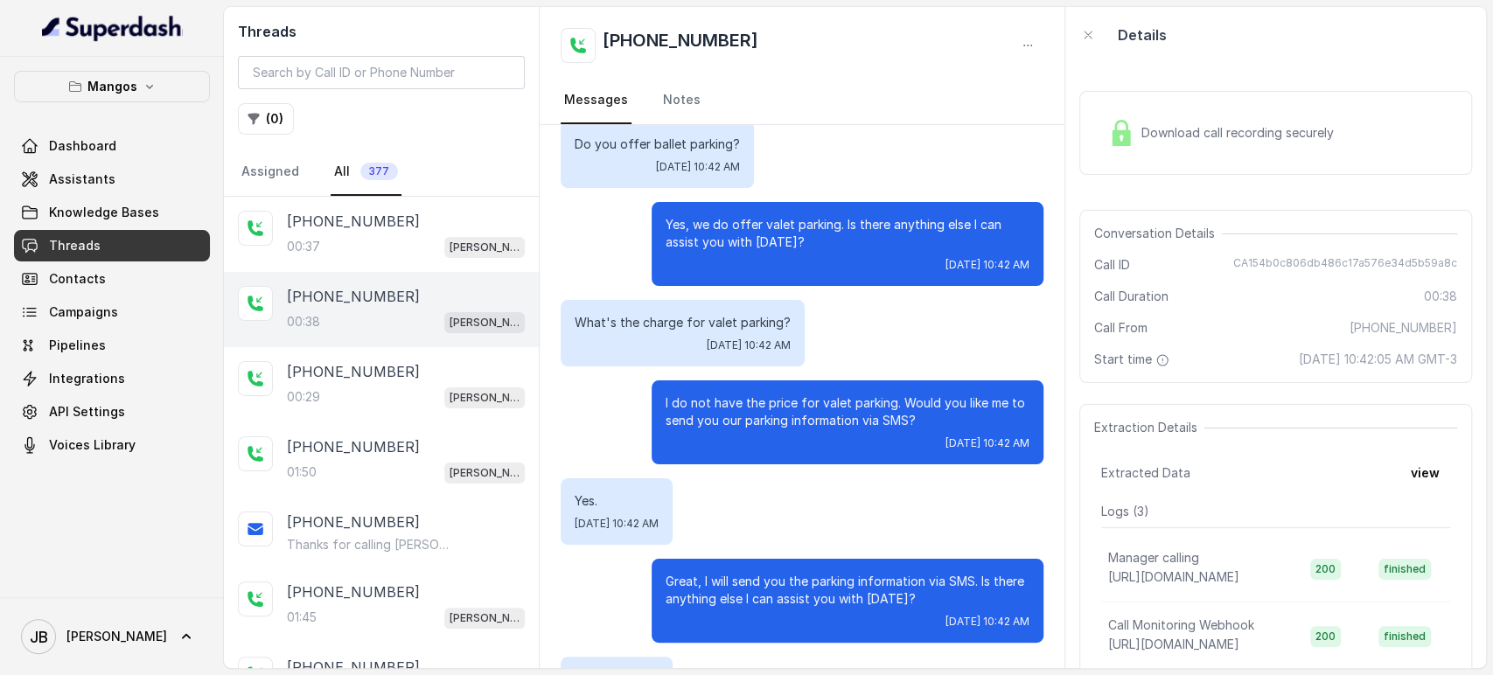
scroll to position [274, 0]
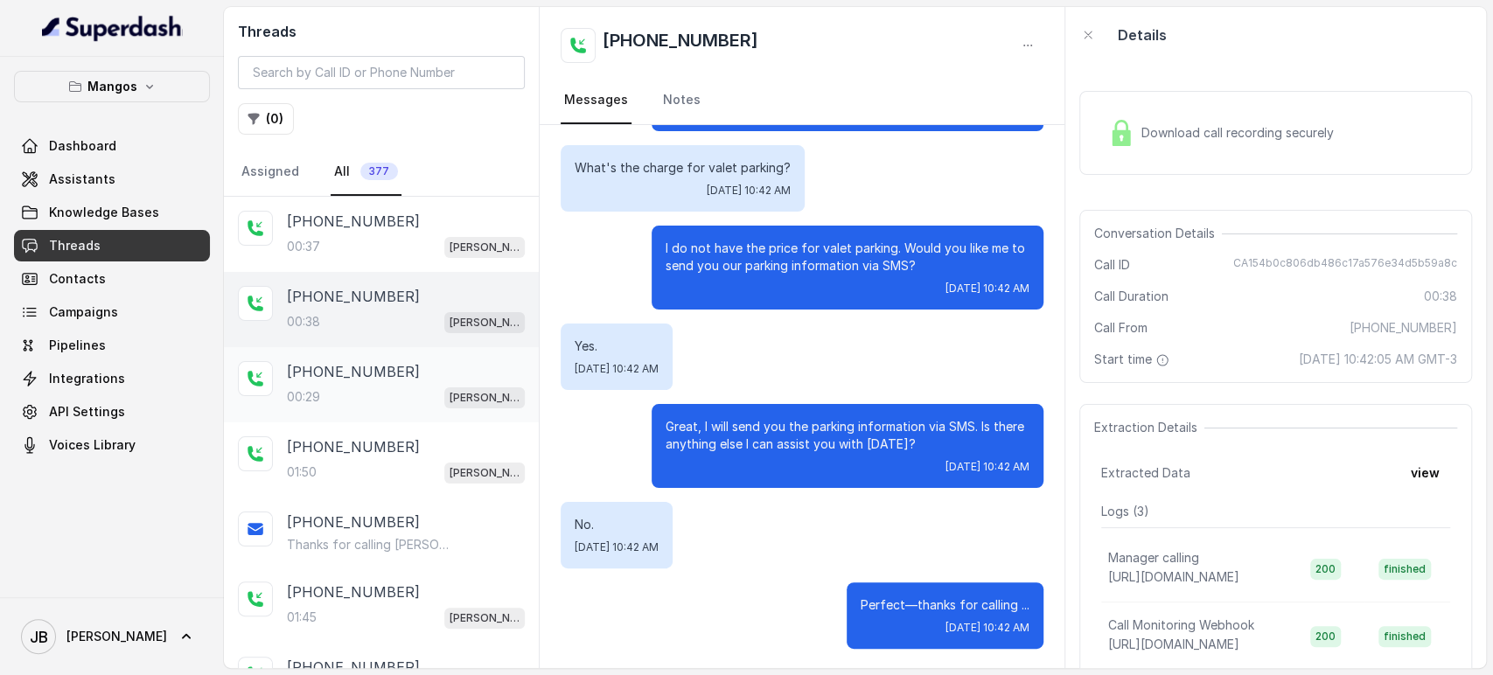
click at [405, 367] on div "[PHONE_NUMBER]" at bounding box center [406, 371] width 238 height 21
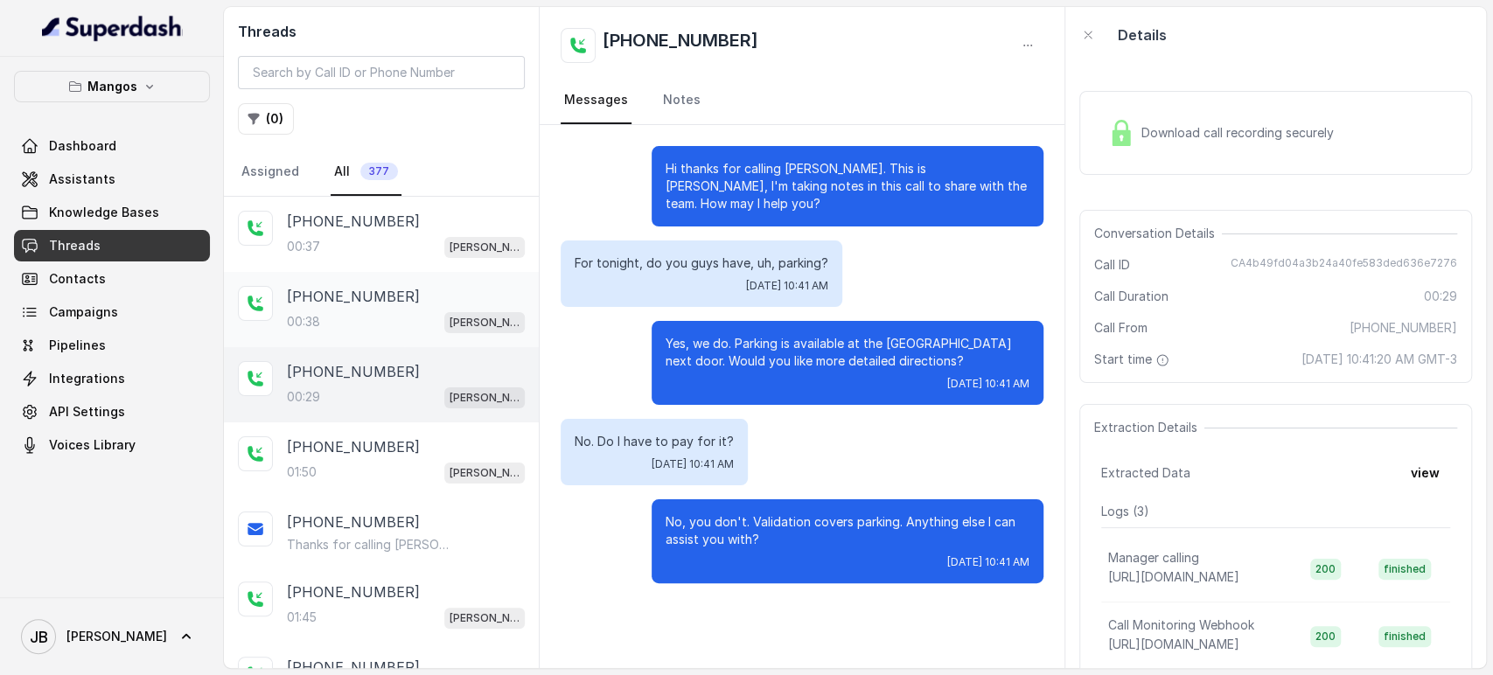
click at [402, 299] on div "[PHONE_NUMBER]" at bounding box center [406, 296] width 238 height 21
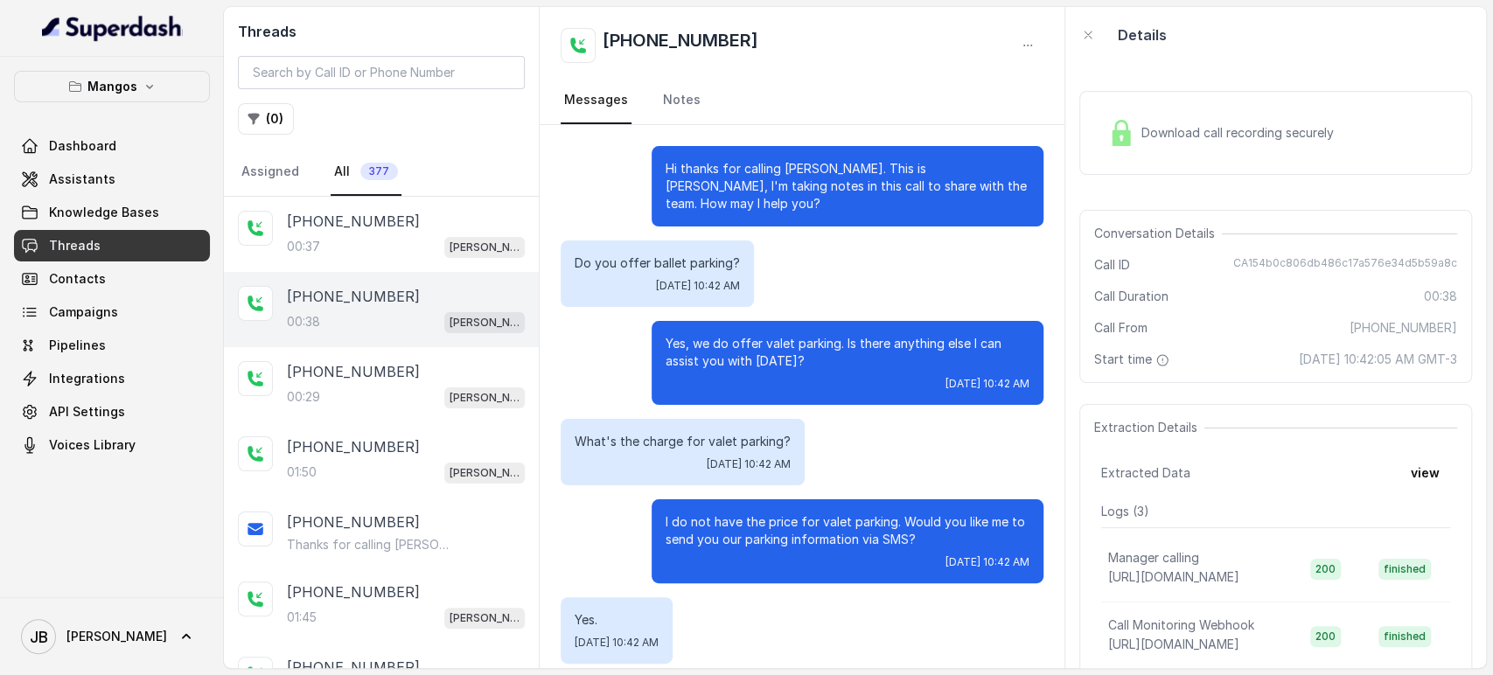
scroll to position [274, 0]
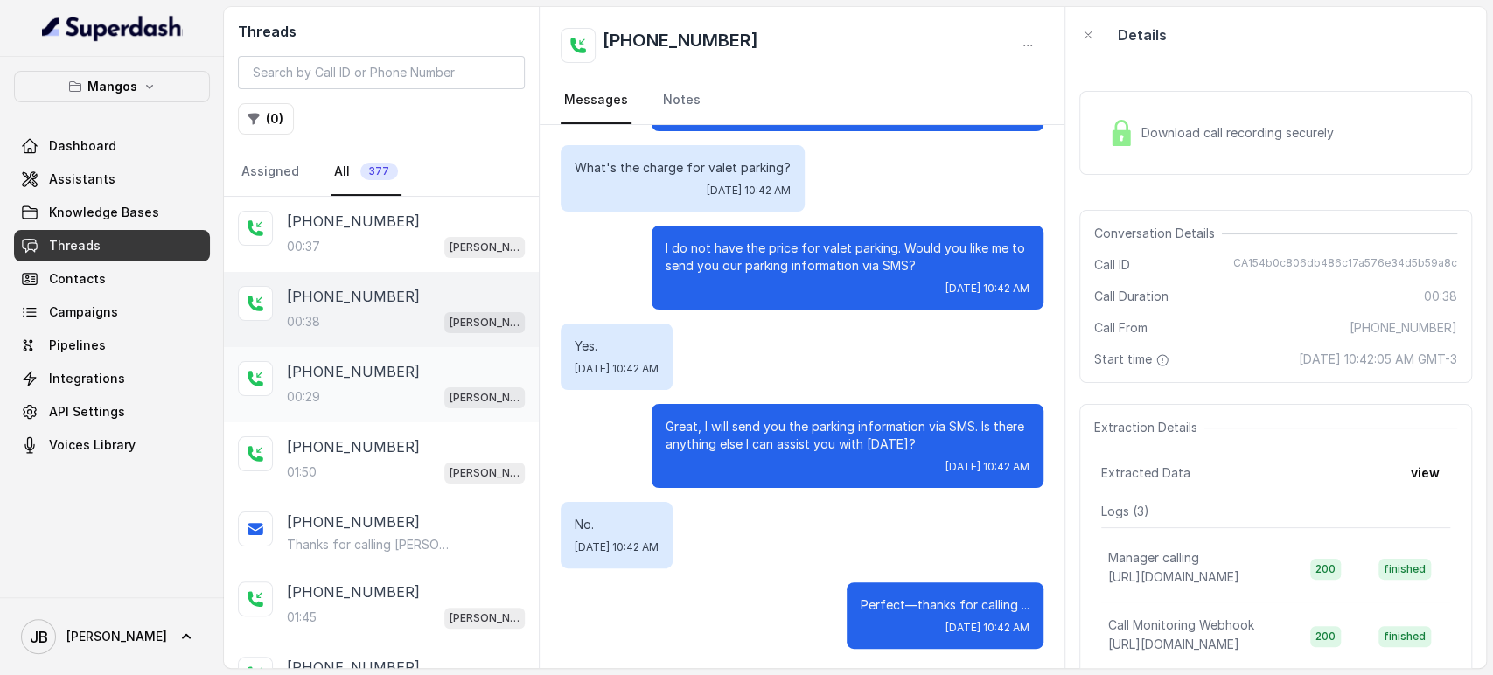
click at [413, 369] on div "[PHONE_NUMBER]" at bounding box center [406, 371] width 238 height 21
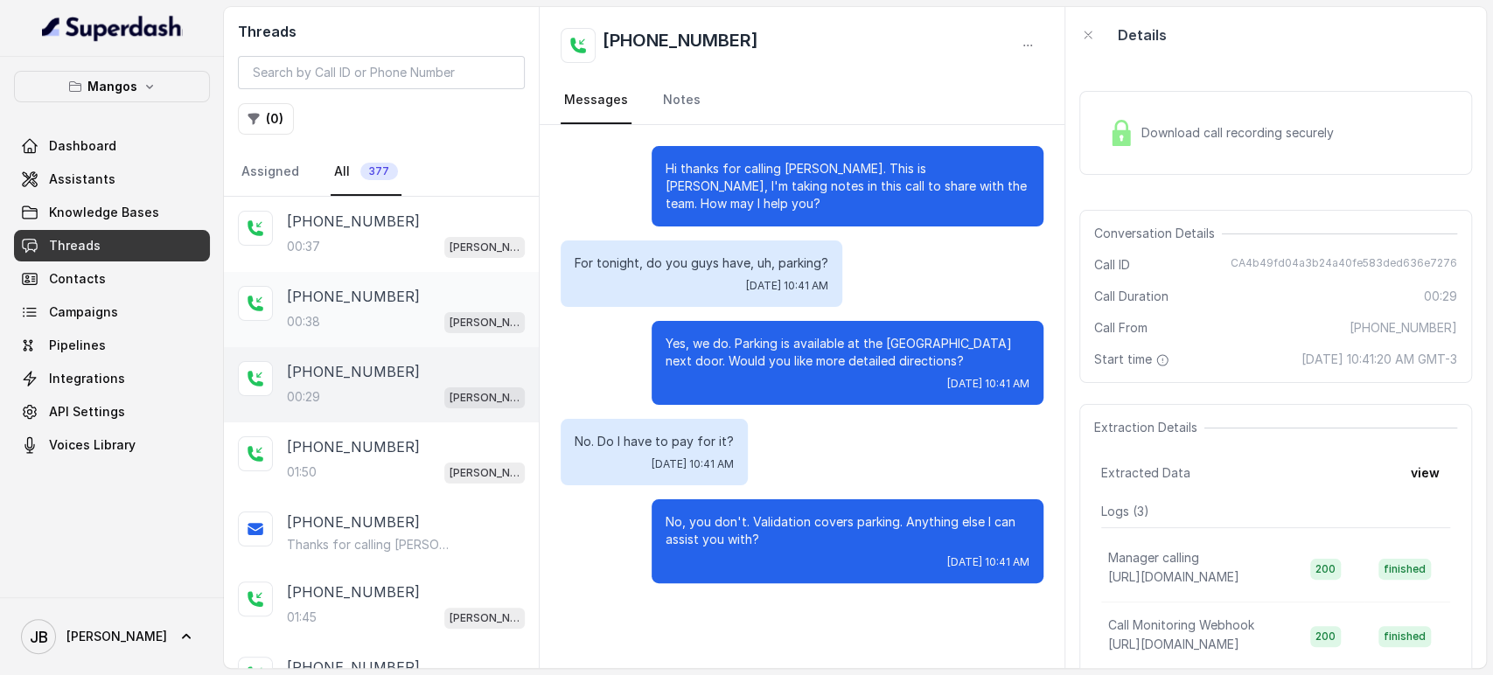
click at [371, 324] on div "00:38 [PERSON_NAME]" at bounding box center [406, 321] width 238 height 23
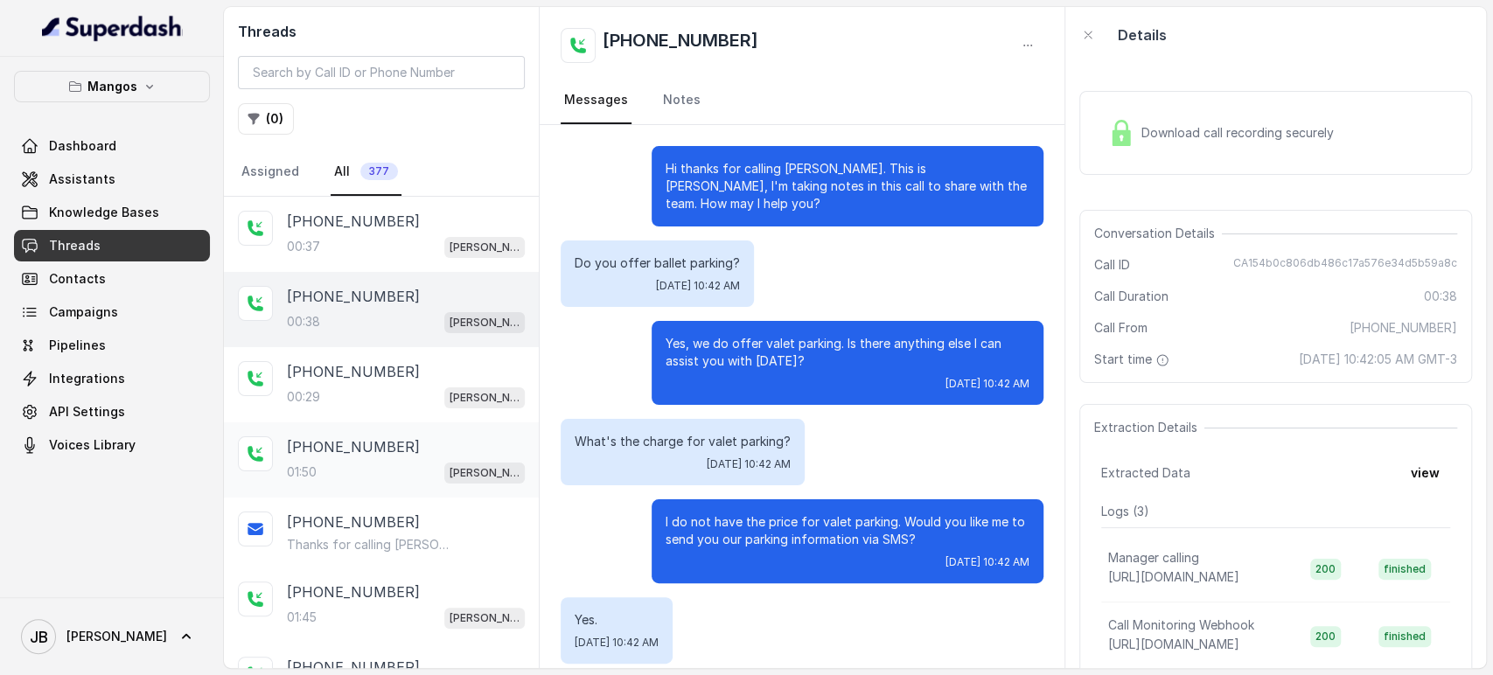
scroll to position [274, 0]
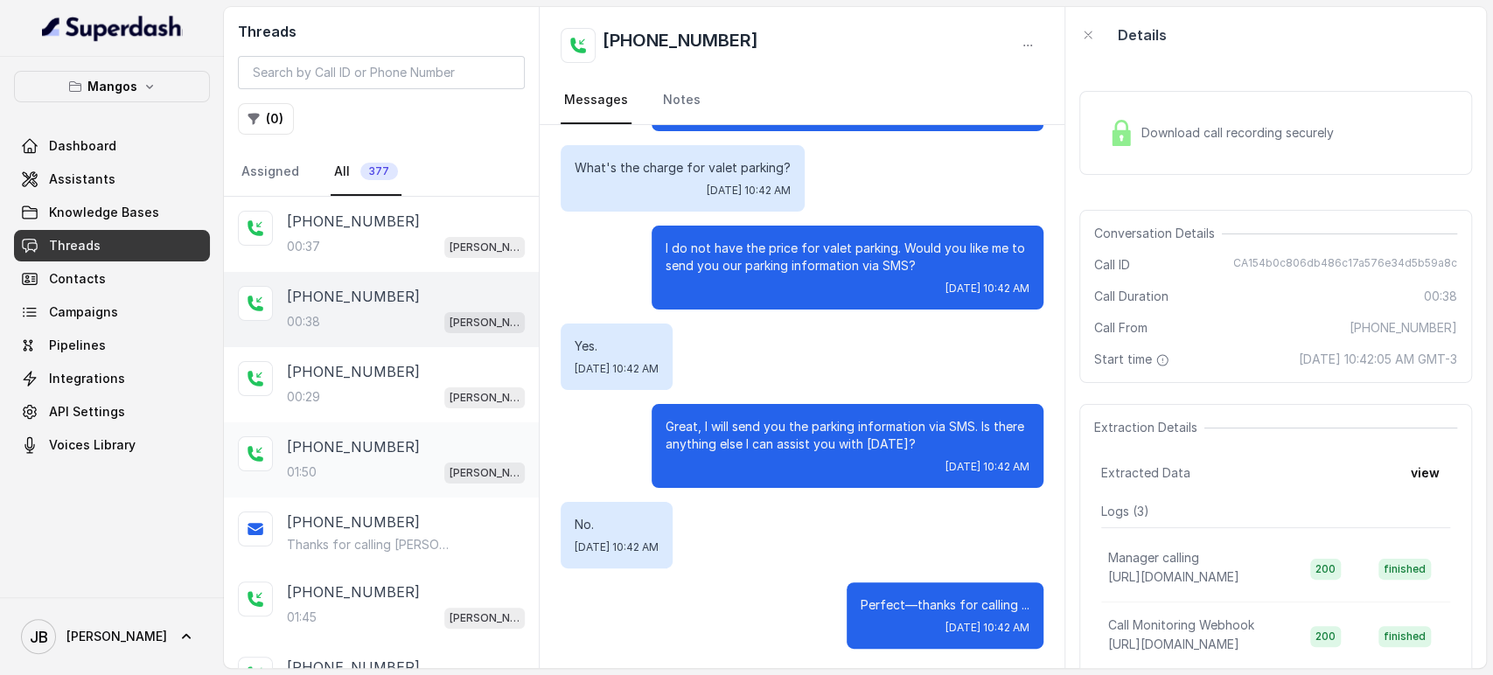
click at [371, 446] on p "[PHONE_NUMBER]" at bounding box center [353, 446] width 133 height 21
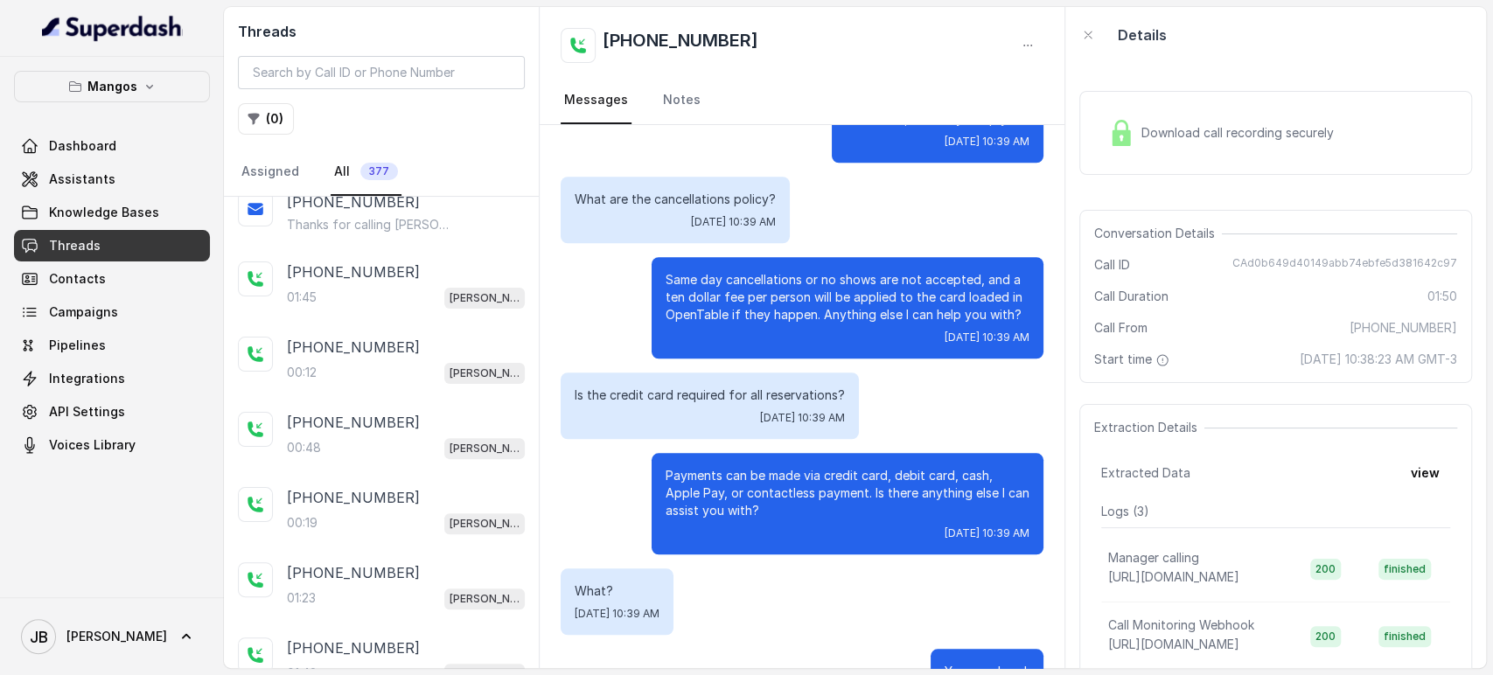
scroll to position [878, 0]
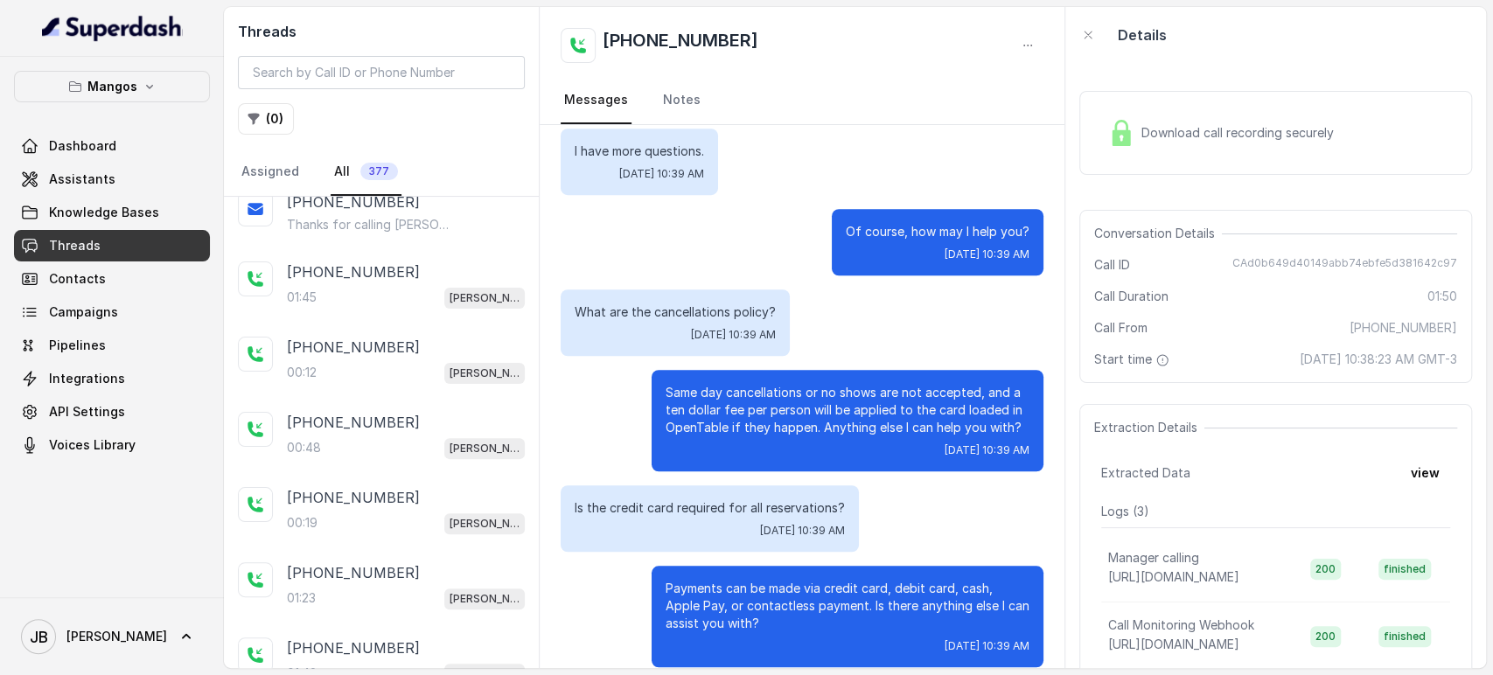
click at [769, 394] on p "Same day cancellations or no shows are not accepted, and a ten dollar fee per p…" at bounding box center [848, 410] width 364 height 52
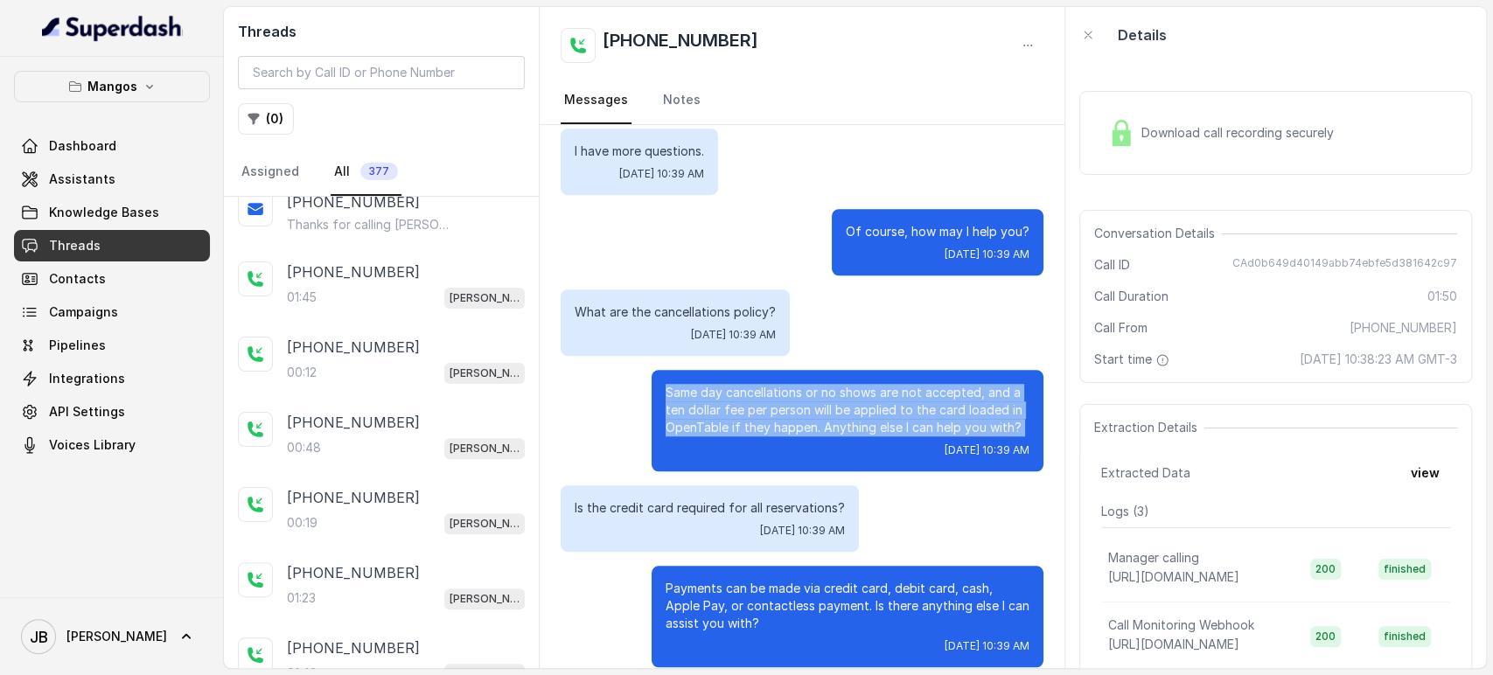
click at [769, 394] on p "Same day cancellations or no shows are not accepted, and a ten dollar fee per p…" at bounding box center [848, 410] width 364 height 52
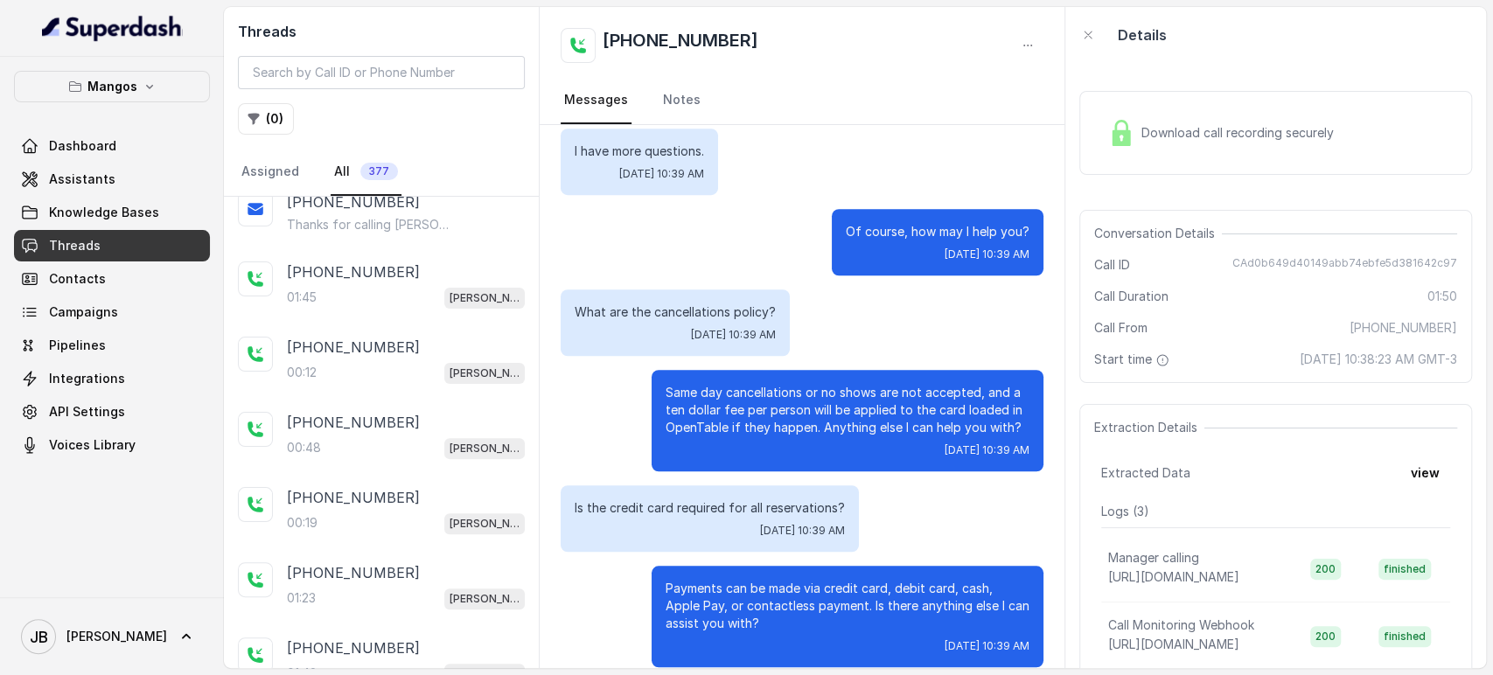
click at [774, 289] on div "What are the cancellations policy? [DATE] 10:39 AM" at bounding box center [675, 322] width 229 height 66
click at [693, 328] on span "[DATE] 10:39 AM" at bounding box center [733, 335] width 85 height 14
click at [841, 289] on div "What are the cancellations policy? [DATE] 10:39 AM" at bounding box center [802, 322] width 483 height 66
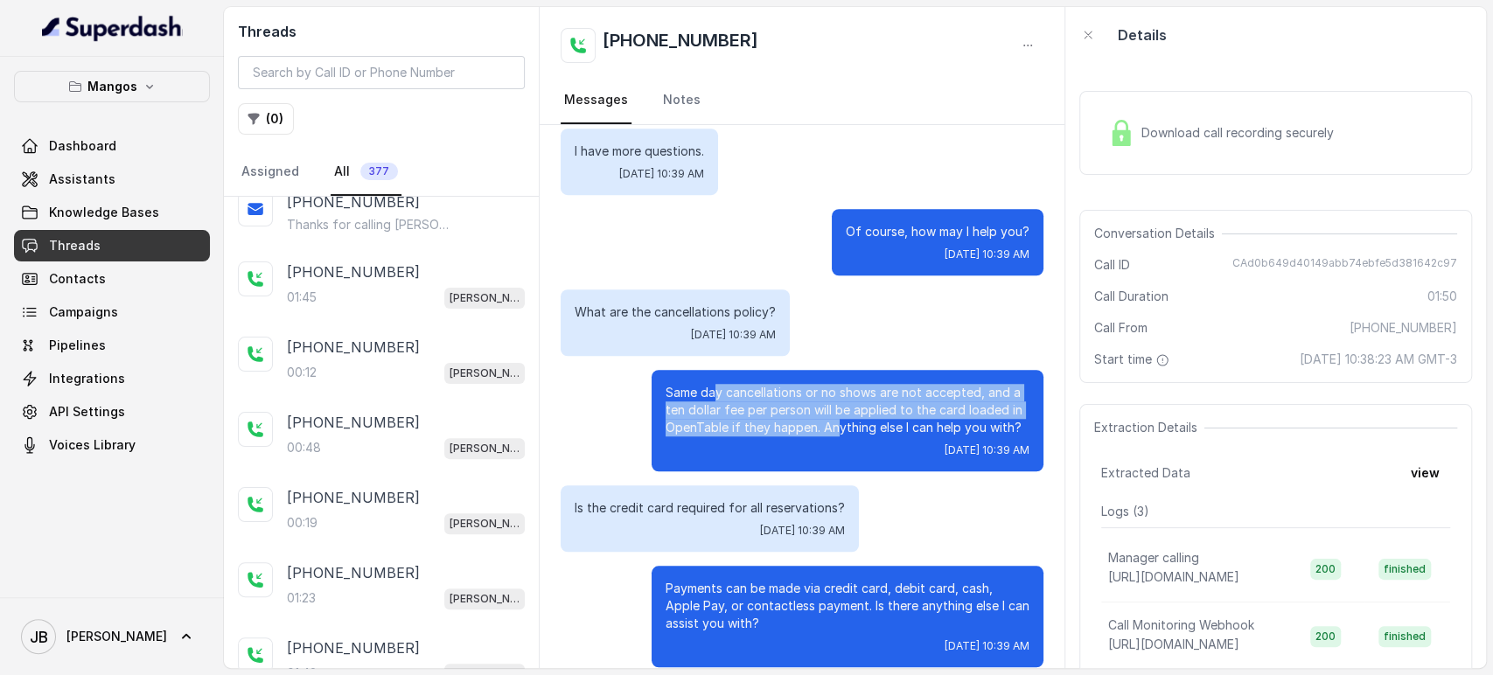
drag, startPoint x: 699, startPoint y: 357, endPoint x: 826, endPoint y: 408, distance: 136.9
click at [824, 408] on div "Same day cancellations or no shows are not accepted, and a ten dollar fee per p…" at bounding box center [848, 420] width 392 height 101
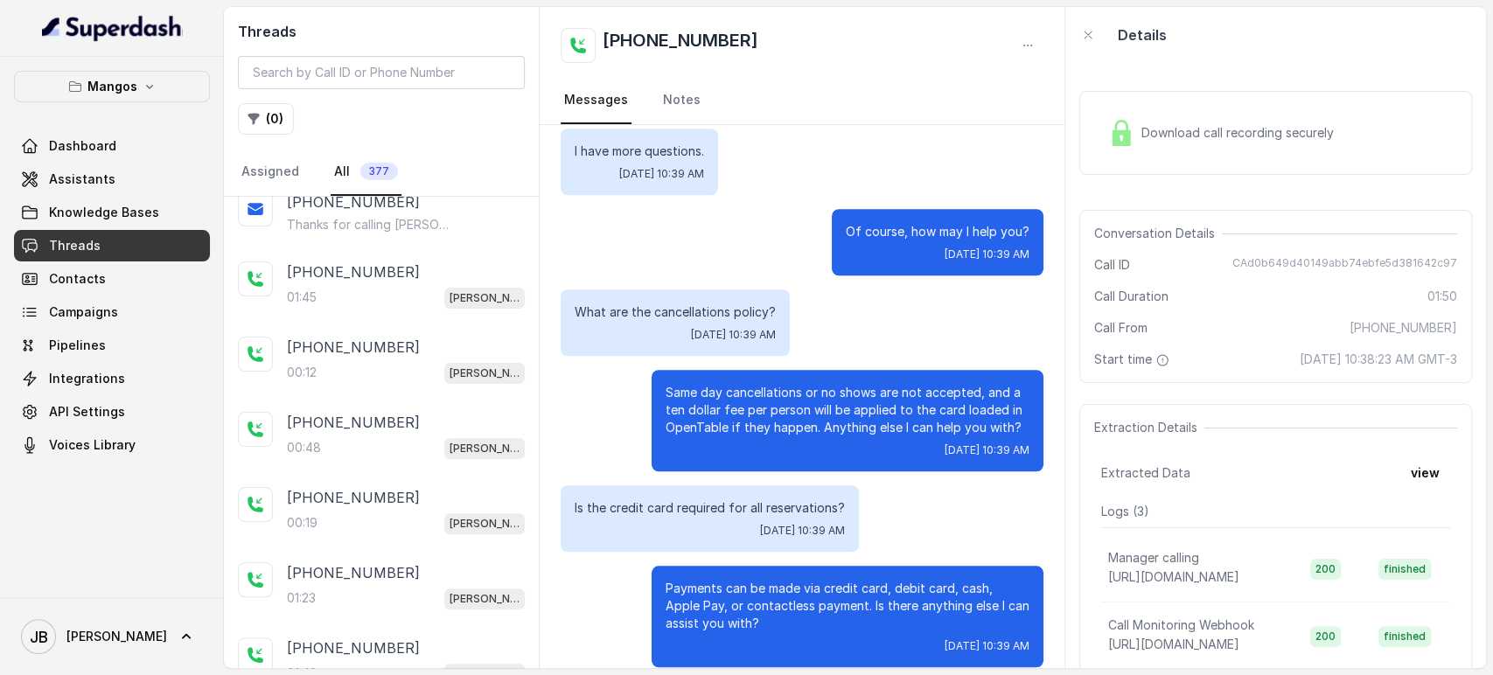
click at [827, 408] on p "Same day cancellations or no shows are not accepted, and a ten dollar fee per p…" at bounding box center [848, 410] width 364 height 52
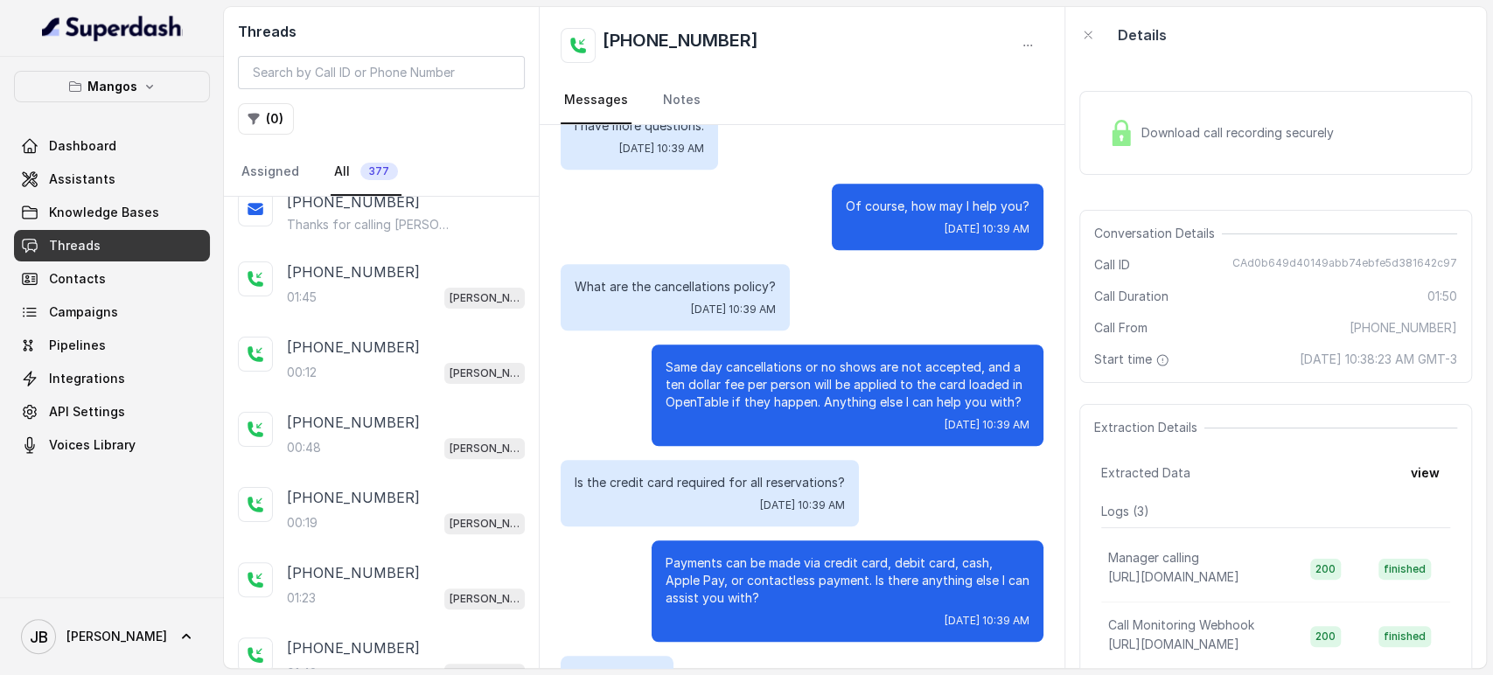
scroll to position [975, 0]
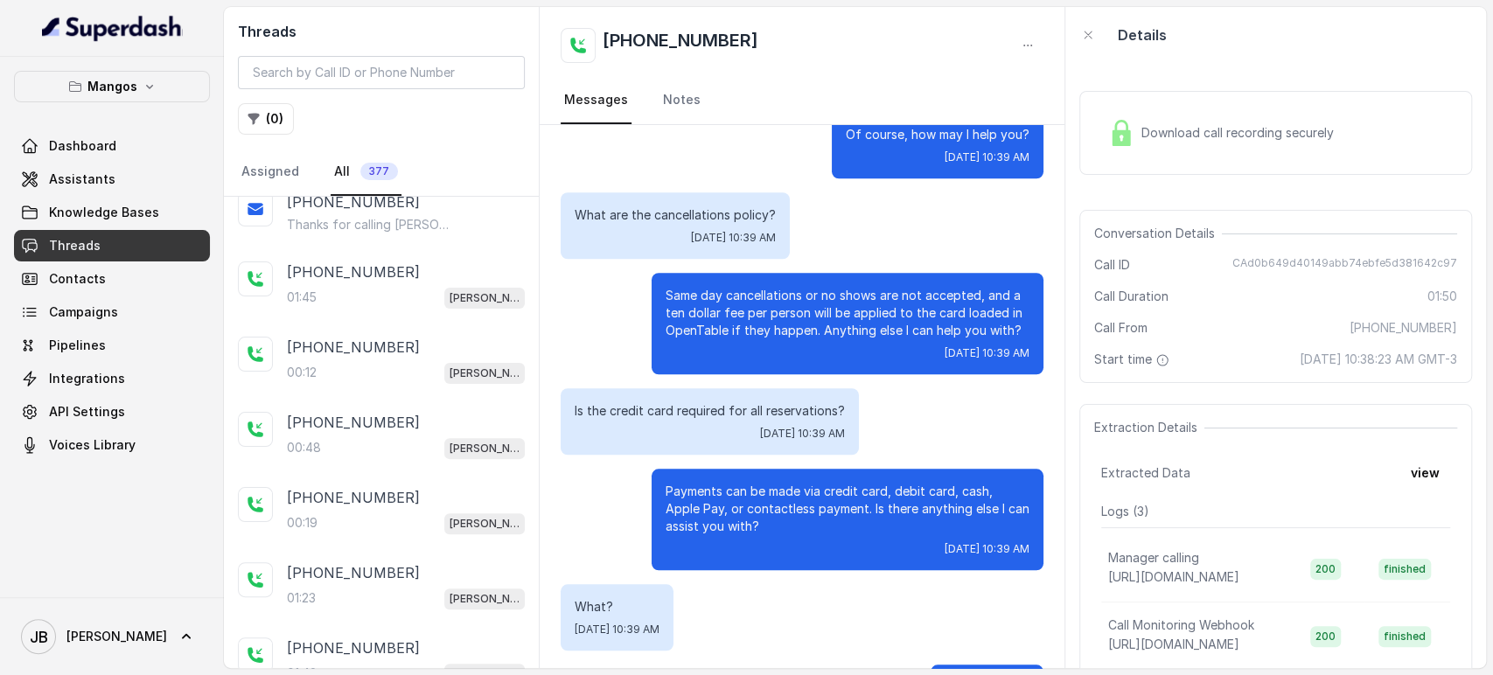
click at [716, 484] on p "Payments can be made via credit card, debit card, cash, Apple Pay, or contactle…" at bounding box center [848, 509] width 364 height 52
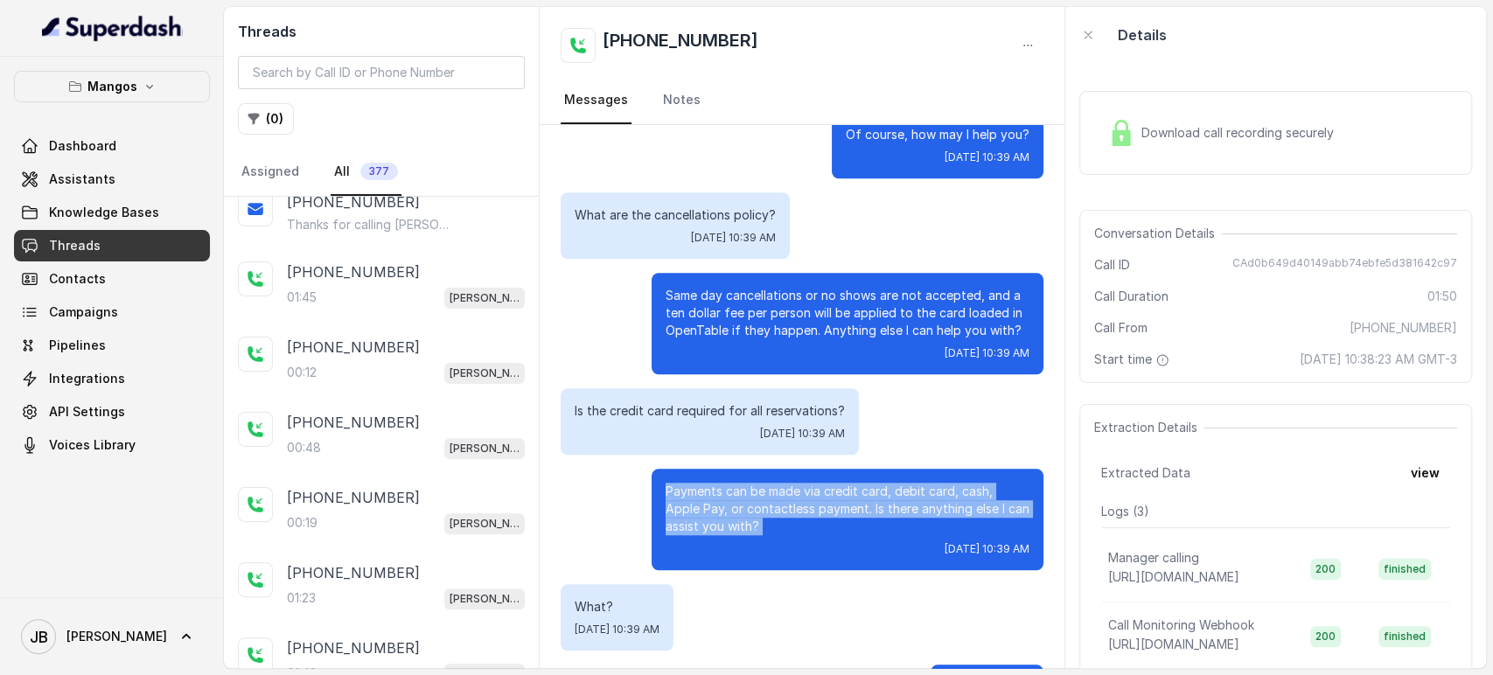
click at [716, 484] on p "Payments can be made via credit card, debit card, cash, Apple Pay, or contactle…" at bounding box center [848, 509] width 364 height 52
click at [728, 514] on p "Payments can be made via credit card, debit card, cash, Apple Pay, or contactle…" at bounding box center [848, 509] width 364 height 52
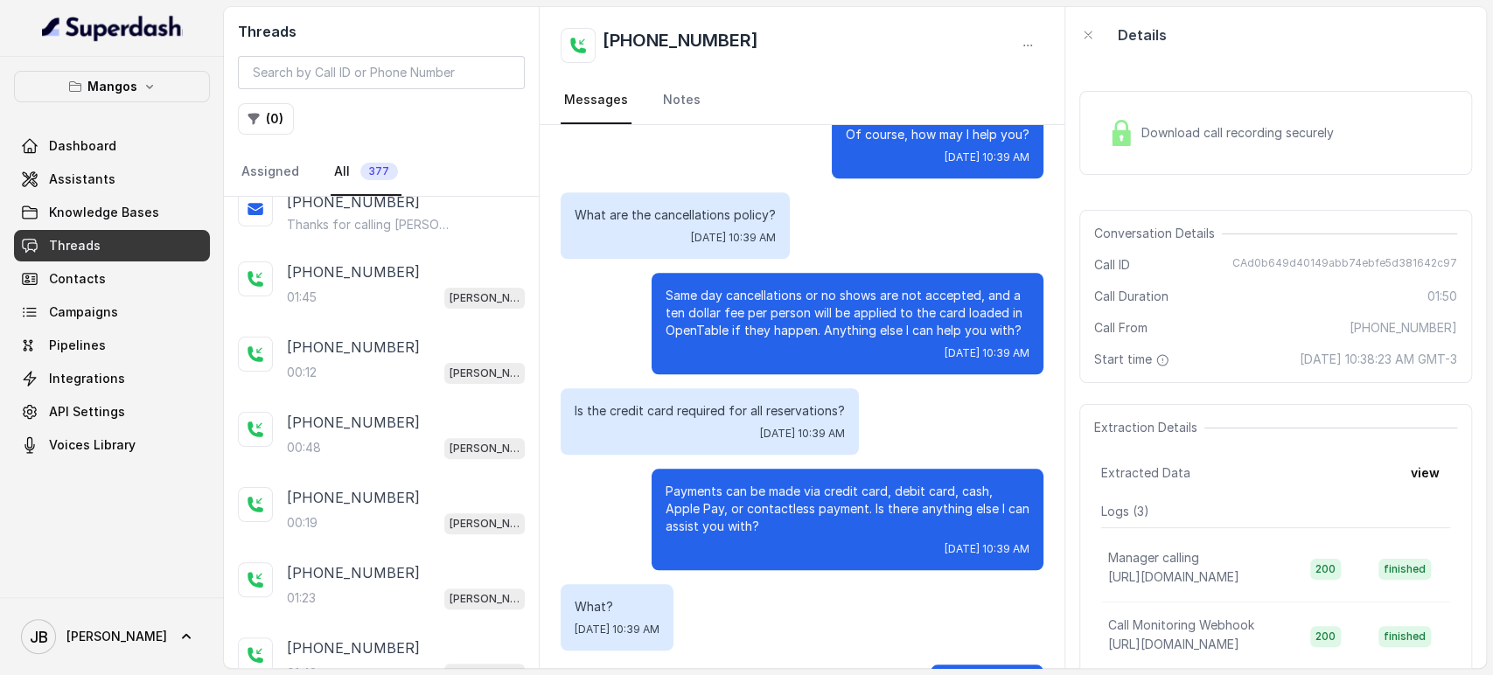
click at [715, 515] on p "Payments can be made via credit card, debit card, cash, Apple Pay, or contactle…" at bounding box center [848, 509] width 364 height 52
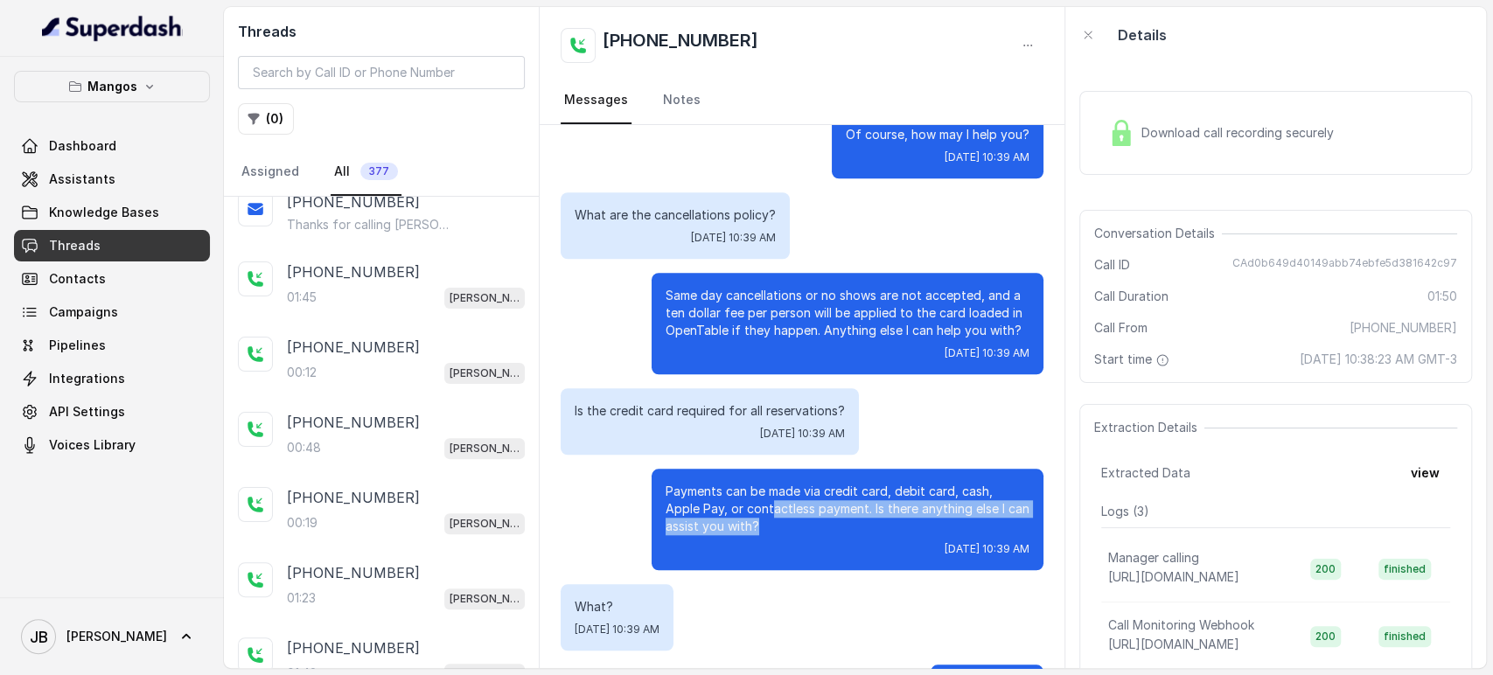
drag, startPoint x: 684, startPoint y: 492, endPoint x: 722, endPoint y: 498, distance: 38.1
click at [722, 498] on p "Payments can be made via credit card, debit card, cash, Apple Pay, or contactle…" at bounding box center [848, 509] width 364 height 52
drag, startPoint x: 722, startPoint y: 498, endPoint x: 721, endPoint y: 506, distance: 8.9
click at [722, 499] on p "Payments can be made via credit card, debit card, cash, Apple Pay, or contactle…" at bounding box center [848, 509] width 364 height 52
click at [721, 507] on p "Payments can be made via credit card, debit card, cash, Apple Pay, or contactle…" at bounding box center [848, 509] width 364 height 52
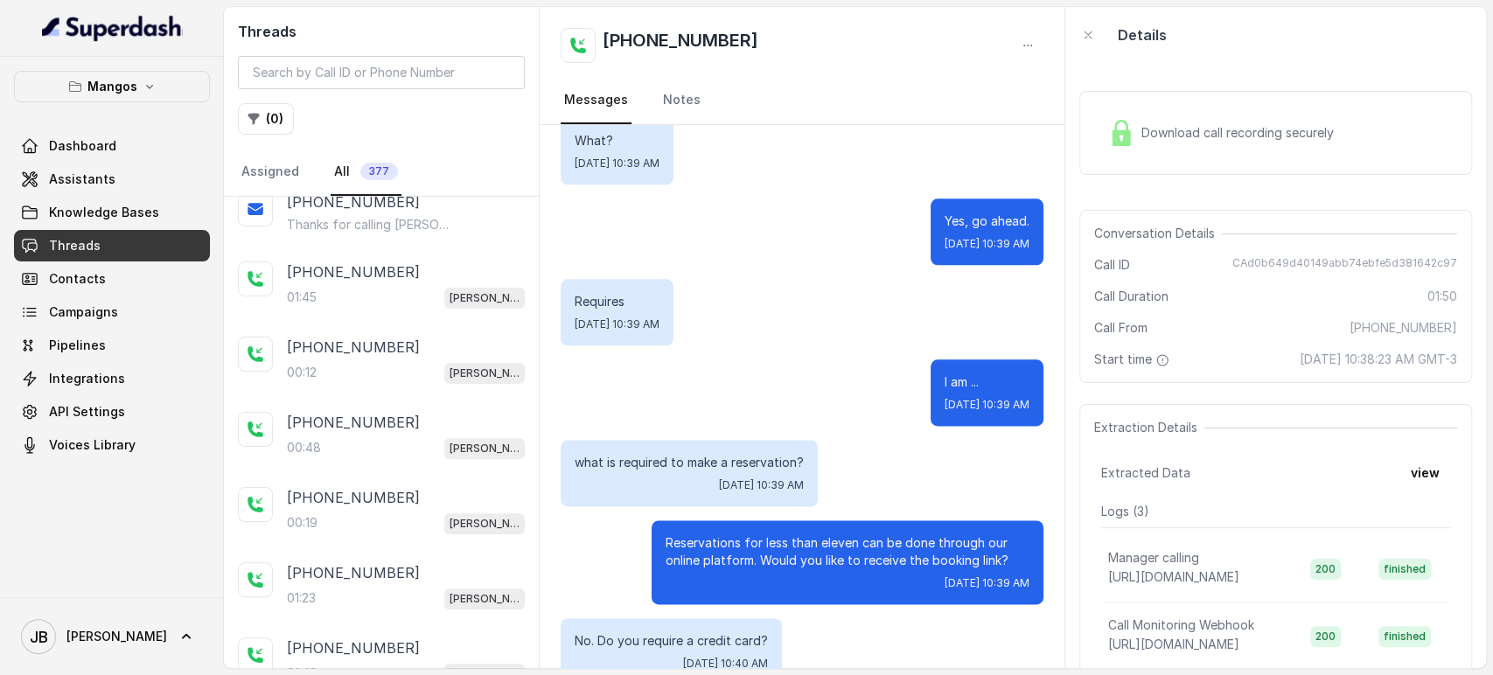
scroll to position [1461, 0]
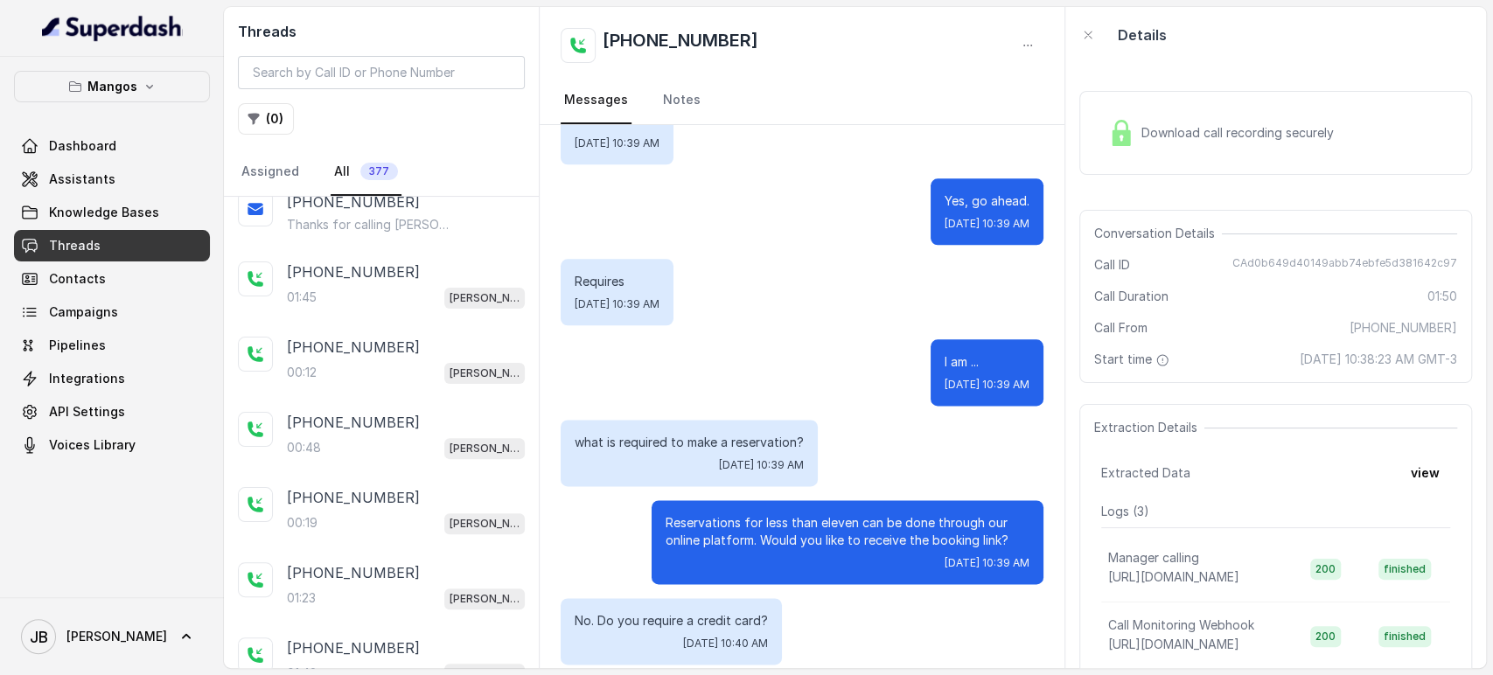
click at [680, 420] on div "what is required to make a reservation? [DATE] 10:39 AM" at bounding box center [689, 453] width 257 height 66
drag, startPoint x: 680, startPoint y: 413, endPoint x: 680, endPoint y: 432, distance: 19.2
click at [680, 420] on div "what is required to make a reservation? [DATE] 10:39 AM" at bounding box center [689, 453] width 257 height 66
click at [680, 434] on p "what is required to make a reservation?" at bounding box center [689, 442] width 229 height 17
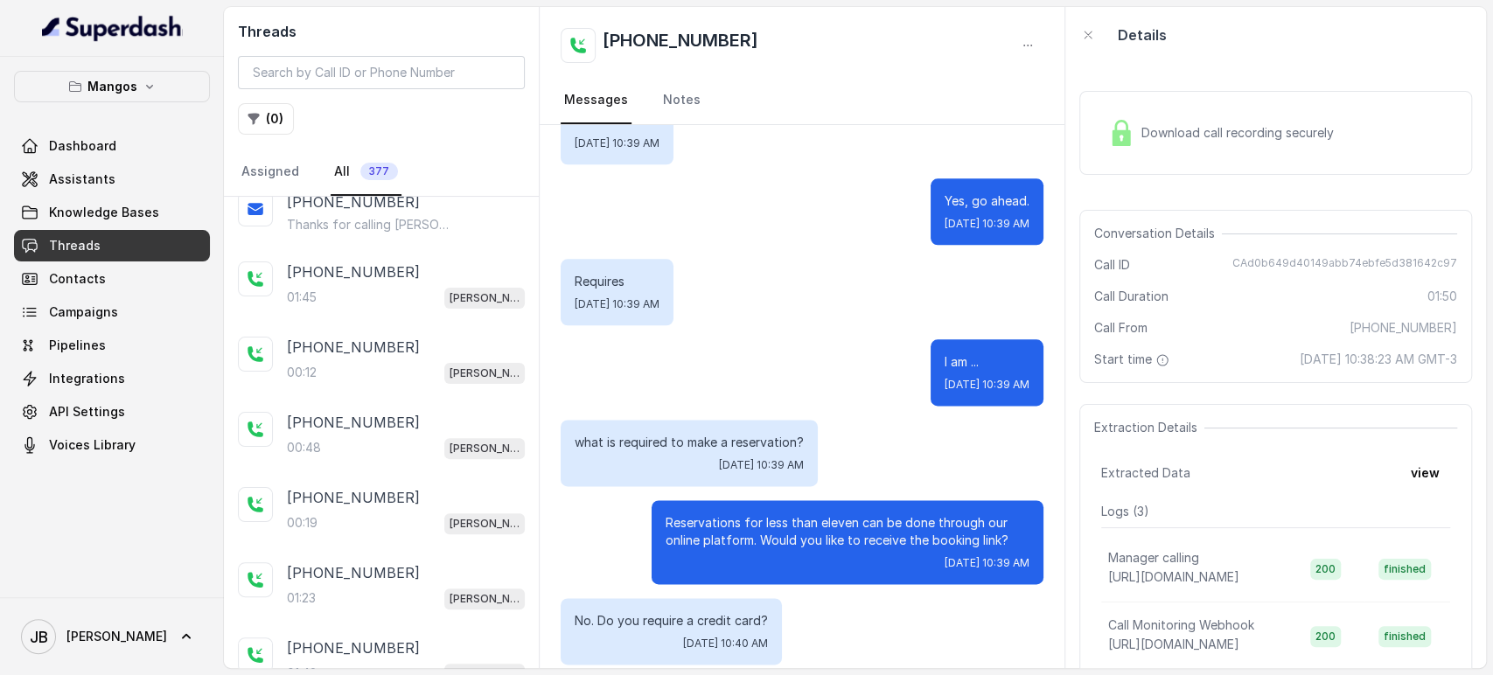
click at [672, 434] on p "what is required to make a reservation?" at bounding box center [689, 442] width 229 height 17
click at [673, 434] on p "what is required to make a reservation?" at bounding box center [689, 442] width 229 height 17
click at [733, 340] on div "I am ... [DATE] 10:39 AM" at bounding box center [802, 372] width 483 height 66
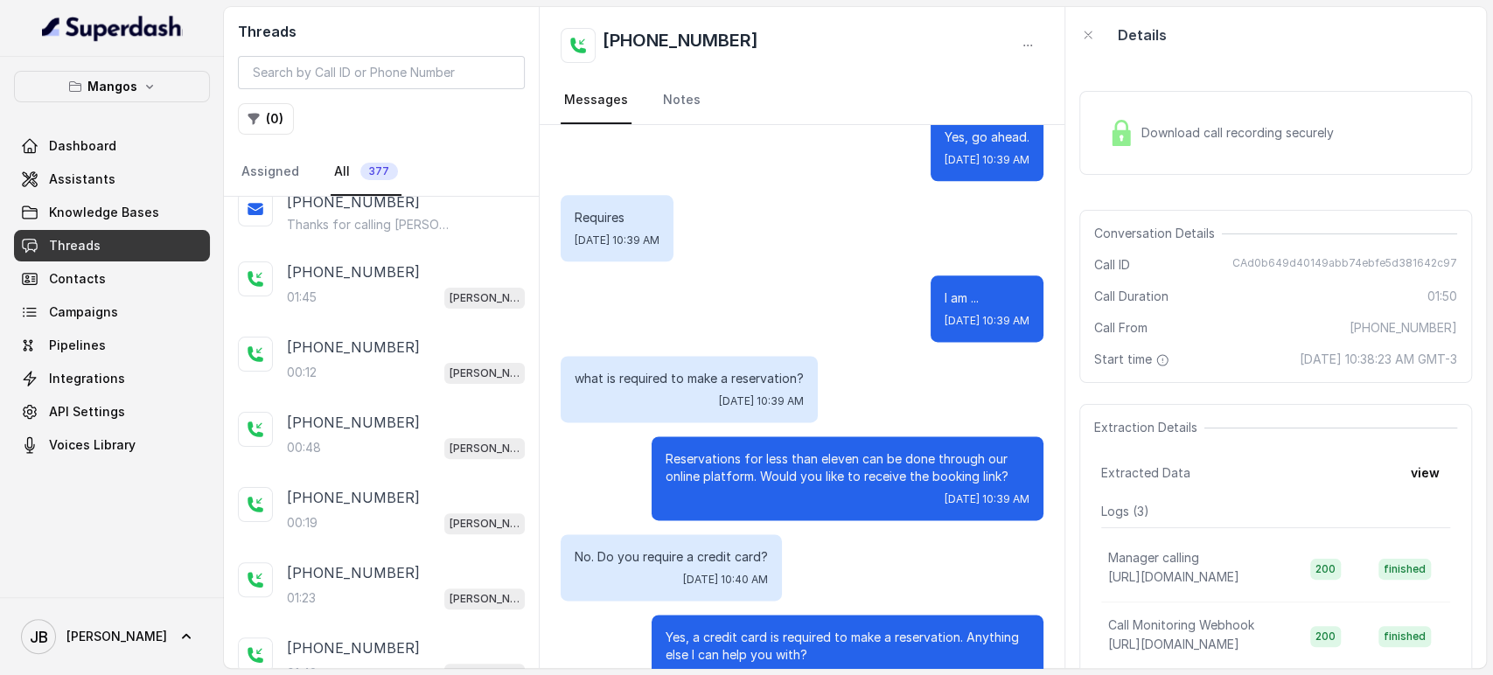
scroll to position [1559, 0]
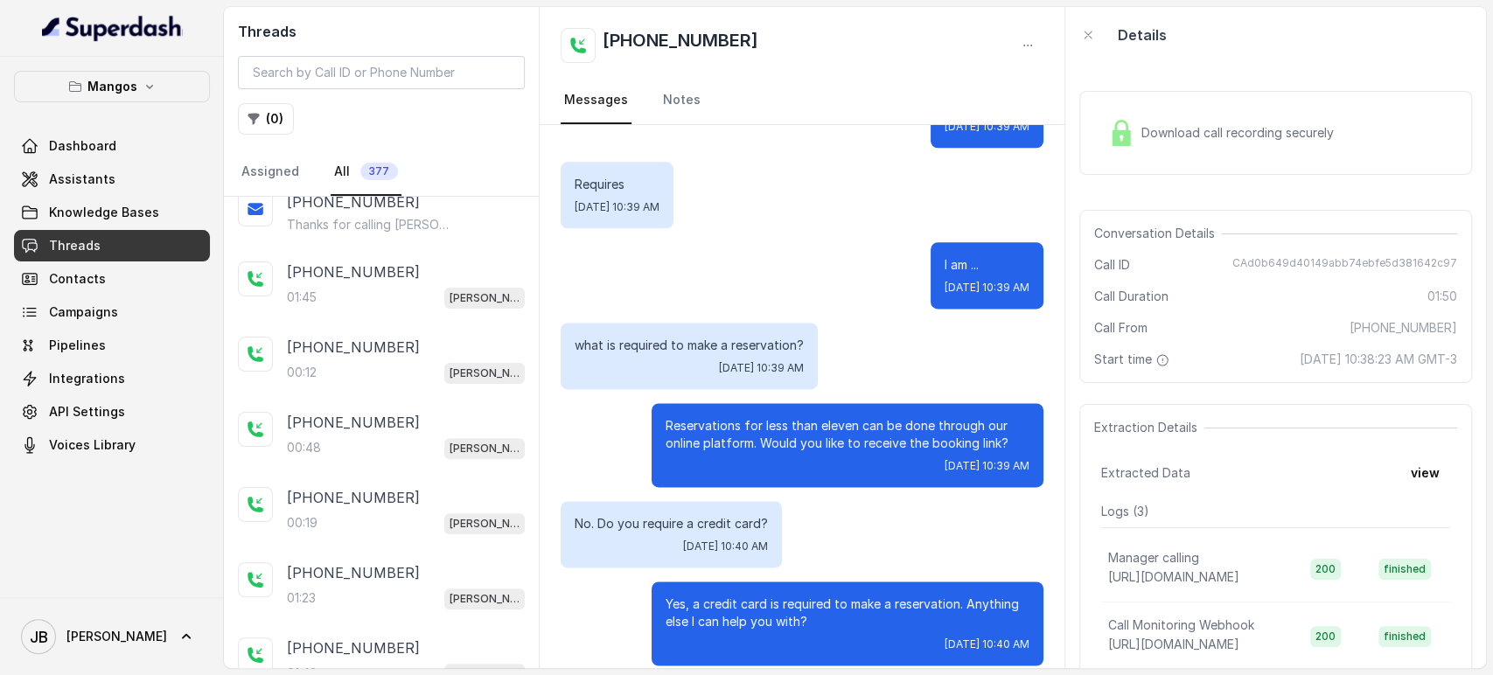
click at [767, 432] on p "Reservations for less than eleven can be done through our online platform. Woul…" at bounding box center [848, 434] width 364 height 35
click at [810, 501] on div "No. Do you require a credit card? [DATE] 10:40 AM" at bounding box center [802, 534] width 483 height 66
click at [824, 582] on div "Yes, a credit card is required to make a reservation. Anything else I can help …" at bounding box center [848, 624] width 392 height 84
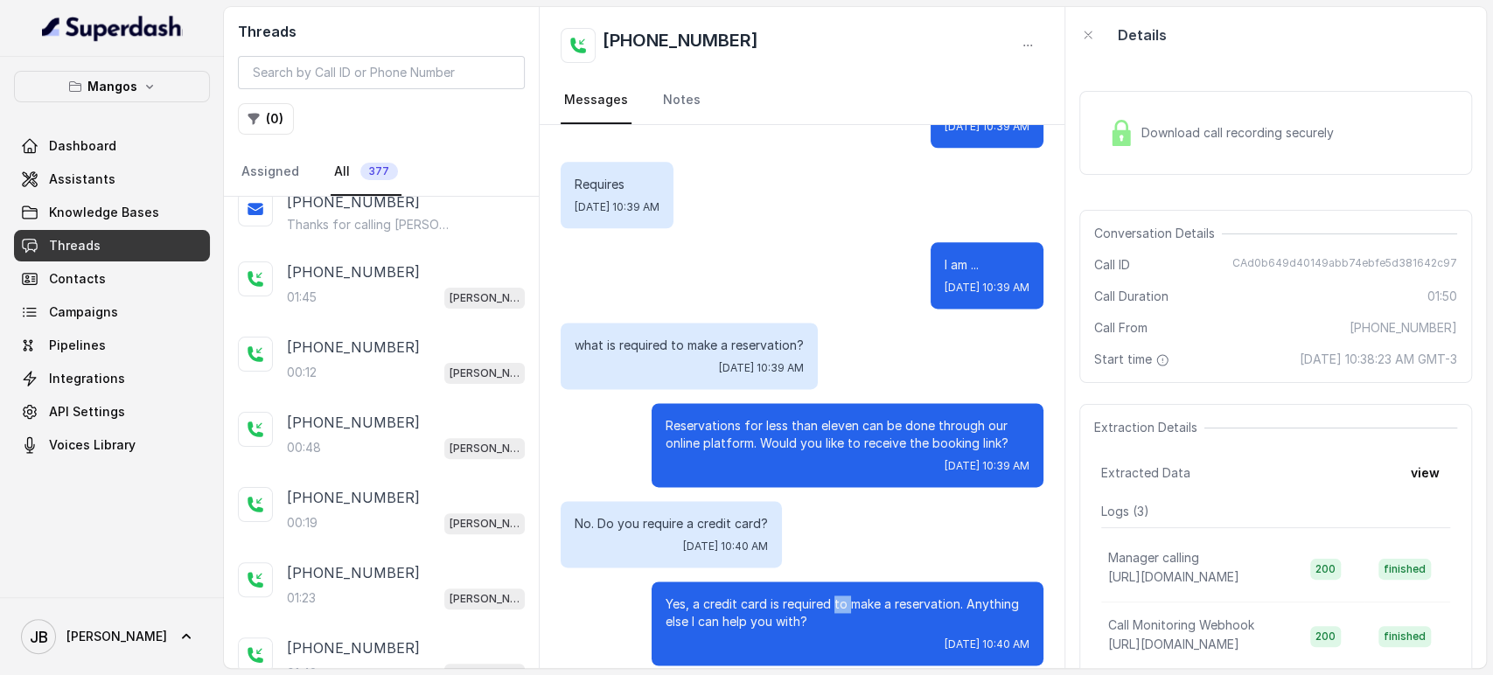
click at [824, 582] on div "Yes, a credit card is required to make a reservation. Anything else I can help …" at bounding box center [848, 624] width 392 height 84
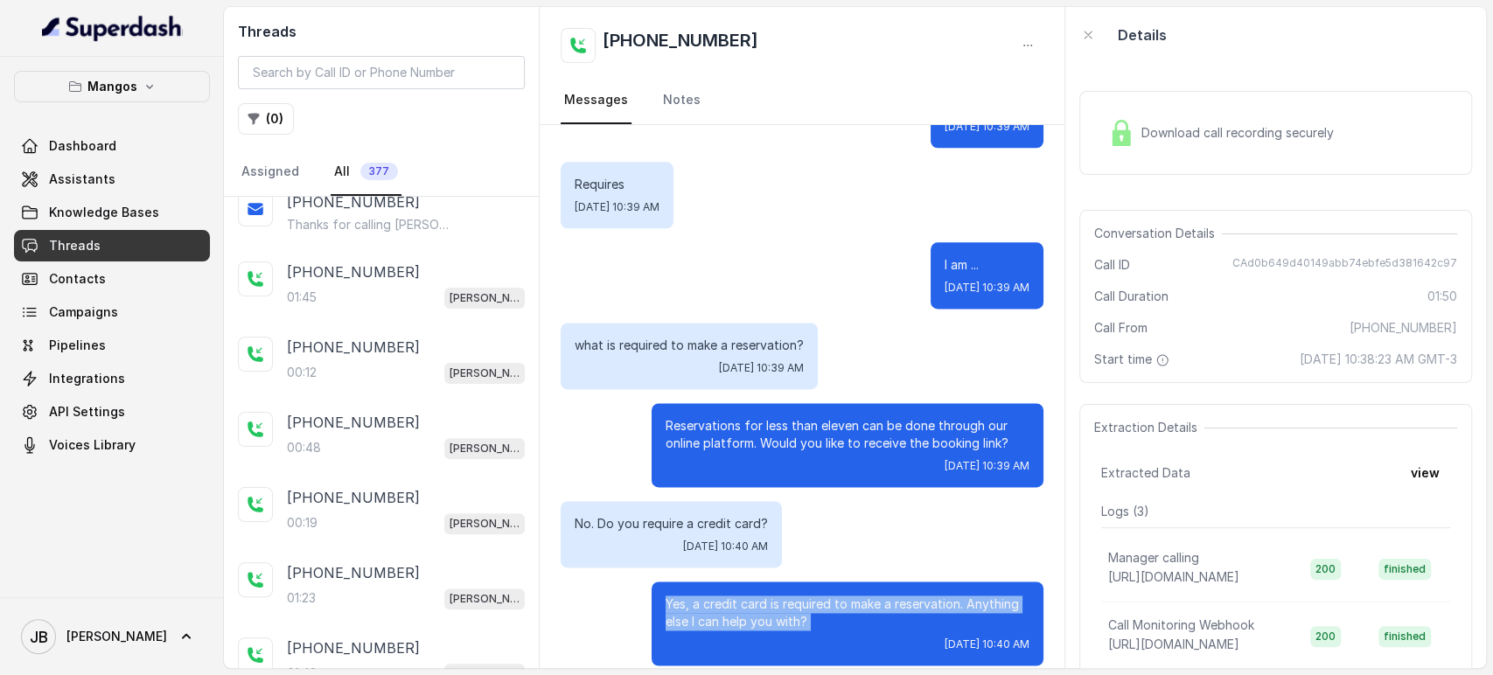
click at [824, 582] on div "Yes, a credit card is required to make a reservation. Anything else I can help …" at bounding box center [848, 624] width 392 height 84
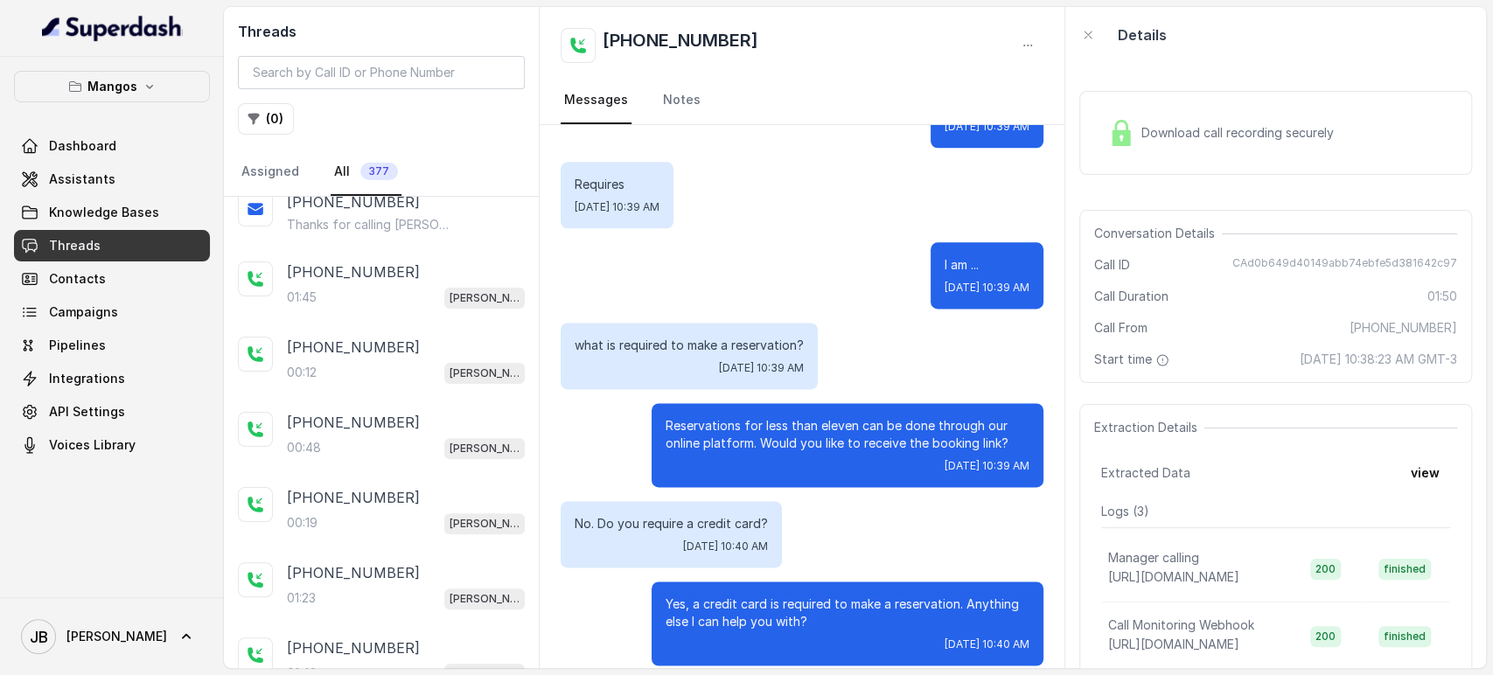
click at [820, 517] on div "No. Do you require a credit card? [DATE] 10:40 AM" at bounding box center [802, 534] width 483 height 66
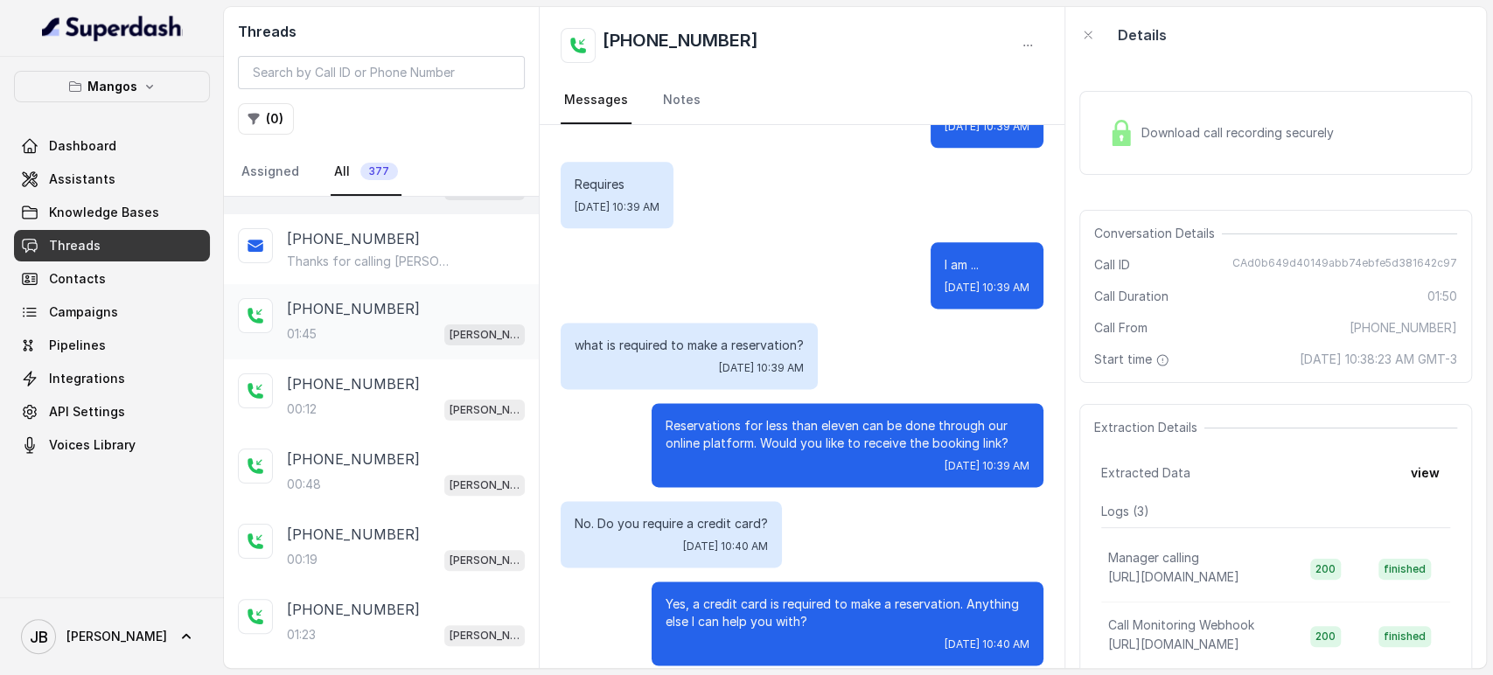
scroll to position [223, 0]
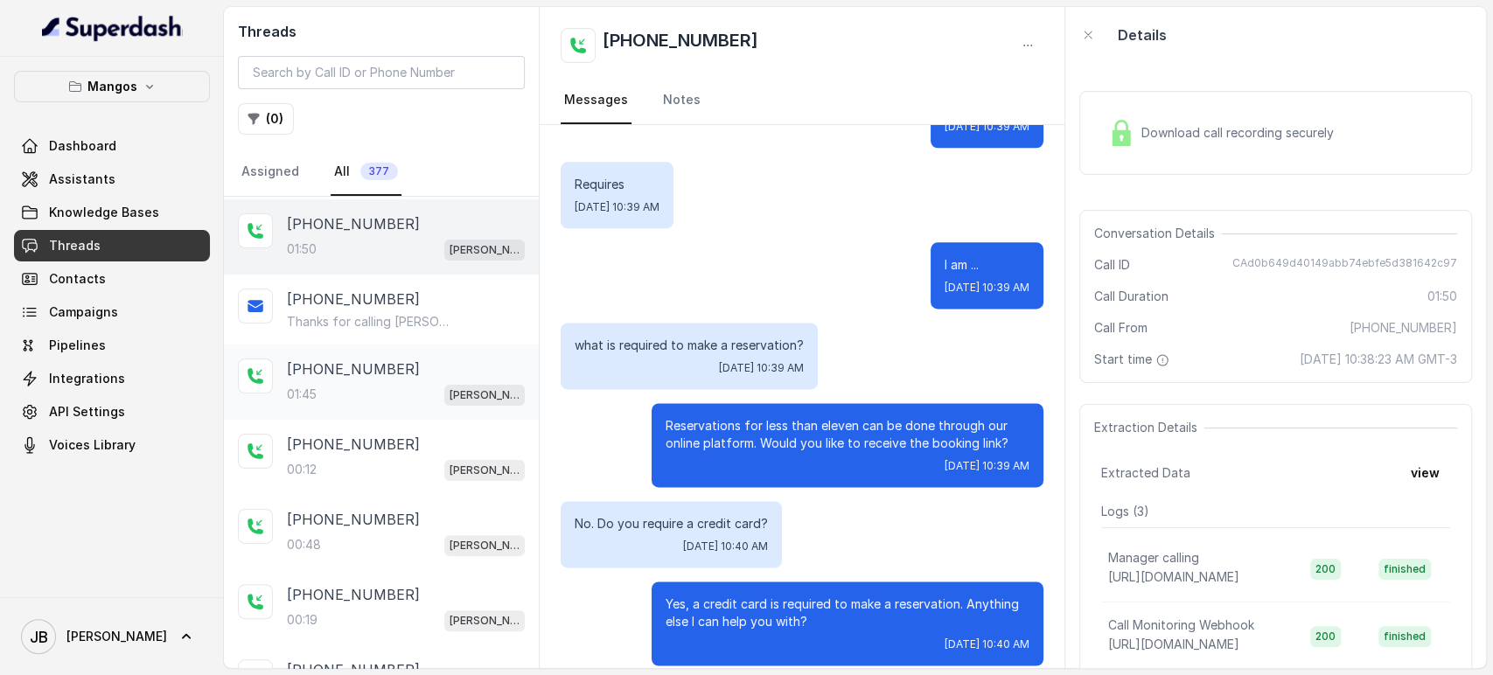
click at [401, 369] on div "[PHONE_NUMBER]" at bounding box center [406, 369] width 238 height 21
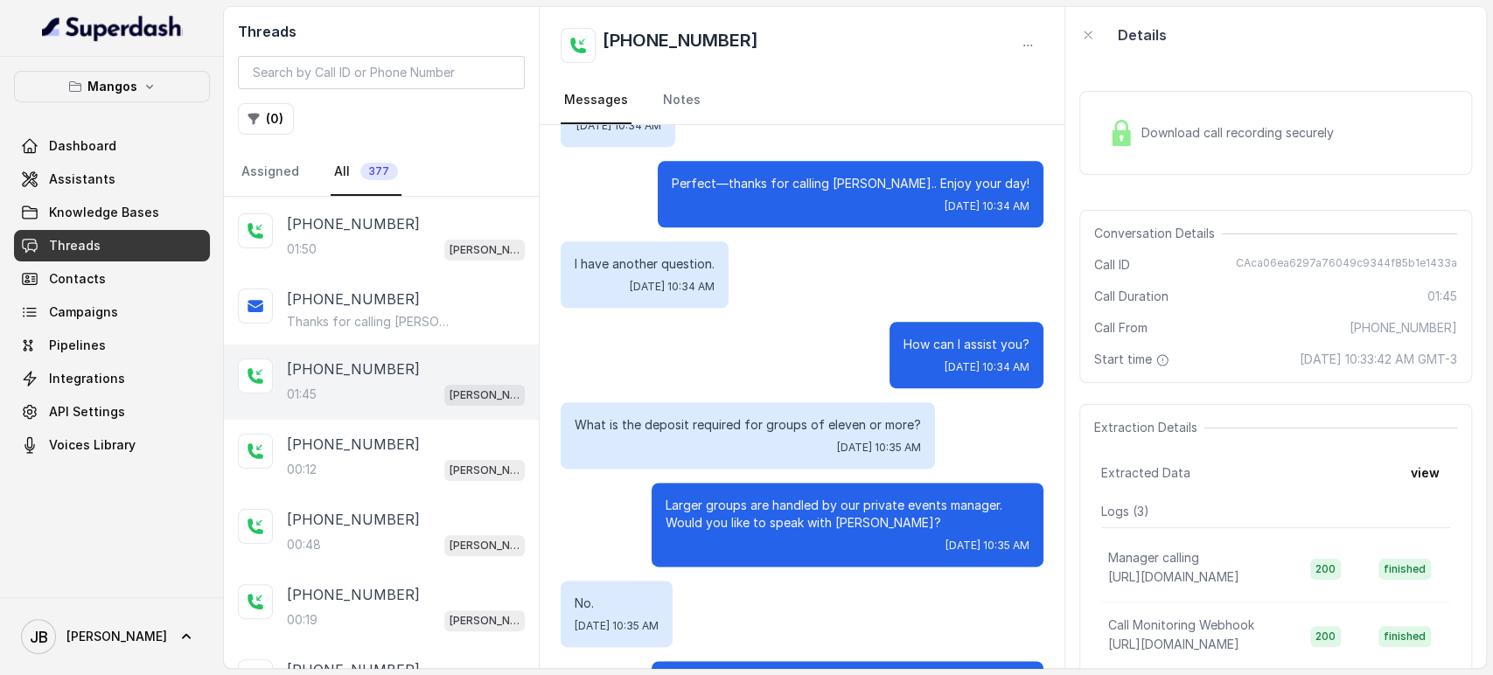
scroll to position [1489, 0]
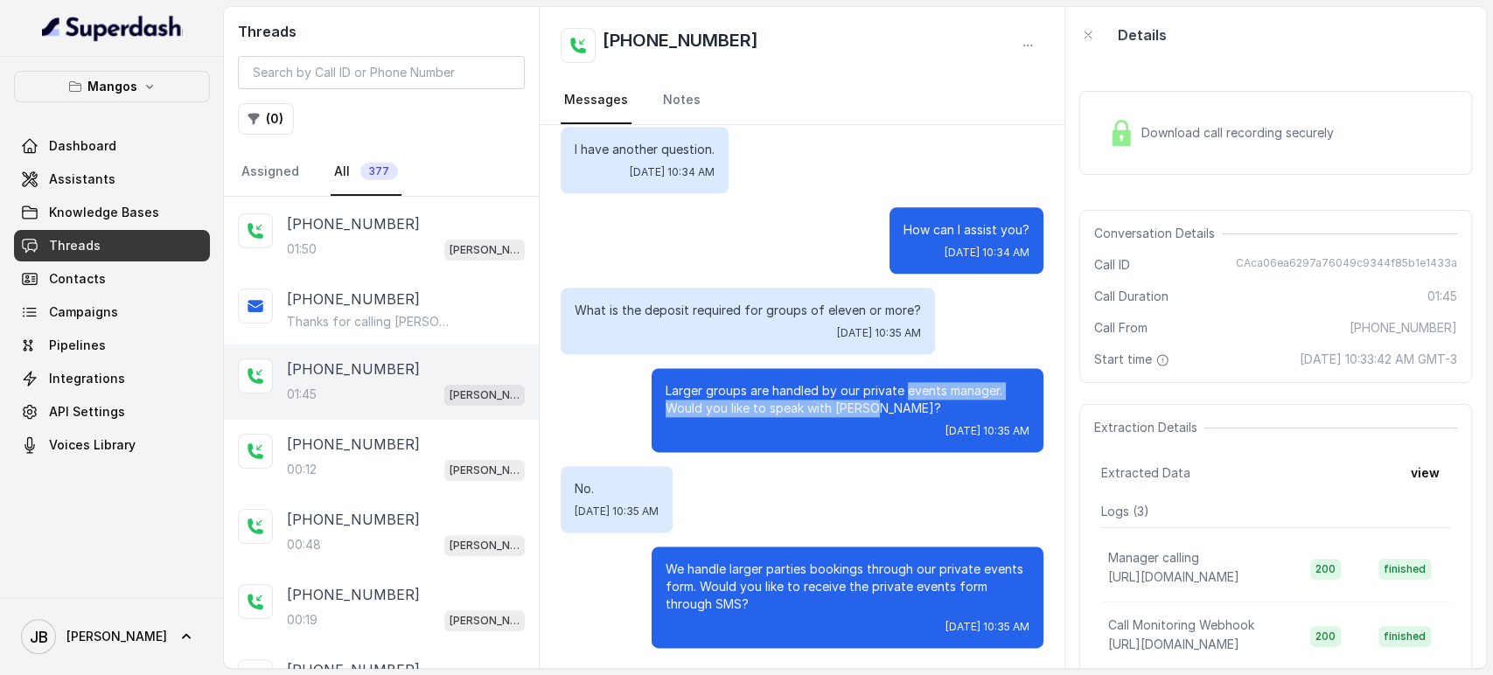
drag, startPoint x: 859, startPoint y: 411, endPoint x: 893, endPoint y: 397, distance: 36.9
click at [893, 397] on p "Larger groups are handled by our private events manager. Would you like to spea…" at bounding box center [848, 399] width 364 height 35
drag, startPoint x: 893, startPoint y: 397, endPoint x: 885, endPoint y: 402, distance: 9.5
click at [890, 397] on p "Larger groups are handled by our private events manager. Would you like to spea…" at bounding box center [848, 399] width 364 height 35
drag, startPoint x: 882, startPoint y: 406, endPoint x: 873, endPoint y: 409, distance: 9.4
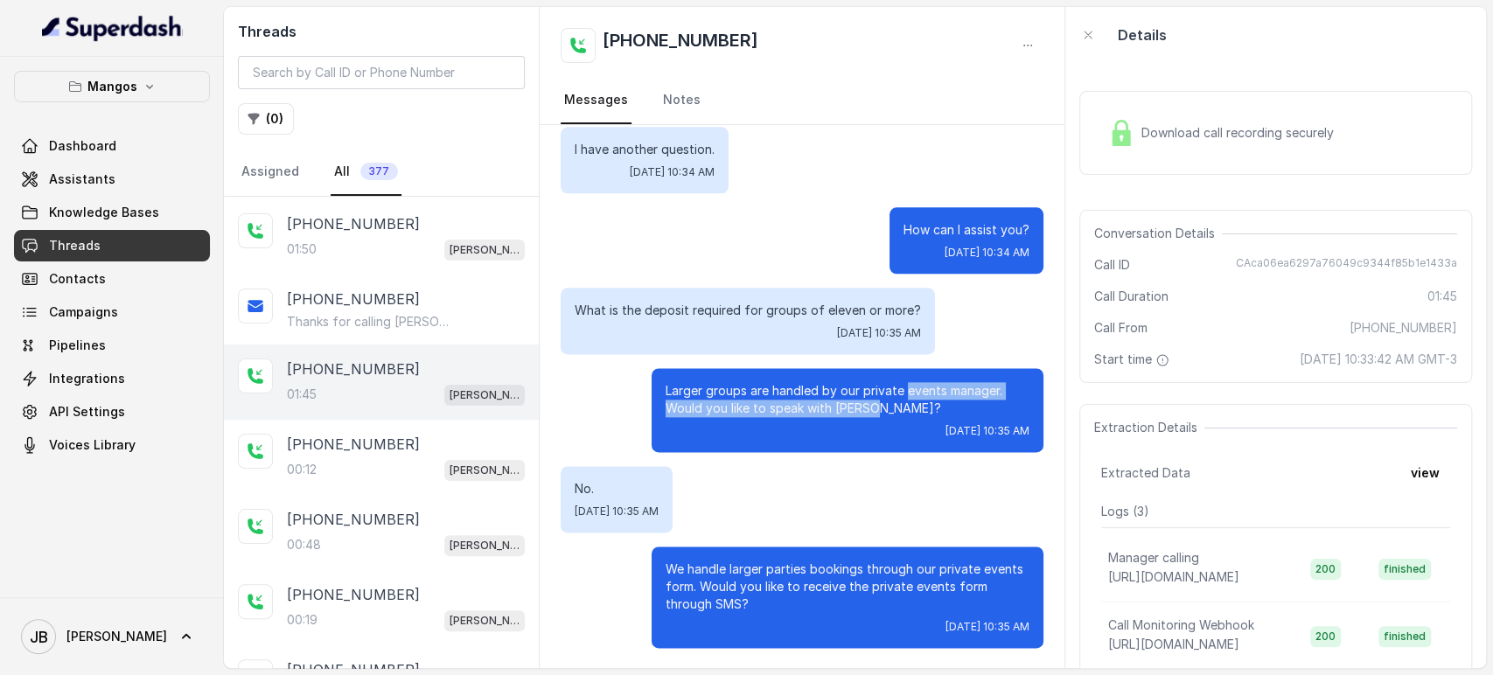
click at [880, 406] on p "Larger groups are handled by our private events manager. Would you like to spea…" at bounding box center [848, 399] width 364 height 35
click at [805, 380] on div "Larger groups are handled by our private events manager. Would you like to spea…" at bounding box center [848, 410] width 392 height 84
click at [804, 392] on p "Larger groups are handled by our private events manager. Would you like to spea…" at bounding box center [848, 399] width 364 height 35
click at [805, 392] on p "Larger groups are handled by our private events manager. Would you like to spea…" at bounding box center [848, 399] width 364 height 35
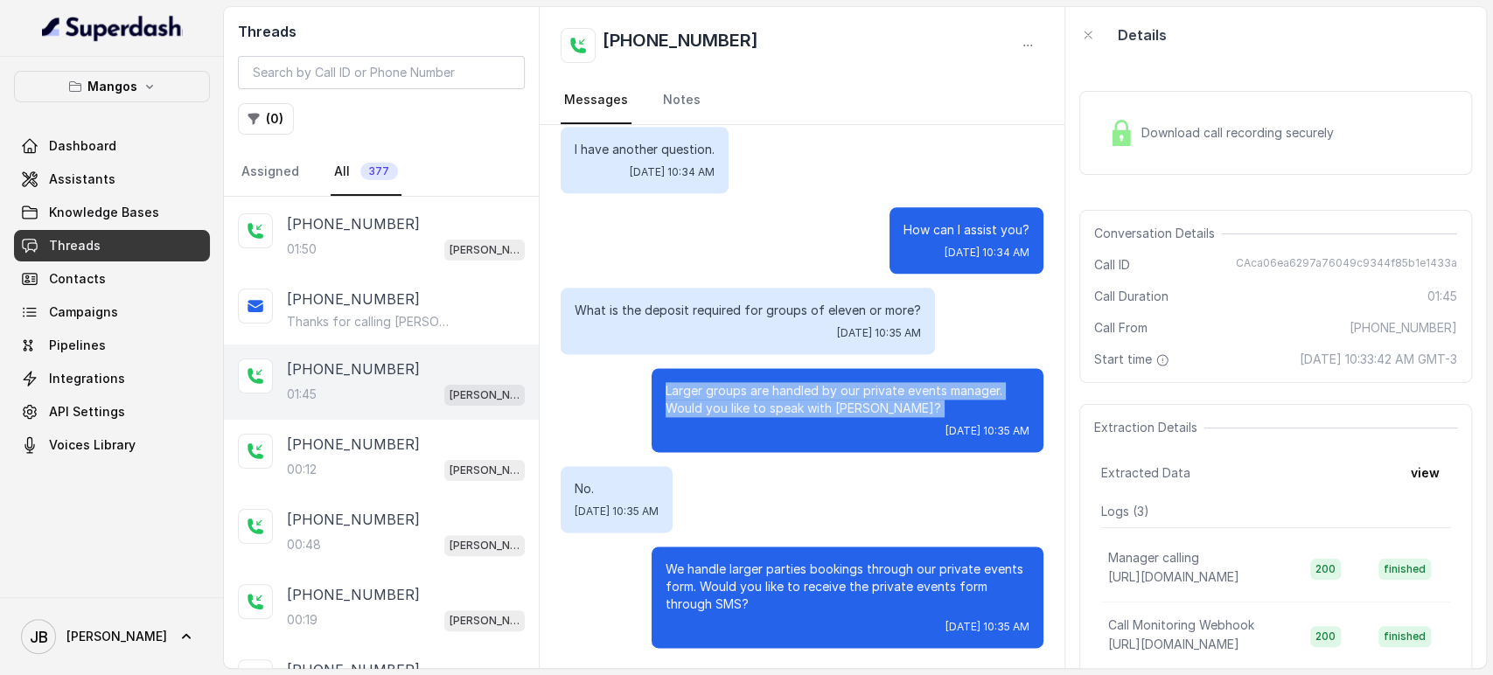
click at [805, 392] on p "Larger groups are handled by our private events manager. Would you like to spea…" at bounding box center [848, 399] width 364 height 35
click at [889, 411] on p "Larger groups are handled by our private events manager. Would you like to spea…" at bounding box center [848, 399] width 364 height 35
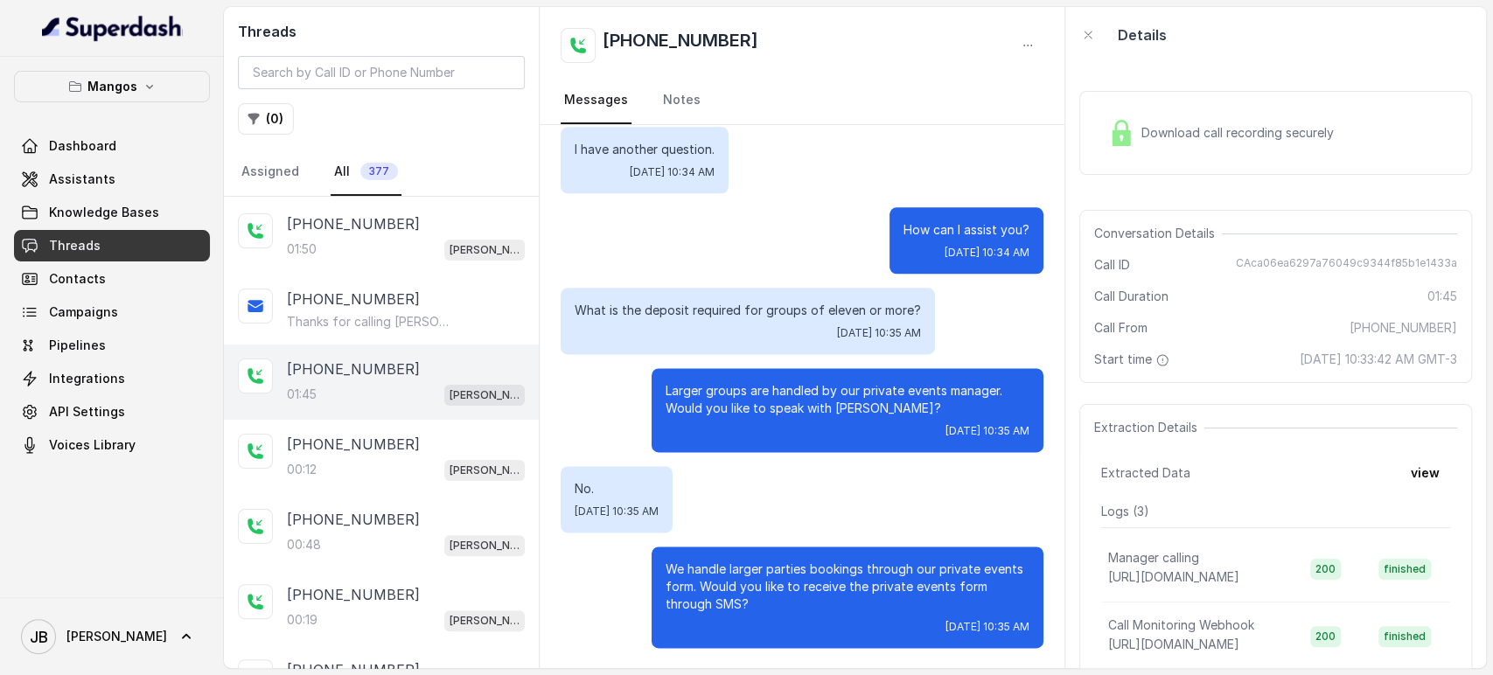
drag, startPoint x: 861, startPoint y: 418, endPoint x: 883, endPoint y: 422, distance: 23.2
click at [883, 422] on div "Larger groups are handled by our private events manager. Would you like to spea…" at bounding box center [848, 410] width 392 height 84
drag, startPoint x: 883, startPoint y: 422, endPoint x: 842, endPoint y: 456, distance: 52.9
click at [882, 423] on div "Larger groups are handled by our private events manager. Would you like to spea…" at bounding box center [848, 410] width 392 height 84
click at [773, 589] on p "We handle larger parties bookings through our private events form. Would you li…" at bounding box center [848, 587] width 364 height 52
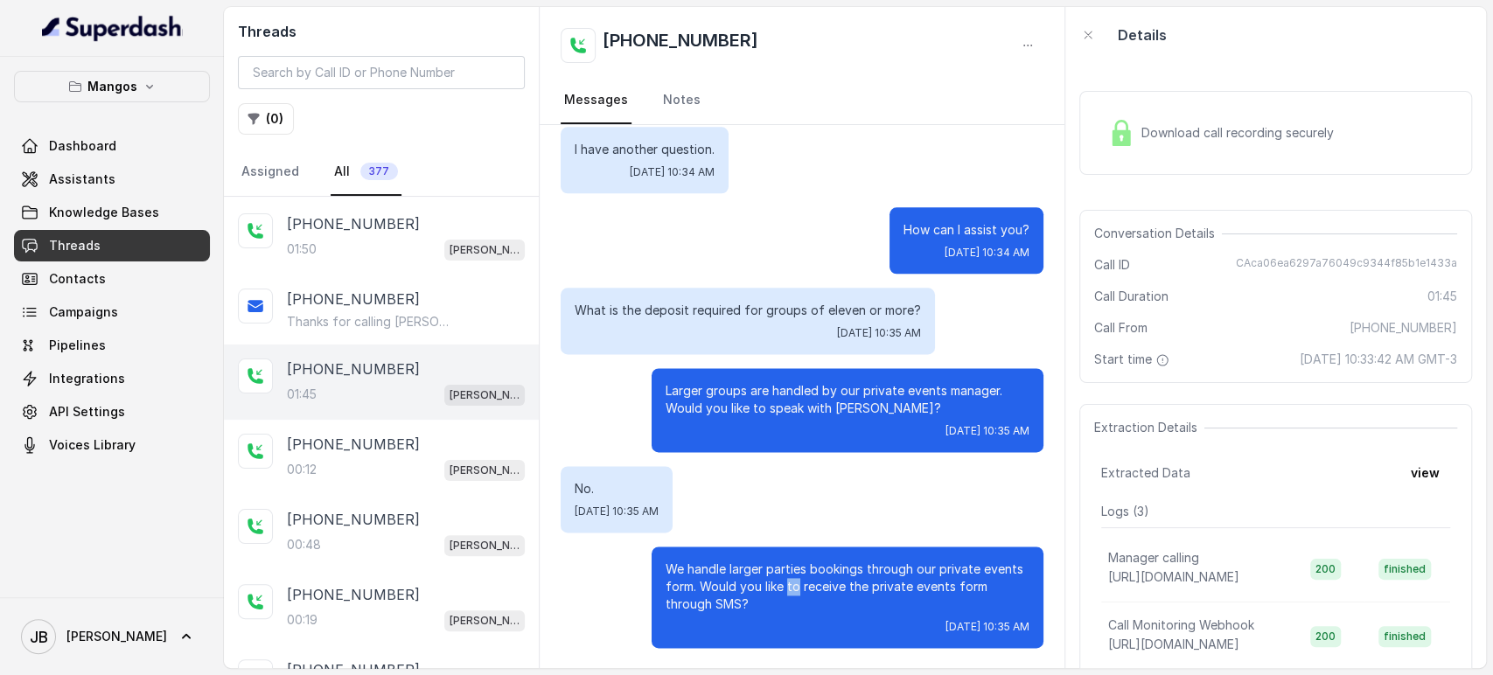
click at [775, 589] on p "We handle larger parties bookings through our private events form. Would you li…" at bounding box center [848, 587] width 364 height 52
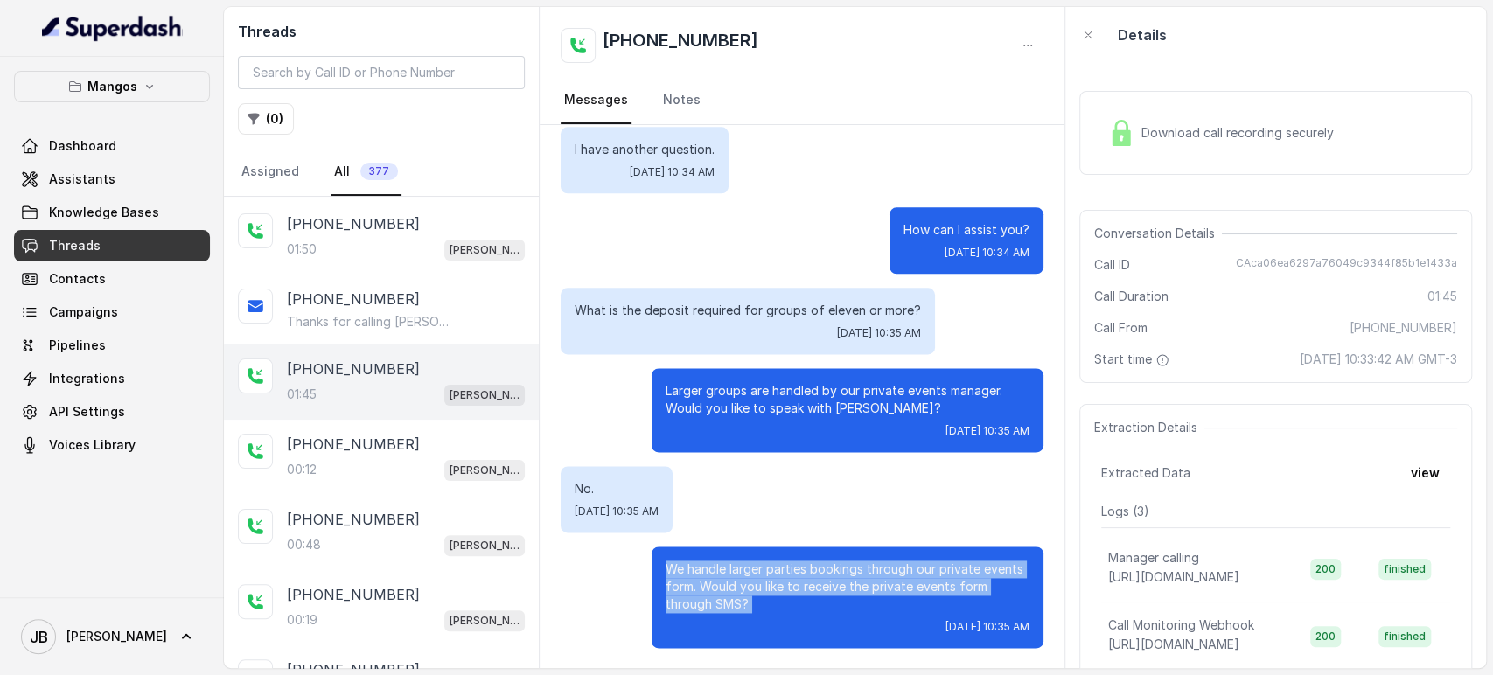
click at [775, 589] on p "We handle larger parties bookings through our private events form. Would you li…" at bounding box center [848, 587] width 364 height 52
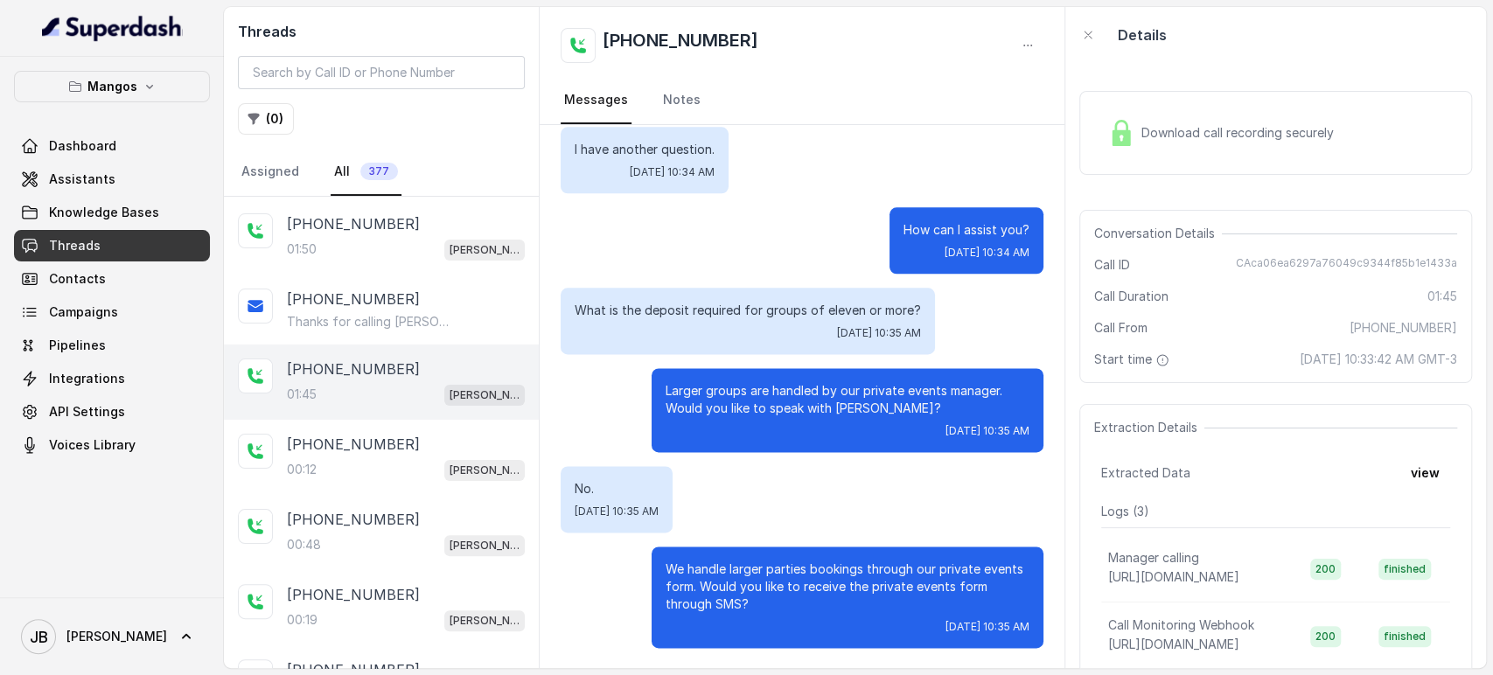
click at [748, 509] on div "No. [DATE] 10:35 AM" at bounding box center [802, 499] width 483 height 66
click at [430, 450] on div "[PHONE_NUMBER]" at bounding box center [406, 444] width 238 height 21
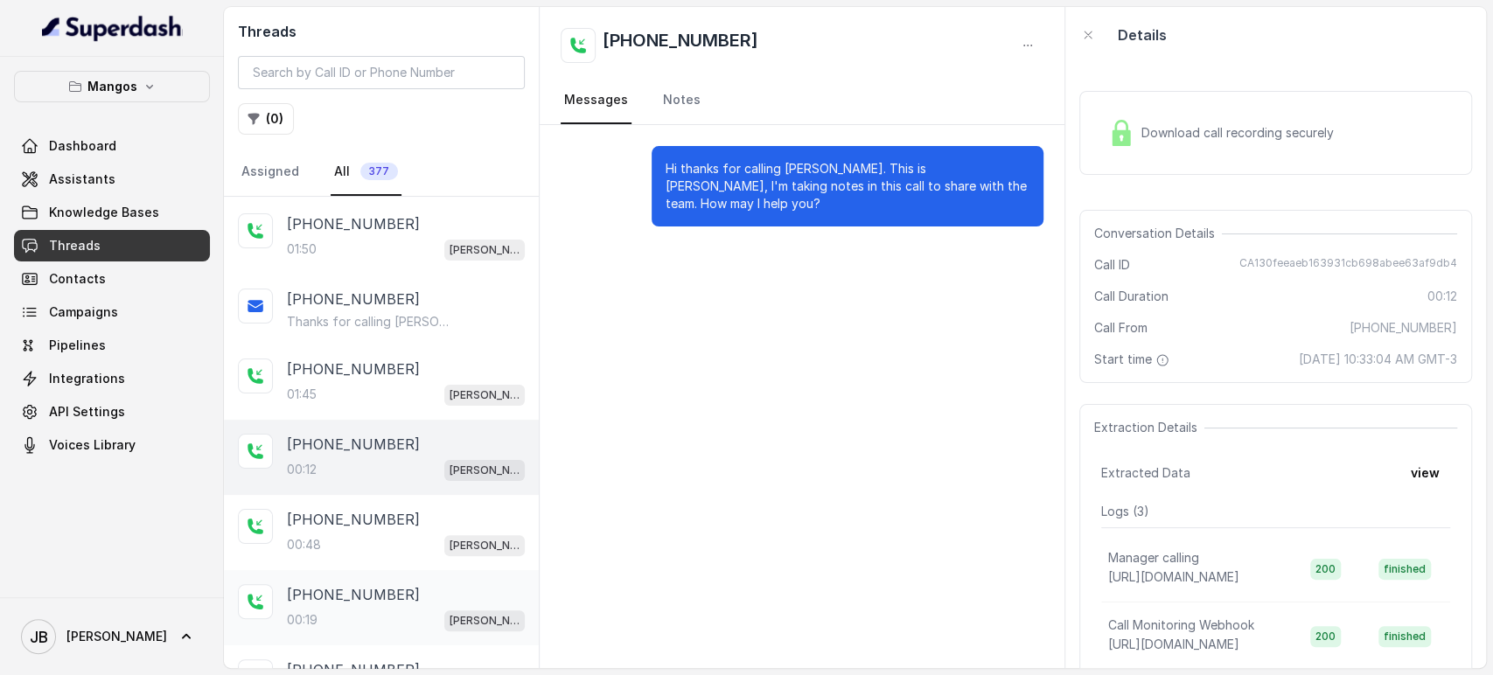
click at [356, 572] on div "[PHONE_NUMBER]:19 Mangos Orlando" at bounding box center [381, 607] width 315 height 75
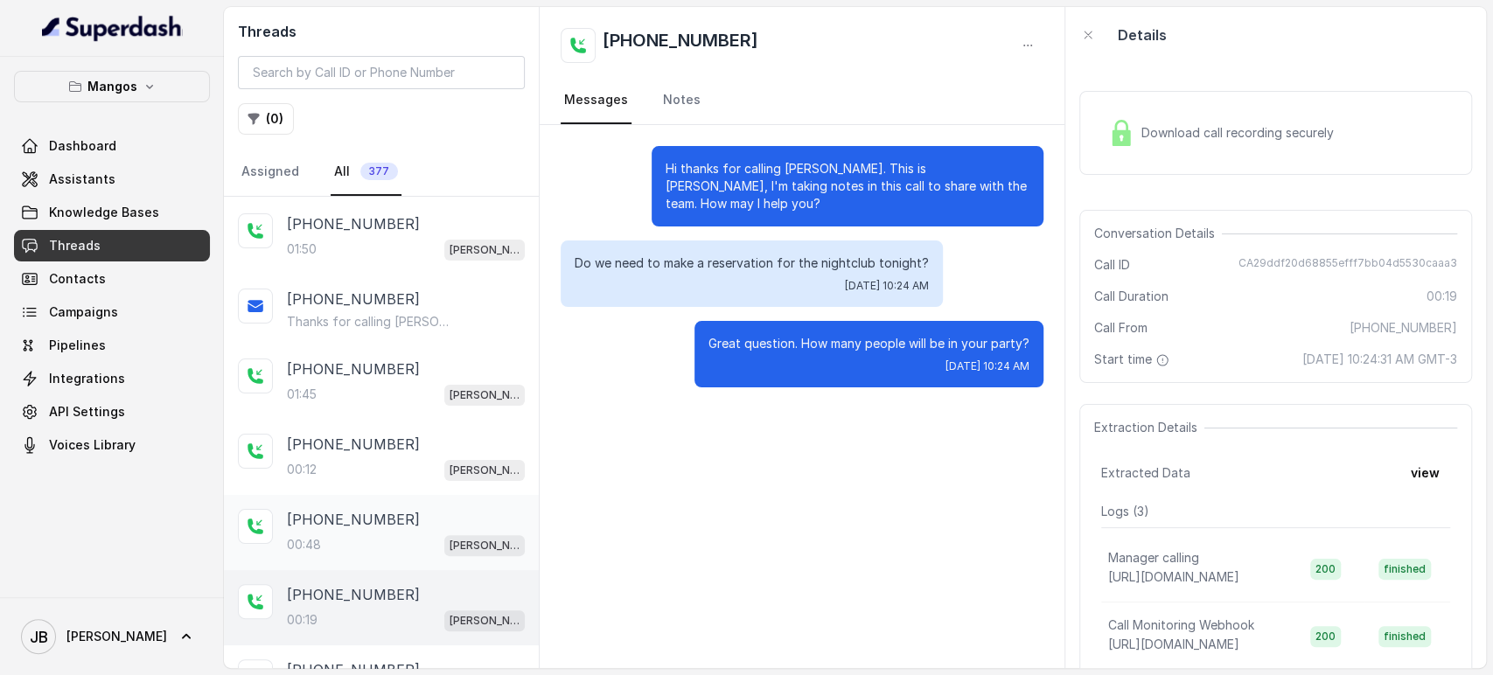
click at [366, 555] on div "[PHONE_NUMBER]:48 Mangos Orlando" at bounding box center [381, 532] width 315 height 75
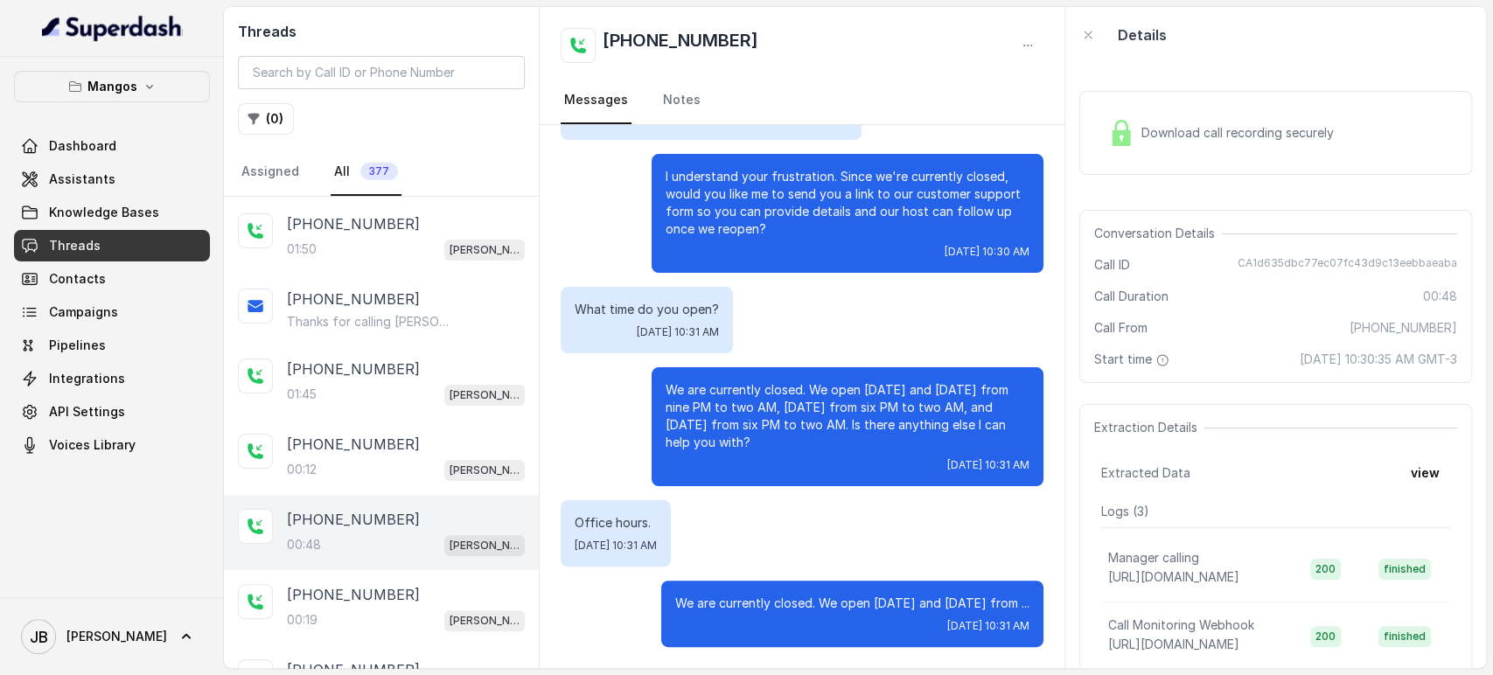
scroll to position [320, 0]
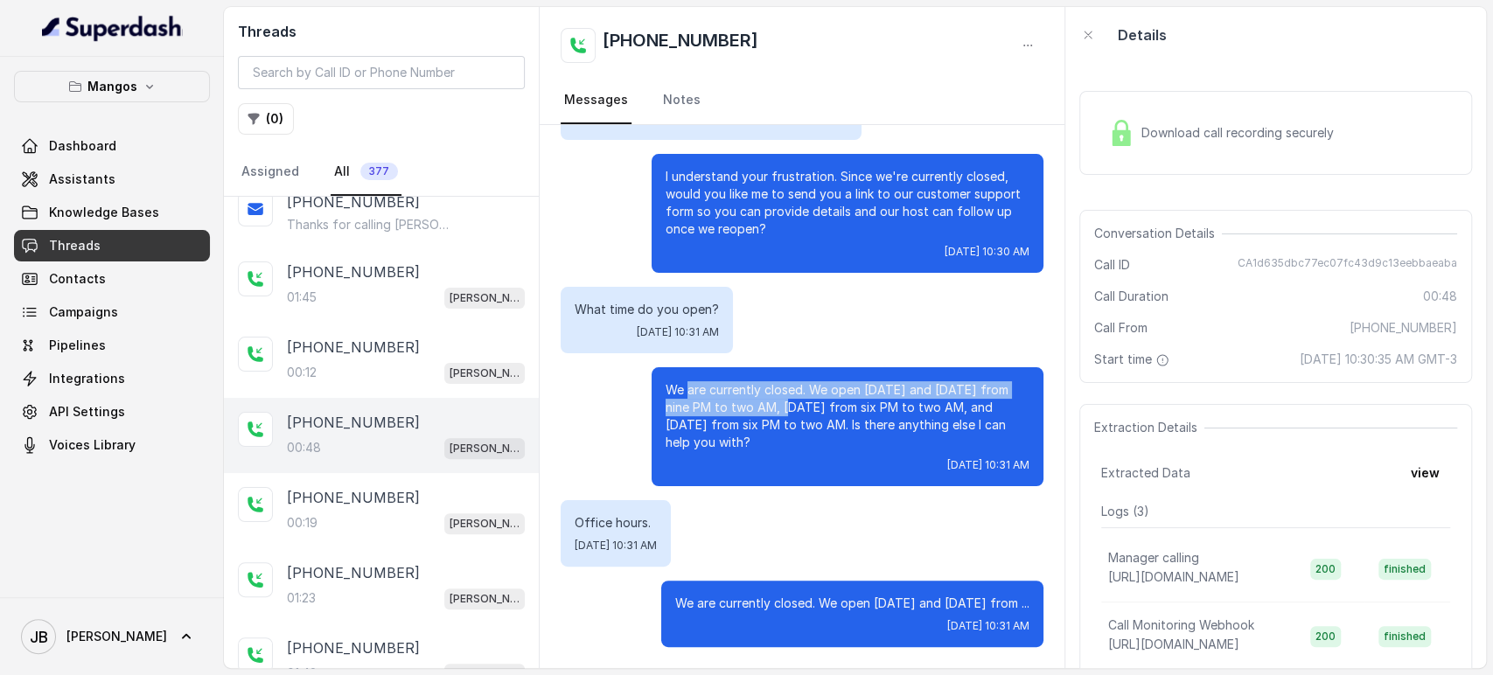
drag, startPoint x: 675, startPoint y: 369, endPoint x: 779, endPoint y: 396, distance: 107.6
click at [778, 396] on p "We are currently closed. We open [DATE] and [DATE] from nine PM to two AM, [DAT…" at bounding box center [848, 416] width 364 height 70
click at [782, 395] on p "We are currently closed. We open [DATE] and [DATE] from nine PM to two AM, [DAT…" at bounding box center [848, 416] width 364 height 70
click at [838, 405] on p "We are currently closed. We open [DATE] and [DATE] from nine PM to two AM, [DAT…" at bounding box center [848, 416] width 364 height 70
click at [714, 595] on p "We are currently closed. We open [DATE] and [DATE] from ..." at bounding box center [852, 603] width 354 height 17
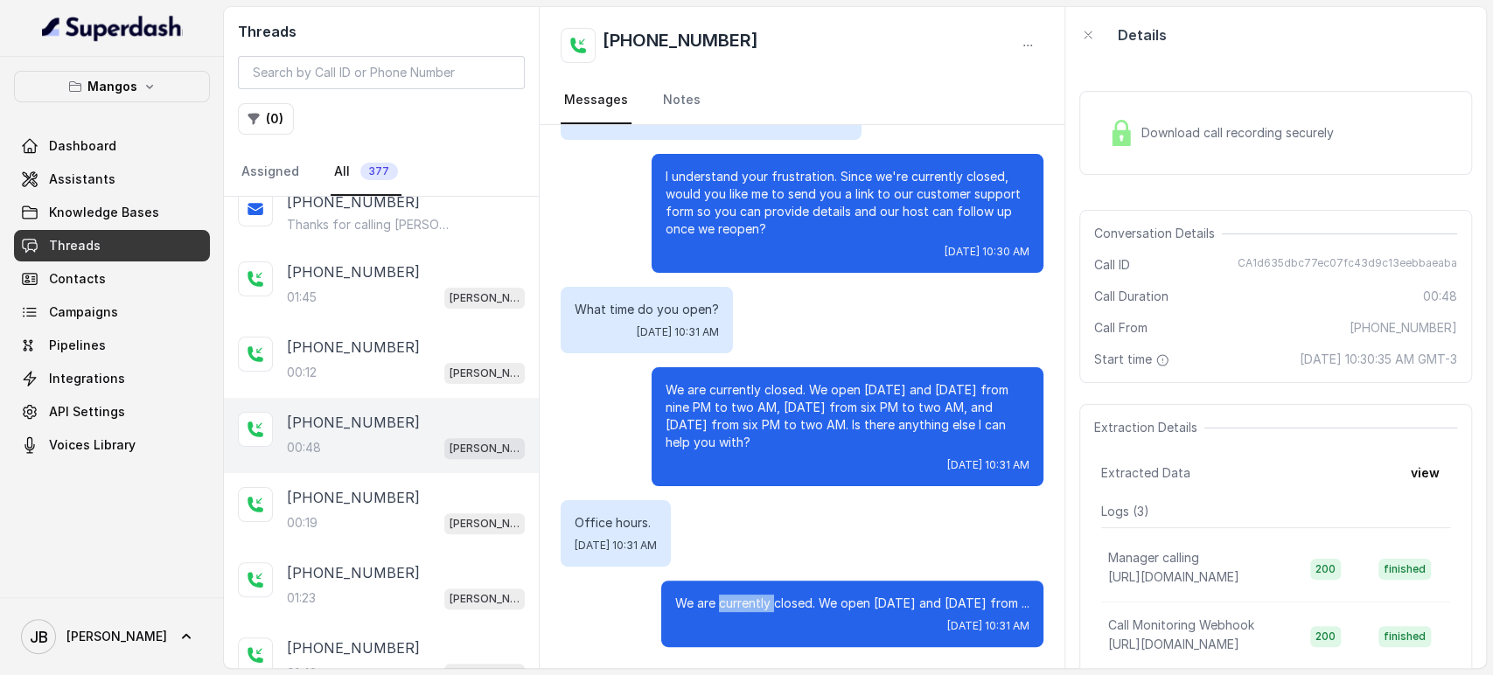
click at [714, 595] on p "We are currently closed. We open [DATE] and [DATE] from ..." at bounding box center [852, 603] width 354 height 17
click at [761, 410] on p "We are currently closed. We open [DATE] and [DATE] from nine PM to two AM, [DAT…" at bounding box center [848, 416] width 364 height 70
drag, startPoint x: 743, startPoint y: 424, endPoint x: 764, endPoint y: 432, distance: 22.4
click at [764, 432] on p "We are currently closed. We open [DATE] and [DATE] from nine PM to two AM, [DAT…" at bounding box center [848, 416] width 364 height 70
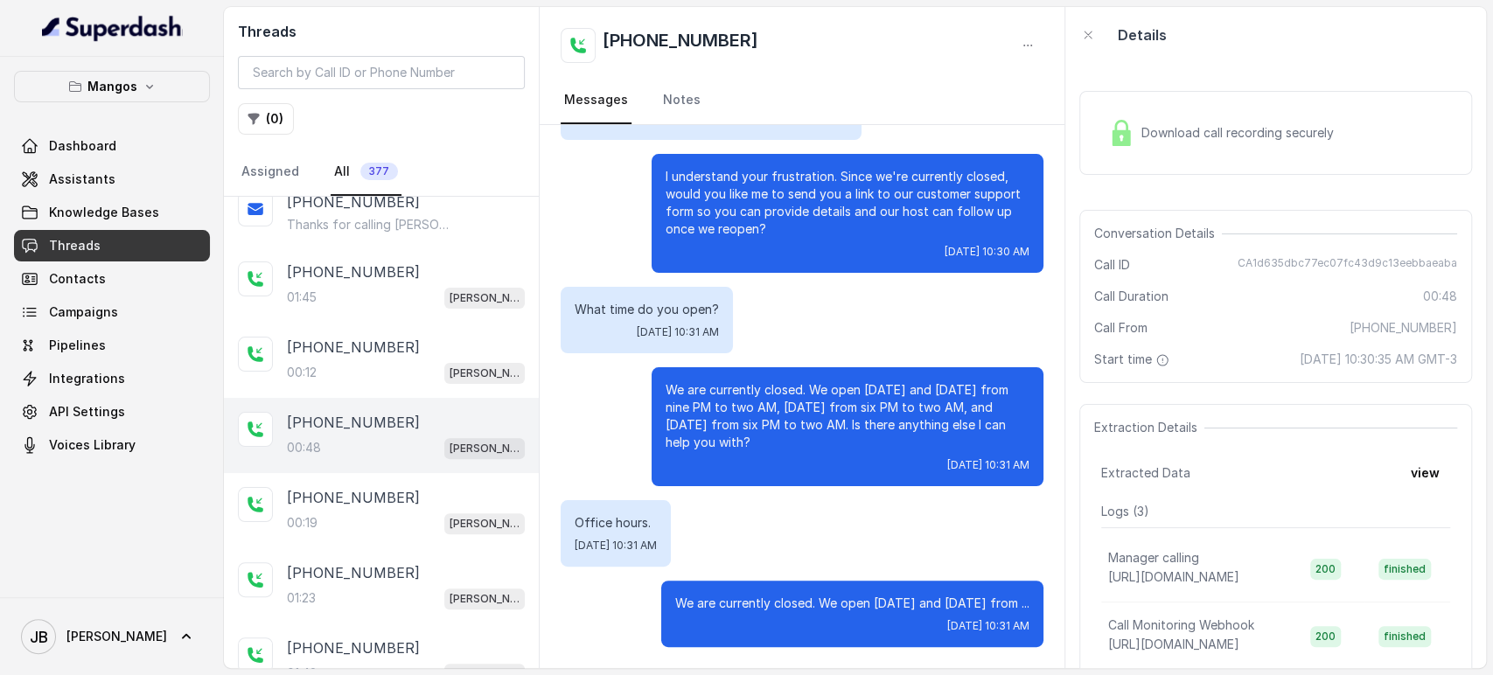
click at [763, 432] on p "We are currently closed. We open [DATE] and [DATE] from nine PM to two AM, [DAT…" at bounding box center [848, 416] width 364 height 70
drag, startPoint x: 730, startPoint y: 414, endPoint x: 785, endPoint y: 442, distance: 61.8
click at [787, 442] on div "We are currently closed. We open [DATE] and [DATE] from nine PM to two AM, [DAT…" at bounding box center [848, 426] width 392 height 119
drag, startPoint x: 785, startPoint y: 442, endPoint x: 763, endPoint y: 443, distance: 22.8
click at [783, 458] on div "[DATE] 10:31 AM" at bounding box center [848, 465] width 364 height 14
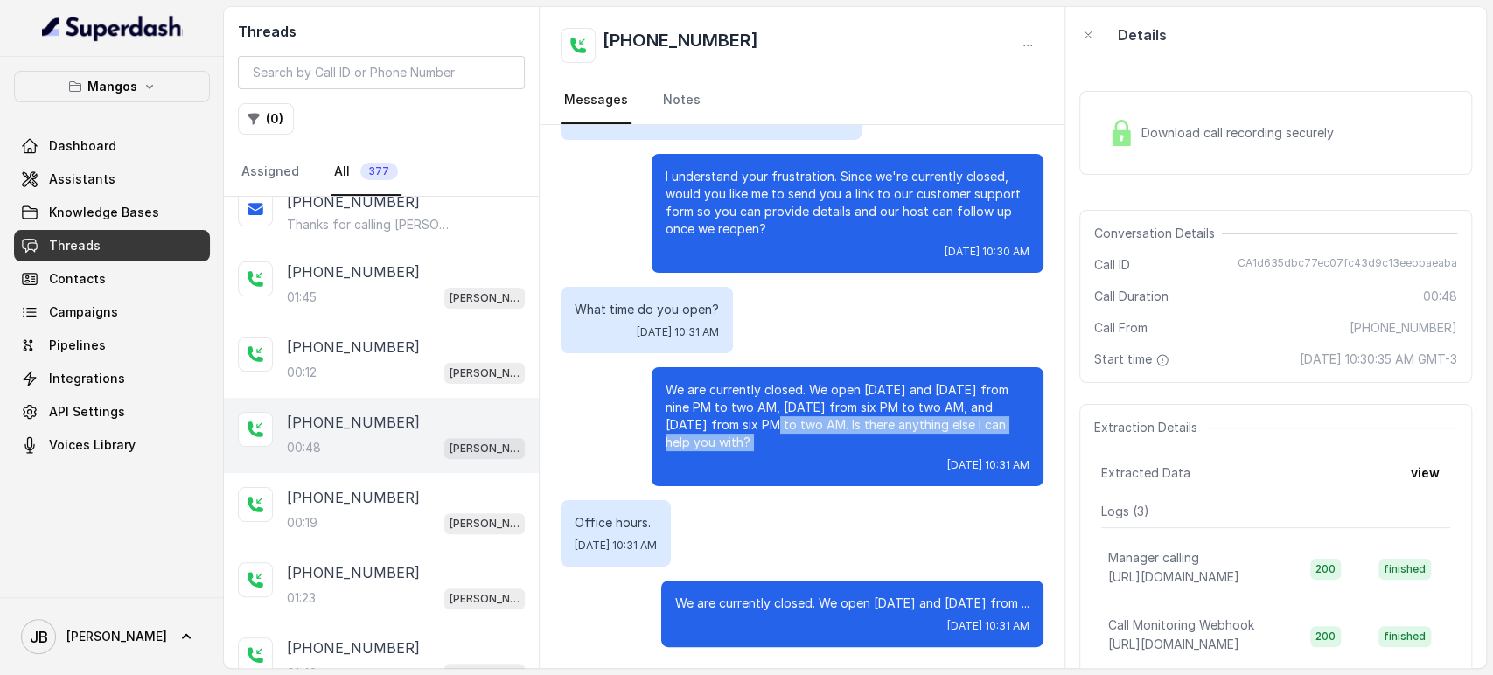
drag, startPoint x: 756, startPoint y: 440, endPoint x: 726, endPoint y: 383, distance: 64.2
click at [755, 438] on div "We are currently closed. We open [DATE] and [DATE] from nine PM to two AM, [DAT…" at bounding box center [848, 426] width 392 height 119
click at [726, 381] on p "We are currently closed. We open [DATE] and [DATE] from nine PM to two AM, [DAT…" at bounding box center [848, 416] width 364 height 70
drag, startPoint x: 713, startPoint y: 370, endPoint x: 771, endPoint y: 419, distance: 76.4
click at [771, 419] on p "We are currently closed. We open [DATE] and [DATE] from nine PM to two AM, [DAT…" at bounding box center [848, 416] width 364 height 70
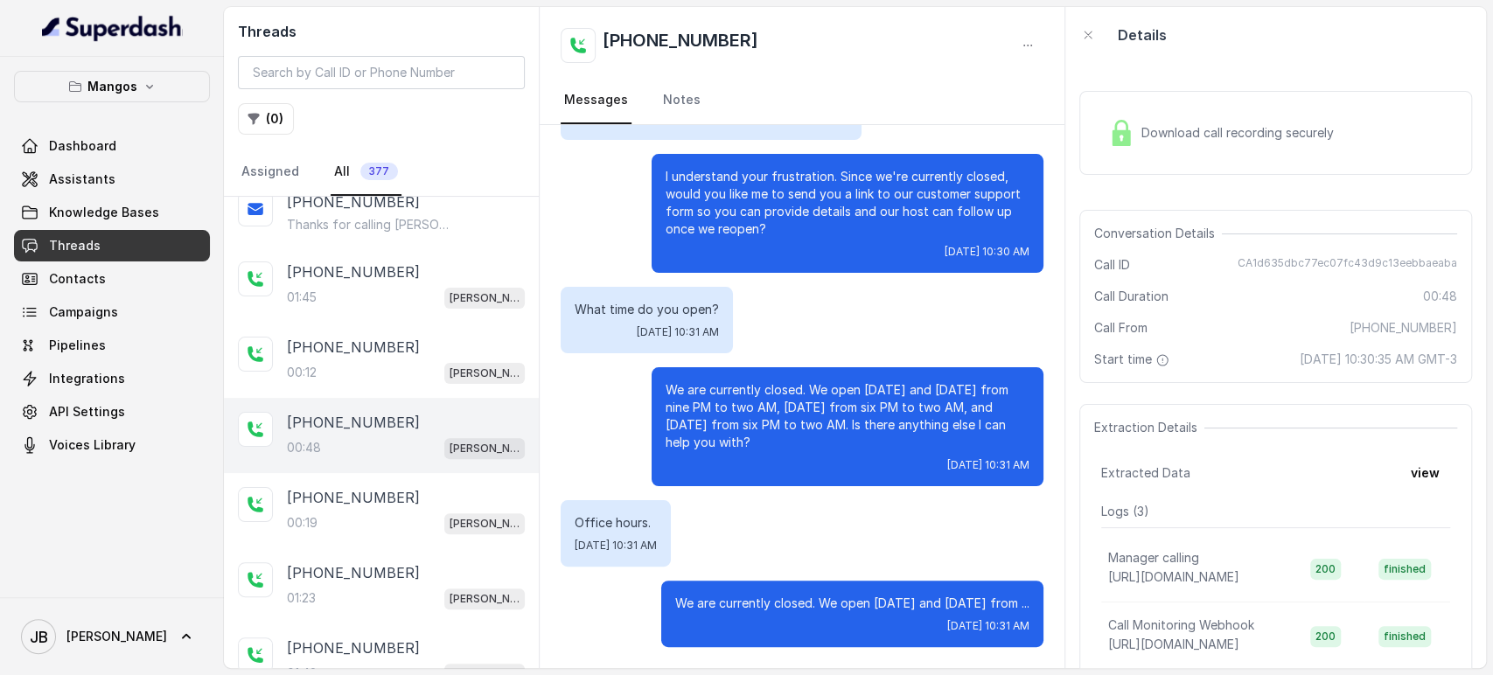
drag, startPoint x: 771, startPoint y: 419, endPoint x: 749, endPoint y: 442, distance: 32.2
click at [770, 420] on p "We are currently closed. We open [DATE] and [DATE] from nine PM to two AM, [DAT…" at bounding box center [848, 416] width 364 height 70
click at [734, 425] on p "We are currently closed. We open [DATE] and [DATE] from nine PM to two AM, [DAT…" at bounding box center [848, 416] width 364 height 70
drag, startPoint x: 646, startPoint y: 374, endPoint x: 749, endPoint y: 438, distance: 120.6
click at [757, 435] on div "We are currently closed. We open [DATE] and [DATE] from nine PM to two AM, [DAT…" at bounding box center [848, 426] width 392 height 119
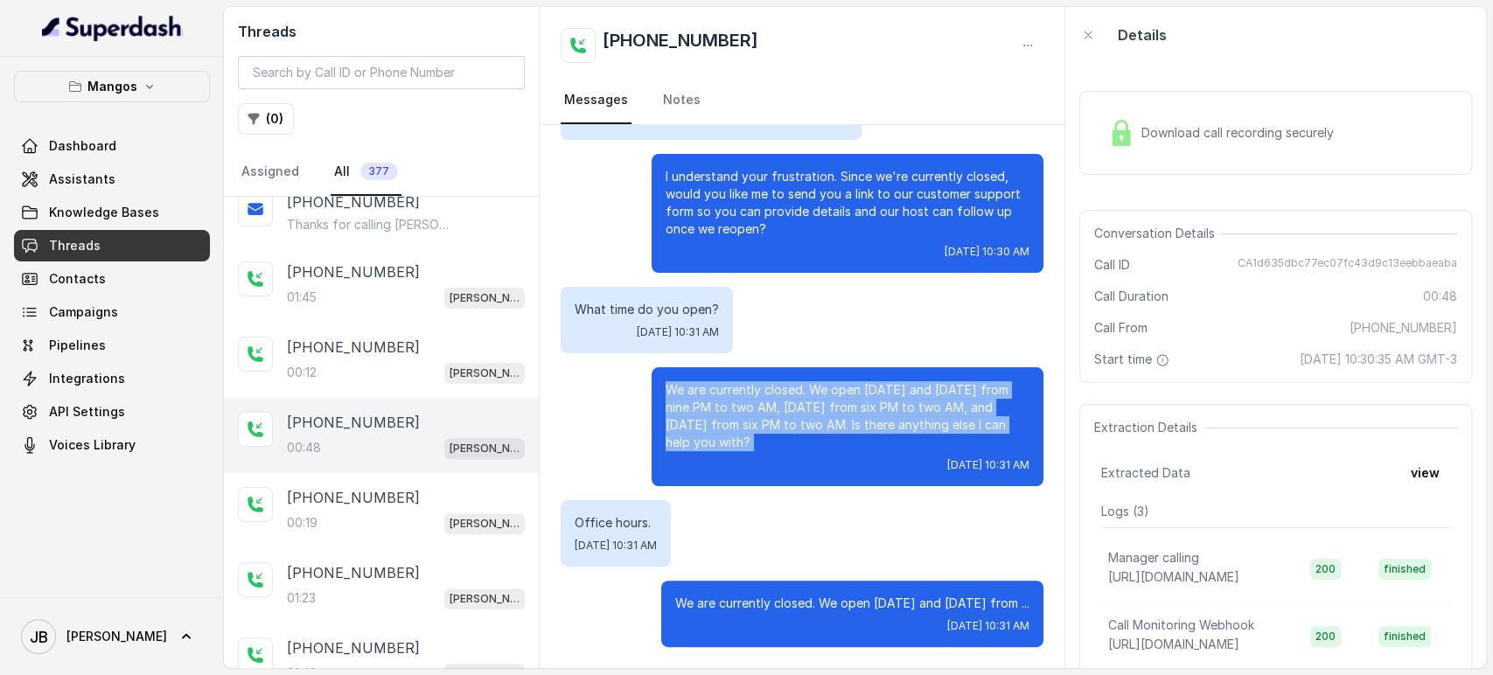
click at [749, 438] on div "We are currently closed. We open [DATE] and [DATE] from nine PM to two AM, [DAT…" at bounding box center [848, 426] width 392 height 119
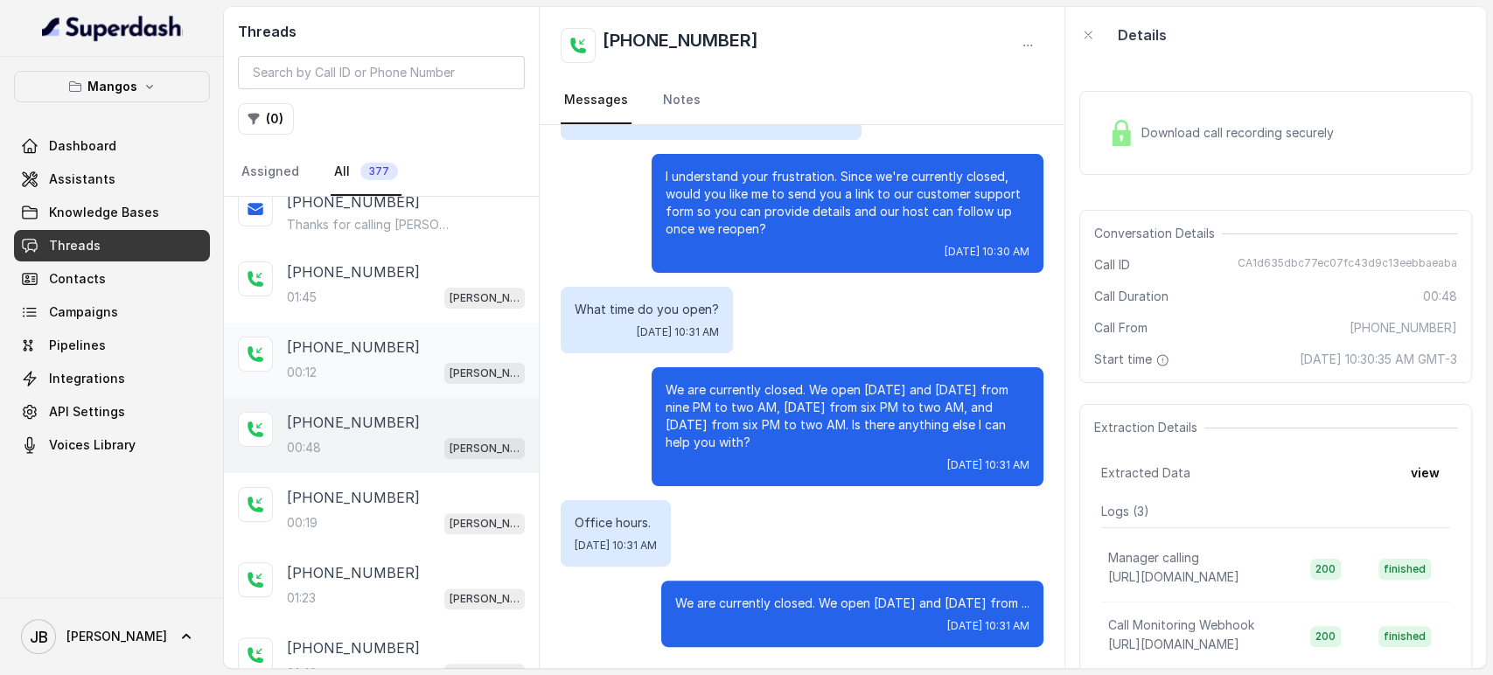
click at [408, 355] on div "[PHONE_NUMBER]:12 Mangos Orlando" at bounding box center [406, 360] width 238 height 47
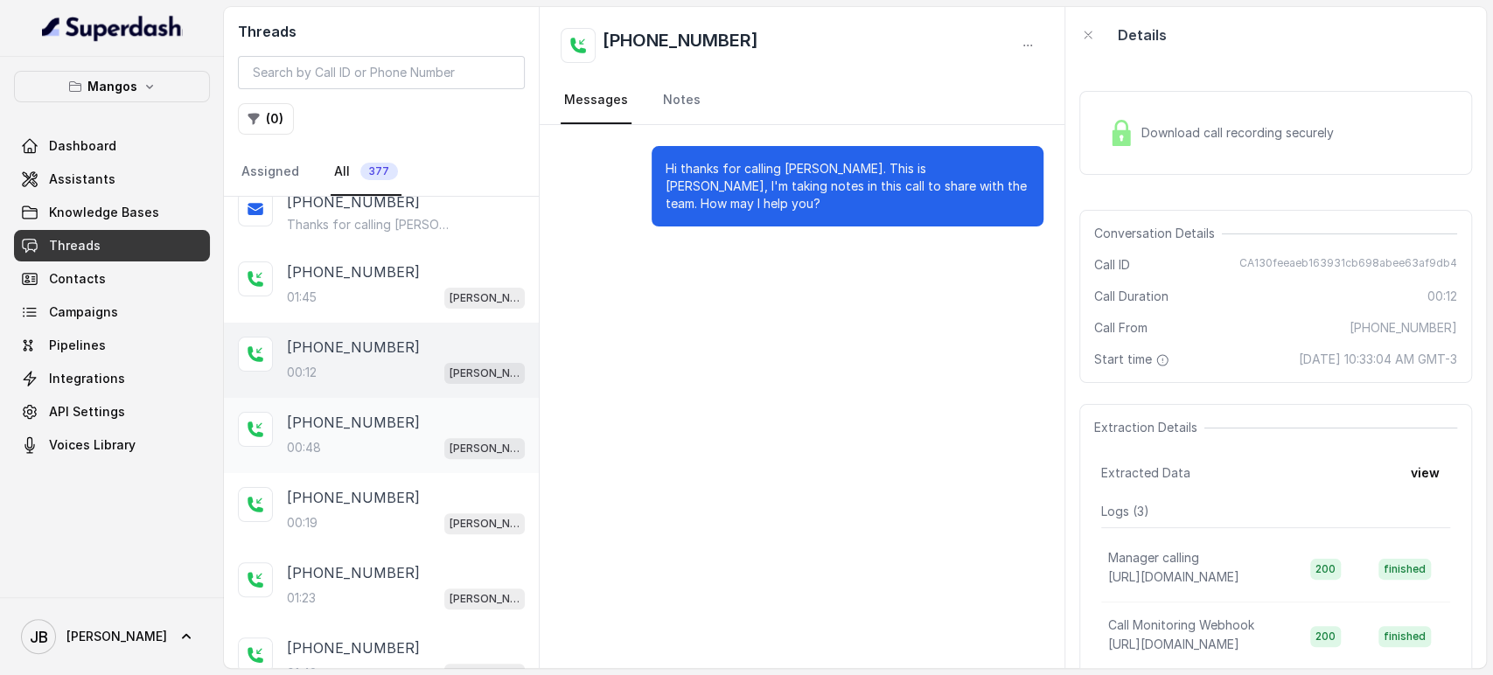
click at [377, 418] on p "[PHONE_NUMBER]" at bounding box center [353, 422] width 133 height 21
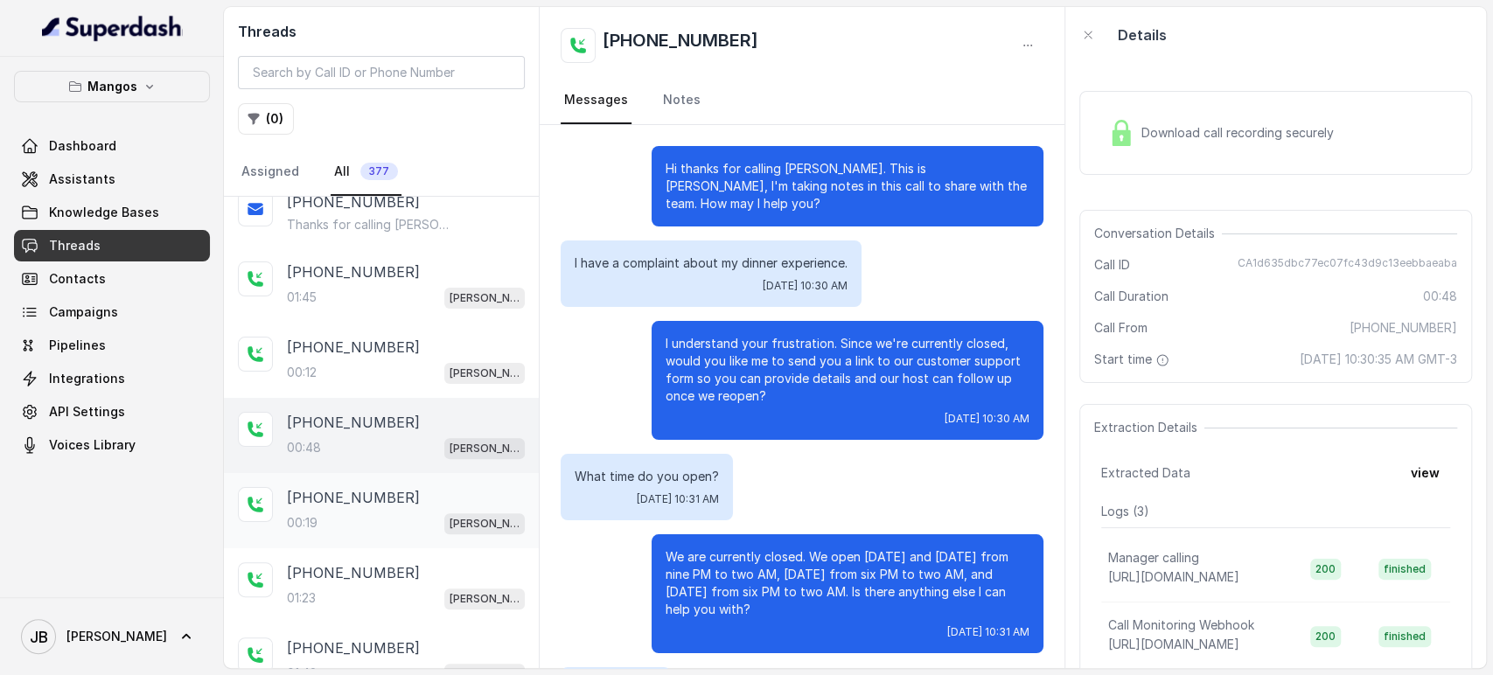
scroll to position [183, 0]
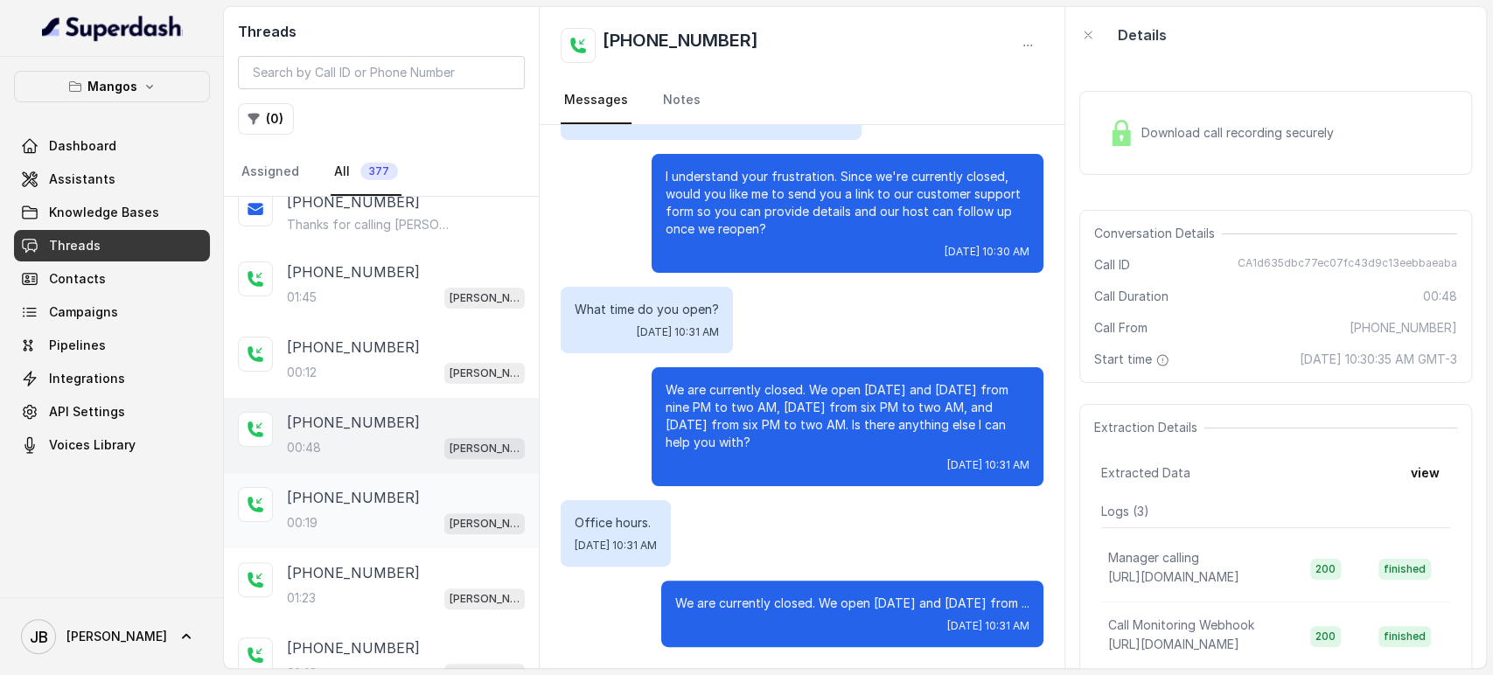
drag, startPoint x: 402, startPoint y: 471, endPoint x: 407, endPoint y: 499, distance: 27.5
click at [404, 473] on div "[PHONE_NUMBER]:19 Mangos Orlando" at bounding box center [381, 510] width 315 height 75
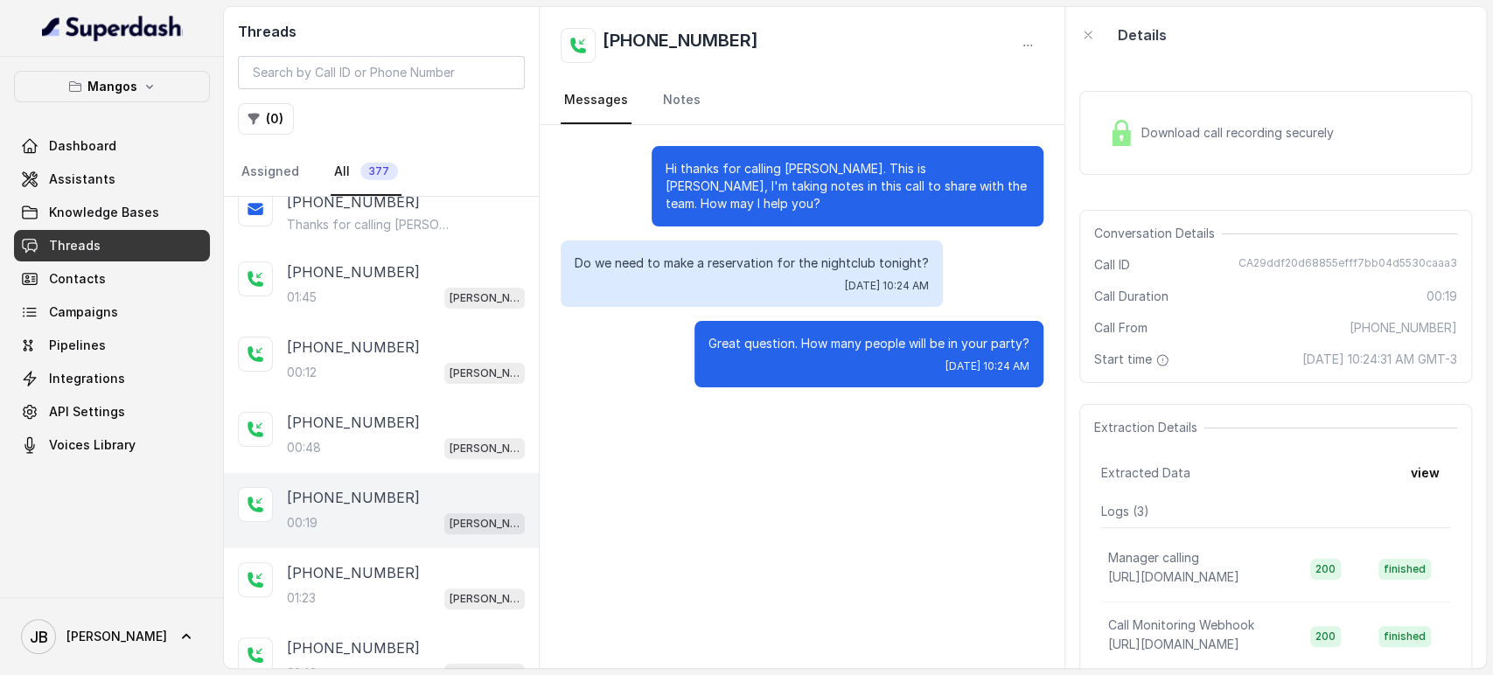
click at [407, 499] on div "[PHONE_NUMBER]" at bounding box center [406, 497] width 238 height 21
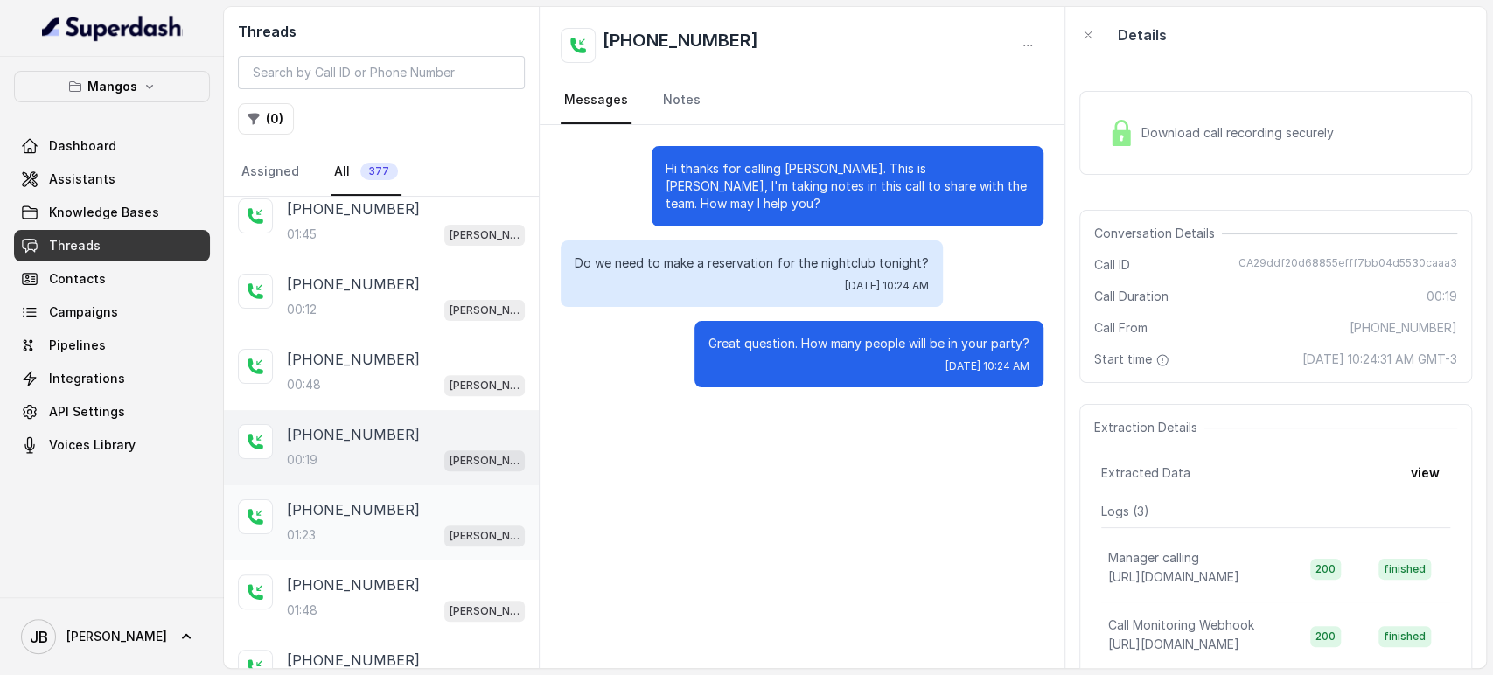
scroll to position [417, 0]
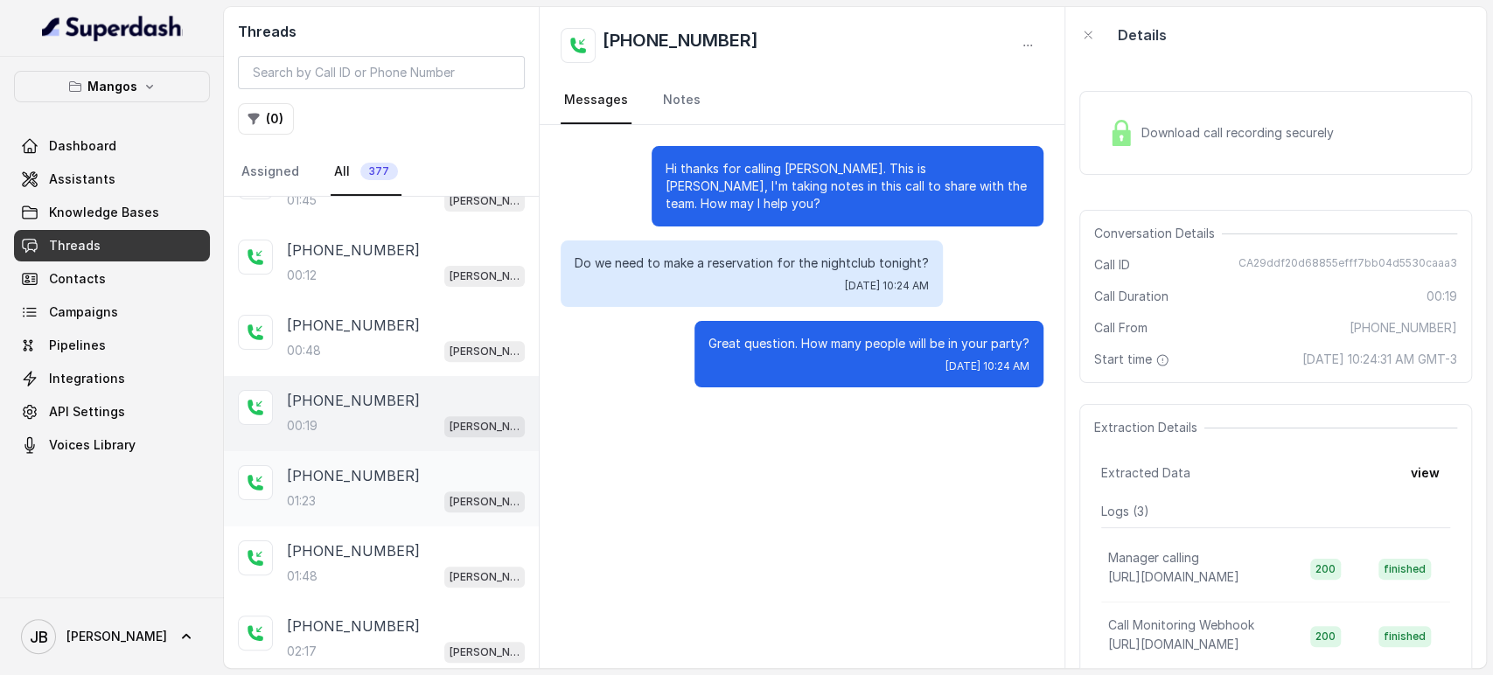
click at [364, 465] on p "[PHONE_NUMBER]" at bounding box center [353, 475] width 133 height 21
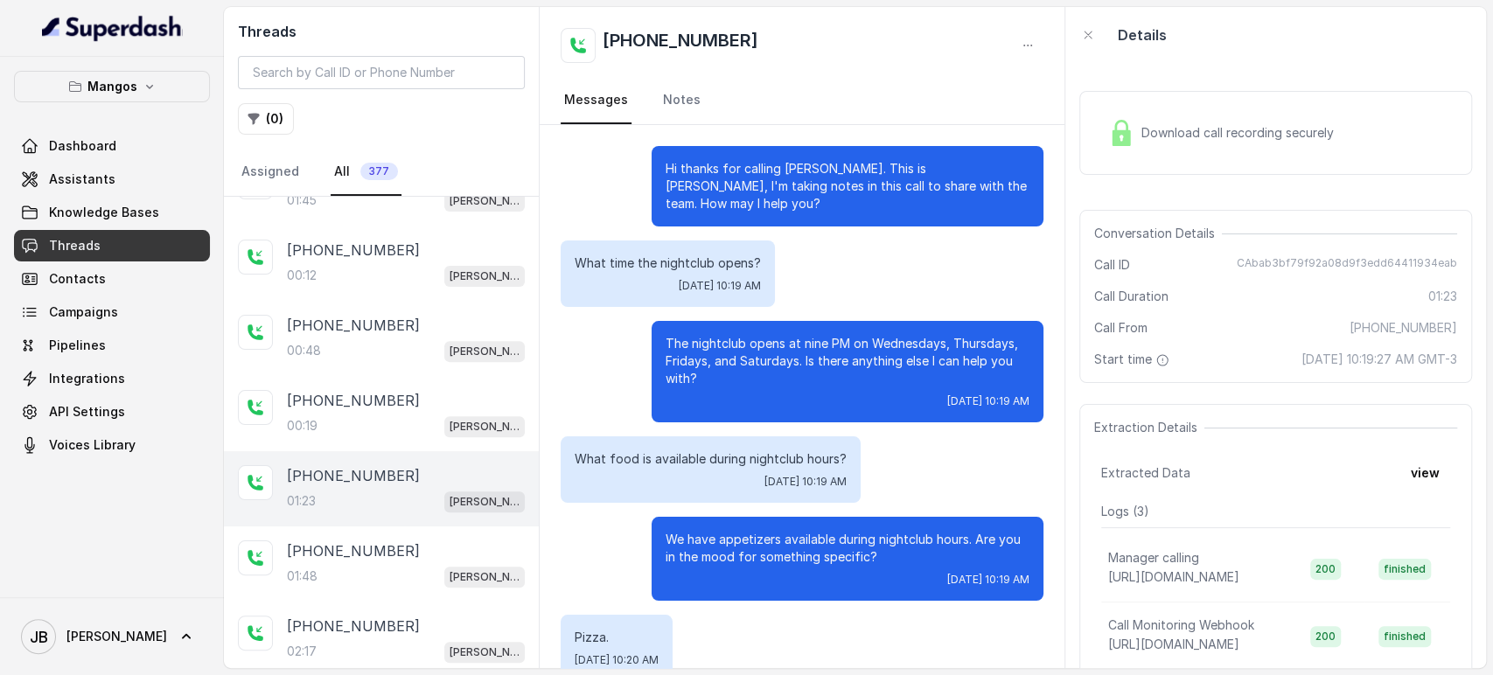
click at [752, 346] on p "The nightclub opens at nine PM on Wednesdays, Thursdays, Fridays, and Saturdays…" at bounding box center [848, 361] width 364 height 52
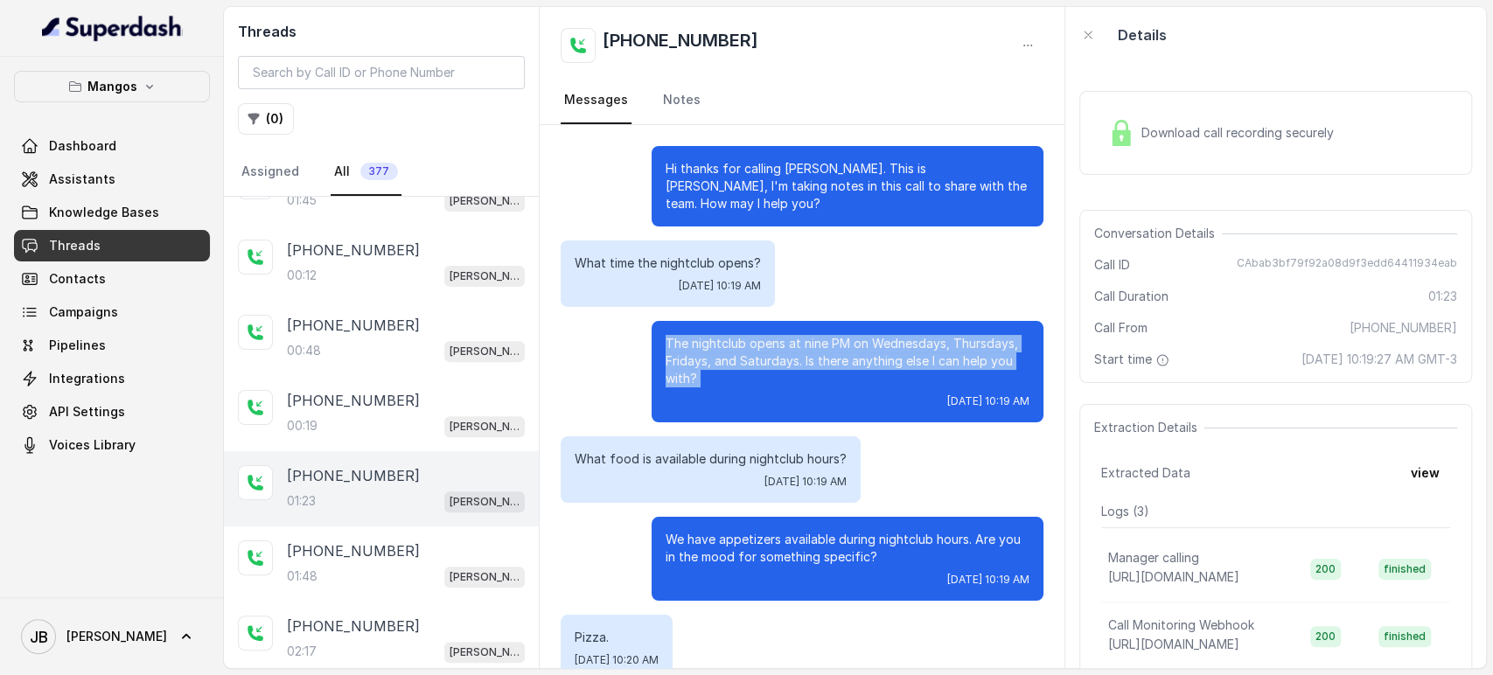
click at [752, 346] on p "The nightclub opens at nine PM on Wednesdays, Thursdays, Fridays, and Saturdays…" at bounding box center [848, 361] width 364 height 52
click at [757, 366] on p "The nightclub opens at nine PM on Wednesdays, Thursdays, Fridays, and Saturdays…" at bounding box center [848, 361] width 364 height 52
click at [763, 391] on div "The nightclub opens at nine PM on Wednesdays, Thursdays, Fridays, and Saturdays…" at bounding box center [848, 371] width 392 height 101
click at [131, 206] on span "Knowledge Bases" at bounding box center [104, 212] width 110 height 17
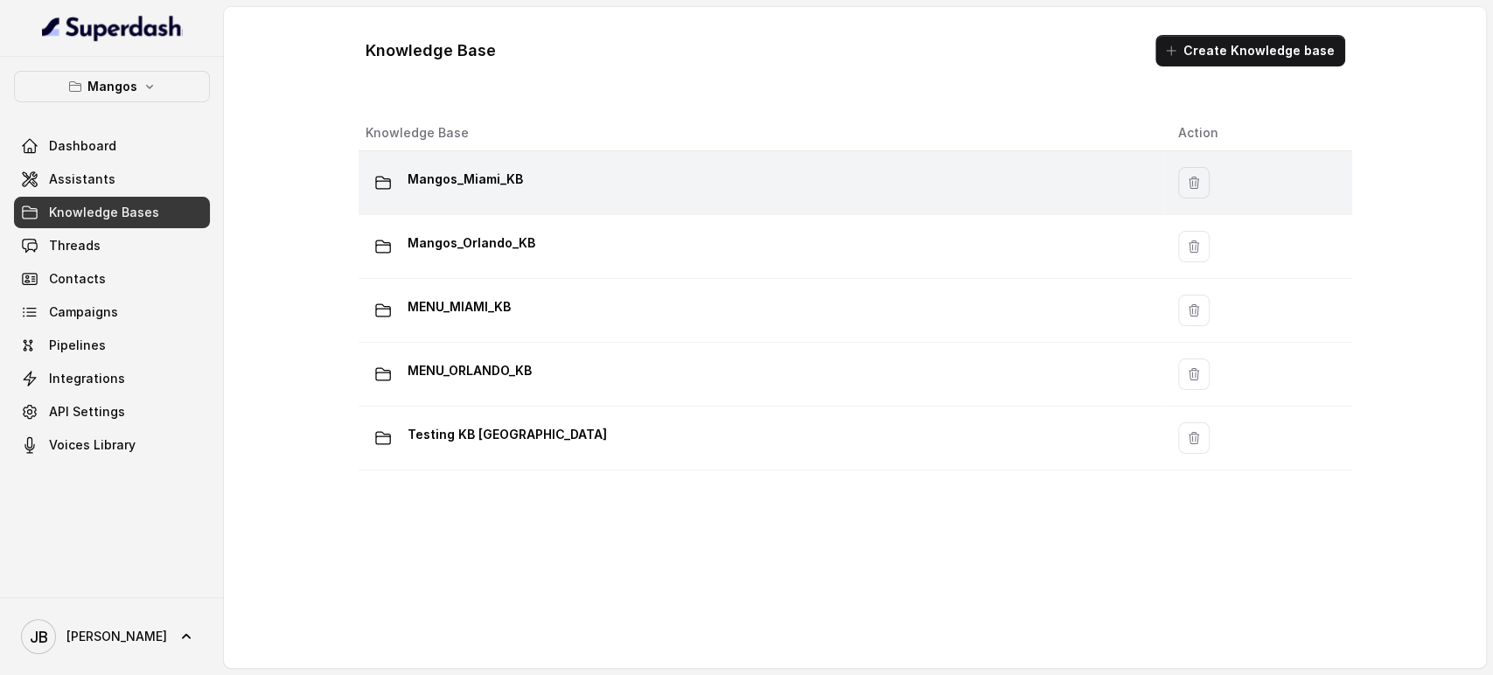
click at [523, 208] on td "Mangos_Miami_KB" at bounding box center [762, 183] width 806 height 64
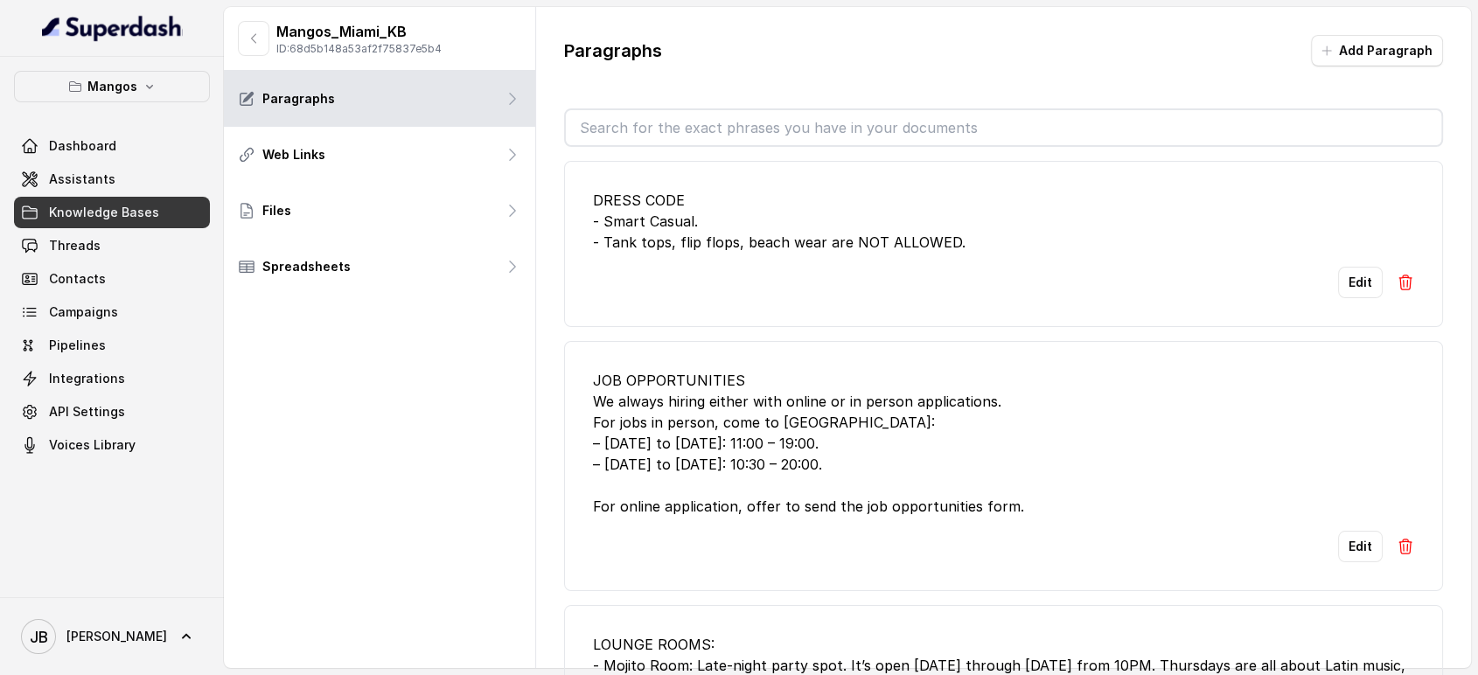
drag, startPoint x: 223, startPoint y: 34, endPoint x: 248, endPoint y: 42, distance: 25.7
click at [225, 37] on div "Mangos Dashboard Assistants Knowledge Bases Threads Contacts Campaigns Pipeline…" at bounding box center [739, 337] width 1478 height 675
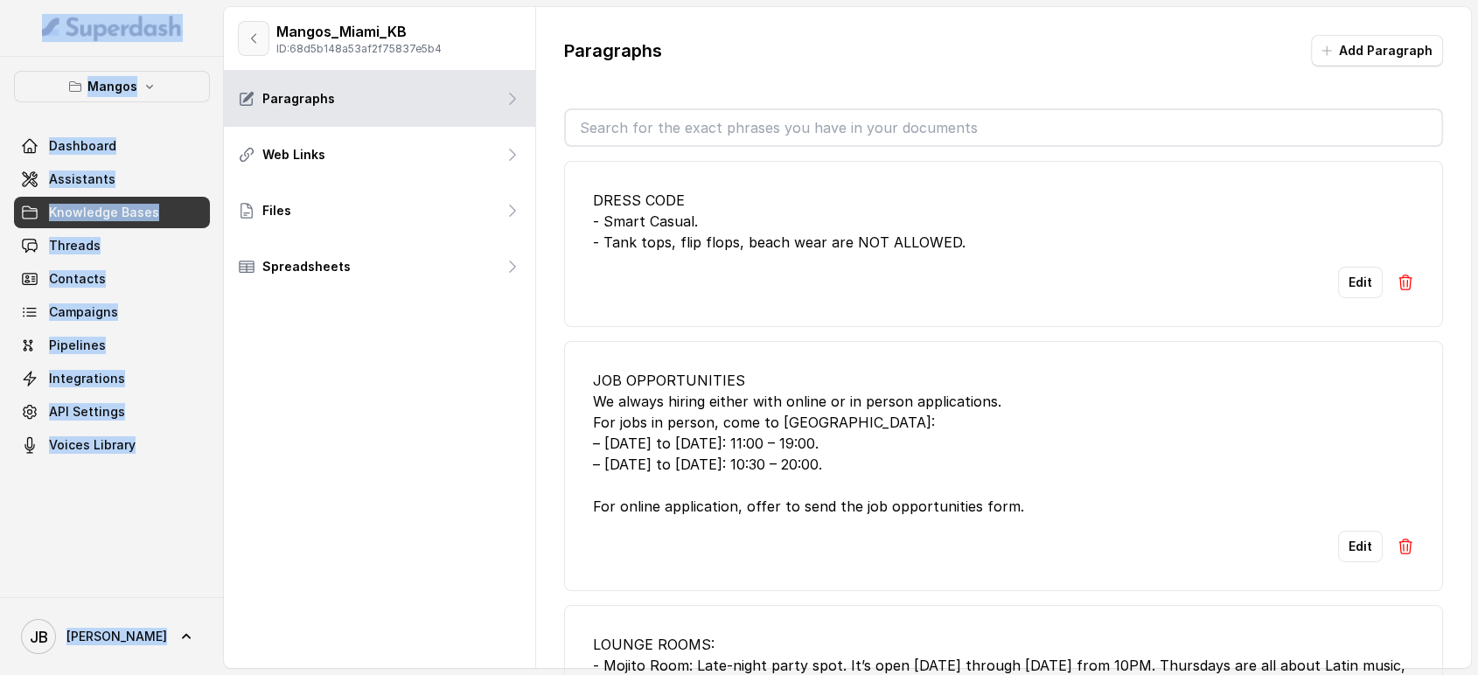
click at [248, 41] on icon "button" at bounding box center [254, 38] width 14 height 14
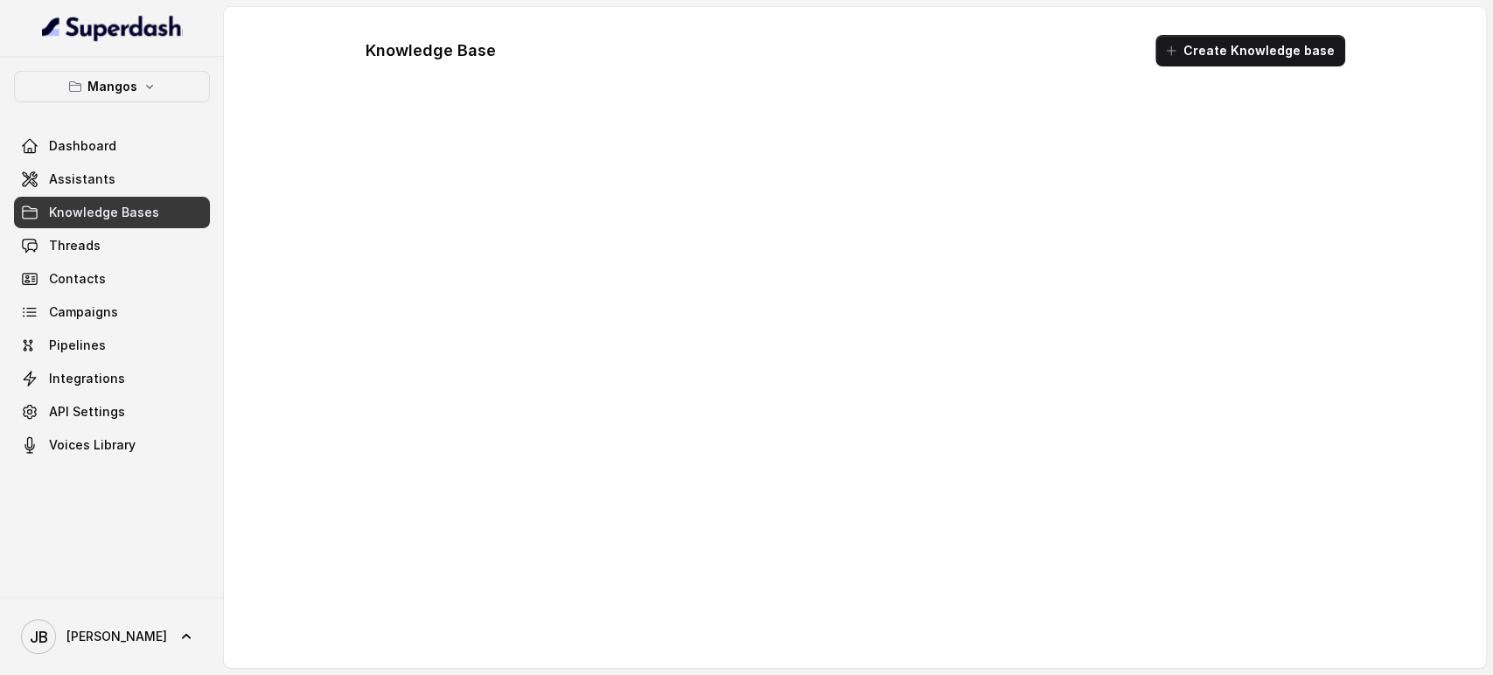
drag, startPoint x: 541, startPoint y: 203, endPoint x: 532, endPoint y: 206, distance: 10.2
click at [541, 202] on div at bounding box center [856, 378] width 1008 height 541
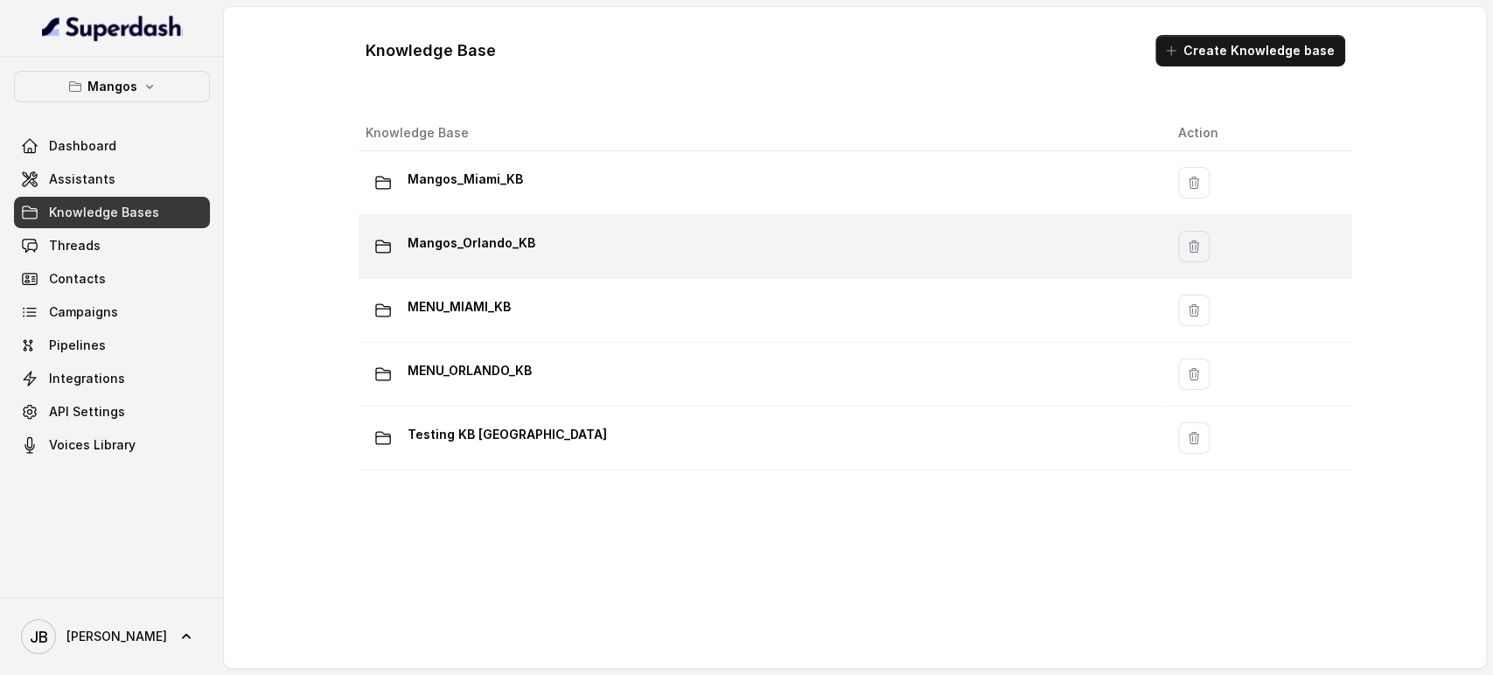
click at [505, 235] on p "Mangos_Orlando_KB" at bounding box center [472, 243] width 128 height 28
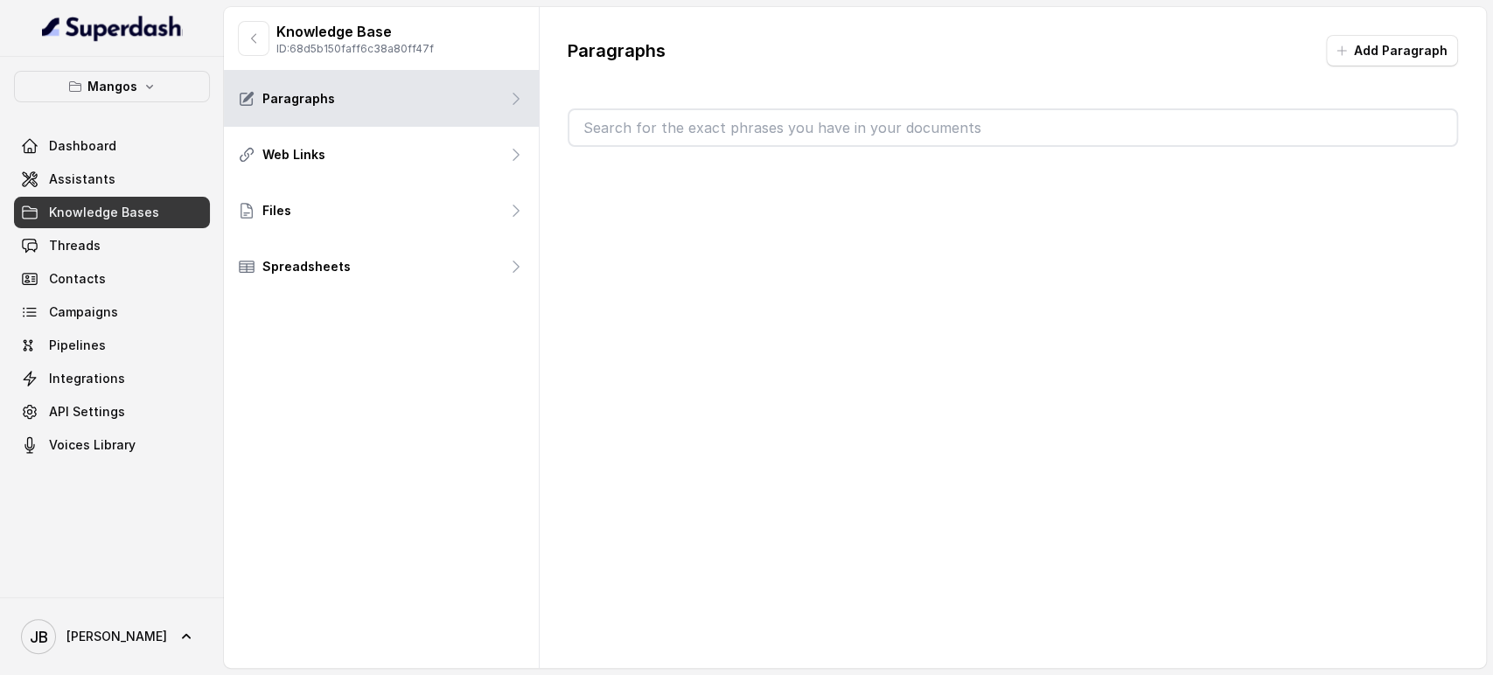
click at [618, 108] on div at bounding box center [1013, 127] width 890 height 38
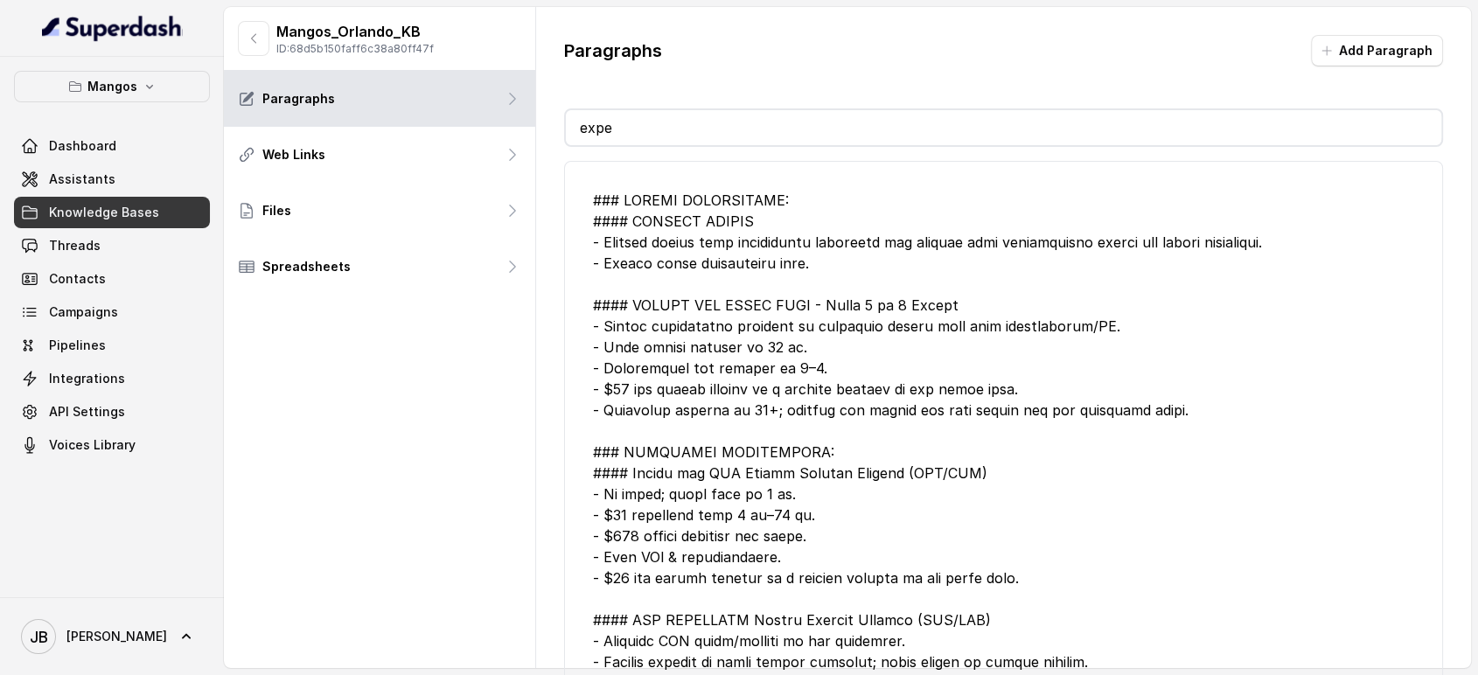
type input "expe"
click at [704, 364] on div at bounding box center [1004, 641] width 822 height 903
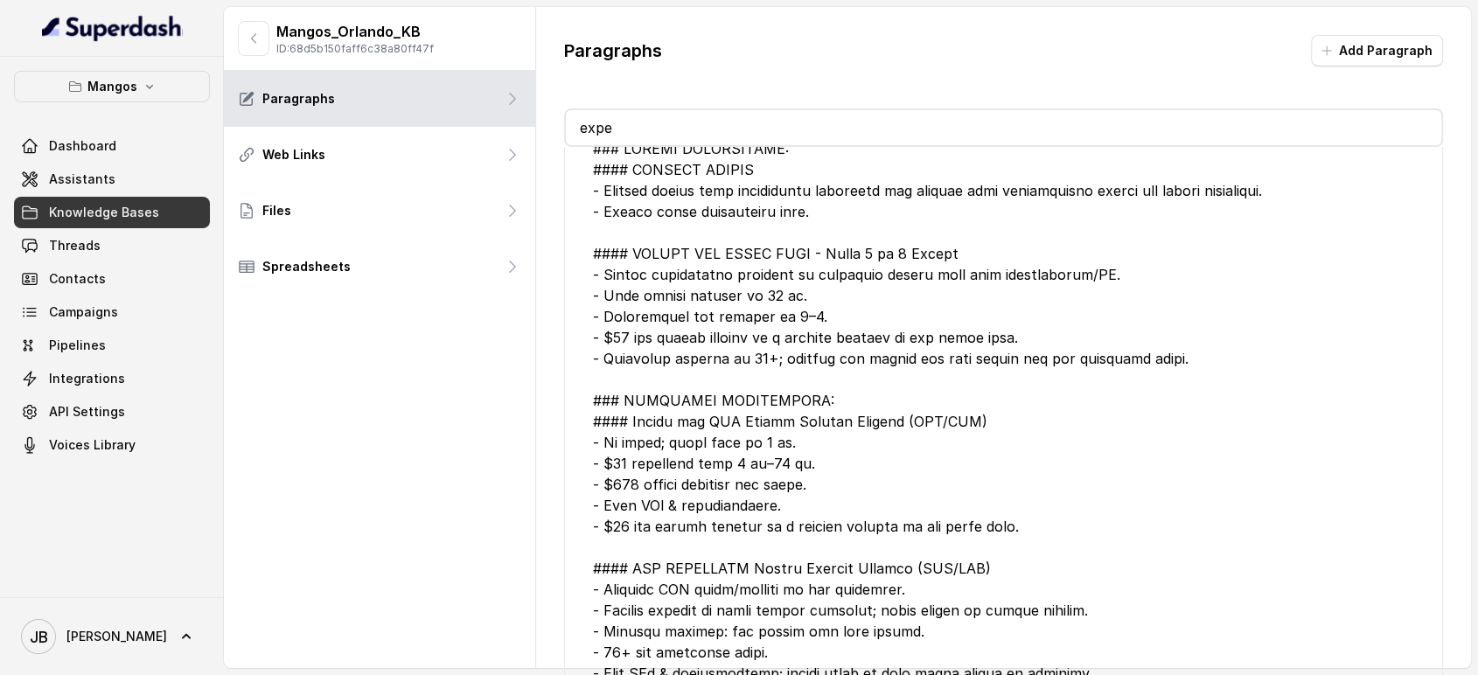
scroll to position [97, 0]
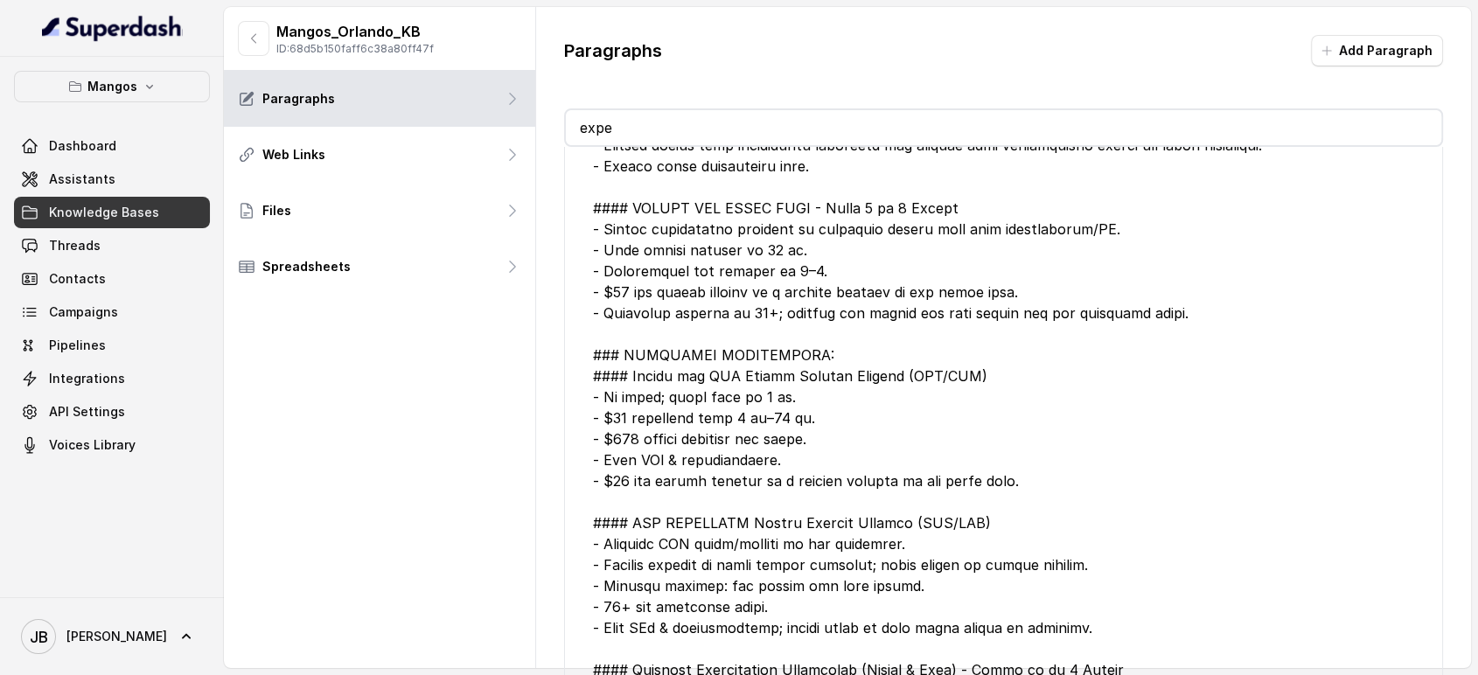
click at [729, 453] on div at bounding box center [1004, 544] width 822 height 903
click at [730, 453] on div at bounding box center [1004, 544] width 822 height 903
click at [758, 469] on div at bounding box center [1004, 544] width 822 height 903
click at [759, 472] on div at bounding box center [1004, 544] width 822 height 903
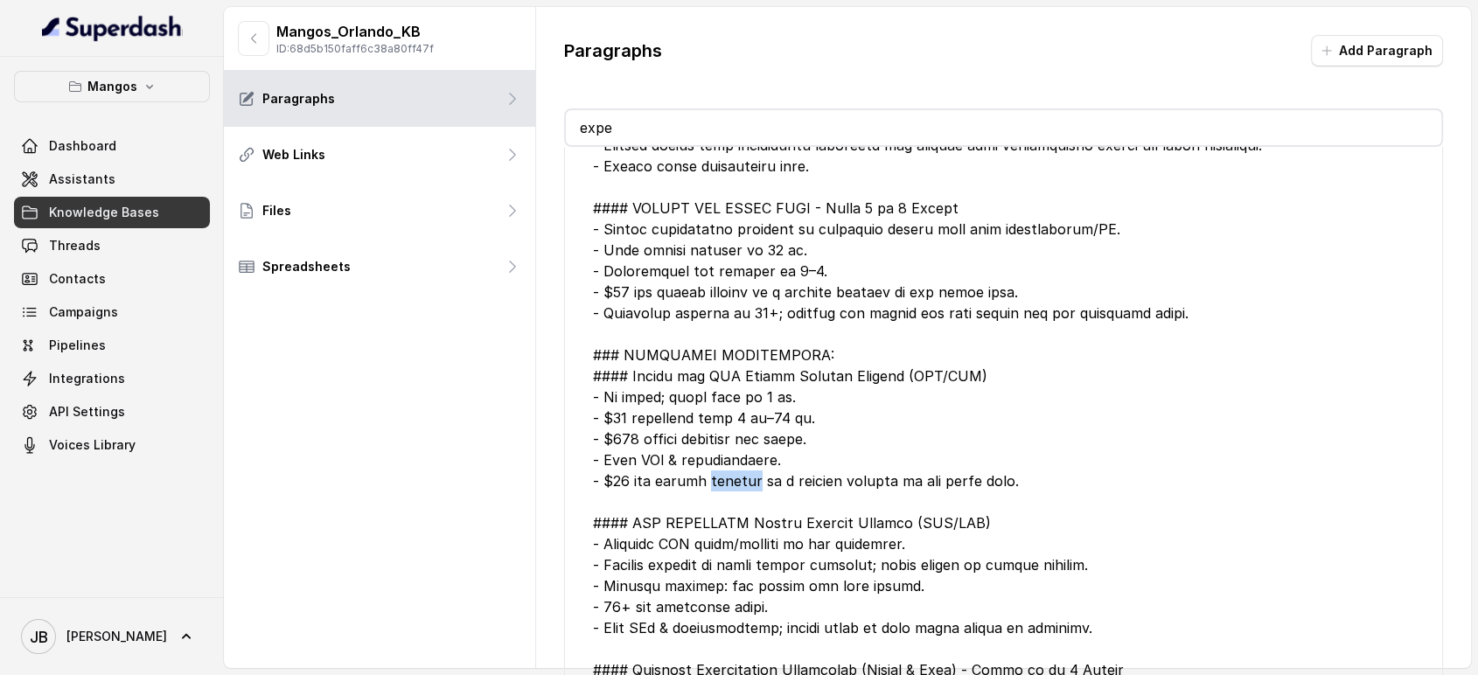
click at [762, 472] on div at bounding box center [1004, 544] width 822 height 903
click at [750, 457] on div at bounding box center [1004, 544] width 822 height 903
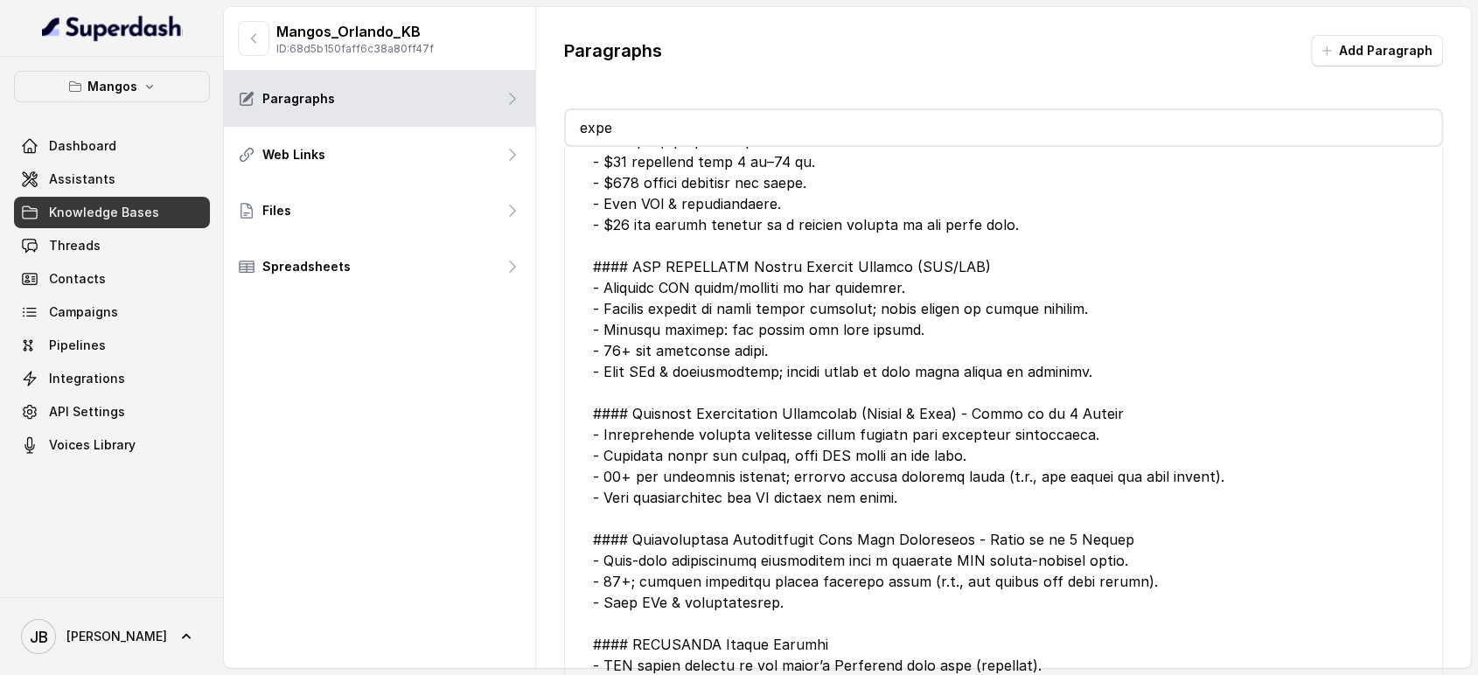
scroll to position [493, 0]
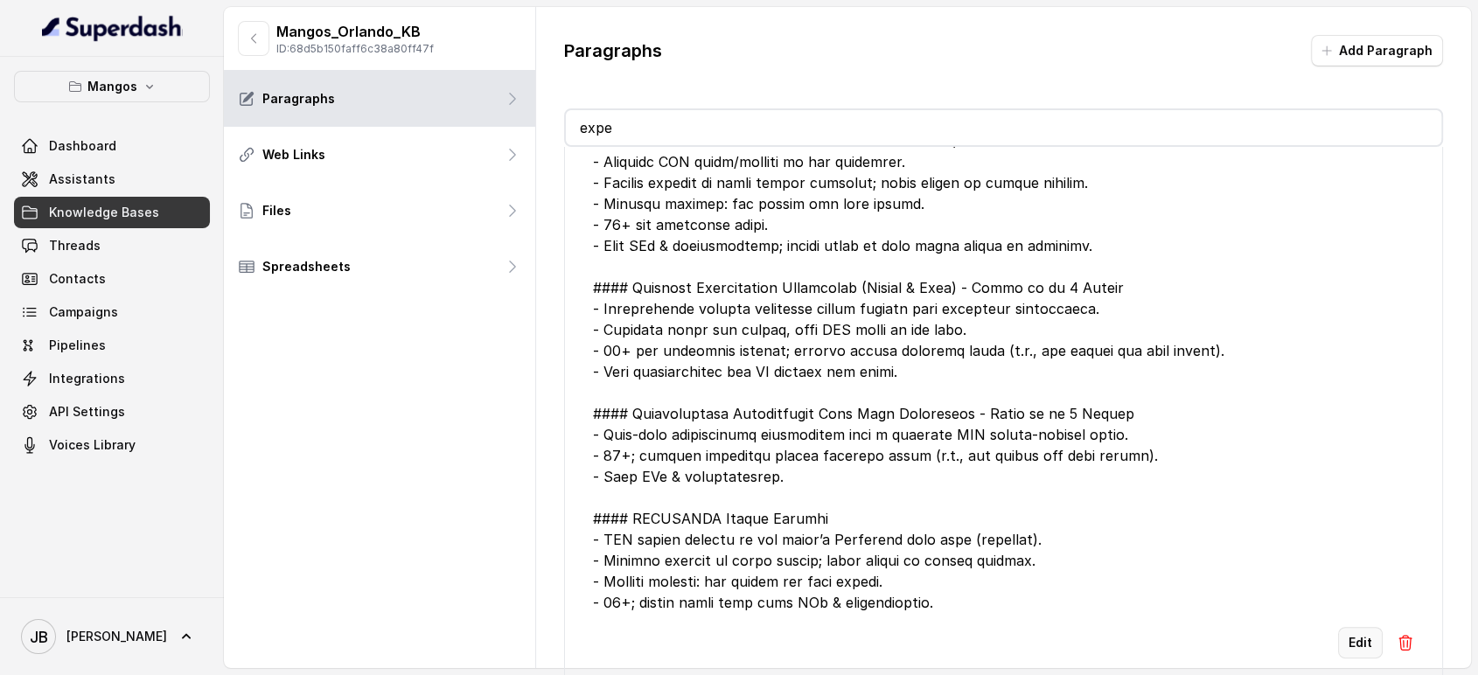
click at [1348, 627] on button "Edit" at bounding box center [1360, 642] width 45 height 31
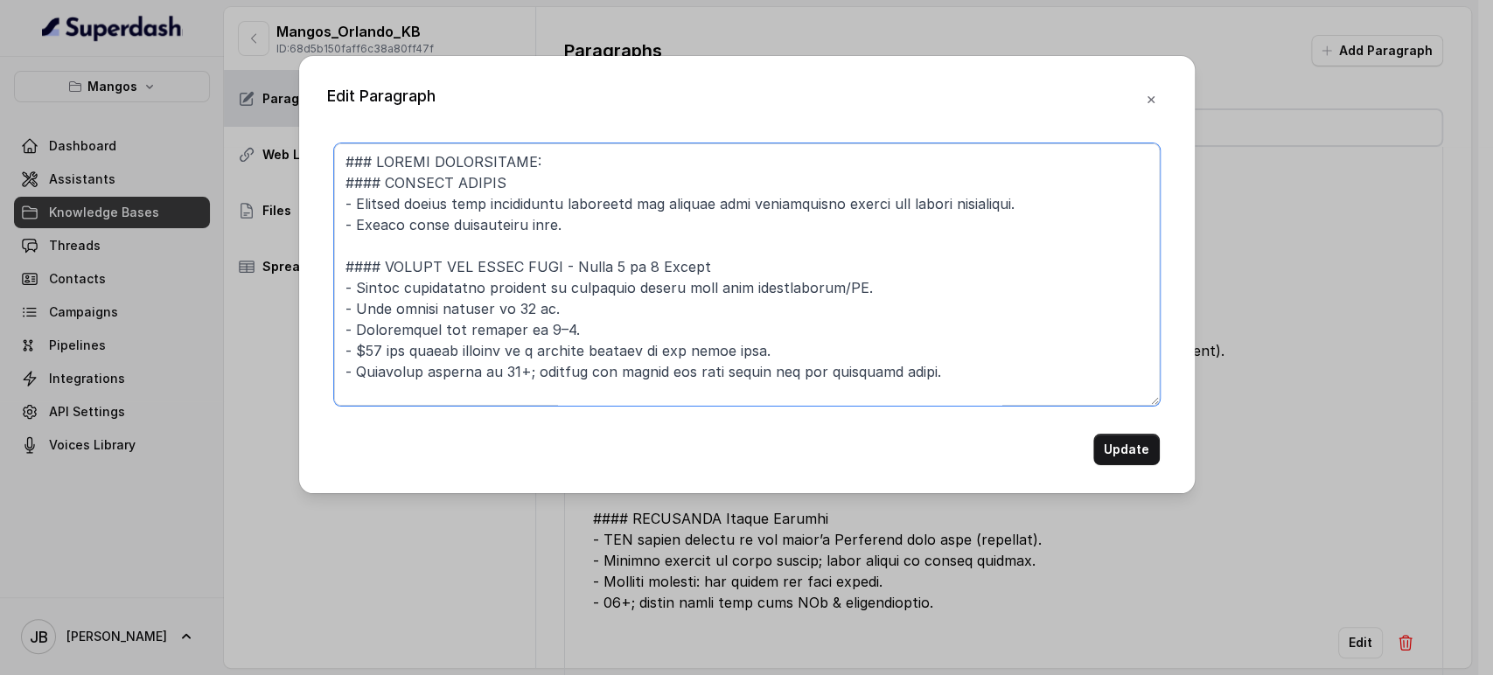
click at [586, 217] on textarea at bounding box center [747, 274] width 826 height 262
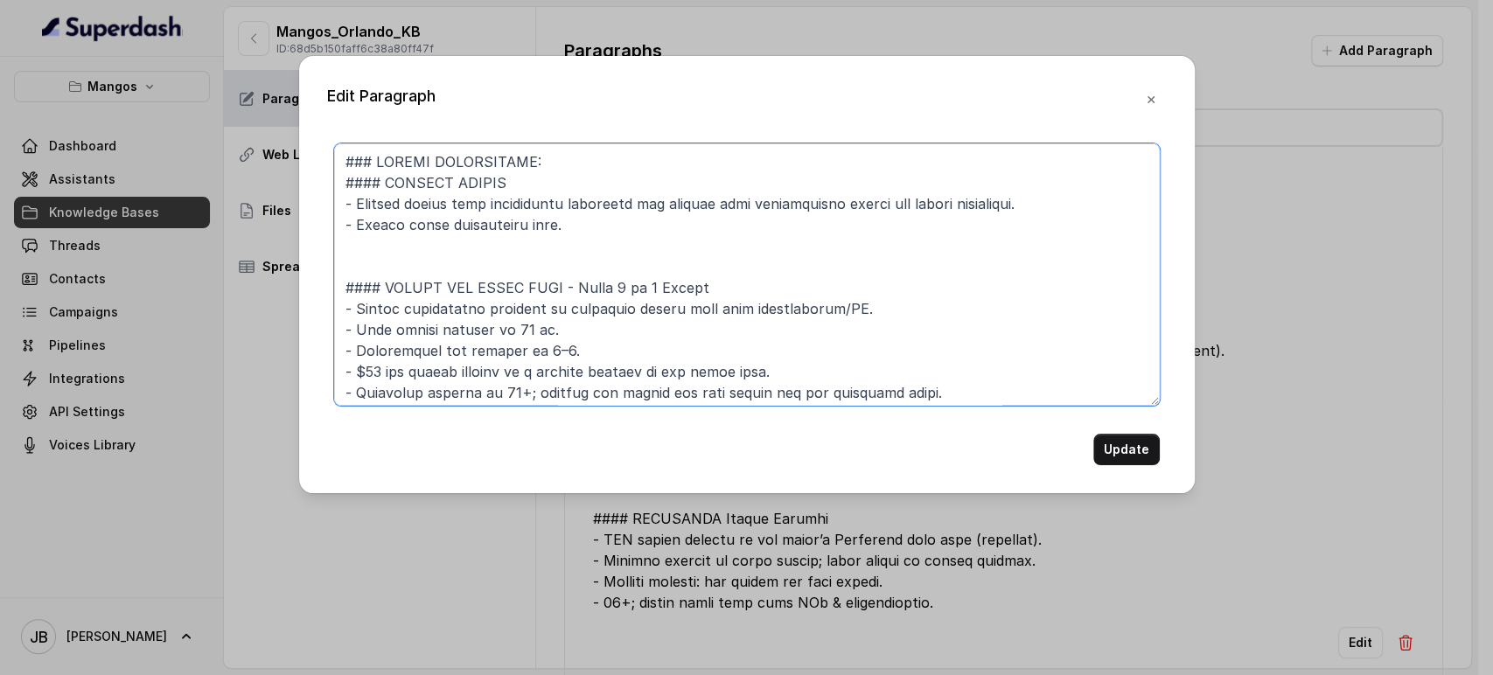
type textarea "### LOREMI DOLORSITAME: #### CONSECT ADIPIS - Elitsed doeius temp incididuntu l…"
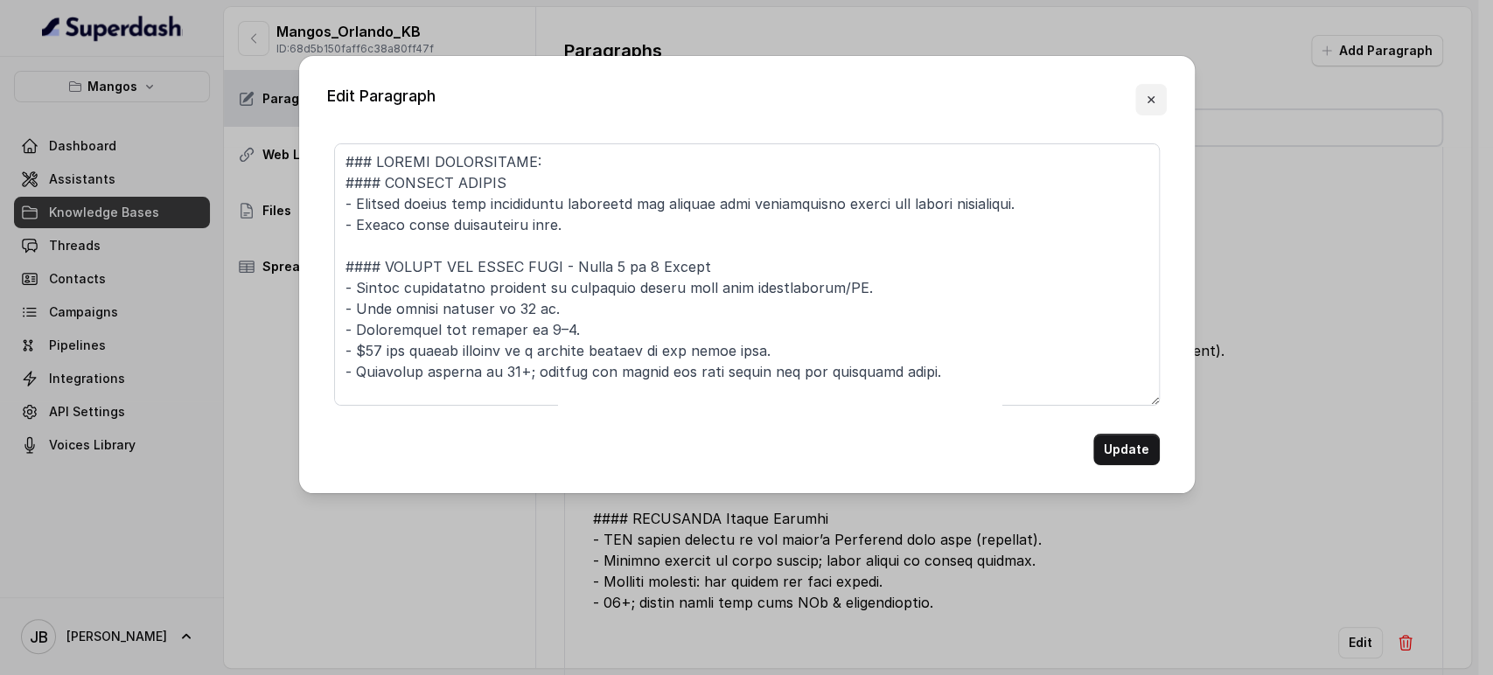
click at [1152, 113] on button "button" at bounding box center [1150, 99] width 31 height 31
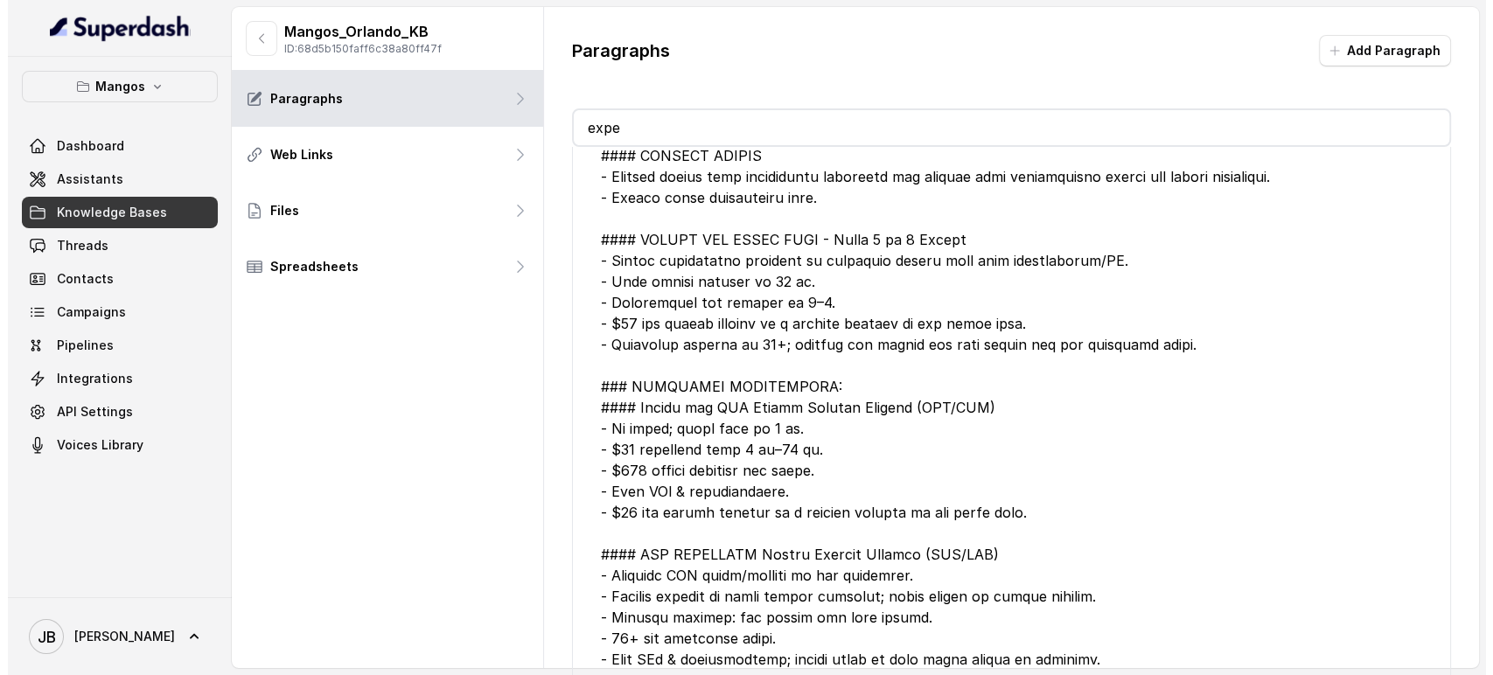
scroll to position [7, 0]
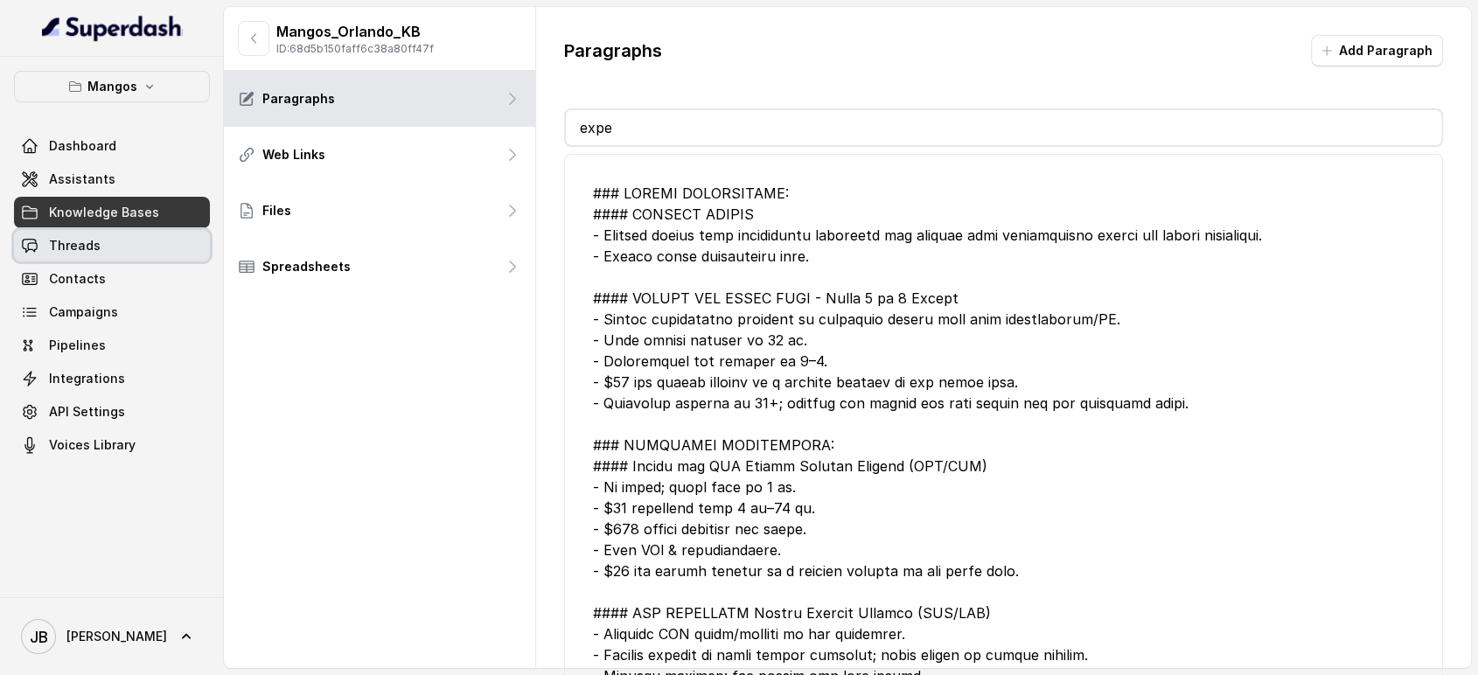
click at [108, 242] on link "Threads" at bounding box center [112, 245] width 196 height 31
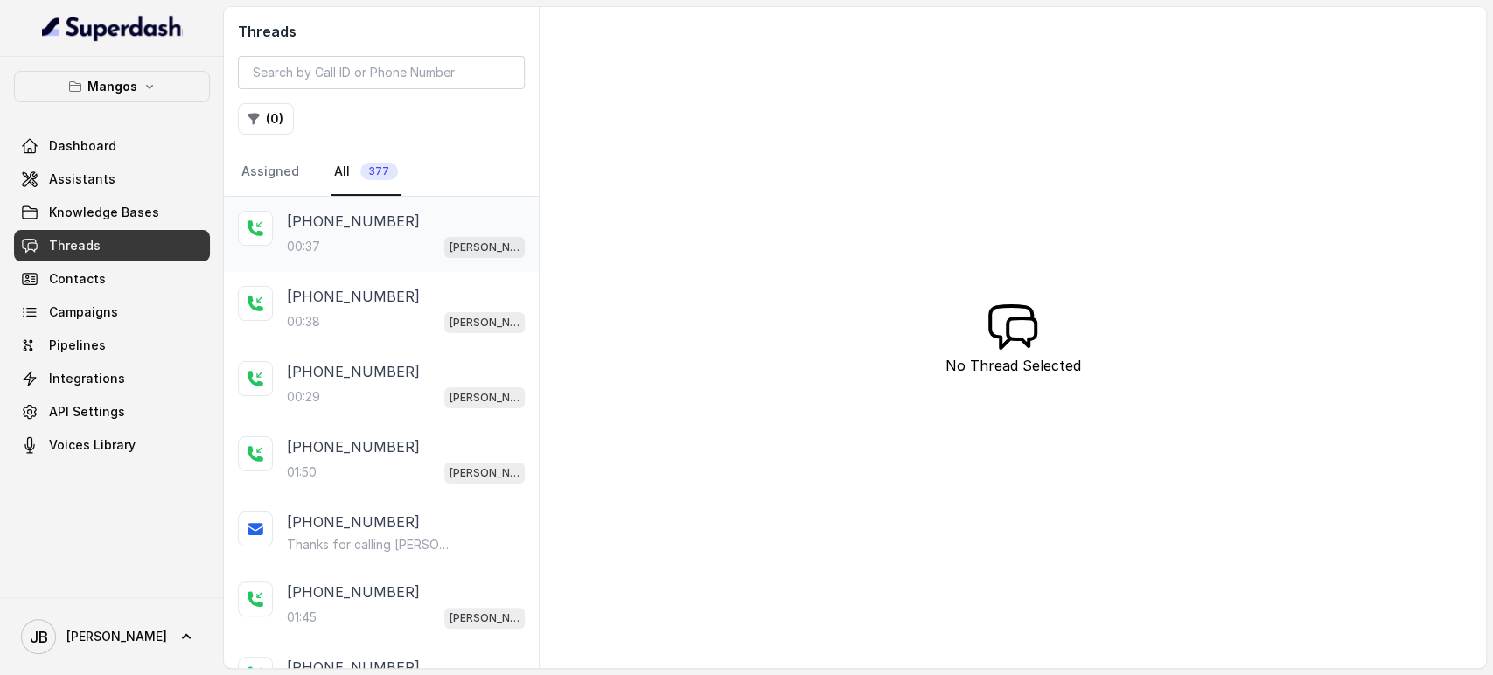
click at [344, 227] on p "[PHONE_NUMBER]" at bounding box center [353, 221] width 133 height 21
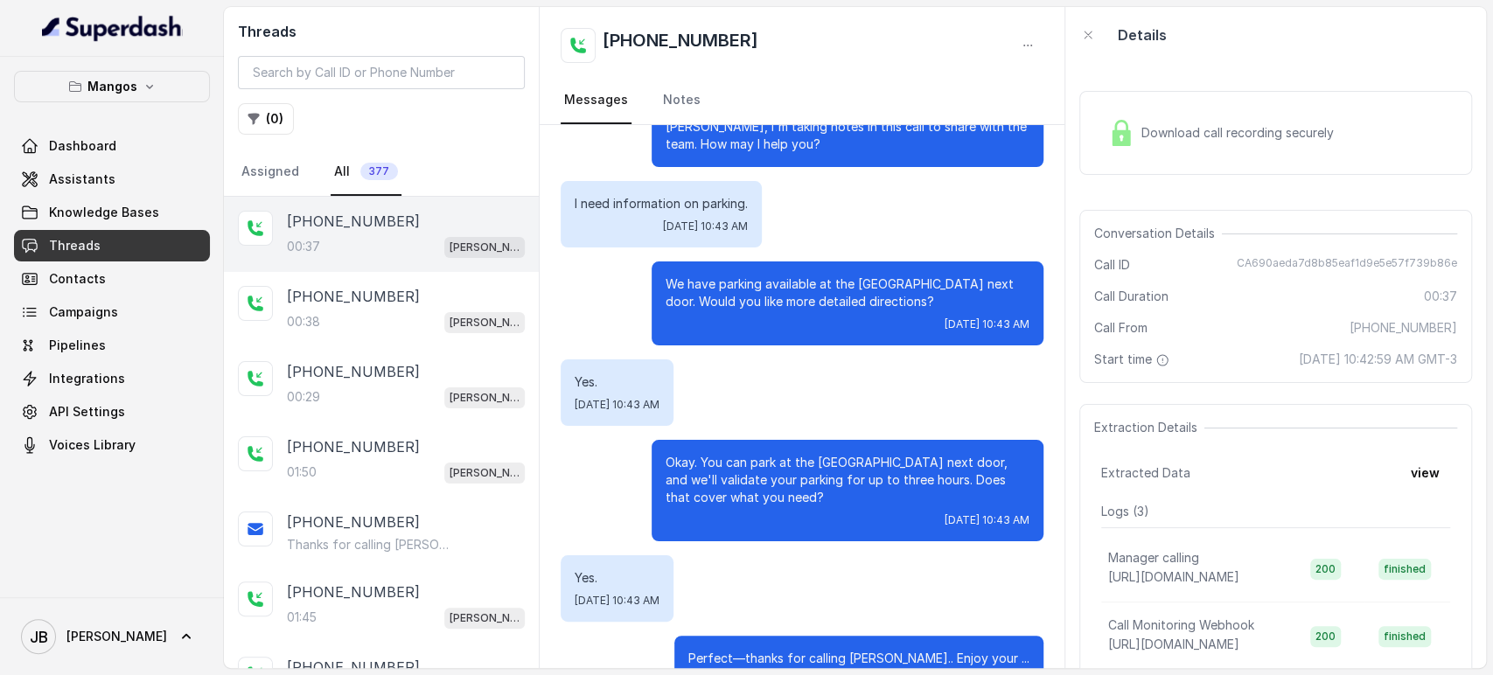
scroll to position [113, 0]
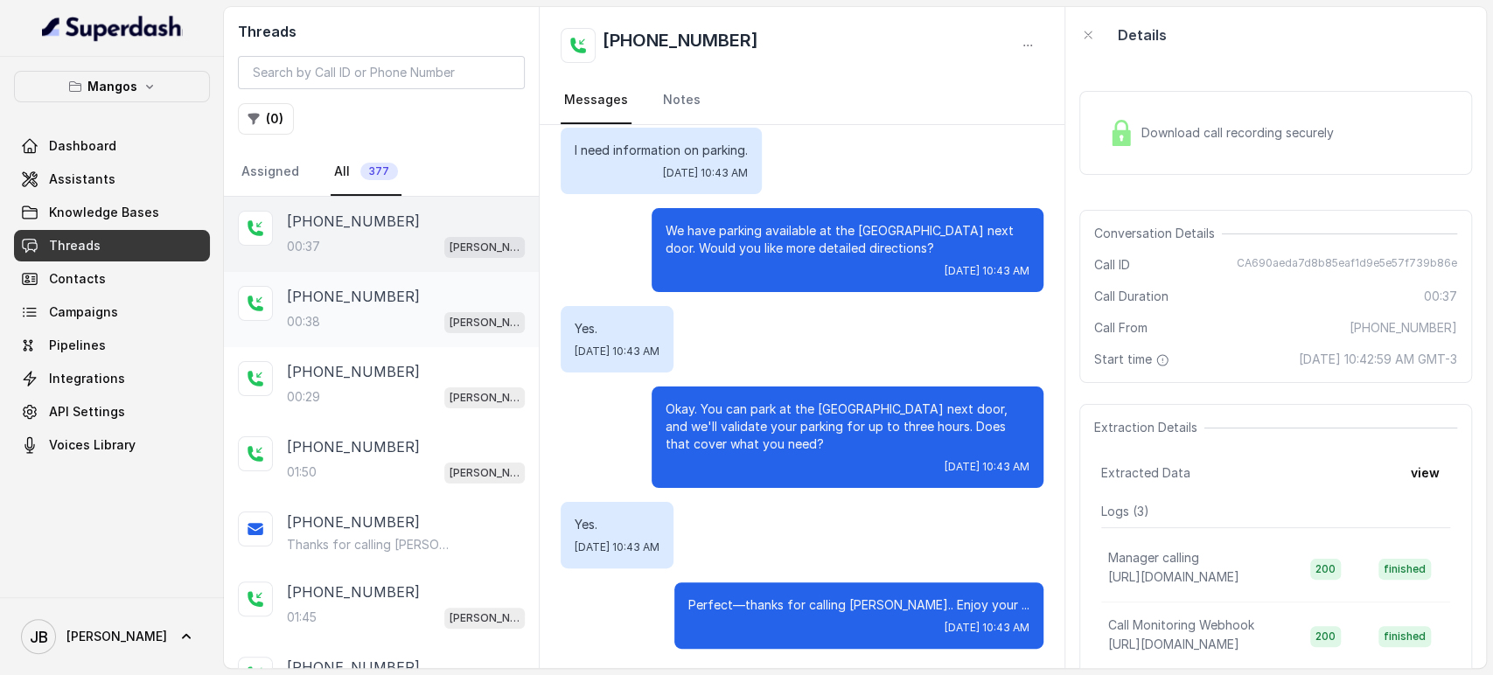
click at [379, 302] on p "[PHONE_NUMBER]" at bounding box center [353, 296] width 133 height 21
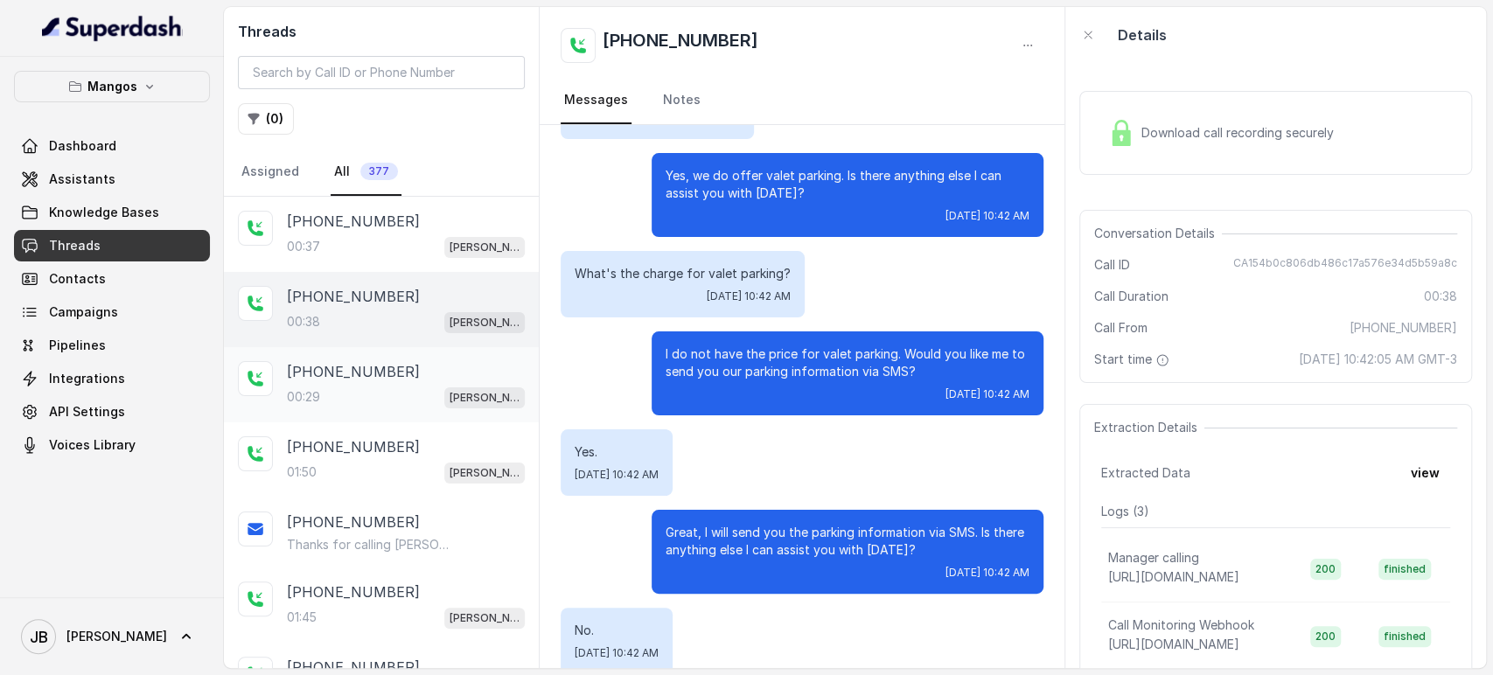
scroll to position [274, 0]
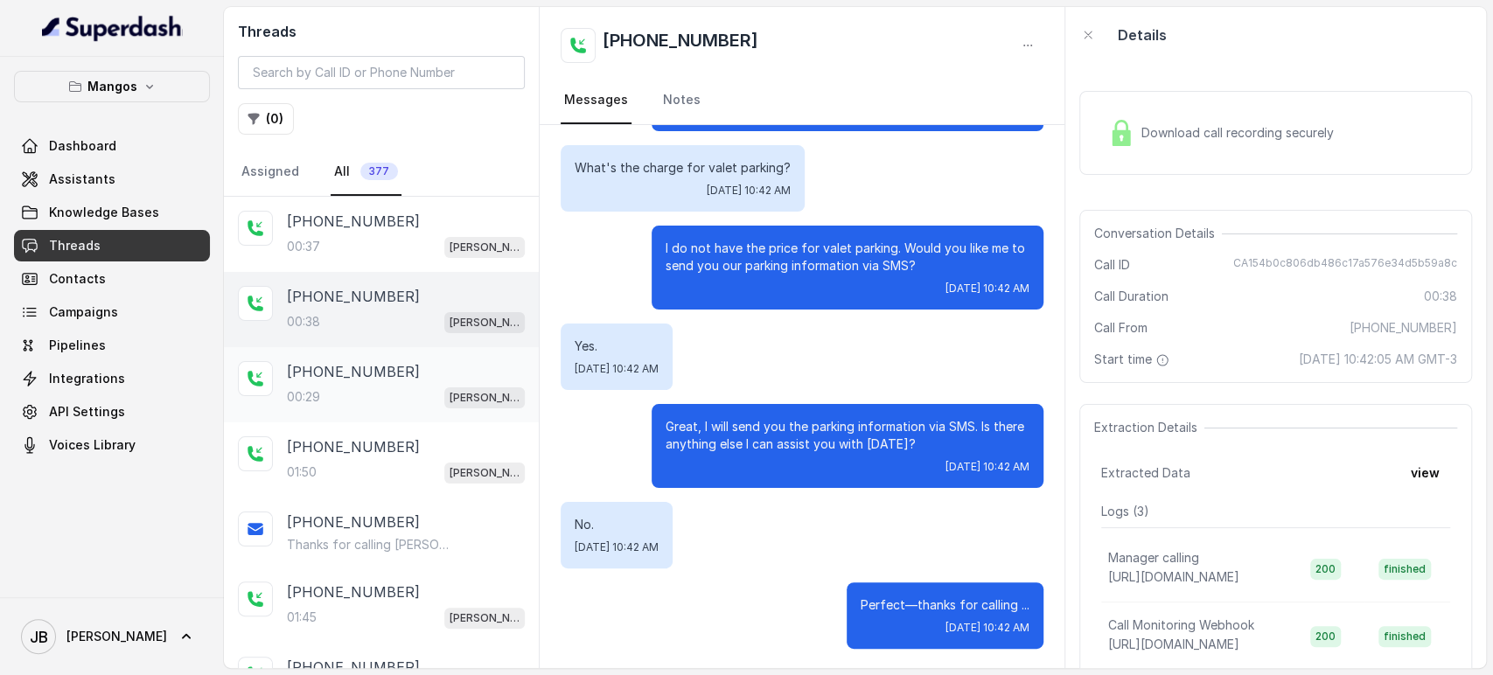
click at [351, 381] on div "[PHONE_NUMBER]:29 Mangos Orlando" at bounding box center [406, 384] width 238 height 47
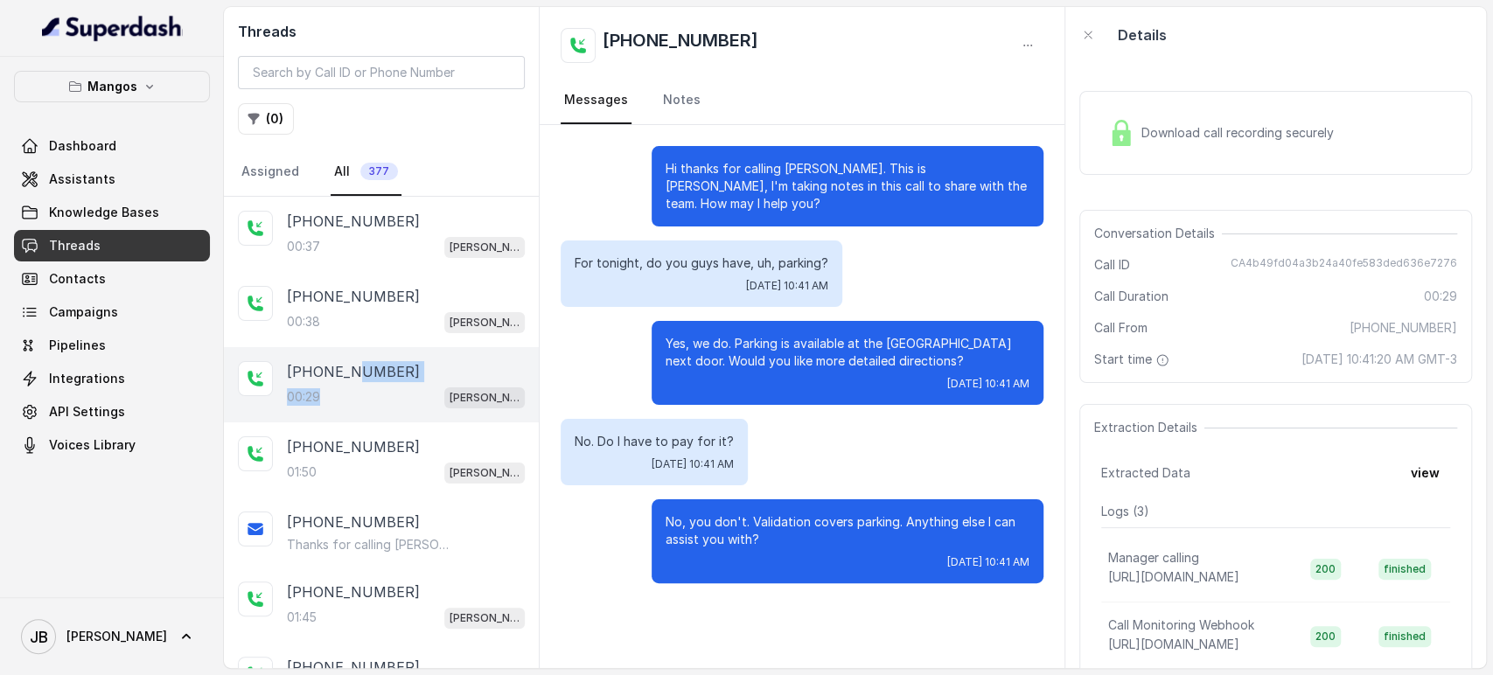
click at [341, 416] on div "[PHONE_NUMBER]:29 Mangos Orlando" at bounding box center [381, 384] width 315 height 75
click at [359, 444] on p "[PHONE_NUMBER]" at bounding box center [353, 446] width 133 height 21
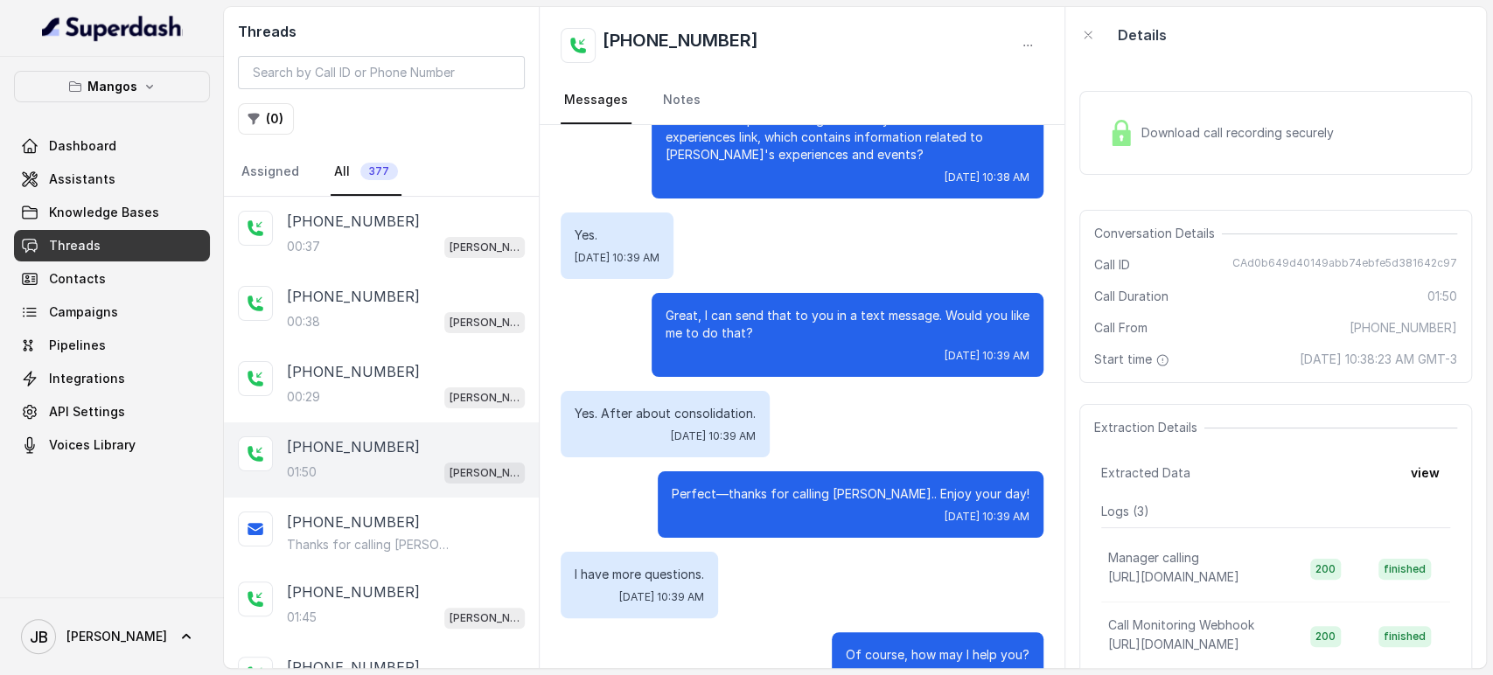
scroll to position [485, 0]
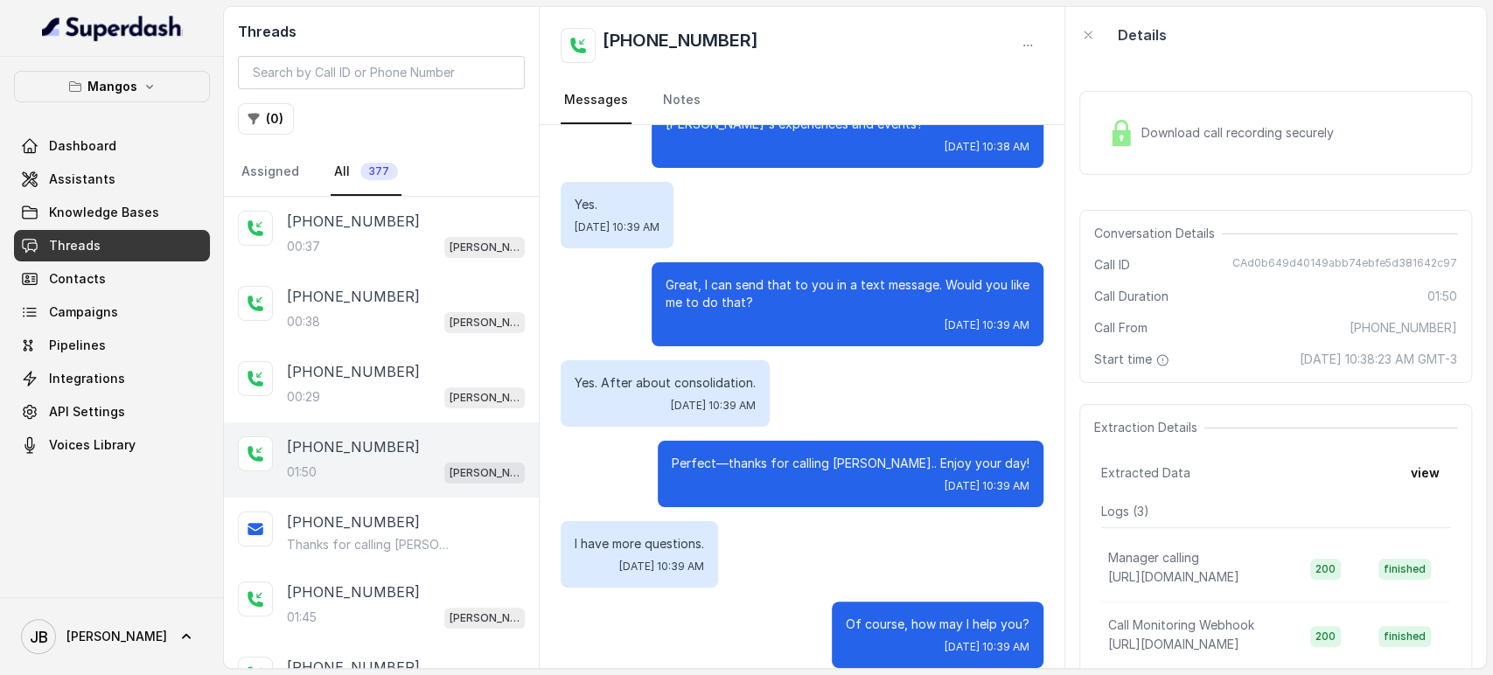
click at [803, 276] on p "Great, I can send that to you in a text message. Would you like me to do that?" at bounding box center [848, 293] width 364 height 35
click at [792, 289] on p "Great, I can send that to you in a text message. Would you like me to do that?" at bounding box center [848, 293] width 364 height 35
click at [745, 455] on p "Perfect—thanks for calling [PERSON_NAME].. Enjoy your day!" at bounding box center [851, 463] width 358 height 17
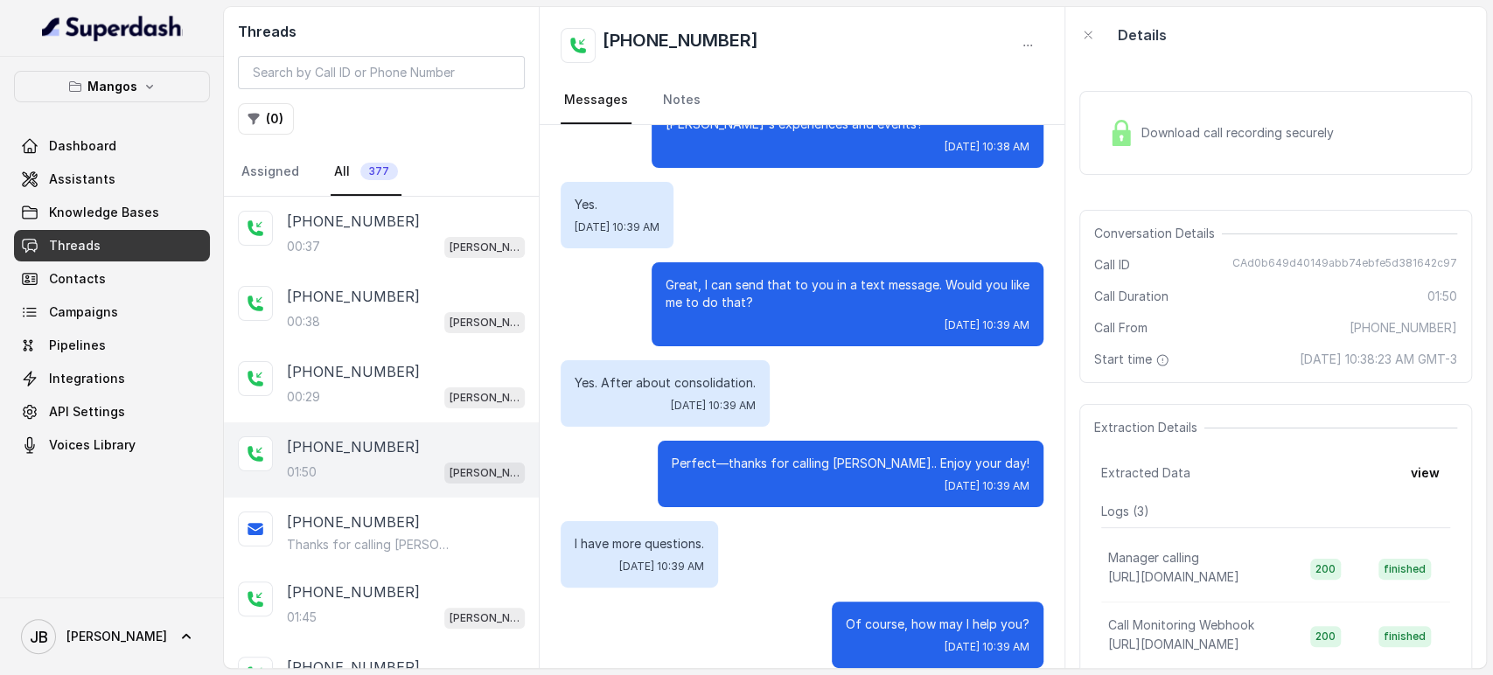
click at [745, 455] on p "Perfect—thanks for calling [PERSON_NAME].. Enjoy your day!" at bounding box center [851, 463] width 358 height 17
click at [746, 455] on p "Perfect—thanks for calling [PERSON_NAME].. Enjoy your day!" at bounding box center [851, 463] width 358 height 17
click at [767, 370] on div "Yes. After about consolidation. [DATE] 10:39 AM" at bounding box center [802, 393] width 483 height 66
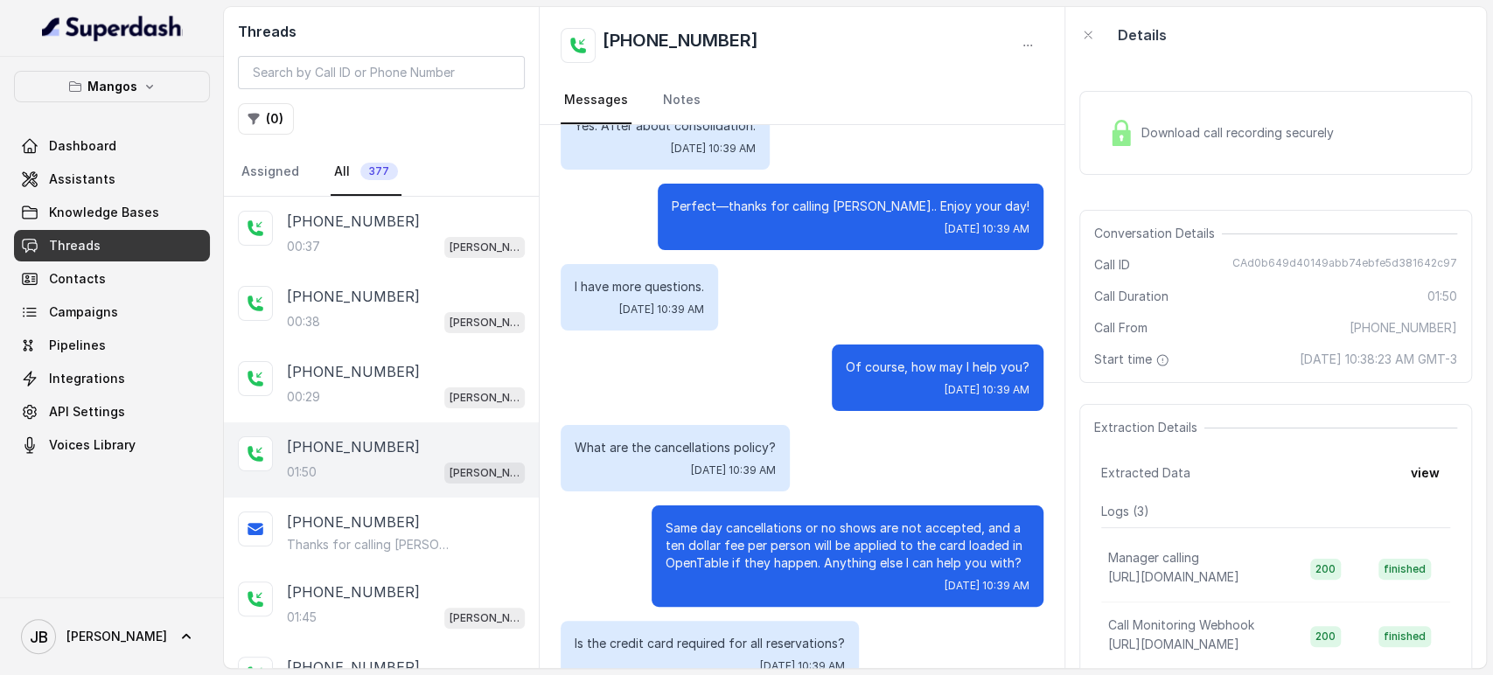
scroll to position [777, 0]
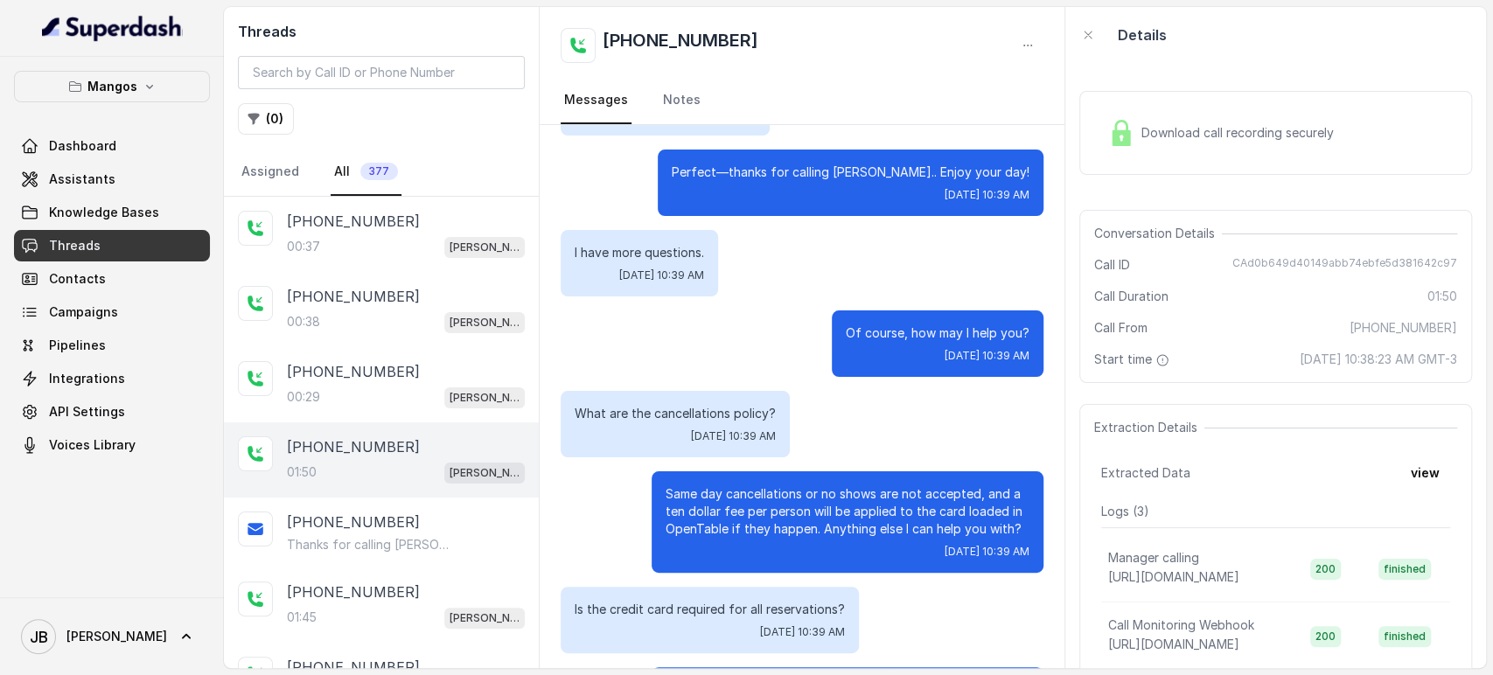
click at [655, 404] on div "What are the cancellations policy? [DATE] 10:39 AM" at bounding box center [675, 424] width 229 height 66
click at [665, 405] on p "What are the cancellations policy?" at bounding box center [675, 413] width 201 height 17
drag, startPoint x: 665, startPoint y: 390, endPoint x: 714, endPoint y: 339, distance: 70.5
click at [667, 405] on p "What are the cancellations policy?" at bounding box center [675, 413] width 201 height 17
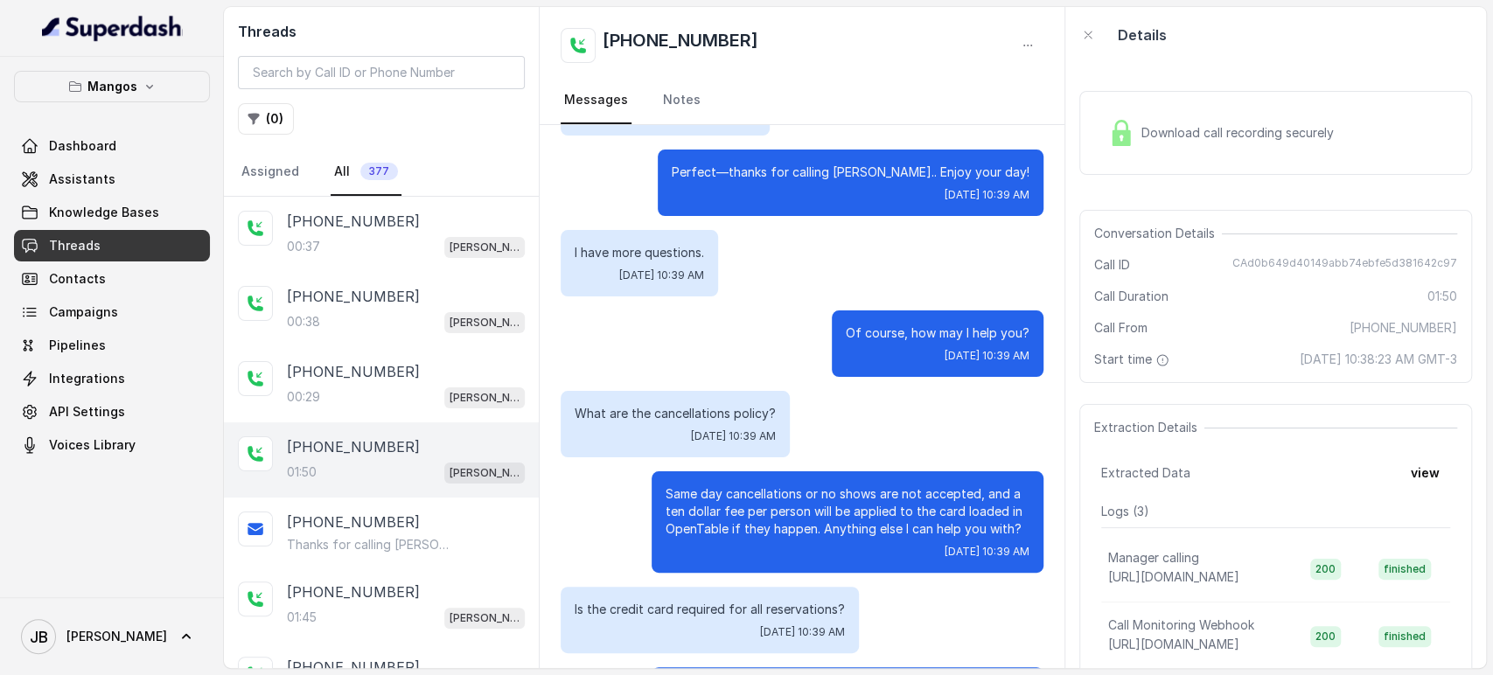
click at [714, 339] on div "Of course, how may I help you? [DATE] 10:39 AM" at bounding box center [802, 343] width 483 height 66
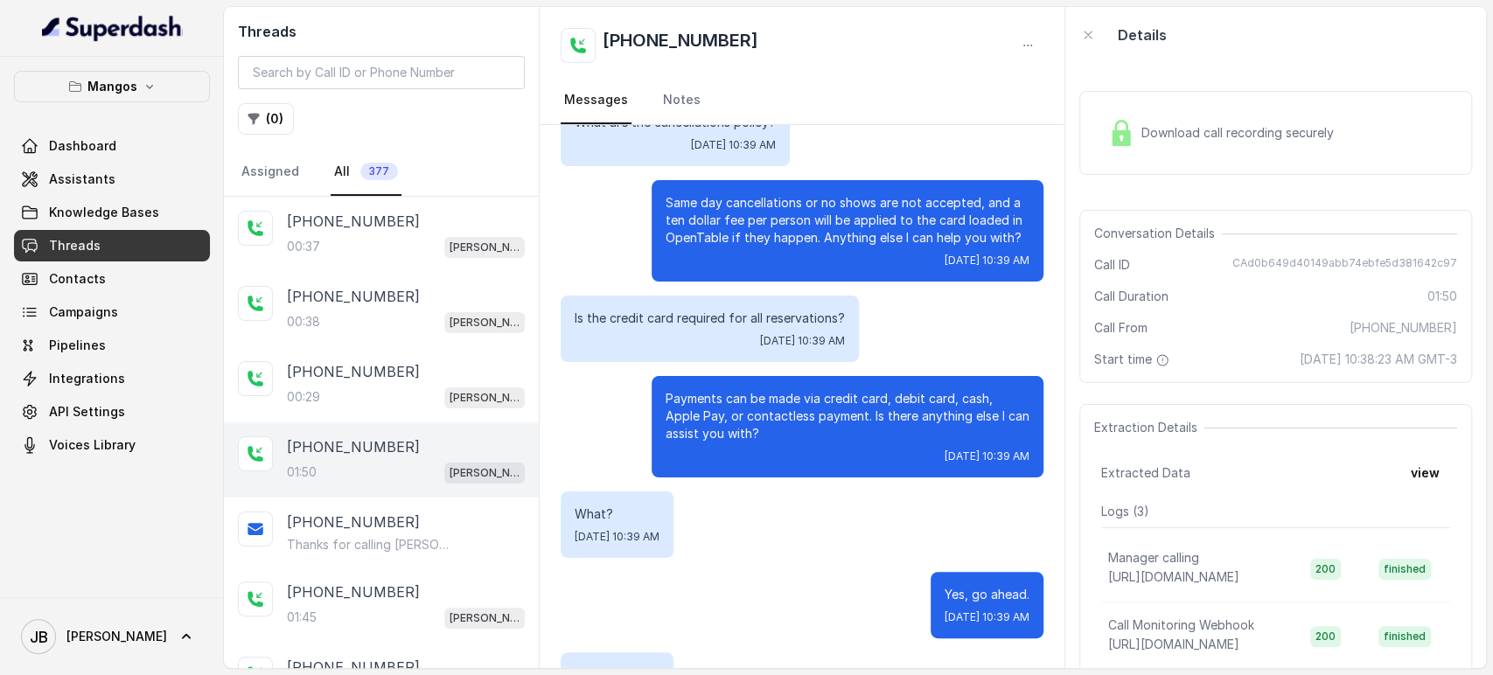
scroll to position [1069, 0]
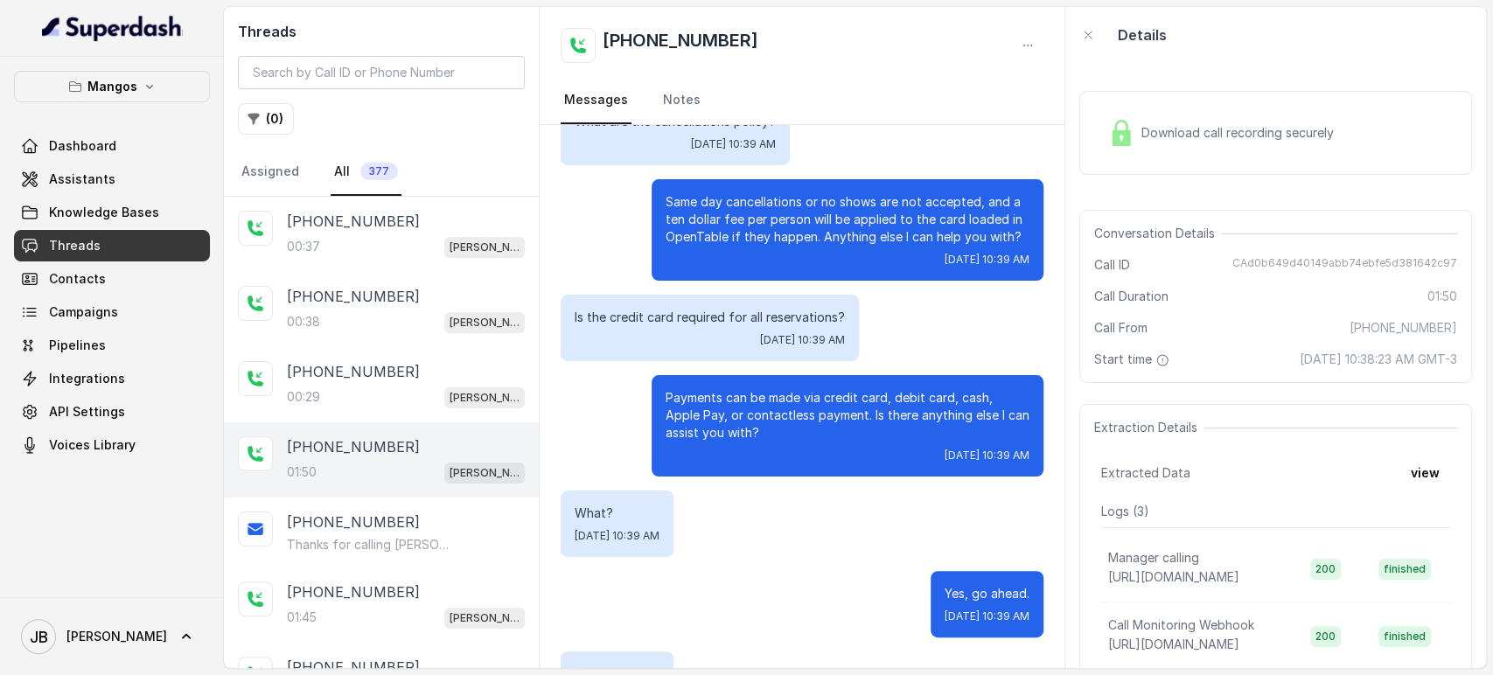
click at [767, 208] on p "Same day cancellations or no shows are not accepted, and a ten dollar fee per p…" at bounding box center [848, 219] width 364 height 52
click at [766, 208] on p "Same day cancellations or no shows are not accepted, and a ten dollar fee per p…" at bounding box center [848, 219] width 364 height 52
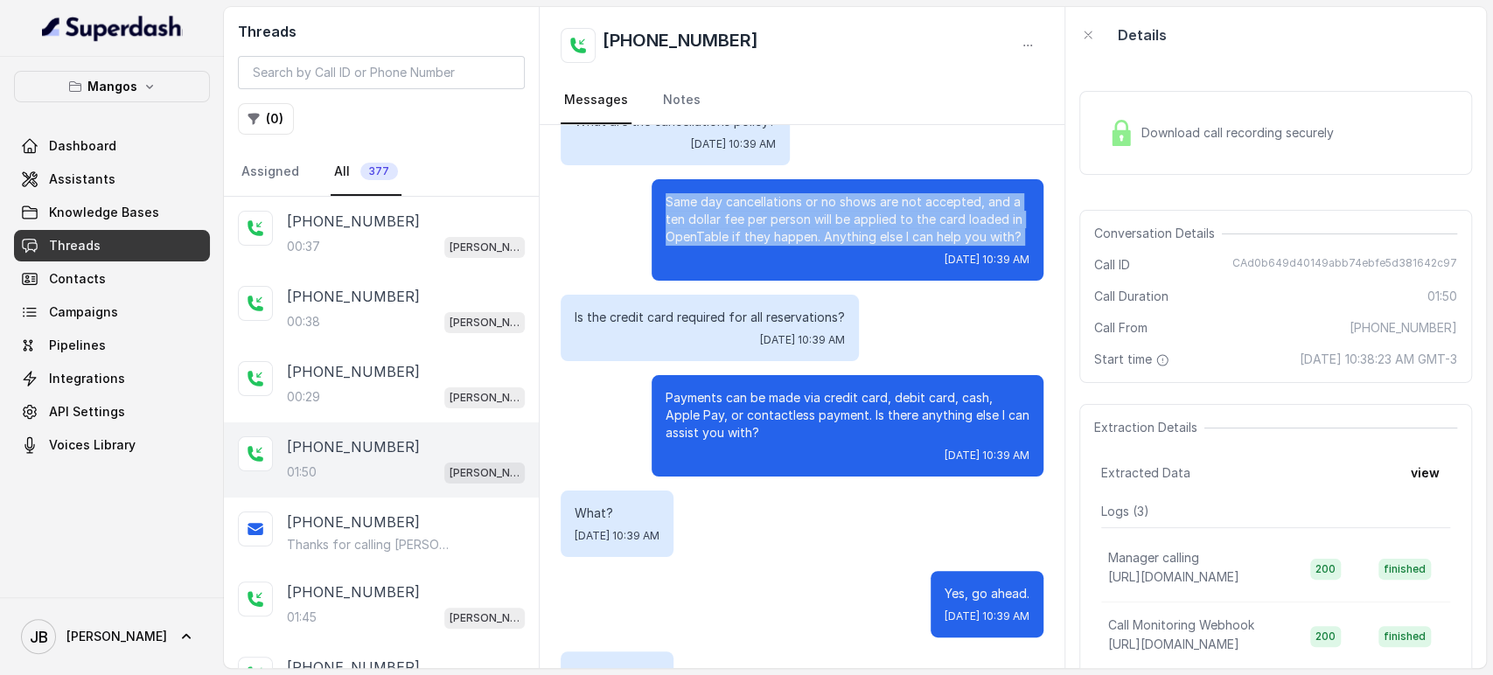
drag, startPoint x: 765, startPoint y: 208, endPoint x: 751, endPoint y: 276, distance: 68.8
click at [764, 209] on p "Same day cancellations or no shows are not accepted, and a ten dollar fee per p…" at bounding box center [848, 219] width 364 height 52
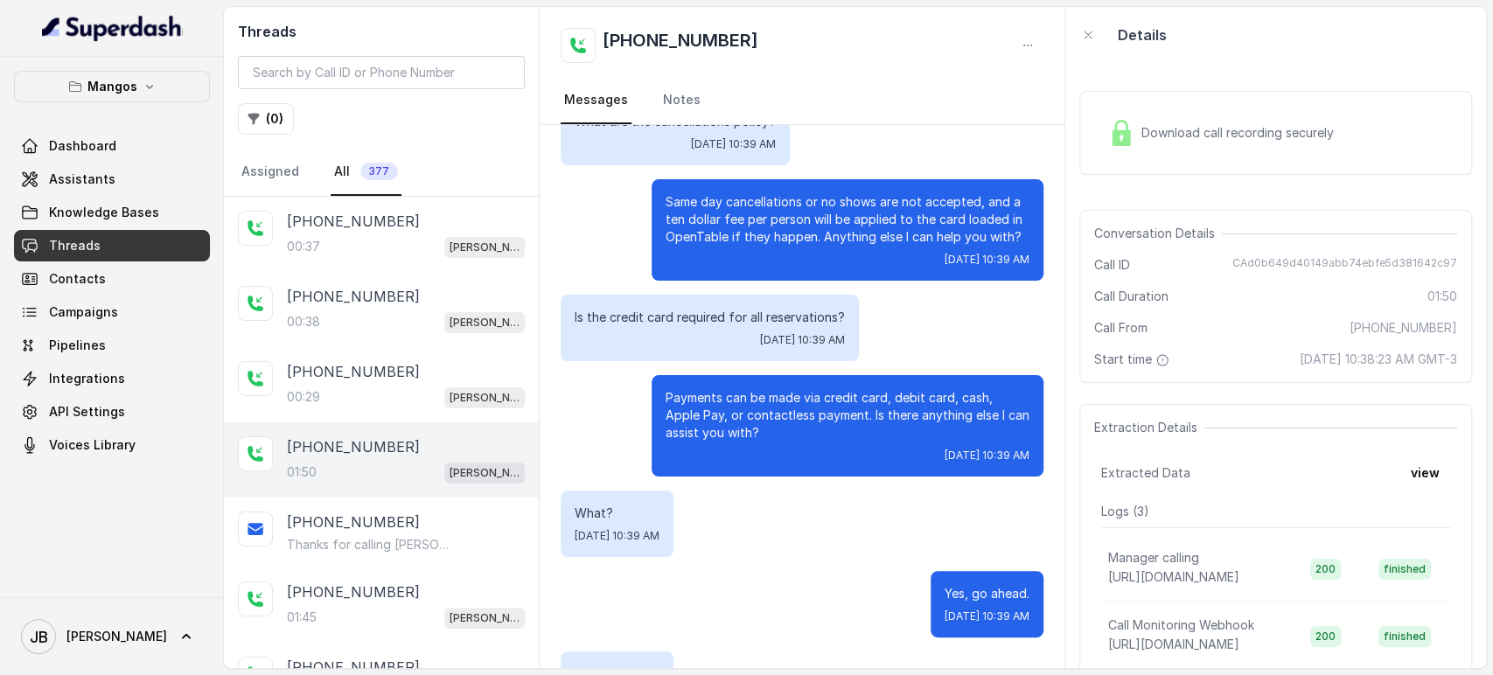
click at [753, 295] on div "Is the credit card required for all reservations? [DATE] 10:39 AM" at bounding box center [710, 328] width 298 height 66
click at [345, 614] on div "01:45 [PERSON_NAME]" at bounding box center [406, 617] width 238 height 23
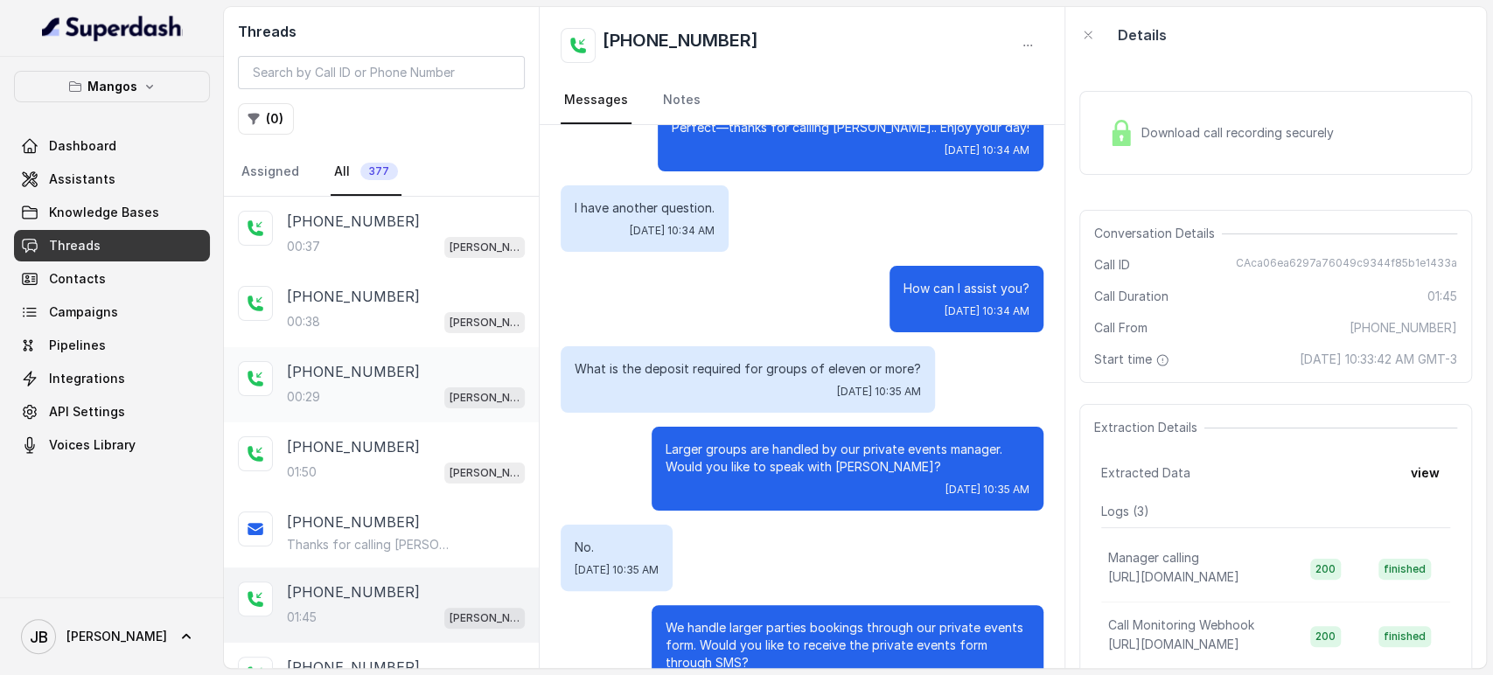
scroll to position [1489, 0]
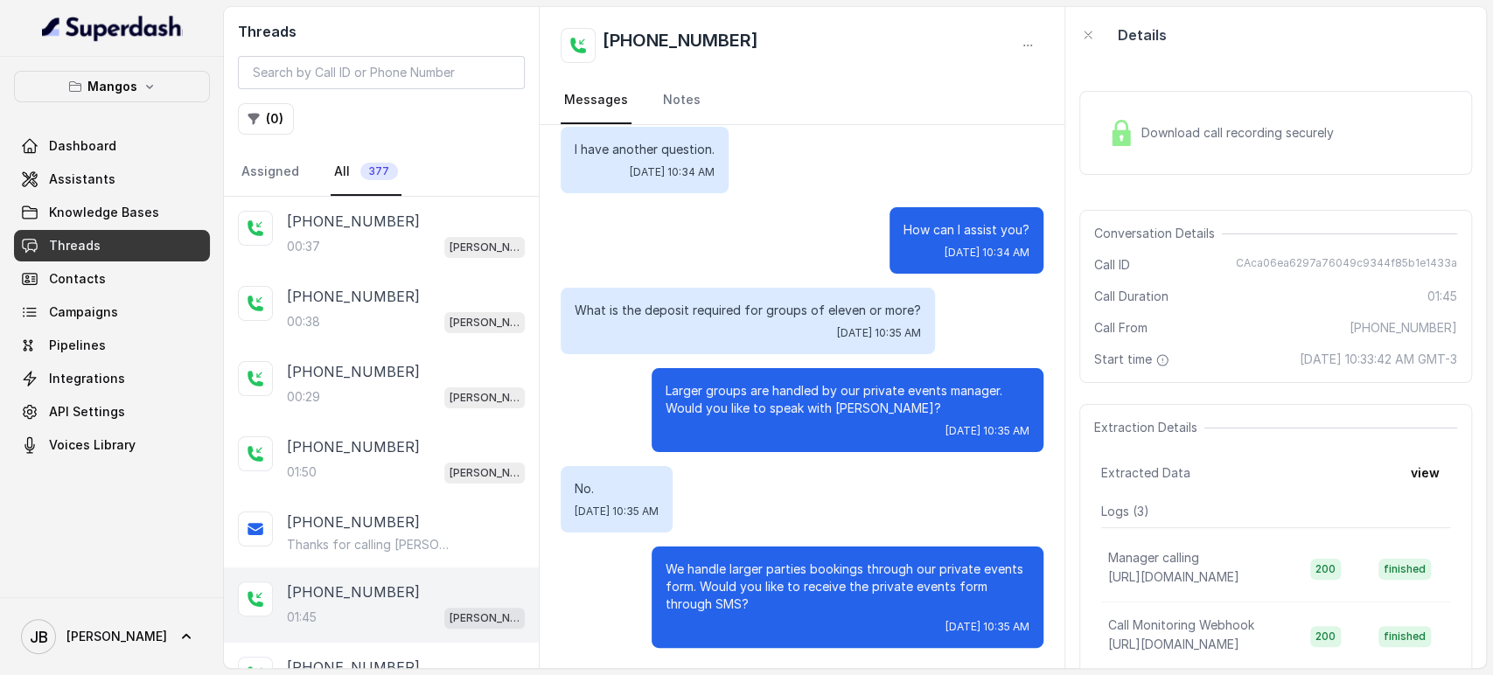
click at [785, 310] on p "What is the deposit required for groups of eleven or more?" at bounding box center [748, 310] width 346 height 17
drag, startPoint x: 785, startPoint y: 310, endPoint x: 763, endPoint y: 284, distance: 34.1
click at [785, 308] on p "What is the deposit required for groups of eleven or more?" at bounding box center [748, 310] width 346 height 17
click at [749, 262] on div "How can I assist you? [DATE] 10:34 AM" at bounding box center [802, 240] width 483 height 66
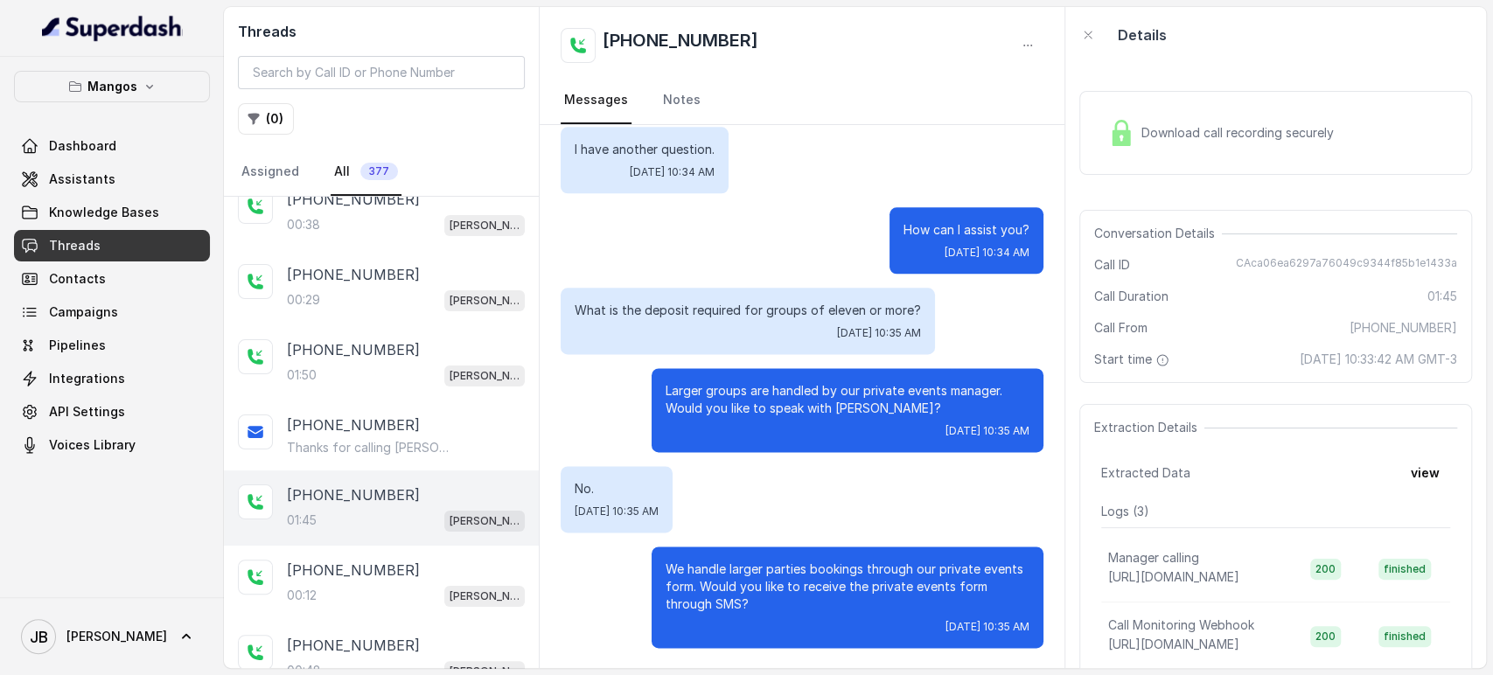
scroll to position [194, 0]
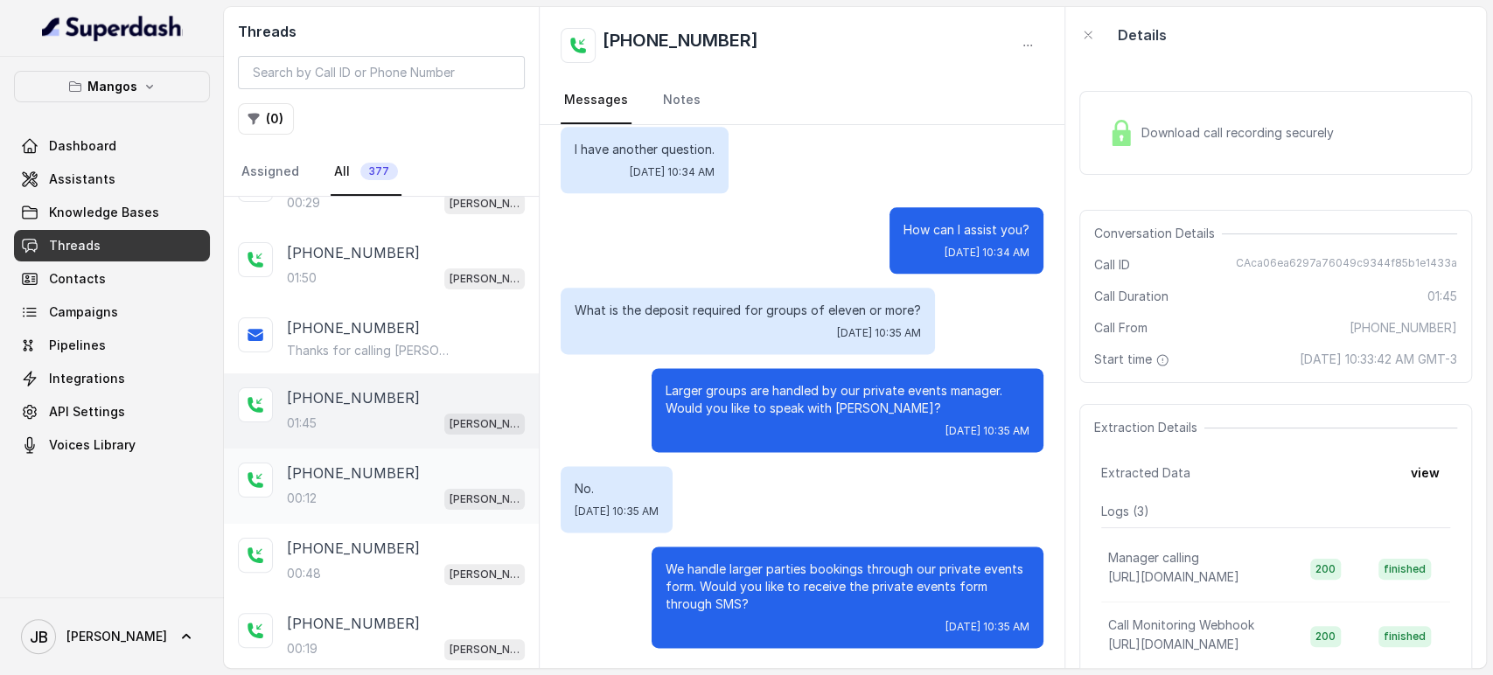
click at [380, 464] on p "[PHONE_NUMBER]" at bounding box center [353, 473] width 133 height 21
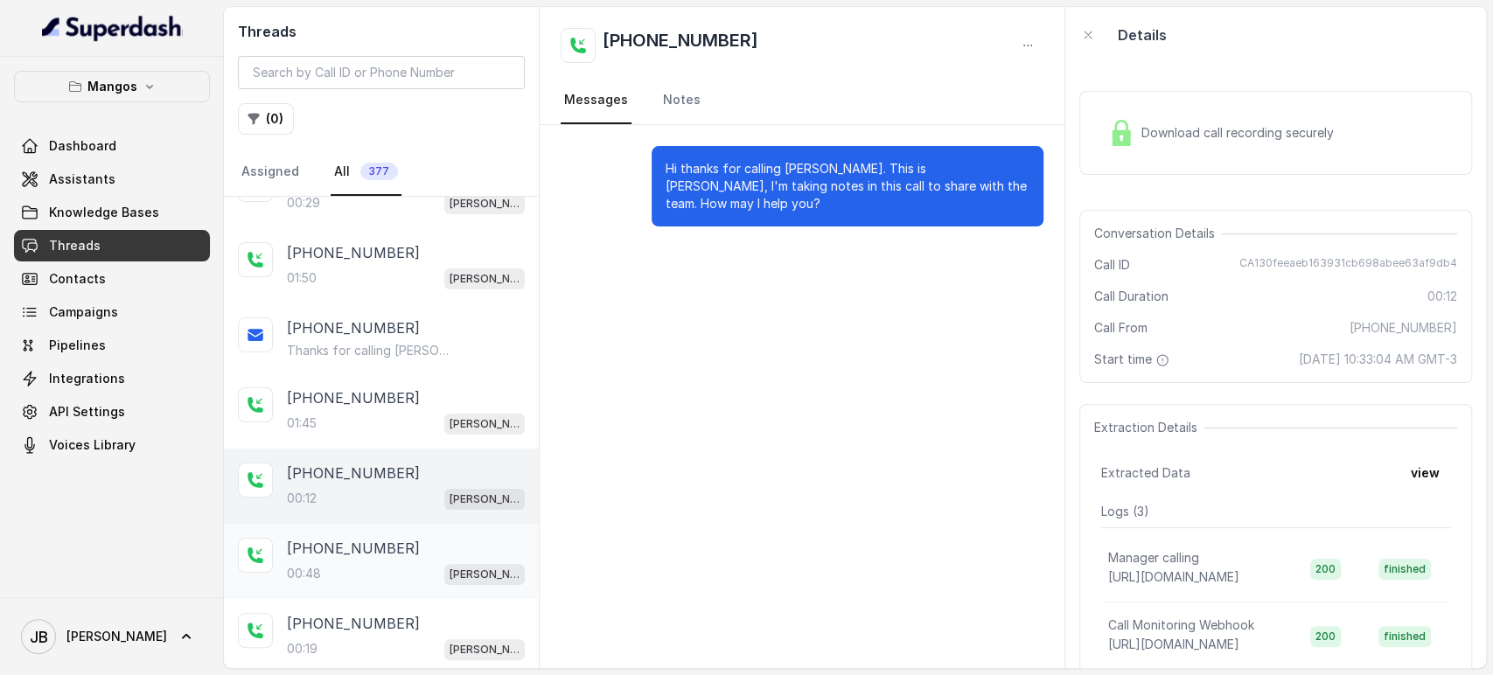
click at [366, 562] on div "00:48 [PERSON_NAME]" at bounding box center [406, 573] width 238 height 23
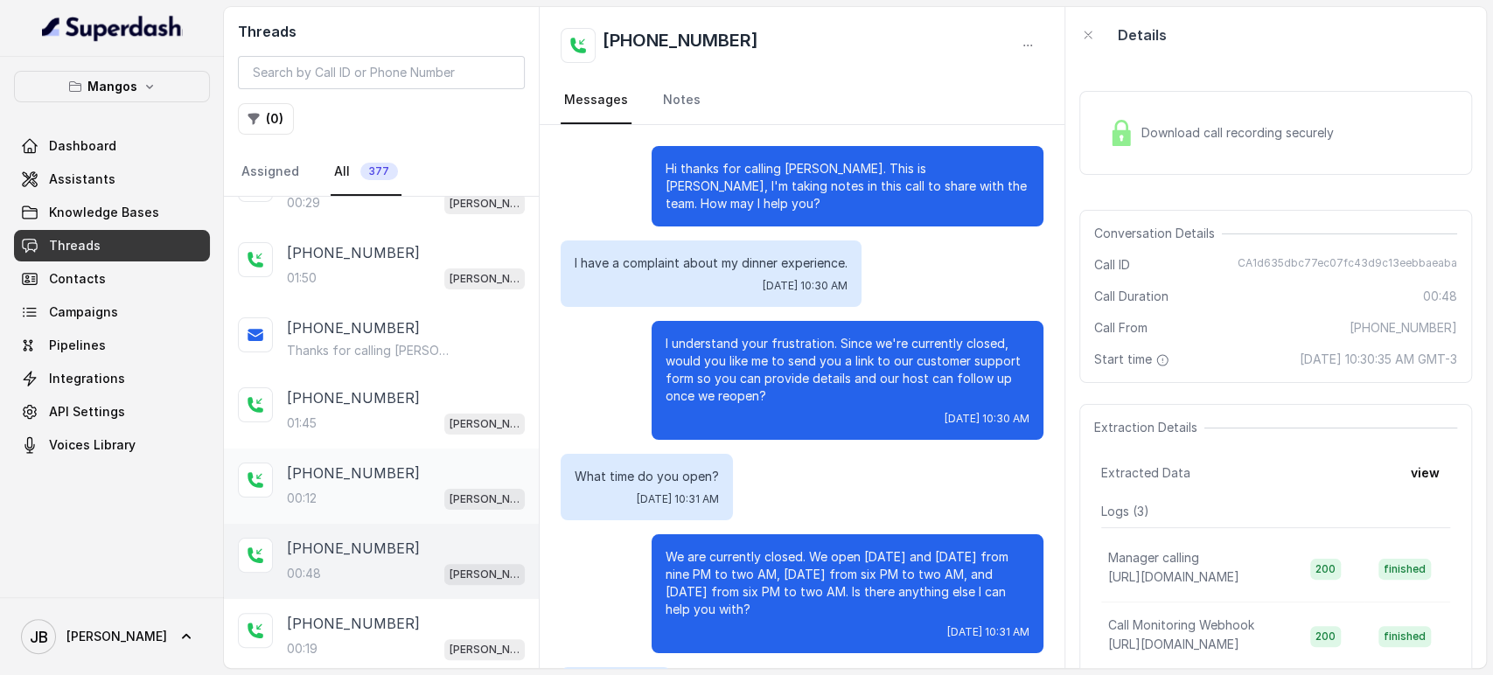
scroll to position [183, 0]
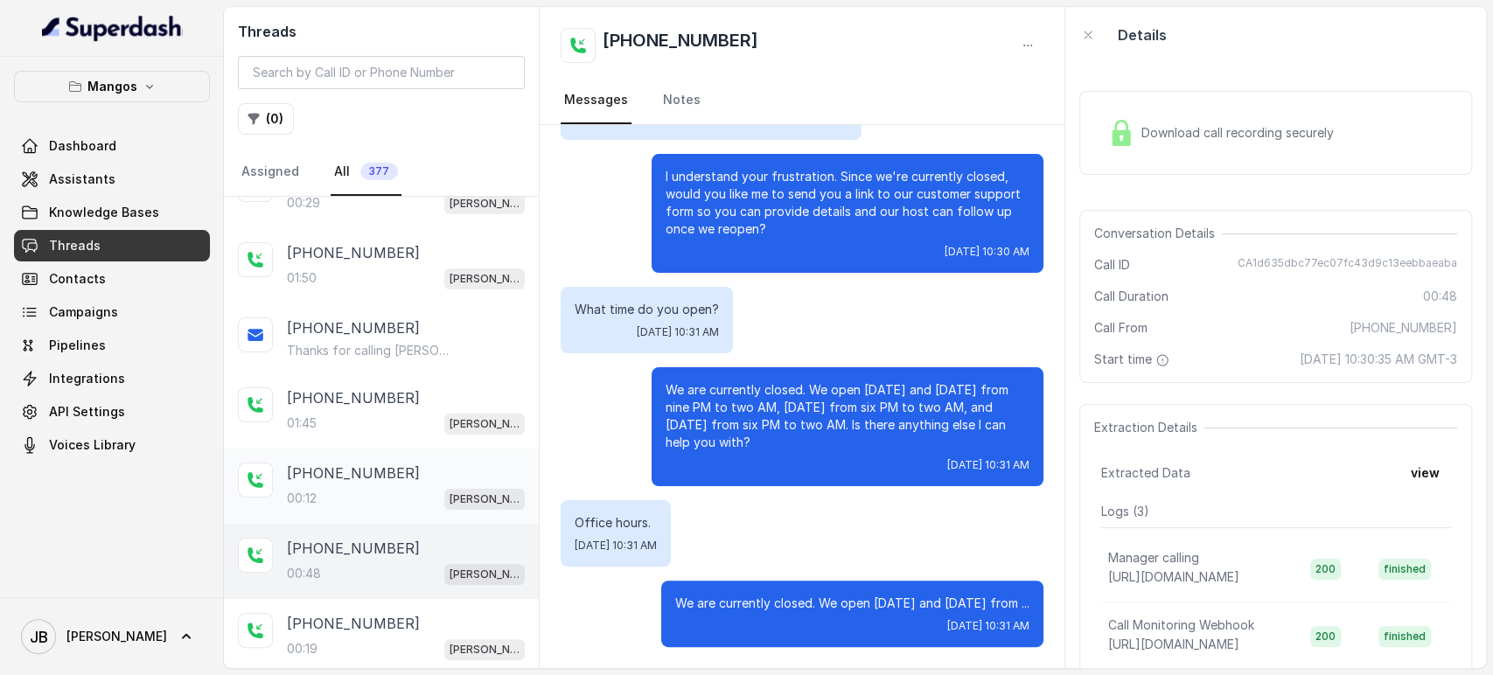
click at [392, 479] on div "[PHONE_NUMBER]" at bounding box center [406, 473] width 238 height 21
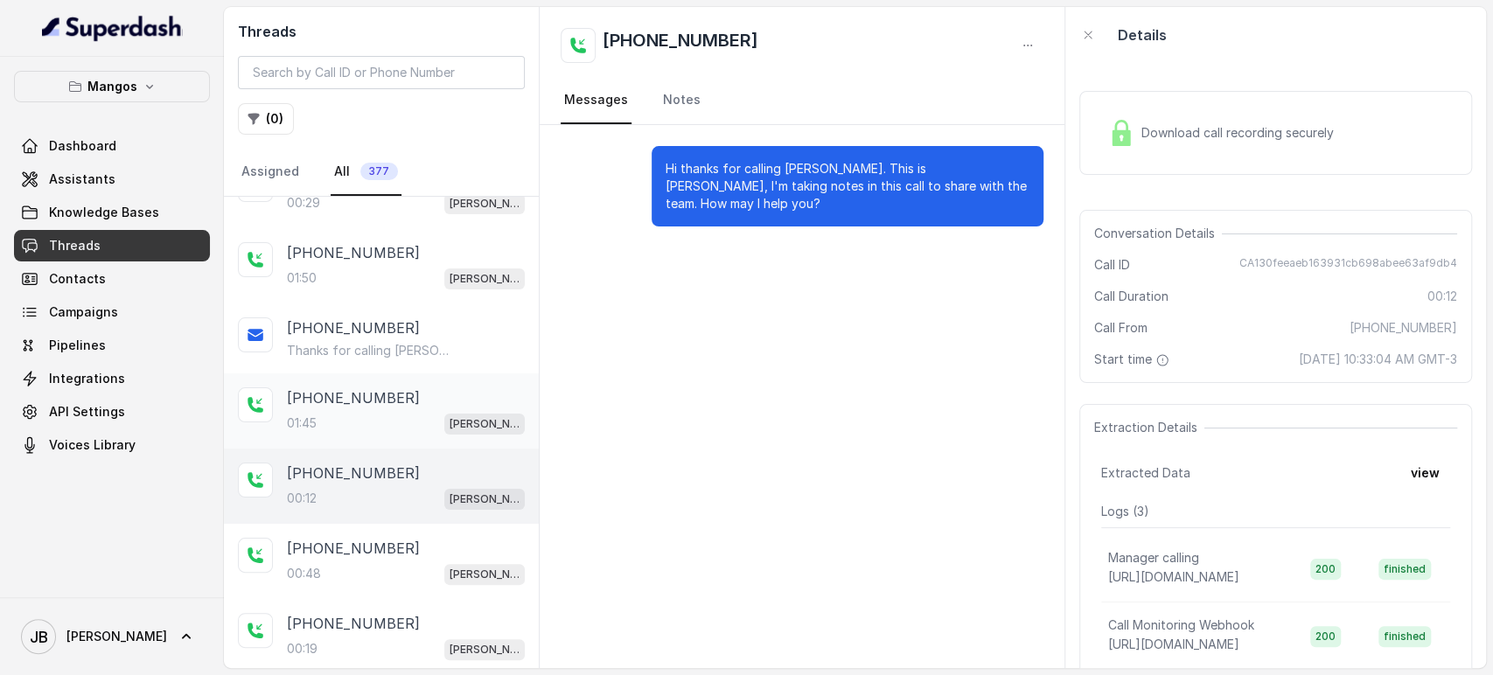
click at [368, 404] on p "[PHONE_NUMBER]" at bounding box center [353, 397] width 133 height 21
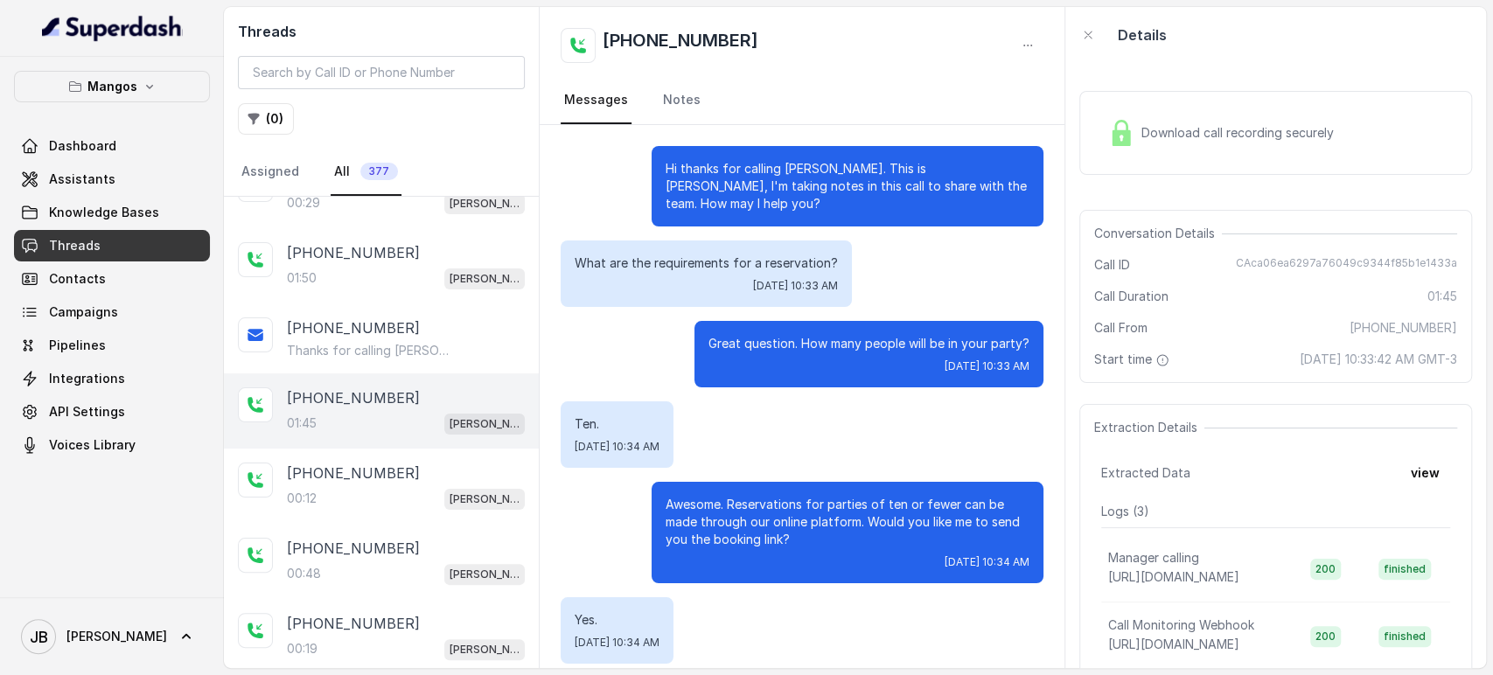
scroll to position [1489, 0]
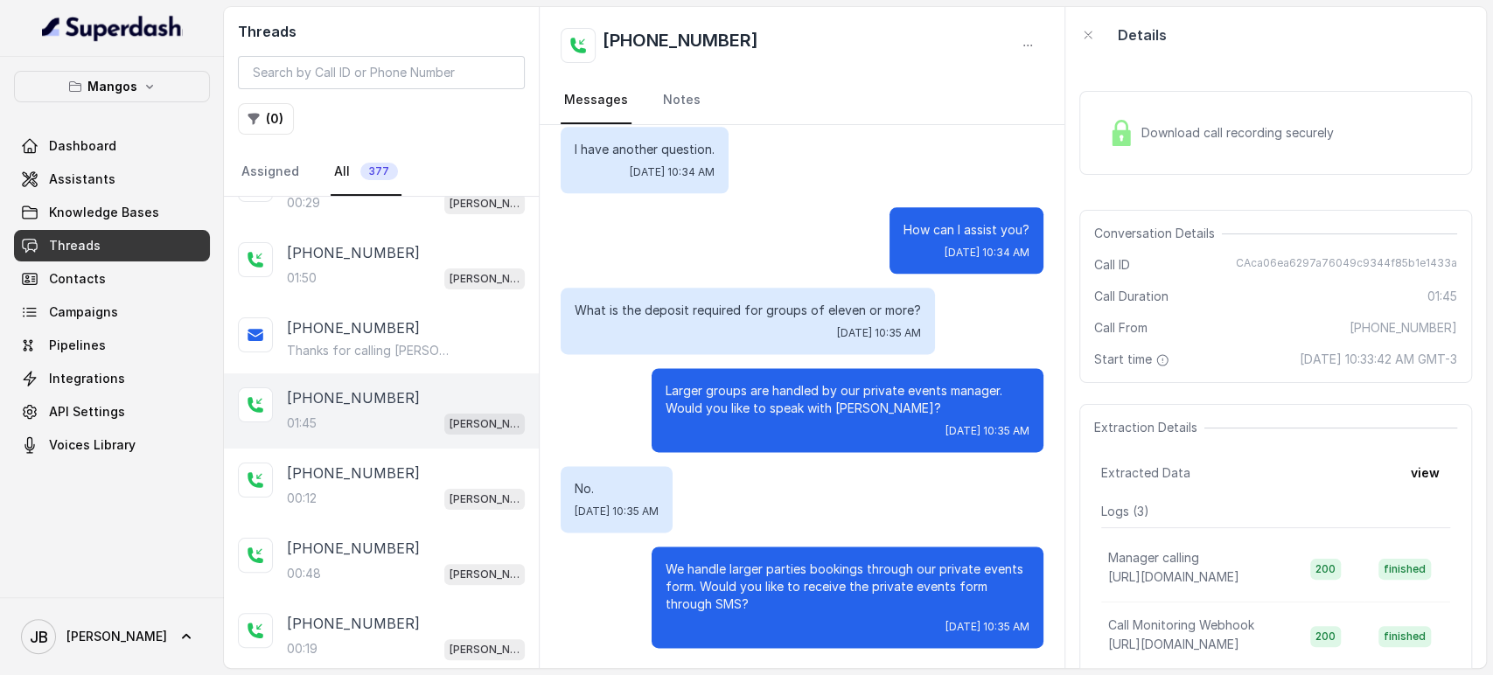
click at [770, 310] on p "What is the deposit required for groups of eleven or more?" at bounding box center [748, 310] width 346 height 17
drag, startPoint x: 770, startPoint y: 310, endPoint x: 766, endPoint y: 274, distance: 36.9
click at [770, 309] on p "What is the deposit required for groups of eleven or more?" at bounding box center [748, 310] width 346 height 17
click at [762, 240] on div "How can I assist you? [DATE] 10:34 AM" at bounding box center [802, 240] width 483 height 66
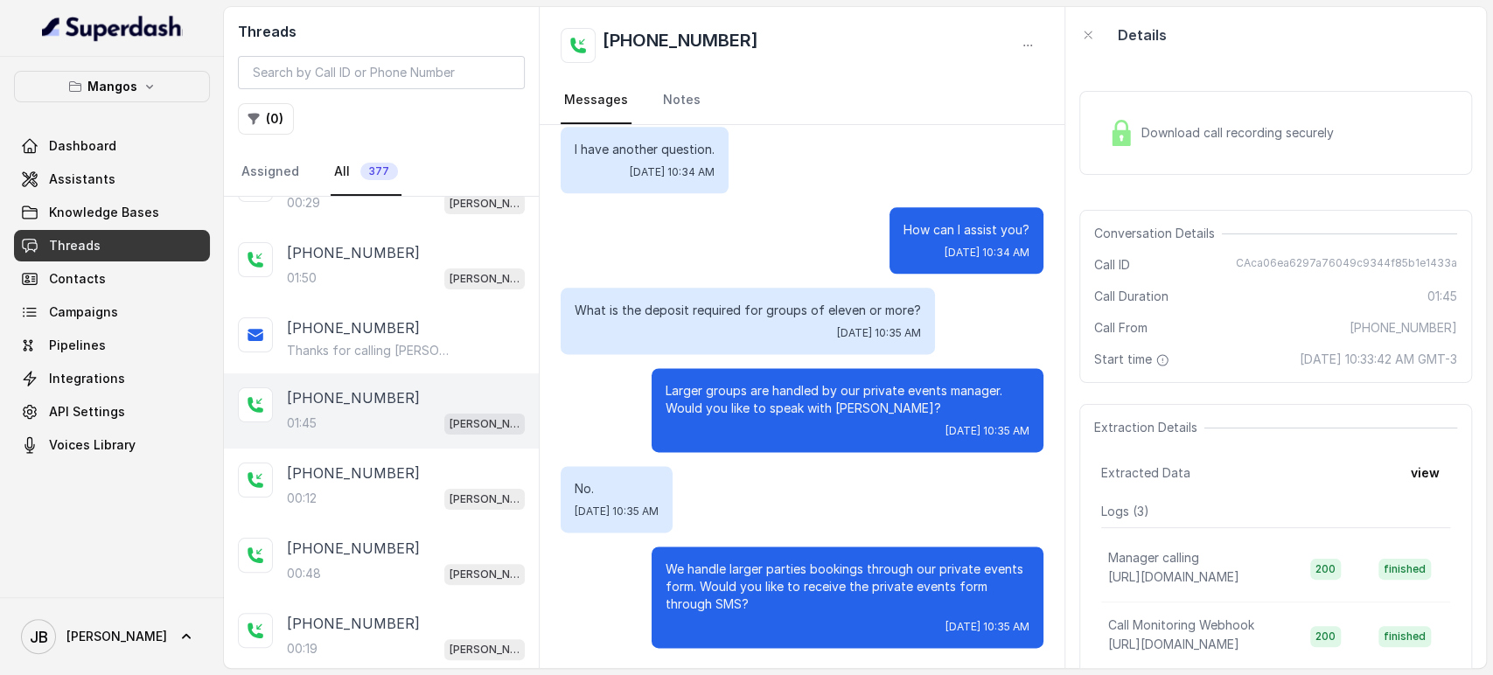
click at [730, 304] on p "What is the deposit required for groups of eleven or more?" at bounding box center [748, 310] width 346 height 17
click at [731, 304] on p "What is the deposit required for groups of eleven or more?" at bounding box center [748, 310] width 346 height 17
click at [732, 226] on div "How can I assist you? [DATE] 10:34 AM" at bounding box center [802, 240] width 483 height 66
drag, startPoint x: 868, startPoint y: 404, endPoint x: 882, endPoint y: 396, distance: 15.3
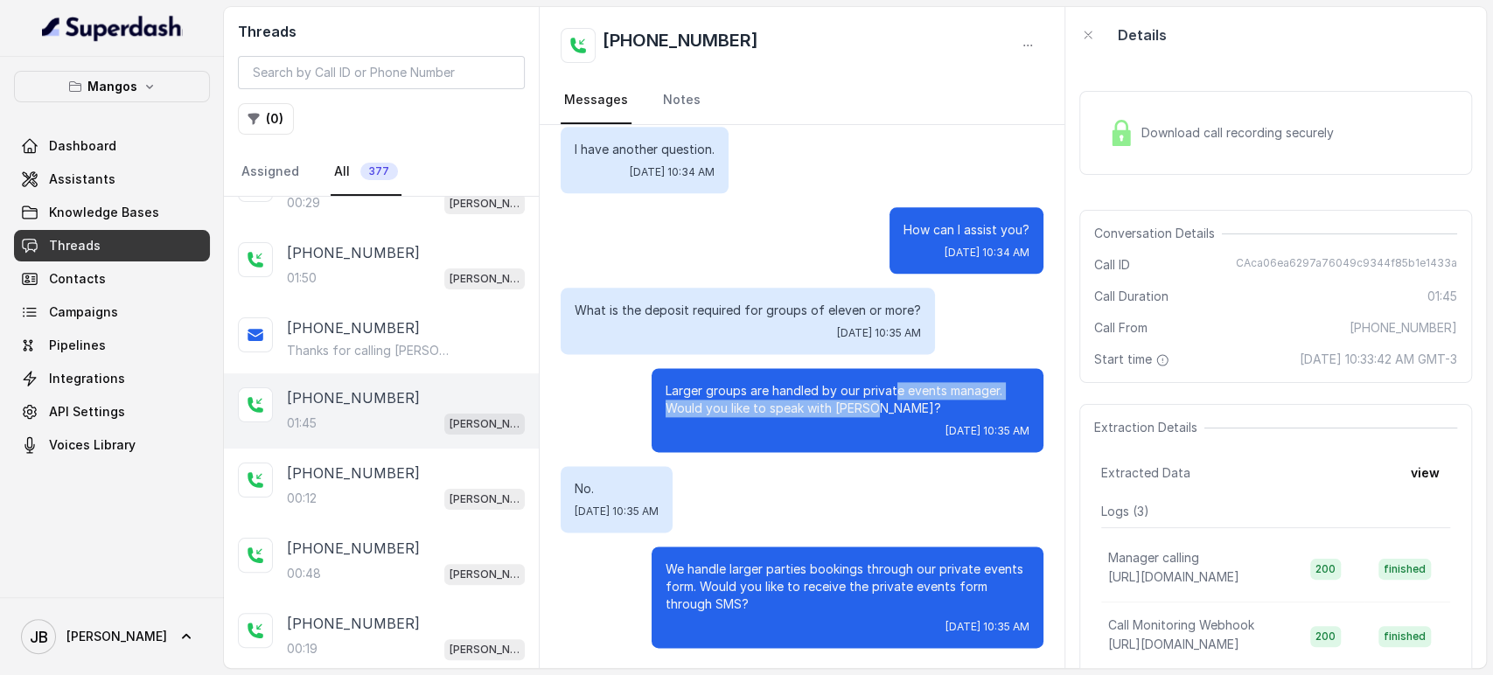
click at [882, 396] on p "Larger groups are handled by our private events manager. Would you like to spea…" at bounding box center [848, 399] width 364 height 35
drag, startPoint x: 882, startPoint y: 408, endPoint x: 874, endPoint y: 420, distance: 13.8
click at [882, 409] on p "Larger groups are handled by our private events manager. Would you like to spea…" at bounding box center [848, 399] width 364 height 35
click at [345, 471] on p "[PHONE_NUMBER]" at bounding box center [353, 473] width 133 height 21
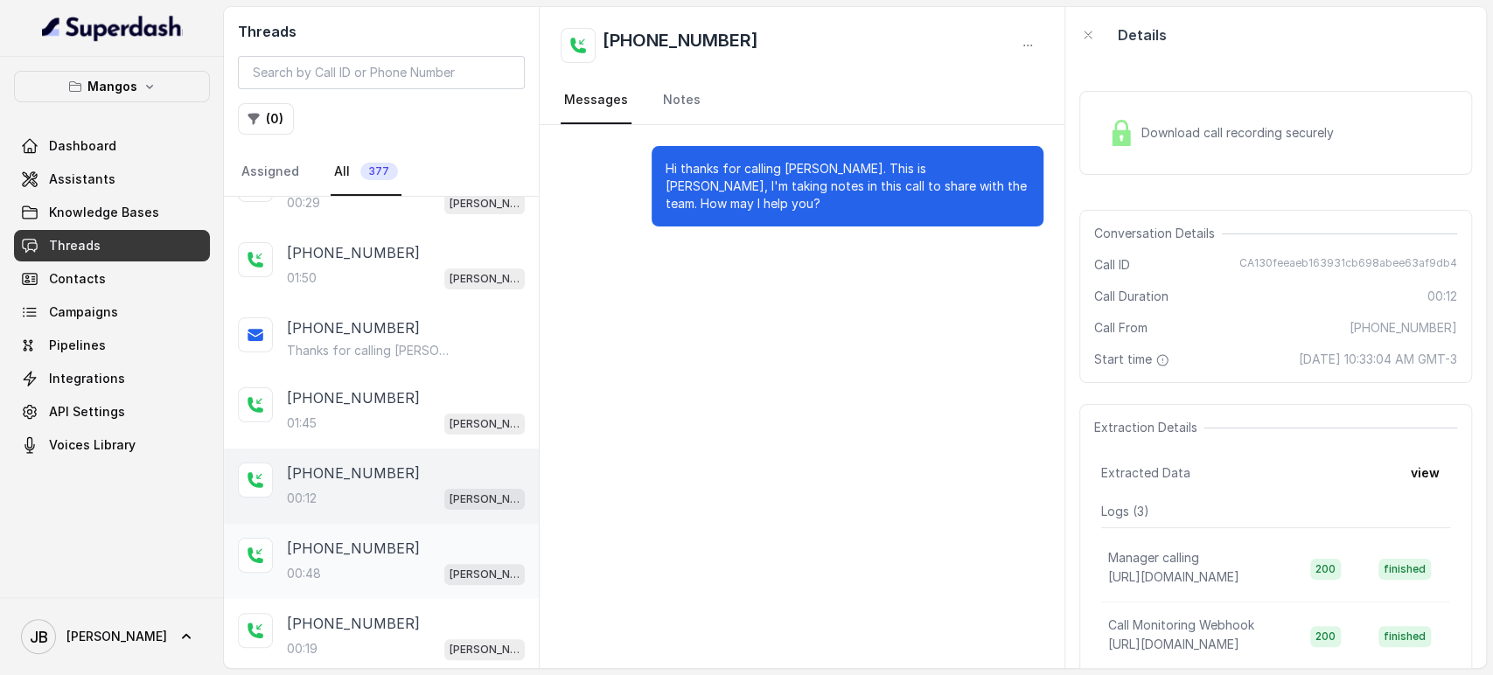
click at [336, 567] on div "00:48 [PERSON_NAME]" at bounding box center [406, 573] width 238 height 23
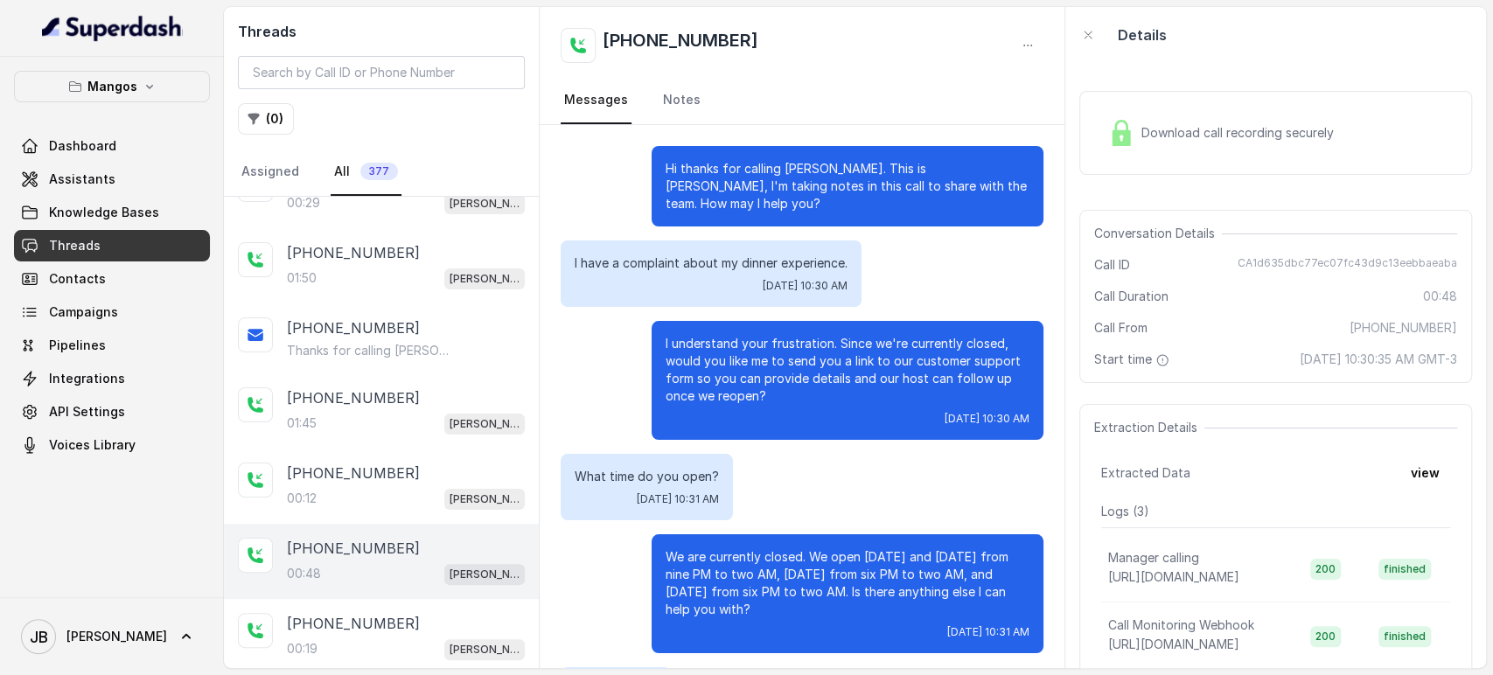
scroll to position [183, 0]
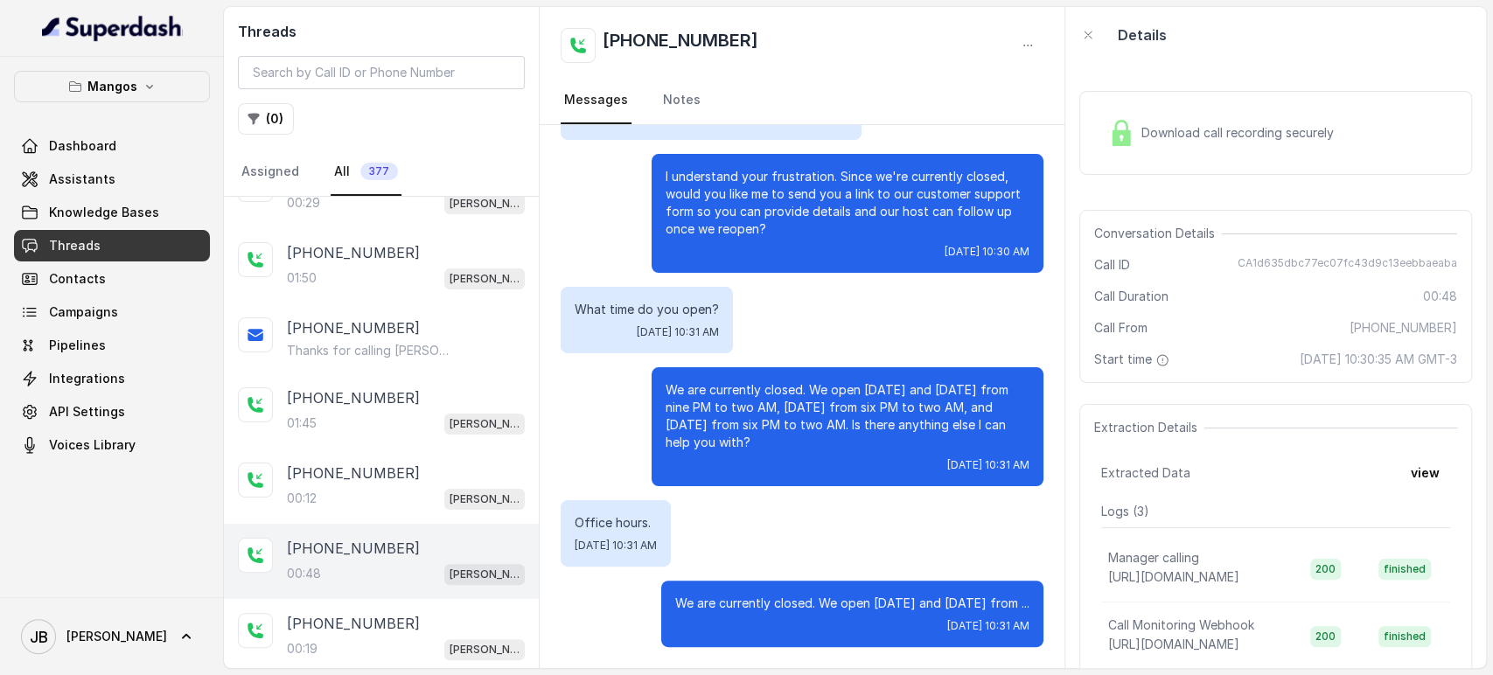
drag, startPoint x: 1207, startPoint y: 135, endPoint x: 1198, endPoint y: 138, distance: 9.4
click at [1202, 136] on span "Download call recording securely" at bounding box center [1240, 132] width 199 height 17
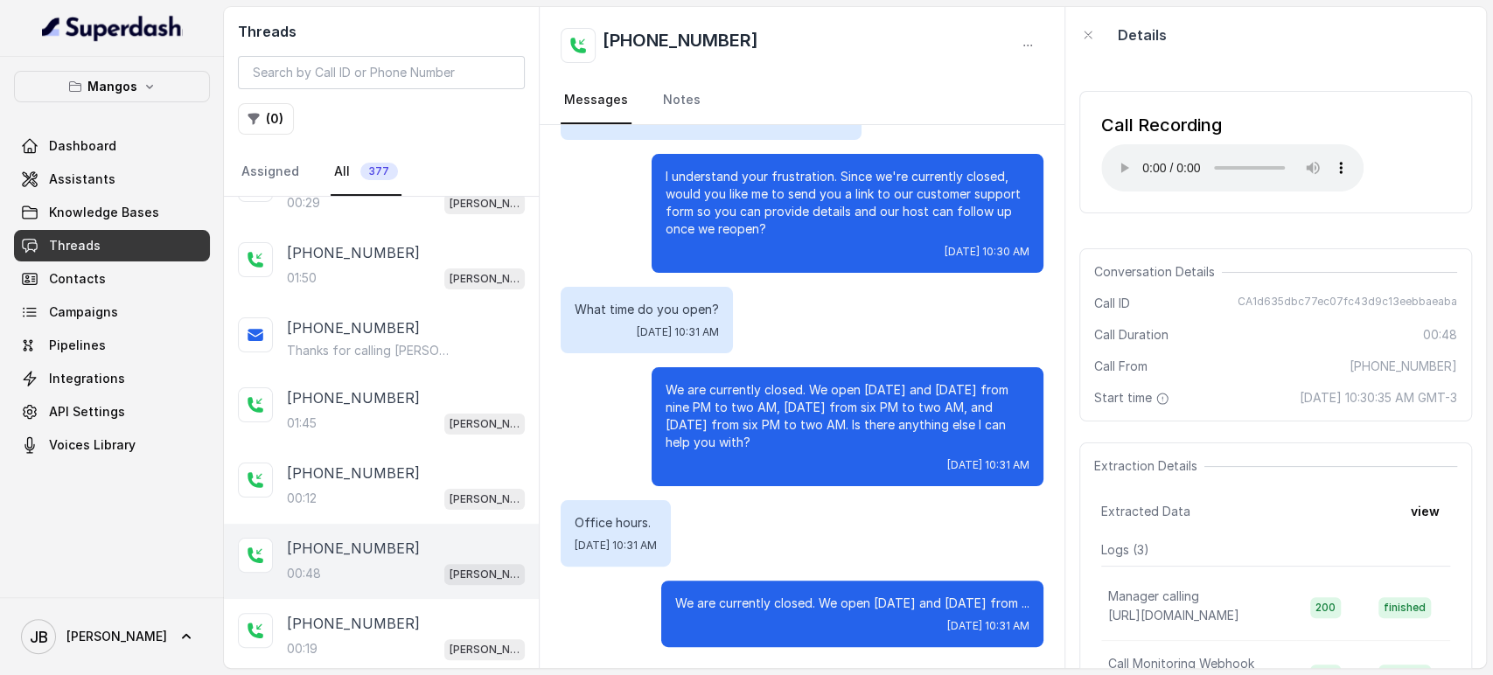
click at [619, 287] on div "What time do you open? [DATE] 10:31 AM" at bounding box center [647, 320] width 172 height 66
click at [621, 287] on div "What time do you open? [DATE] 10:31 AM" at bounding box center [647, 320] width 172 height 66
click at [726, 397] on p "We are currently closed. We open [DATE] and [DATE] from nine PM to two AM, [DAT…" at bounding box center [848, 416] width 364 height 70
drag, startPoint x: 708, startPoint y: 361, endPoint x: 771, endPoint y: 429, distance: 93.4
click at [771, 429] on div "We are currently closed. We open [DATE] and [DATE] from nine PM to two AM, [DAT…" at bounding box center [848, 426] width 392 height 119
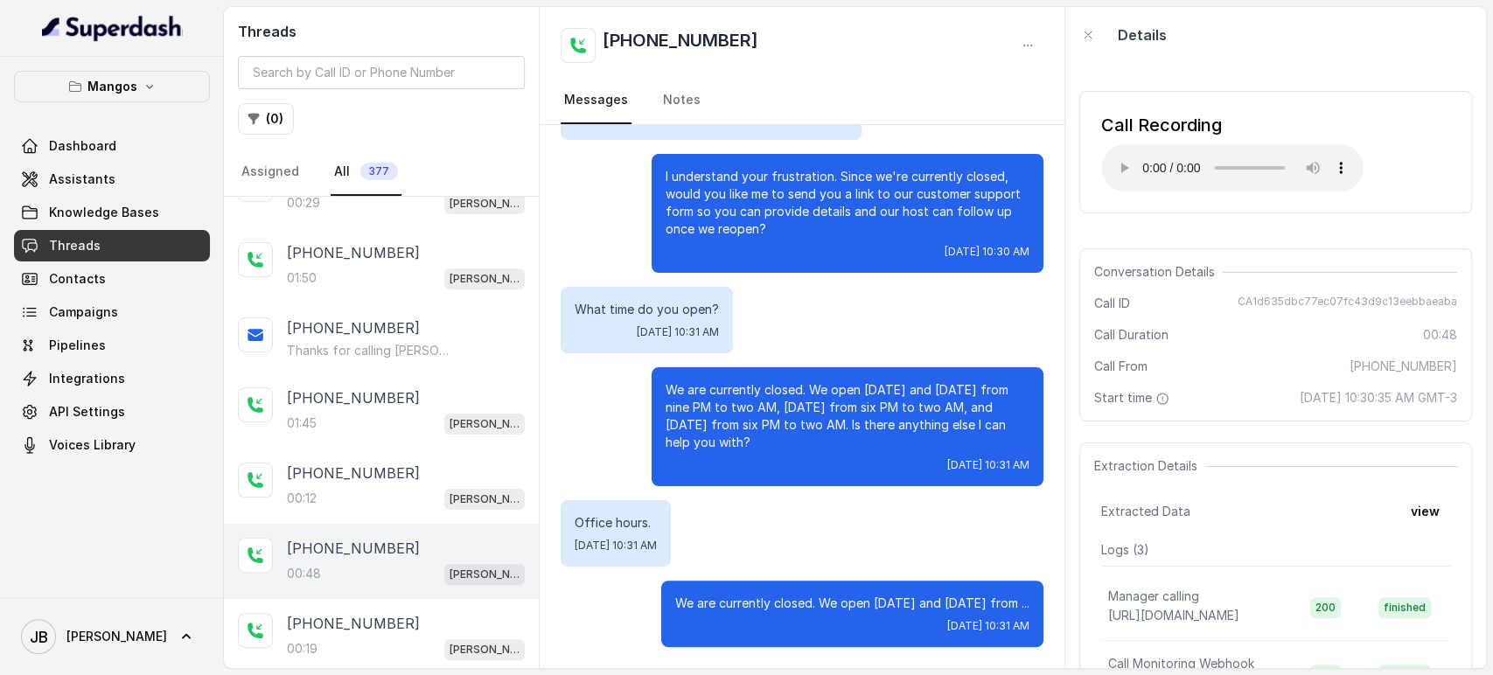
click at [771, 429] on p "We are currently closed. We open [DATE] and [DATE] from nine PM to two AM, [DAT…" at bounding box center [848, 416] width 364 height 70
drag, startPoint x: 729, startPoint y: 368, endPoint x: 731, endPoint y: 424, distance: 56.0
click at [735, 429] on p "We are currently closed. We open [DATE] and [DATE] from nine PM to two AM, [DAT…" at bounding box center [848, 416] width 364 height 70
click at [685, 367] on div "We are currently closed. We open [DATE] and [DATE] from nine PM to two AM, [DAT…" at bounding box center [848, 426] width 392 height 119
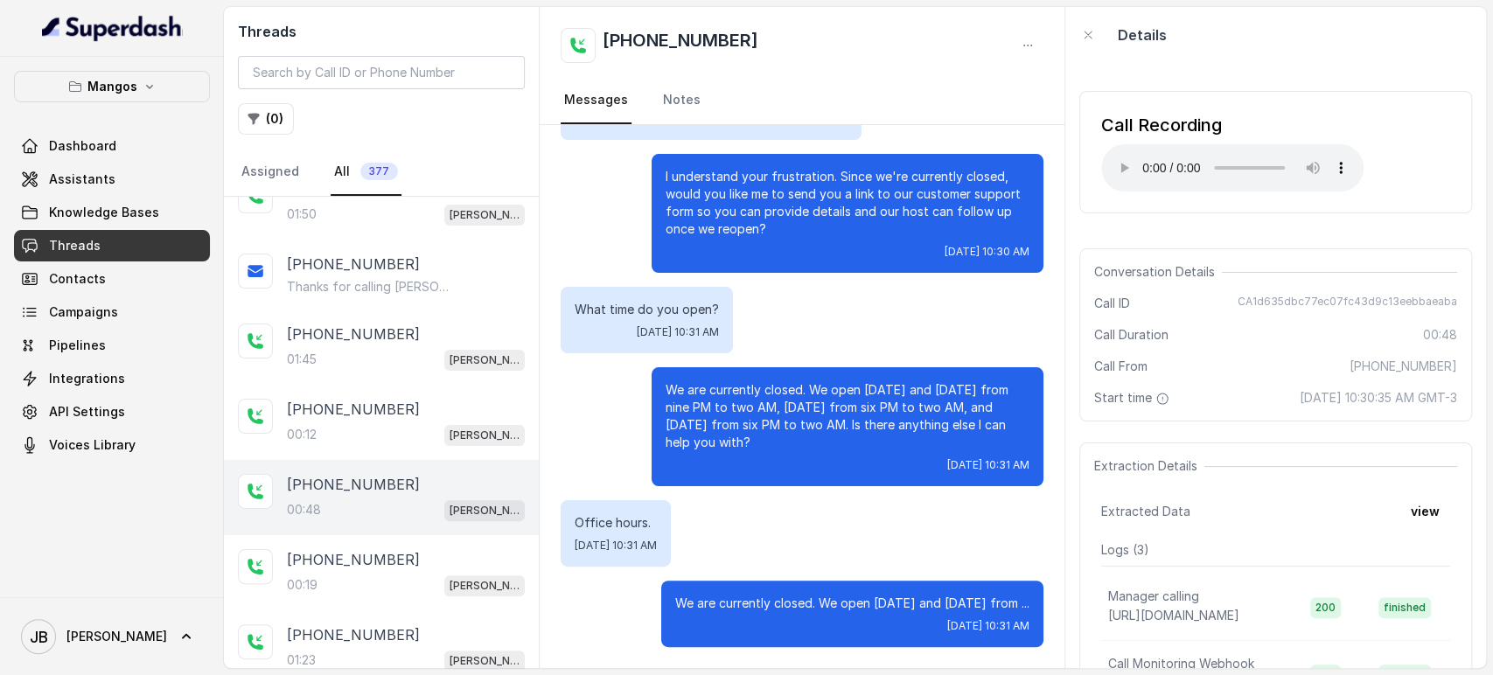
scroll to position [291, 0]
